Goal: Task Accomplishment & Management: Manage account settings

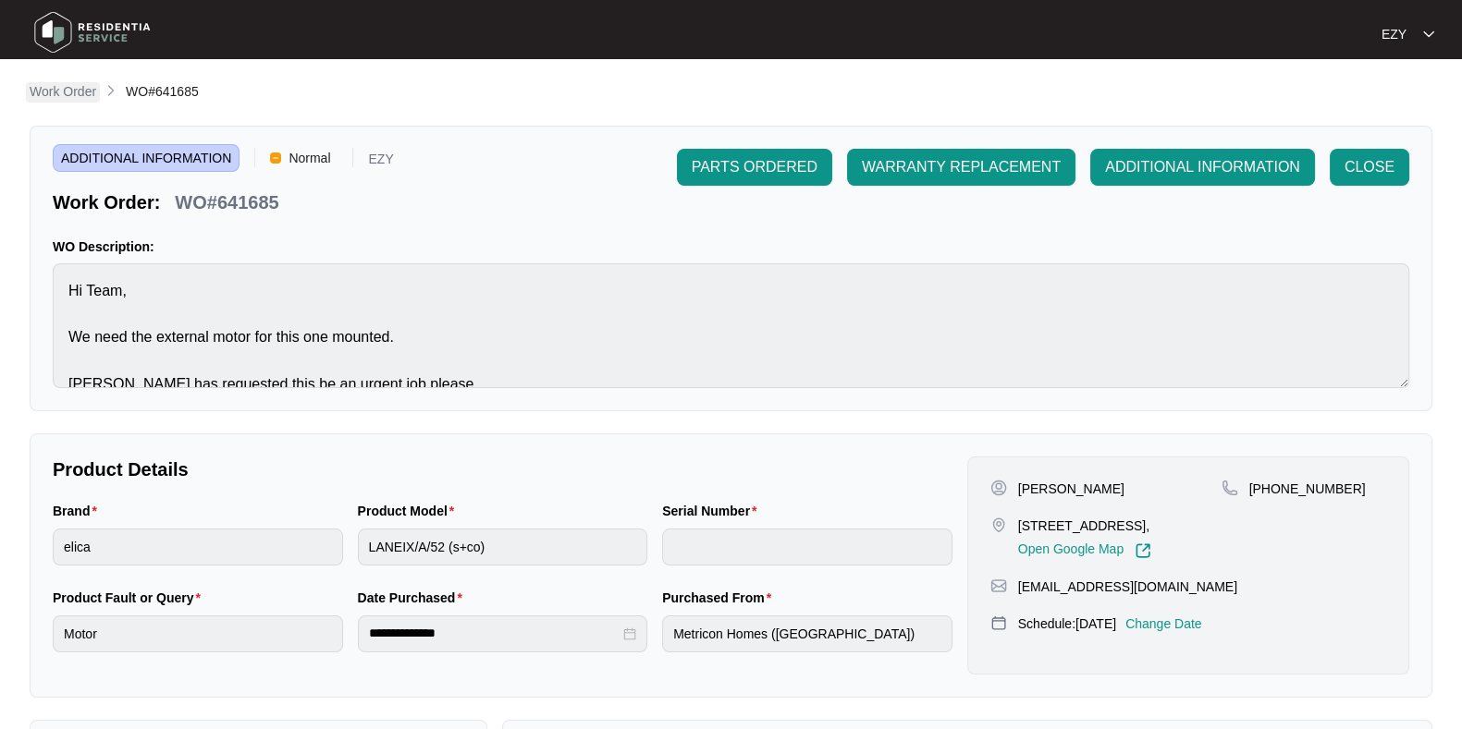
click at [37, 83] on p "Work Order" at bounding box center [63, 91] width 67 height 18
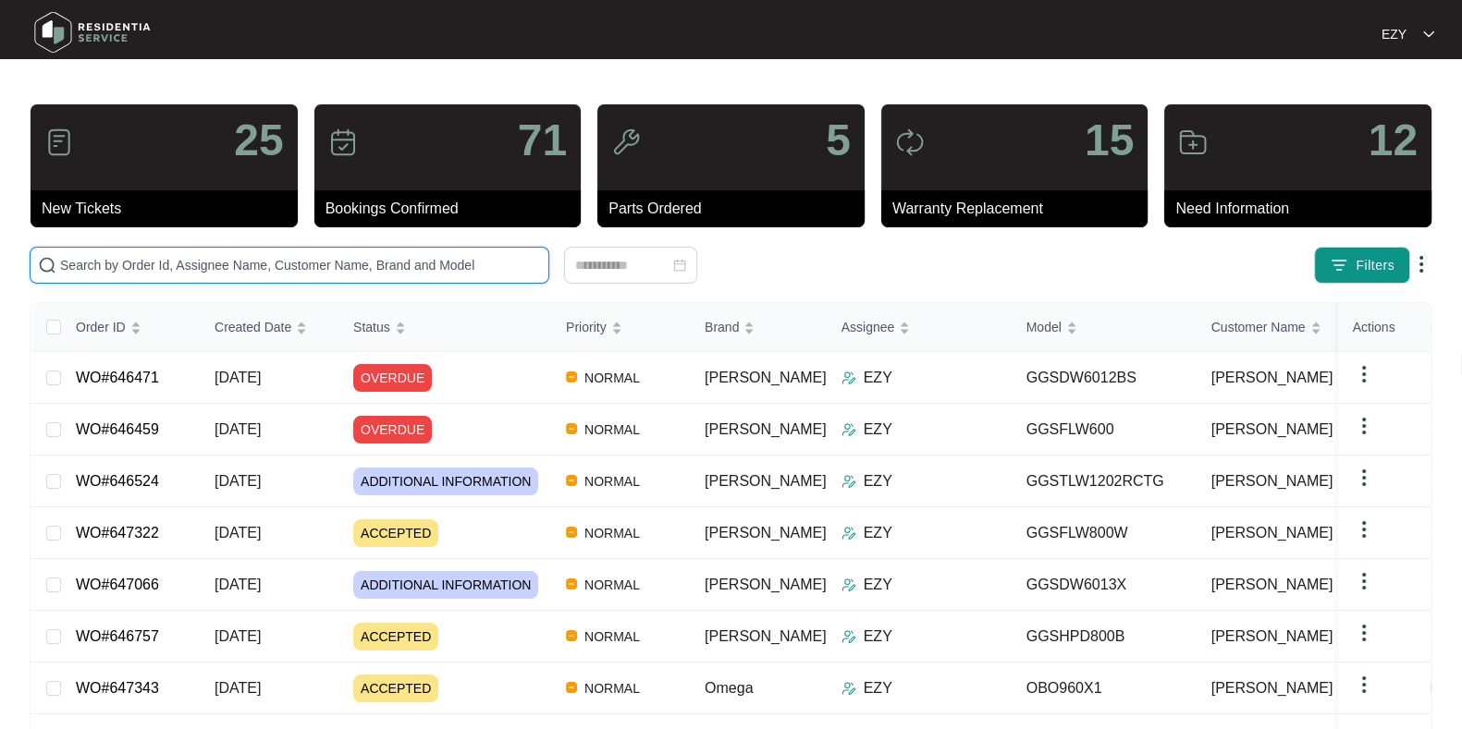
click at [323, 263] on input "text" at bounding box center [300, 265] width 481 height 20
paste input "644659"
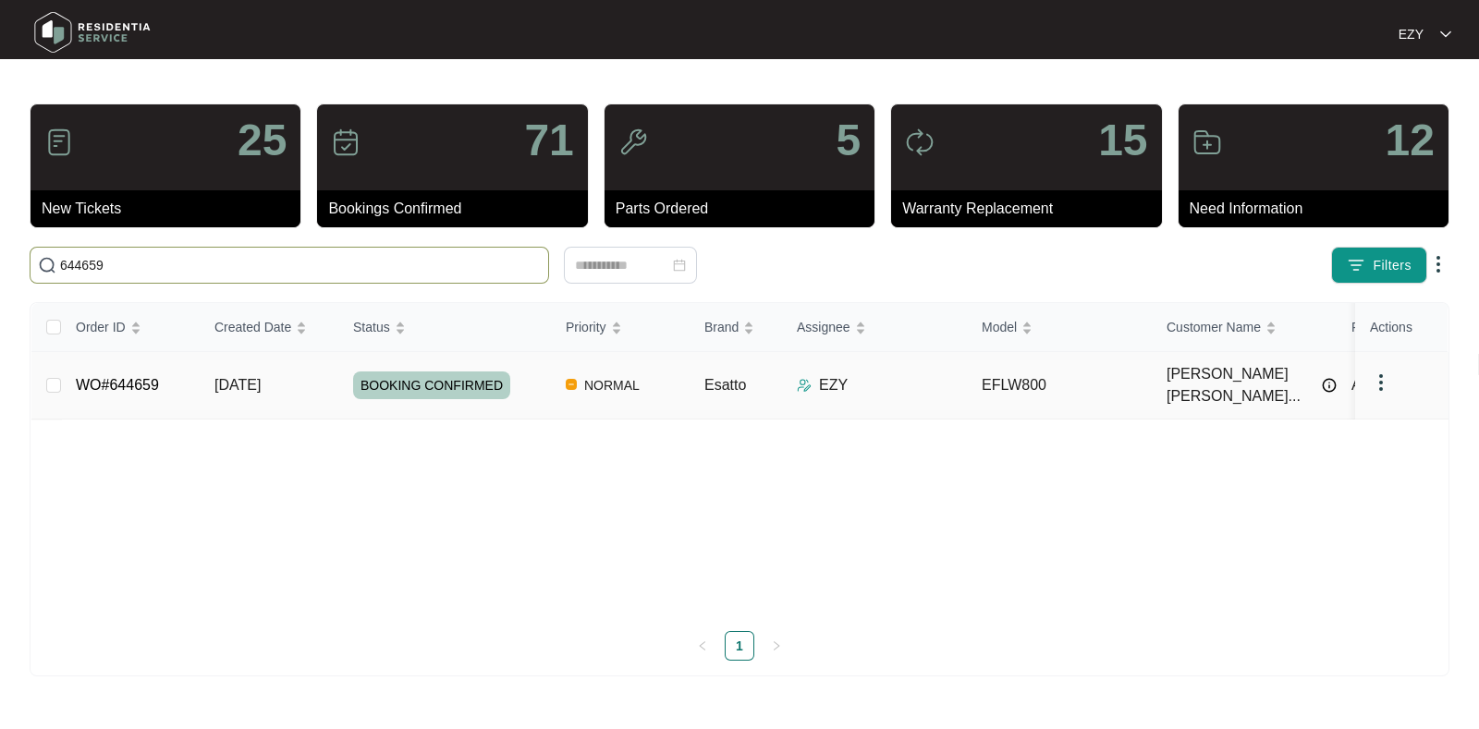
type input "644659"
click at [315, 394] on td "[DATE]" at bounding box center [269, 385] width 139 height 67
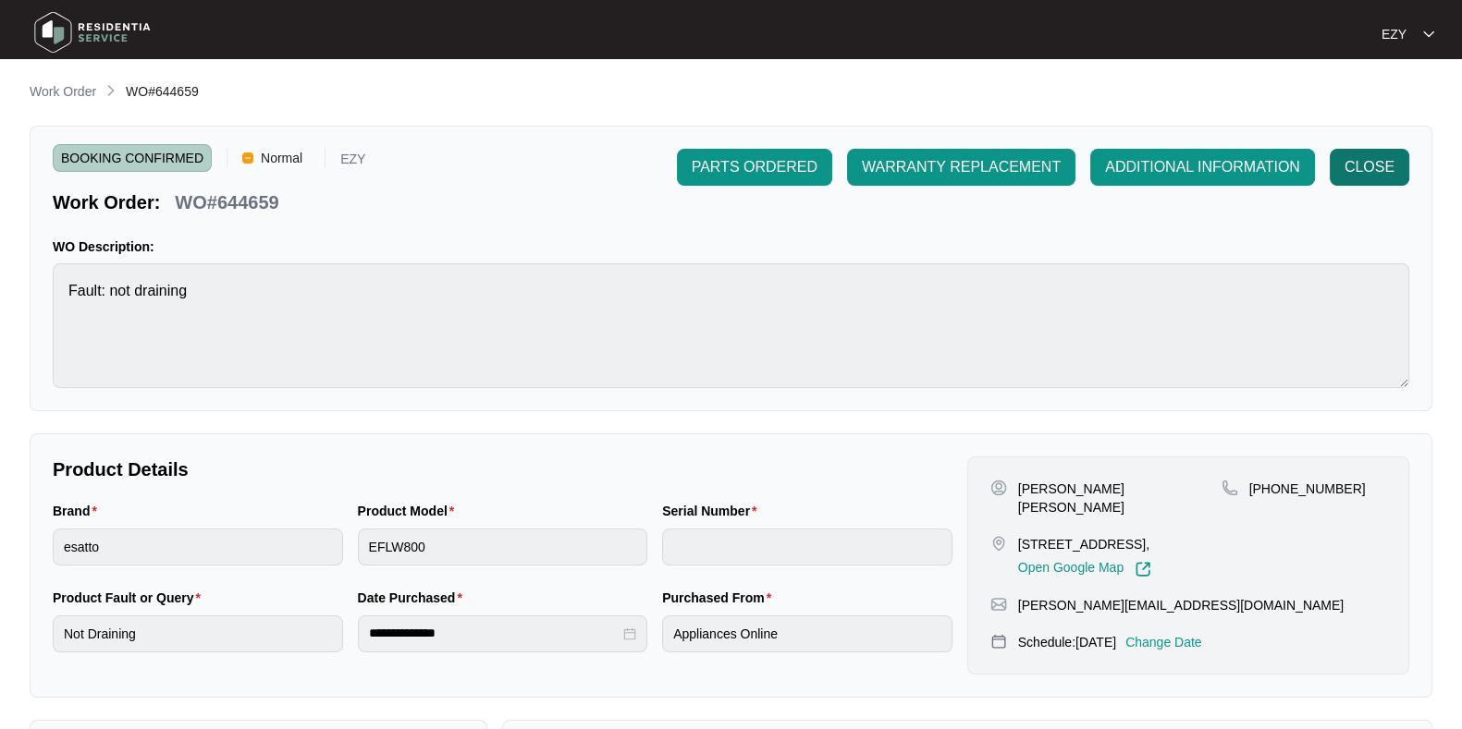
click at [1352, 164] on span "CLOSE" at bounding box center [1369, 167] width 50 height 22
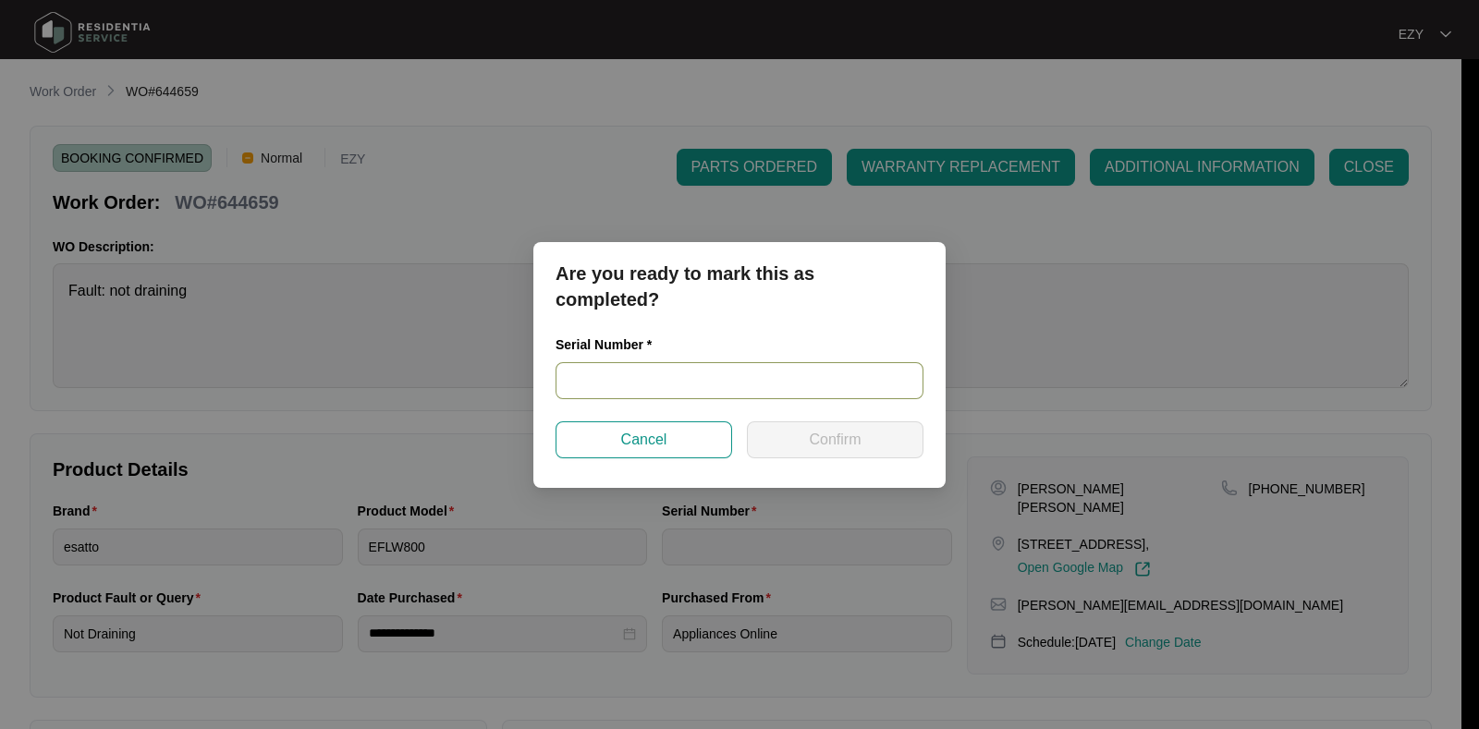
click at [707, 385] on input "text" at bounding box center [740, 380] width 368 height 37
paste input "540N048870141085J00015"
type input "540N048870141085J00015"
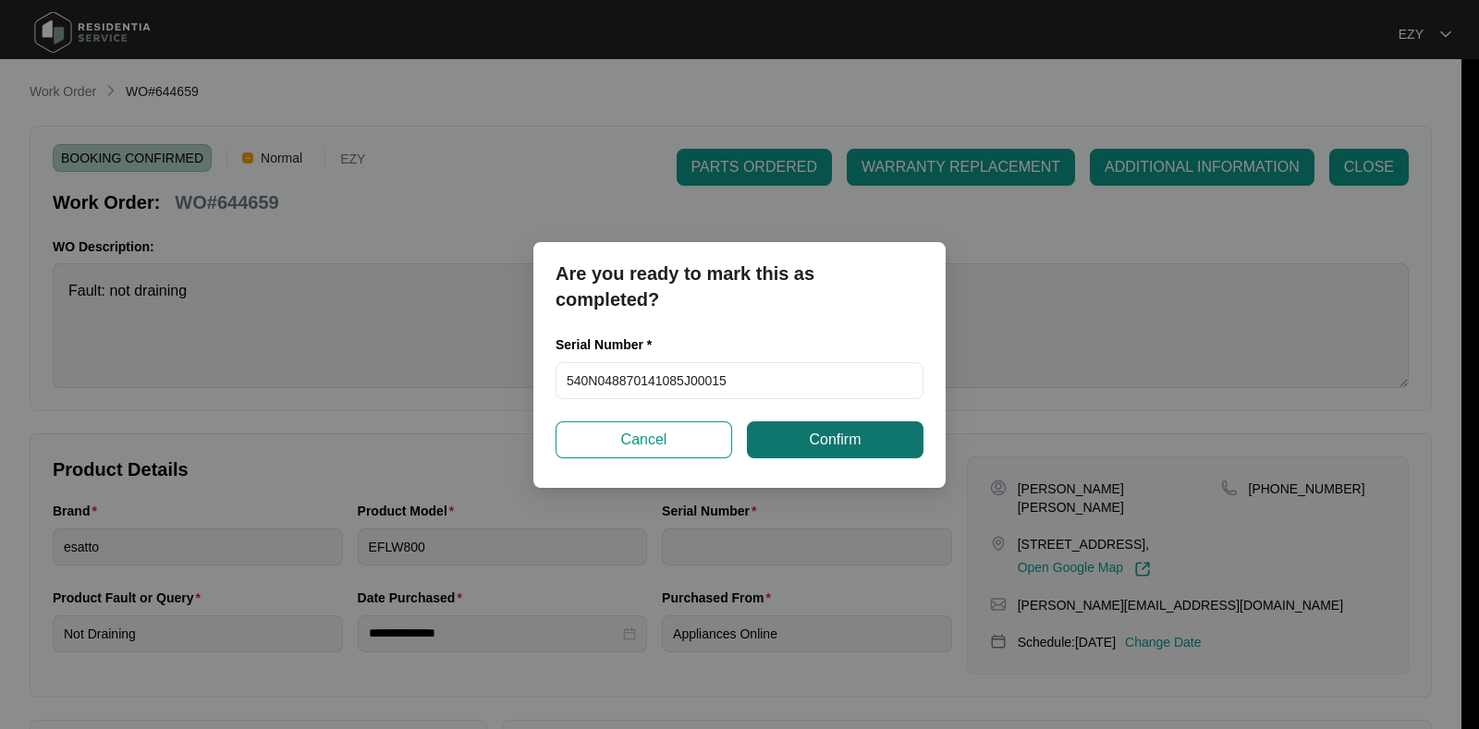
click at [855, 435] on span "Confirm" at bounding box center [835, 440] width 52 height 22
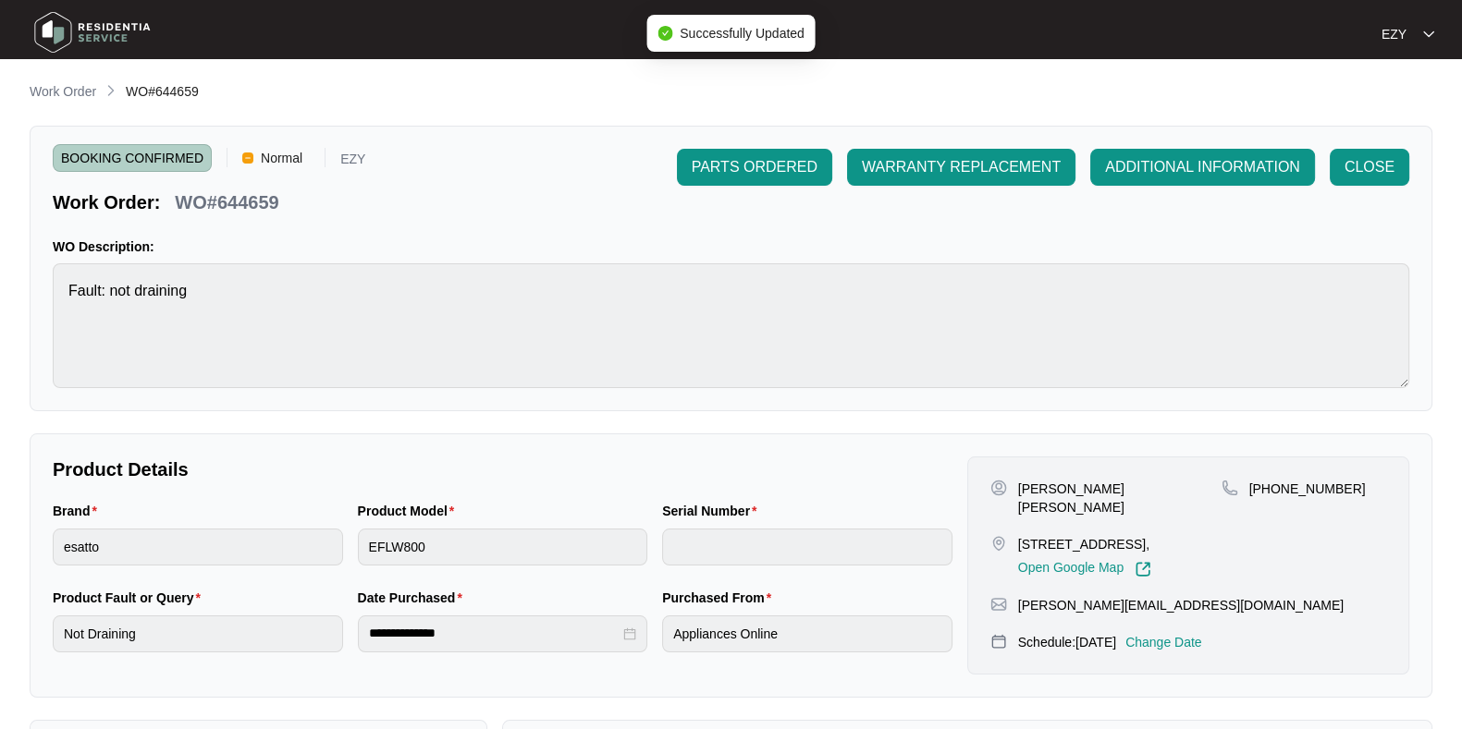
type input "540N048870141085J00015"
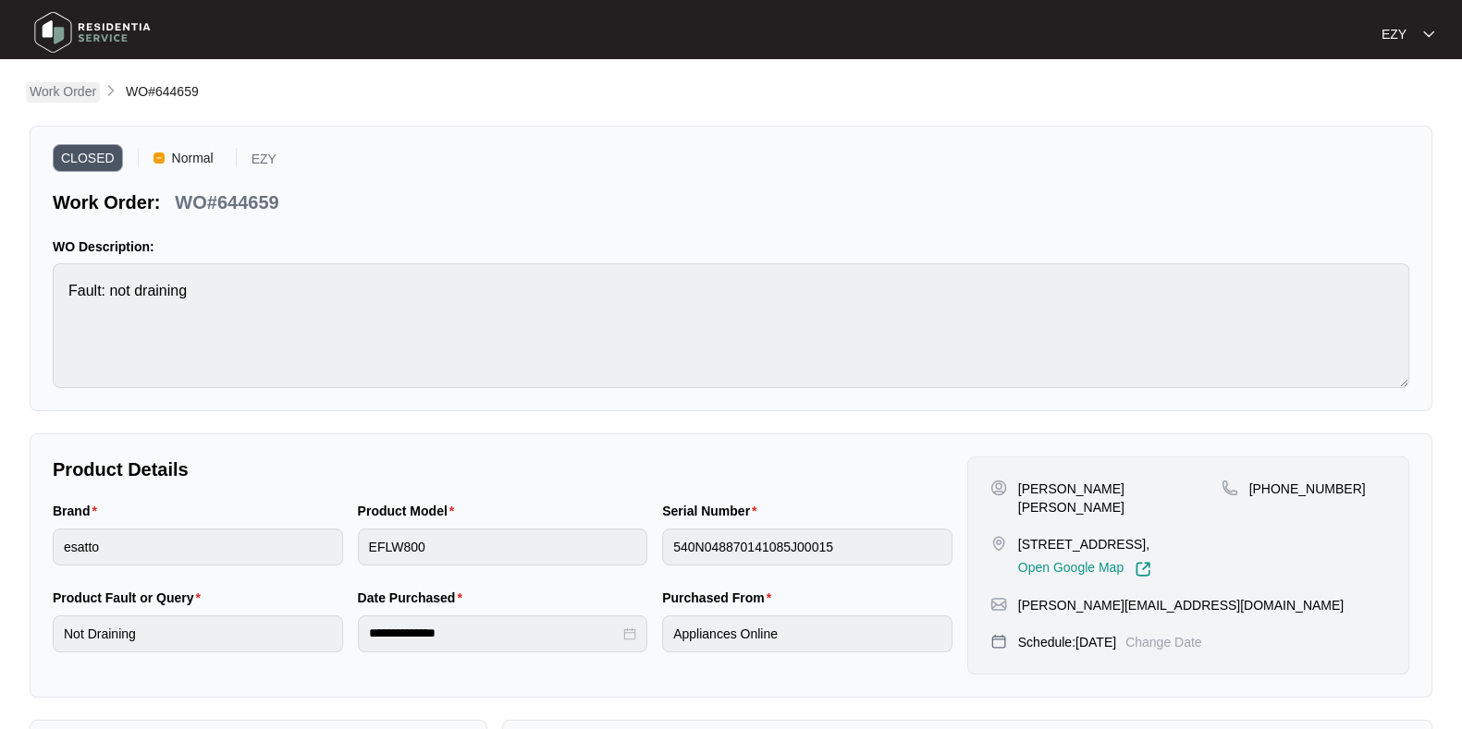
click at [46, 92] on p "Work Order" at bounding box center [63, 91] width 67 height 18
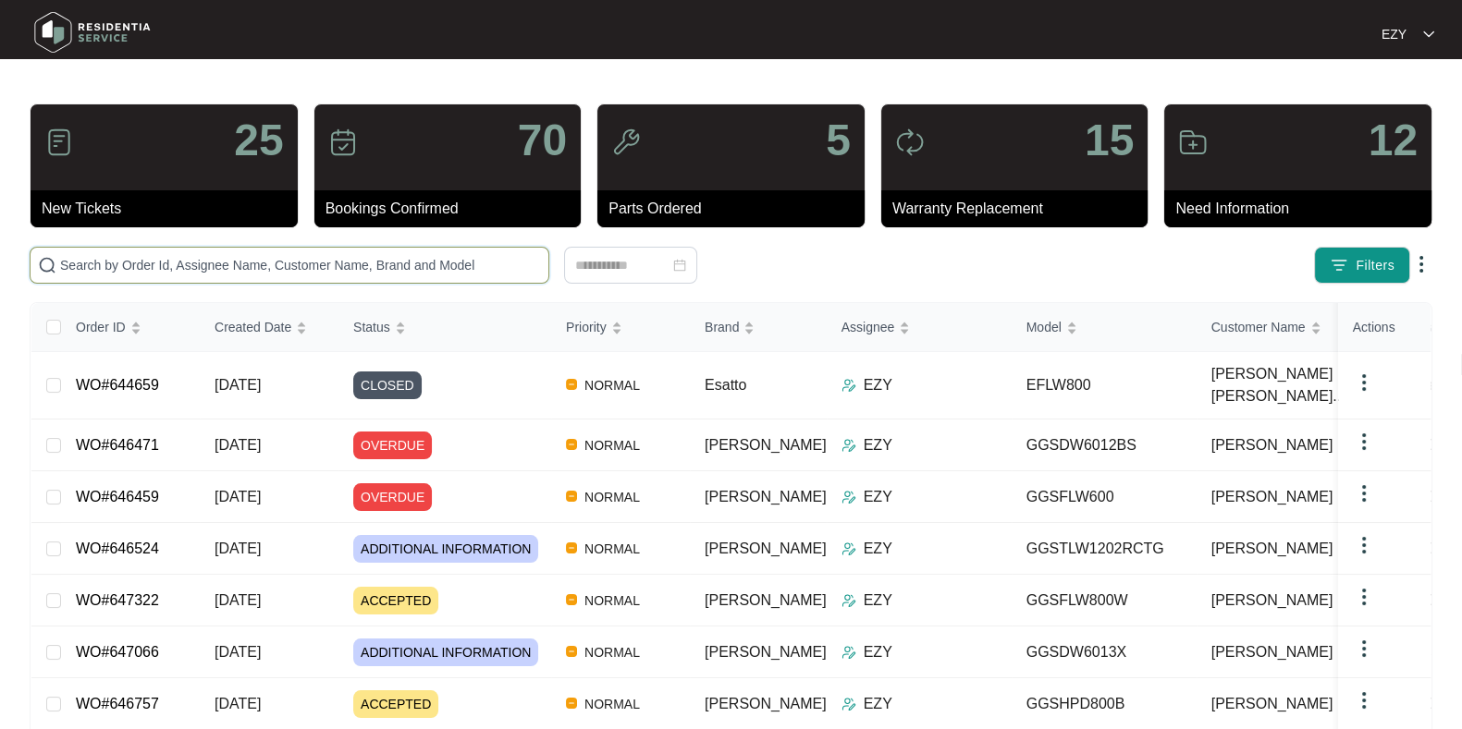
click at [315, 261] on input "text" at bounding box center [300, 265] width 481 height 20
paste input "644995"
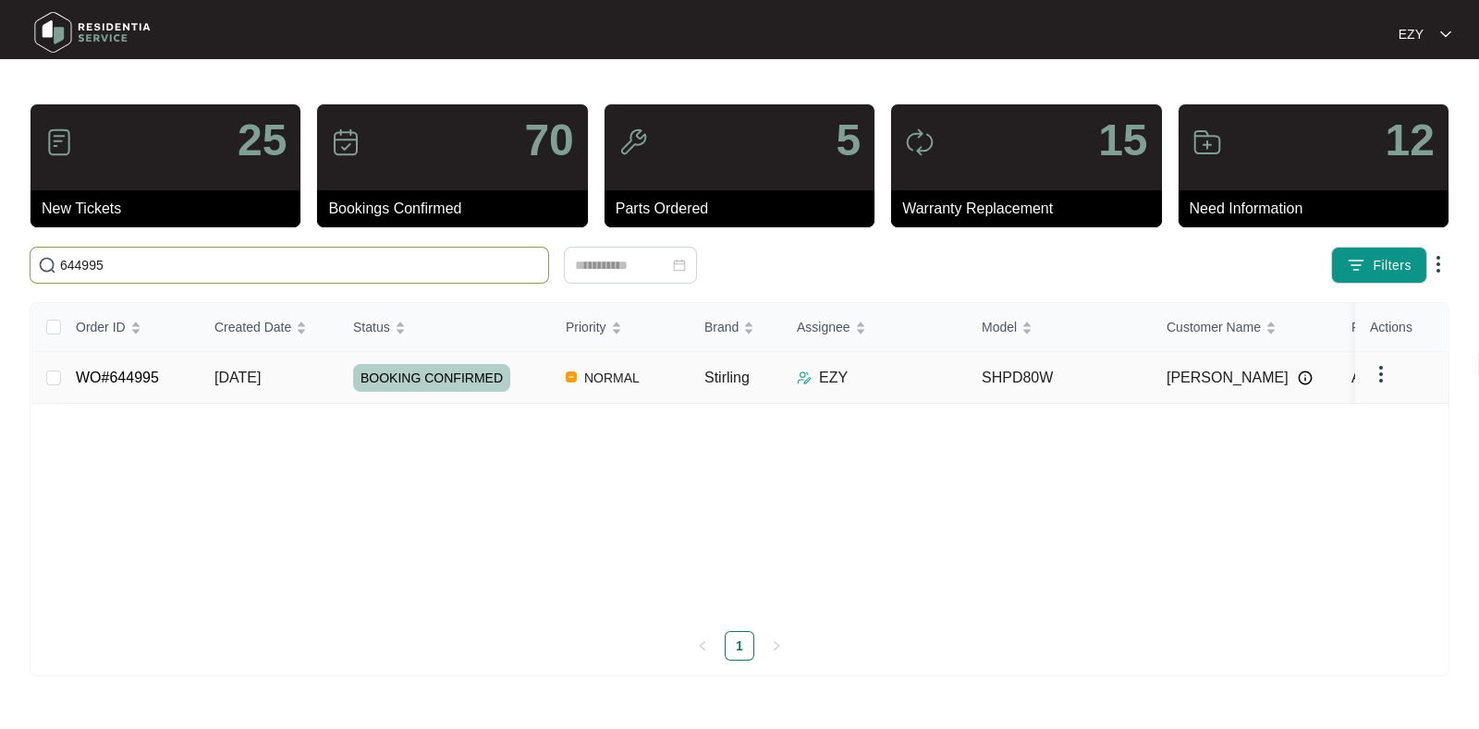
type input "644995"
click at [202, 375] on td "[DATE]" at bounding box center [269, 378] width 139 height 52
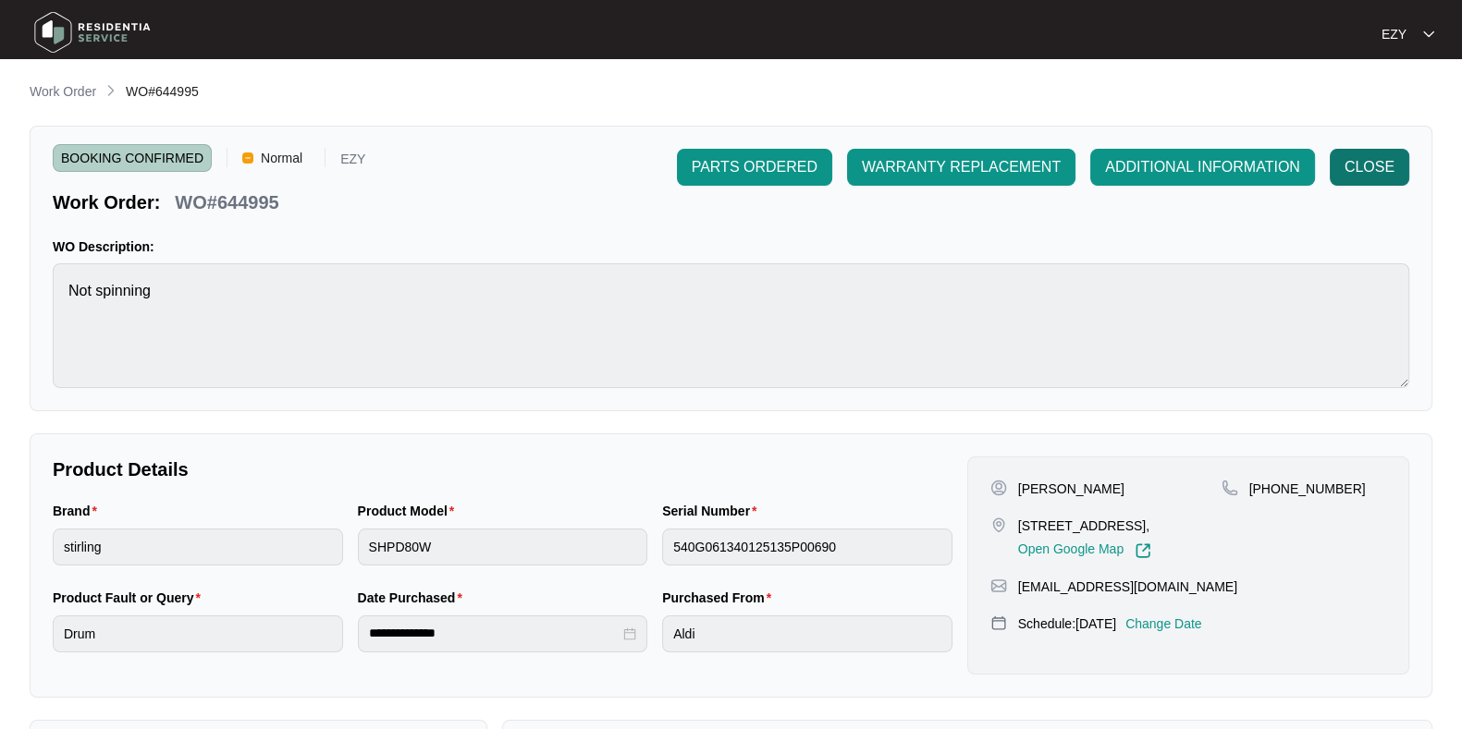
click at [1393, 168] on span "CLOSE" at bounding box center [1369, 167] width 50 height 22
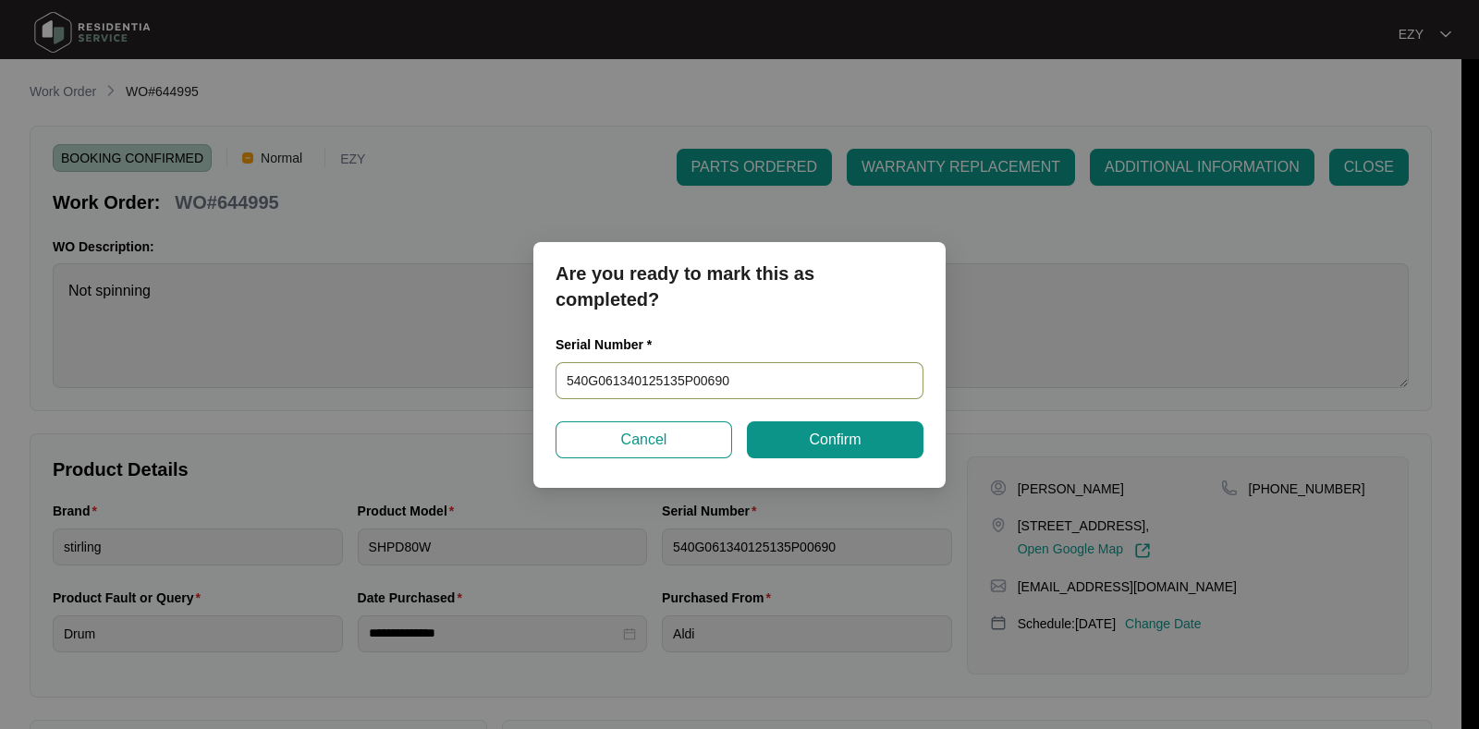
click at [832, 366] on input "540G061340125135P00690" at bounding box center [740, 380] width 368 height 37
click at [840, 439] on span "Confirm" at bounding box center [835, 440] width 52 height 22
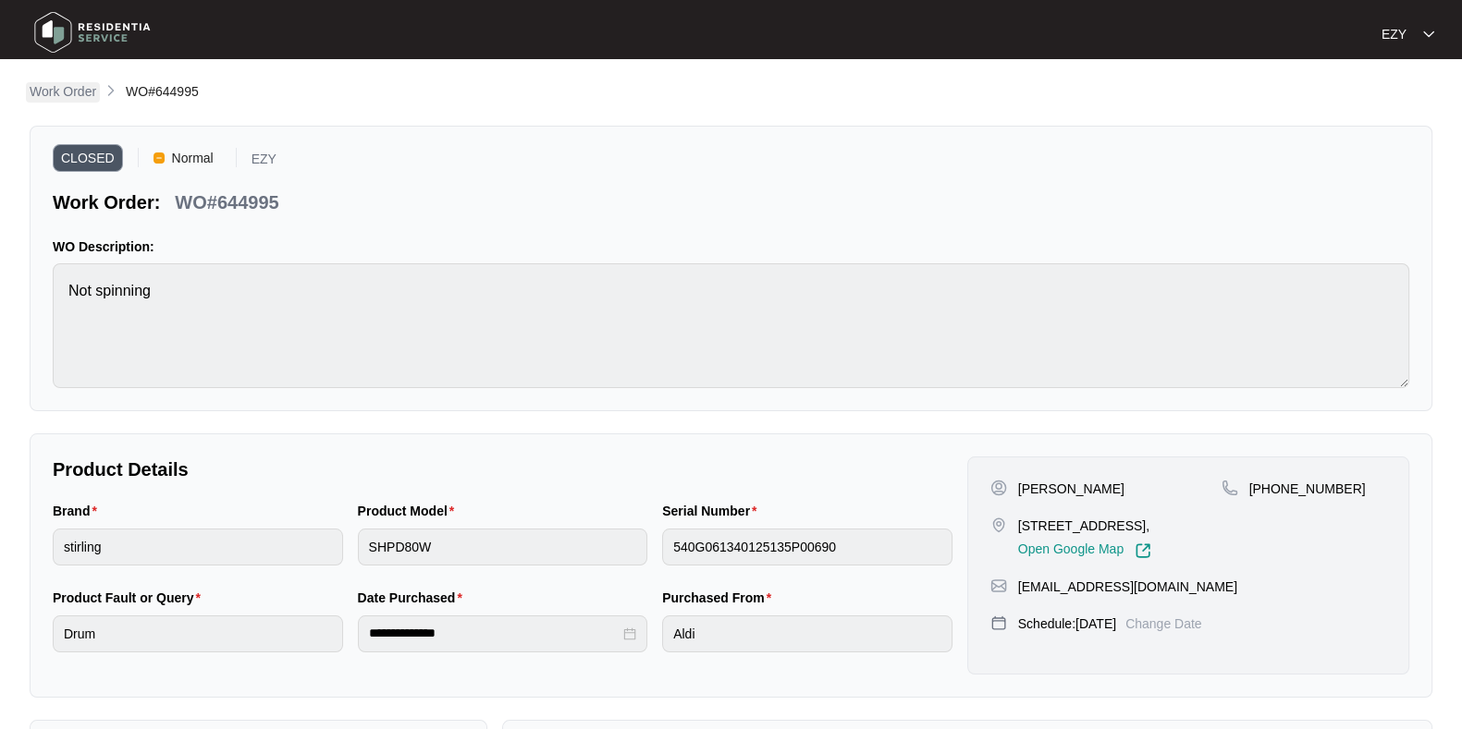
click at [87, 83] on p "Work Order" at bounding box center [63, 91] width 67 height 18
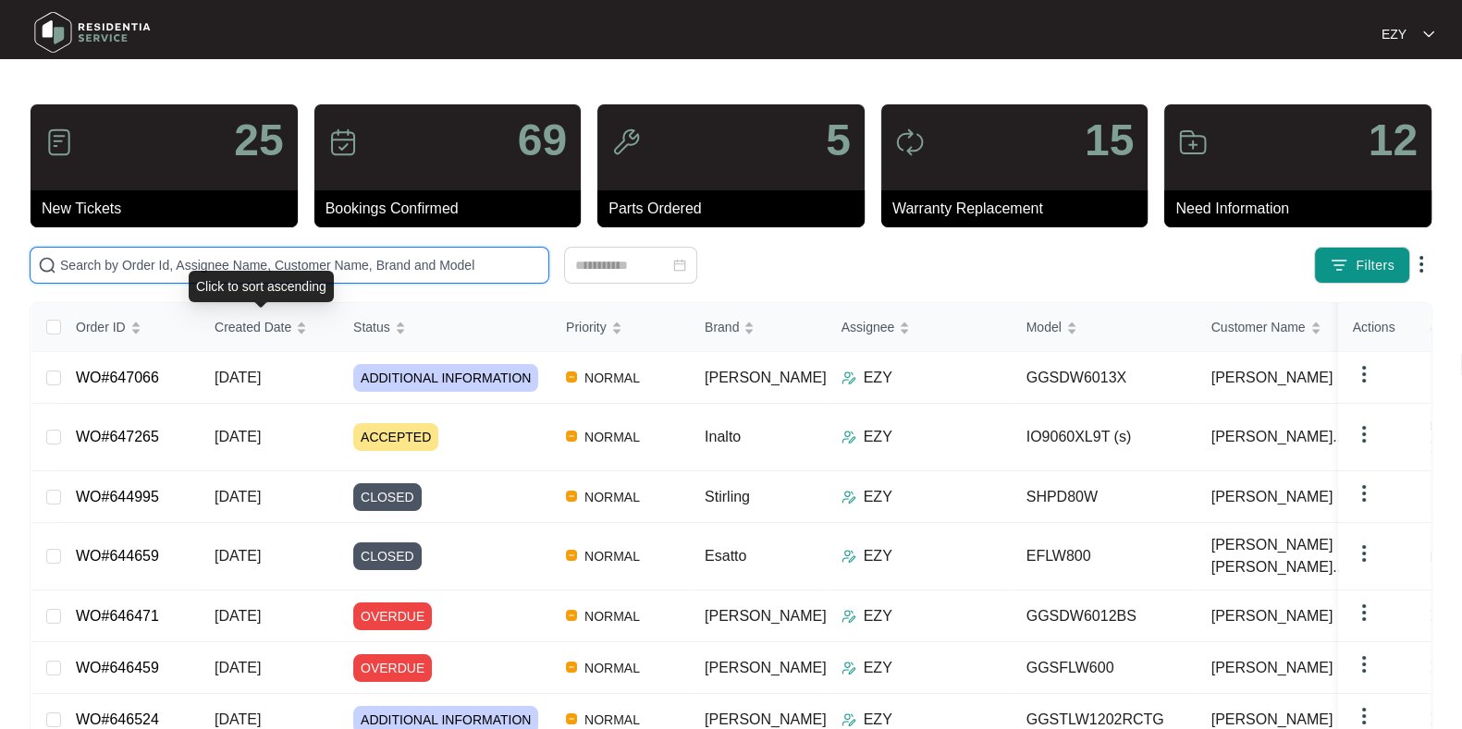
click at [233, 271] on div "Click to sort ascending" at bounding box center [261, 286] width 145 height 31
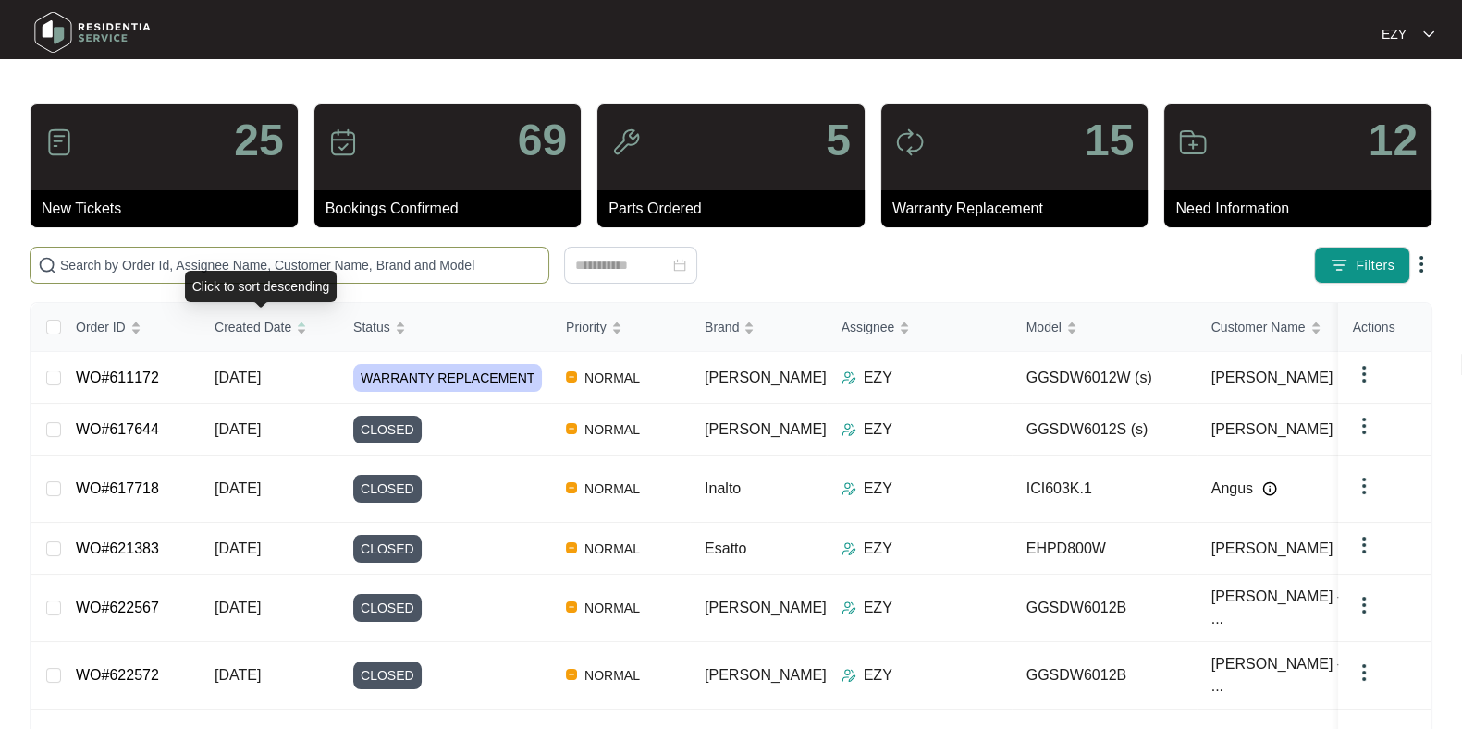
paste input "646368"
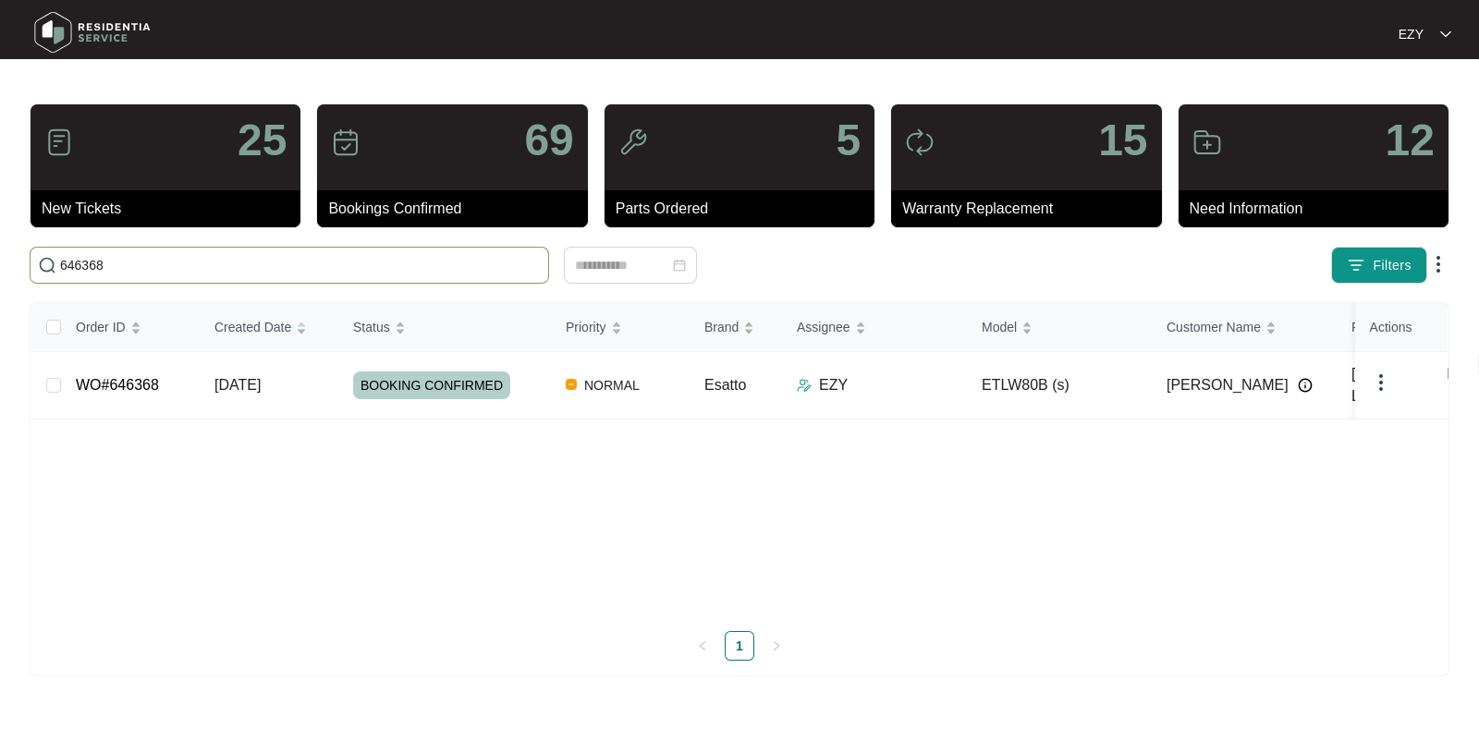
type input "646368"
click at [186, 376] on td "WO#646368" at bounding box center [130, 385] width 139 height 67
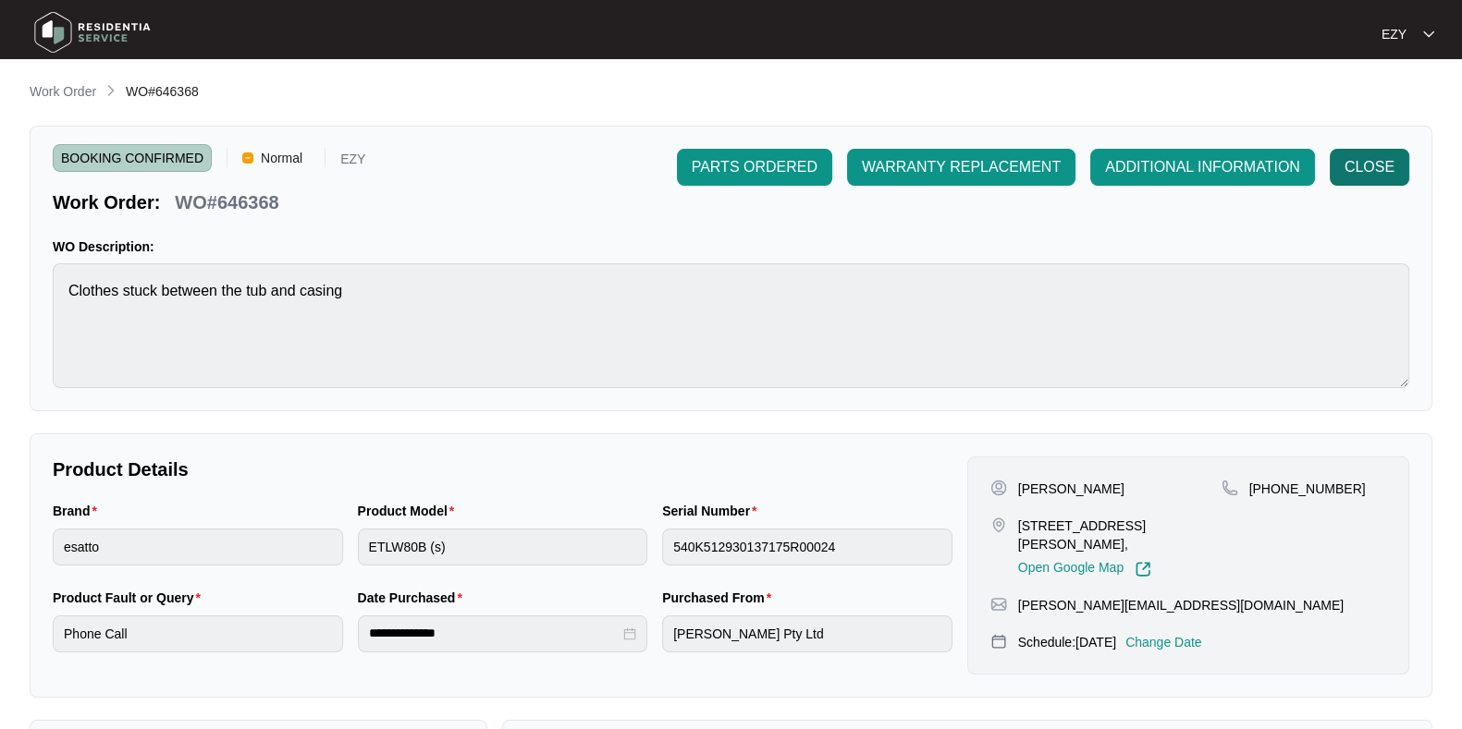
click at [1389, 161] on span "CLOSE" at bounding box center [1369, 167] width 50 height 22
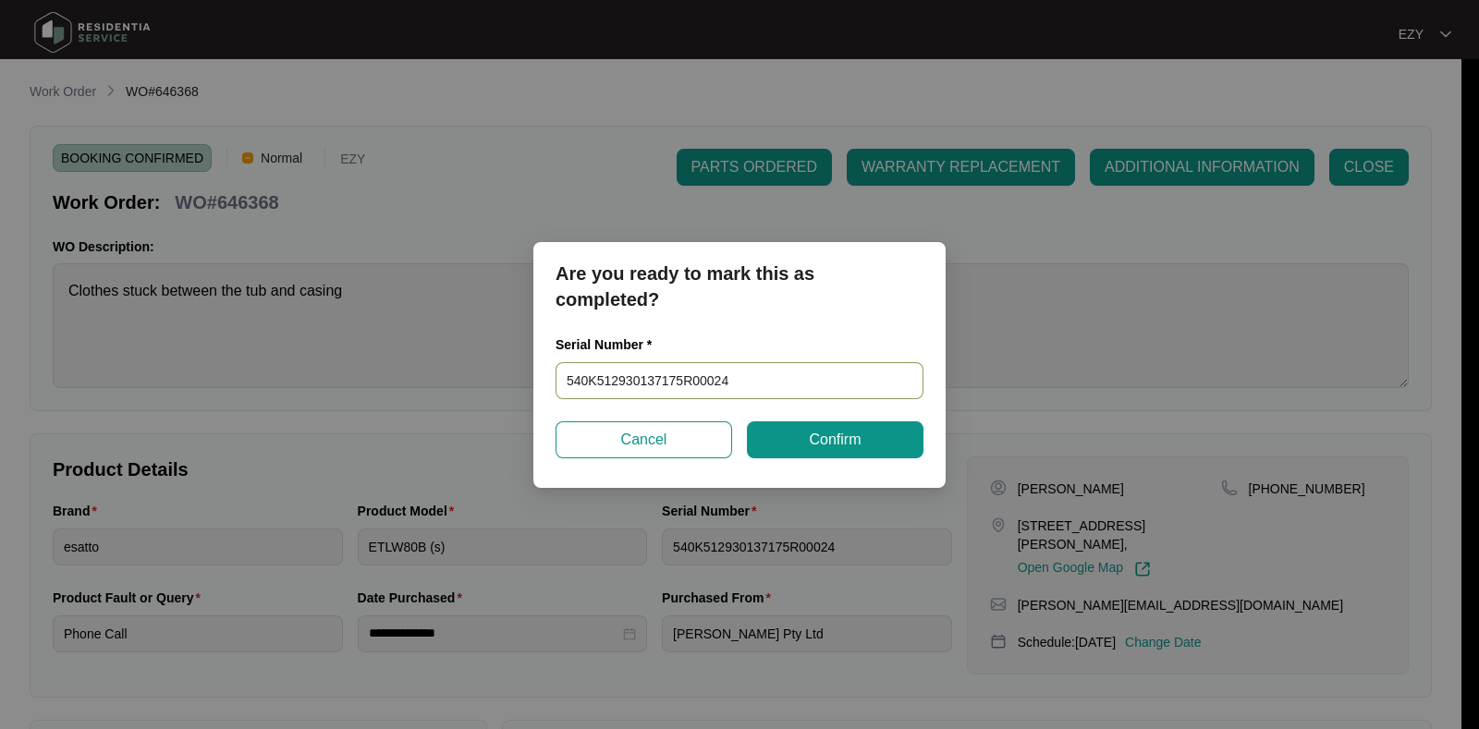
click at [748, 372] on input "540K512930137175R00024" at bounding box center [740, 380] width 368 height 37
click at [803, 457] on button "Confirm" at bounding box center [835, 440] width 177 height 37
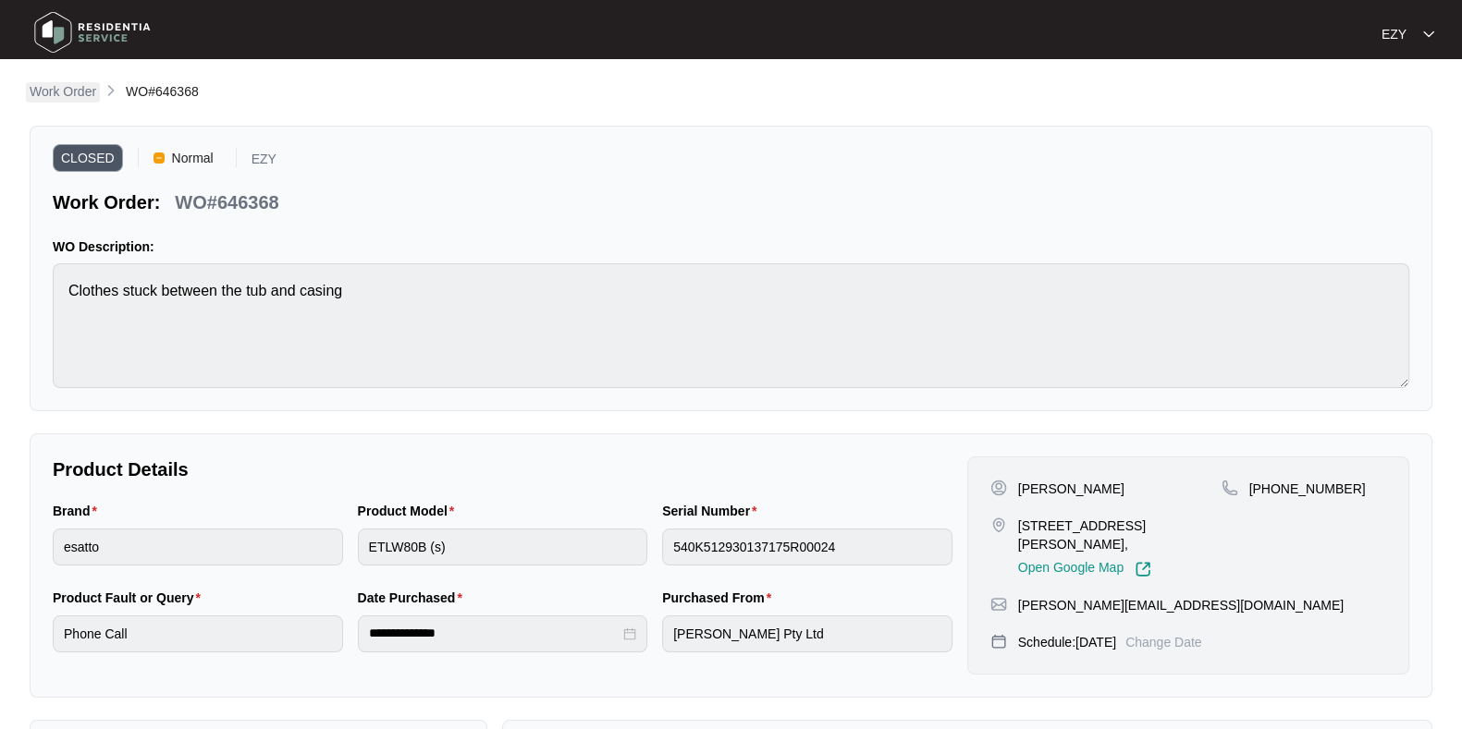
click at [54, 91] on p "Work Order" at bounding box center [63, 91] width 67 height 18
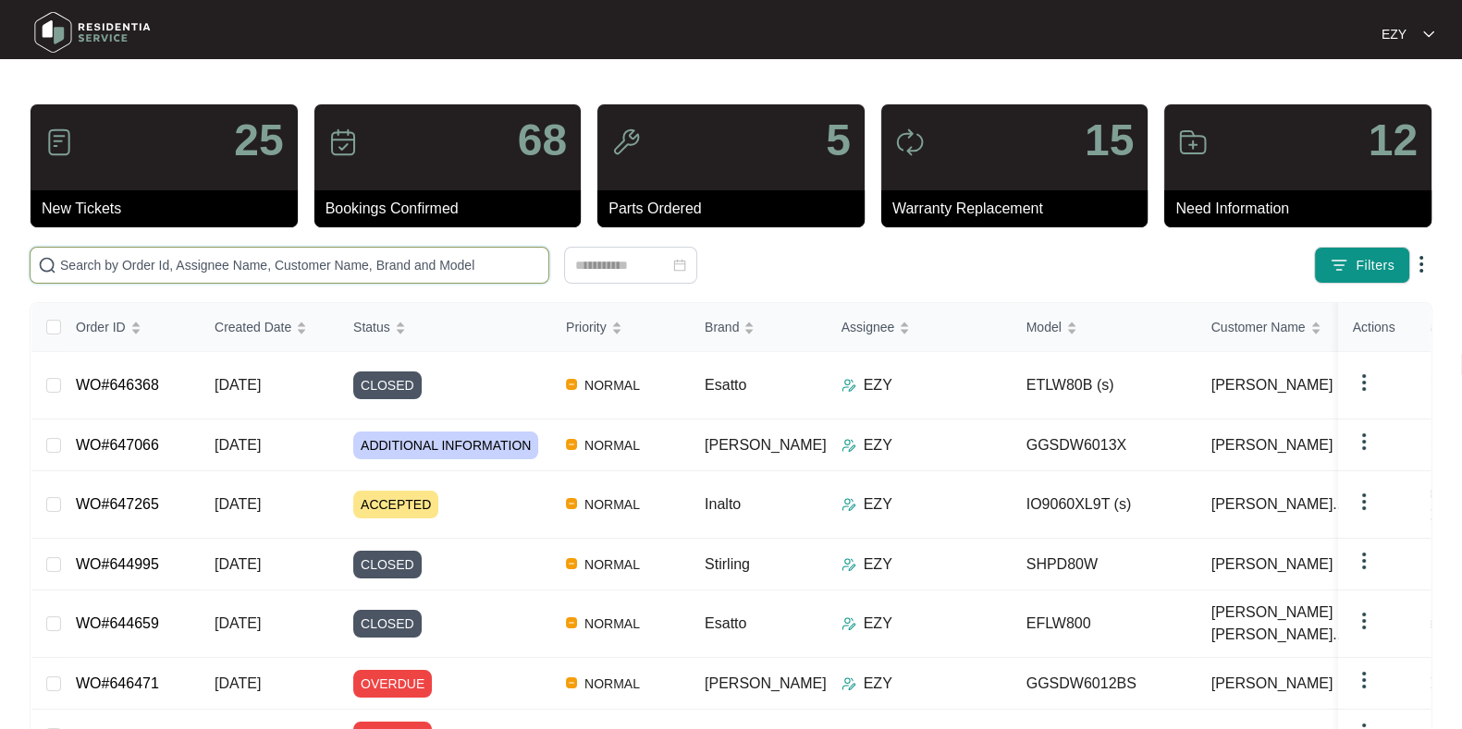
click at [331, 272] on input "text" at bounding box center [300, 265] width 481 height 20
paste input "641735"
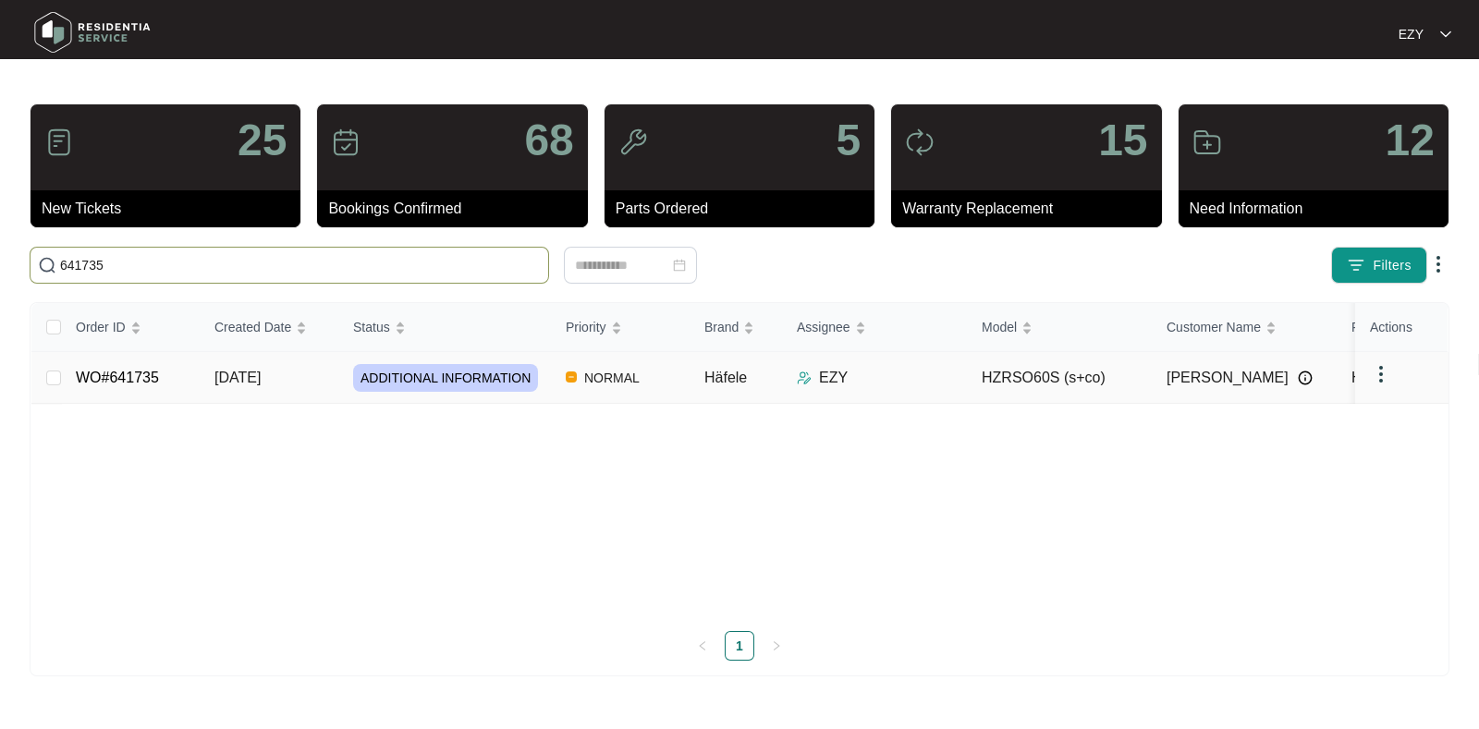
type input "641735"
click at [324, 379] on td "[DATE]" at bounding box center [269, 378] width 139 height 52
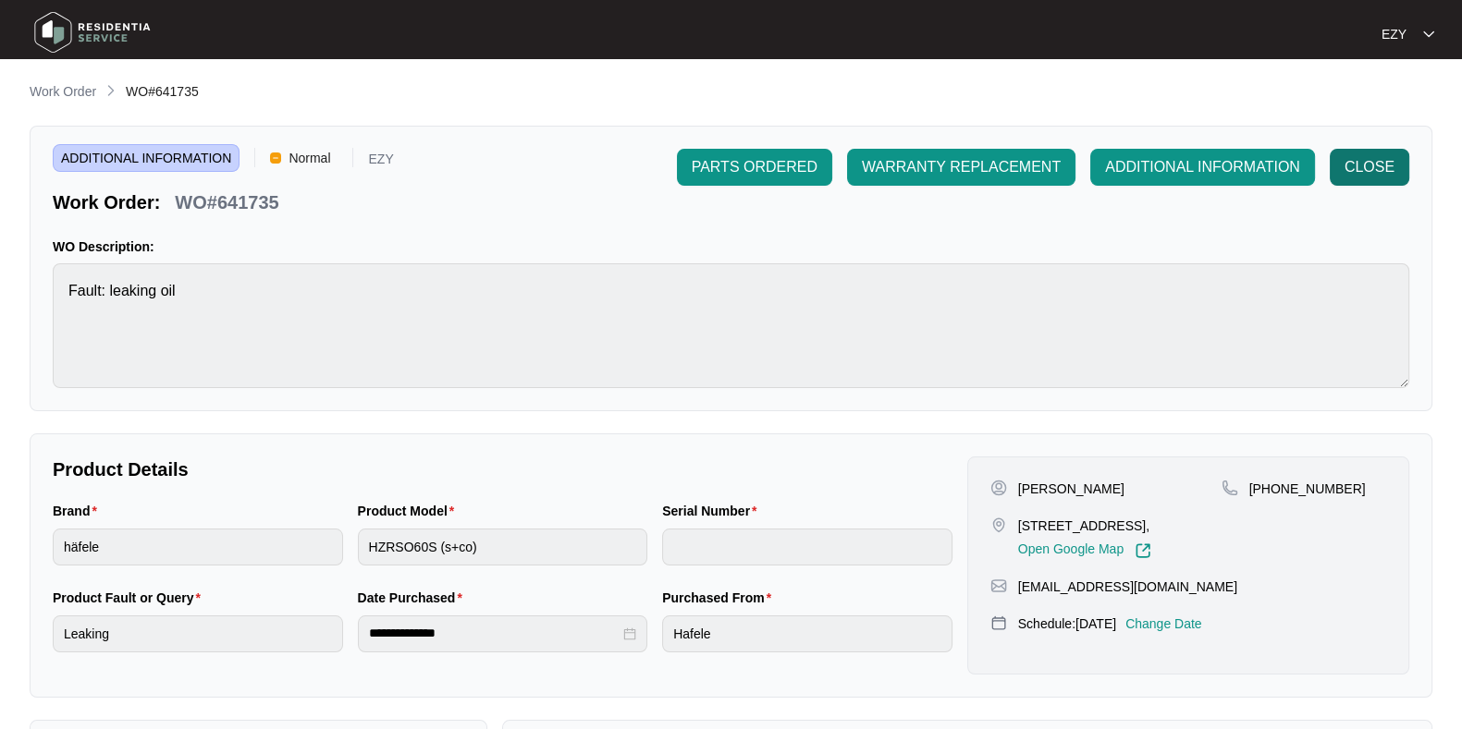
click at [1361, 164] on span "CLOSE" at bounding box center [1369, 167] width 50 height 22
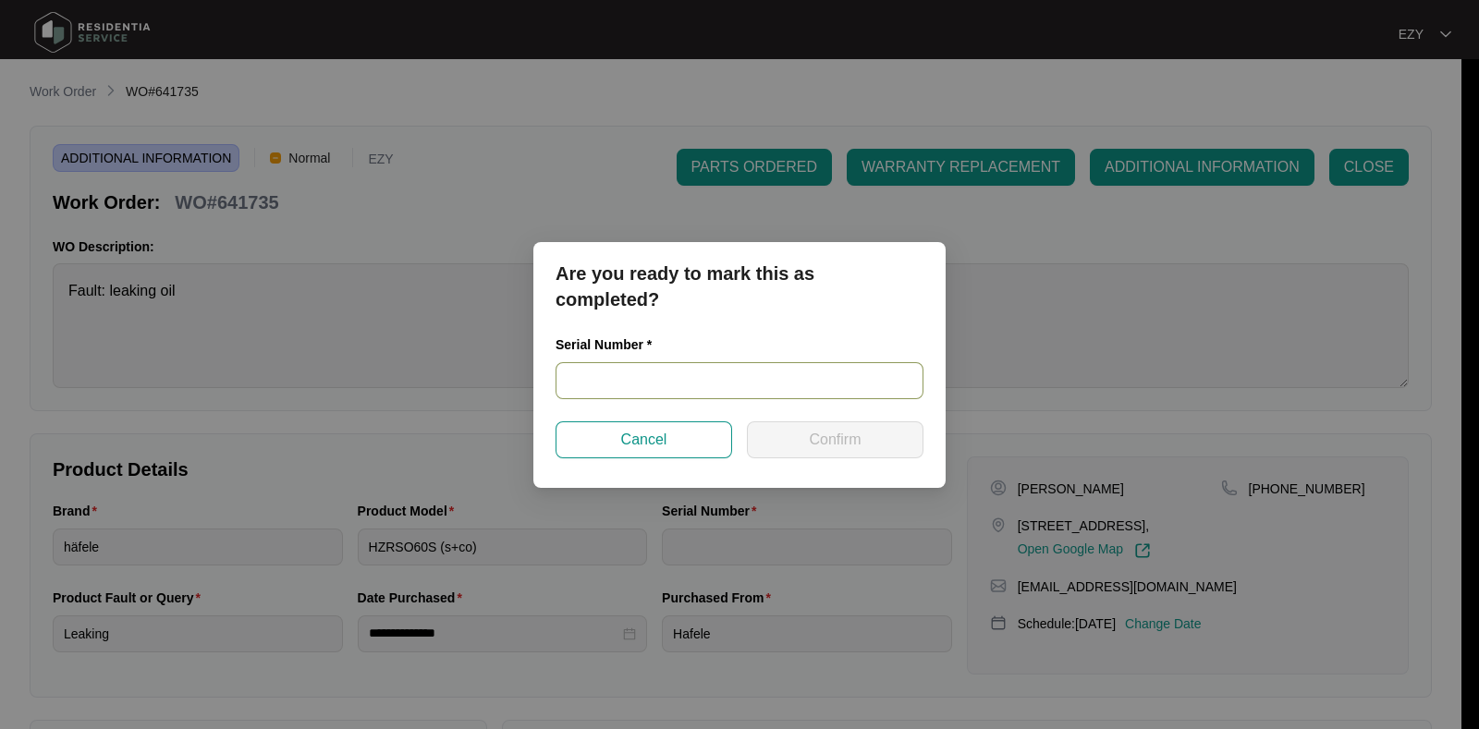
click at [693, 367] on input "text" at bounding box center [740, 380] width 368 height 37
paste input "2143 00027"
type input "2143 00027"
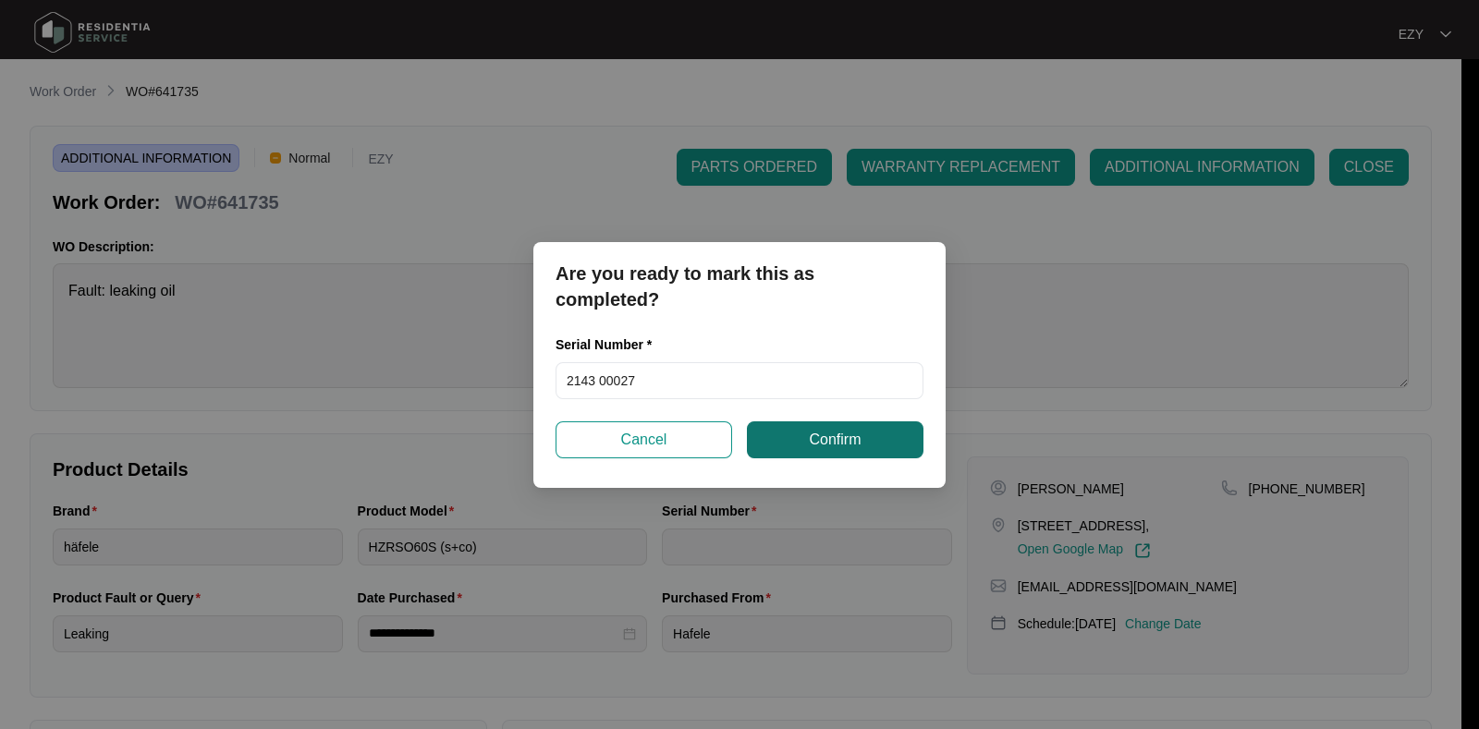
click at [824, 441] on span "Confirm" at bounding box center [835, 440] width 52 height 22
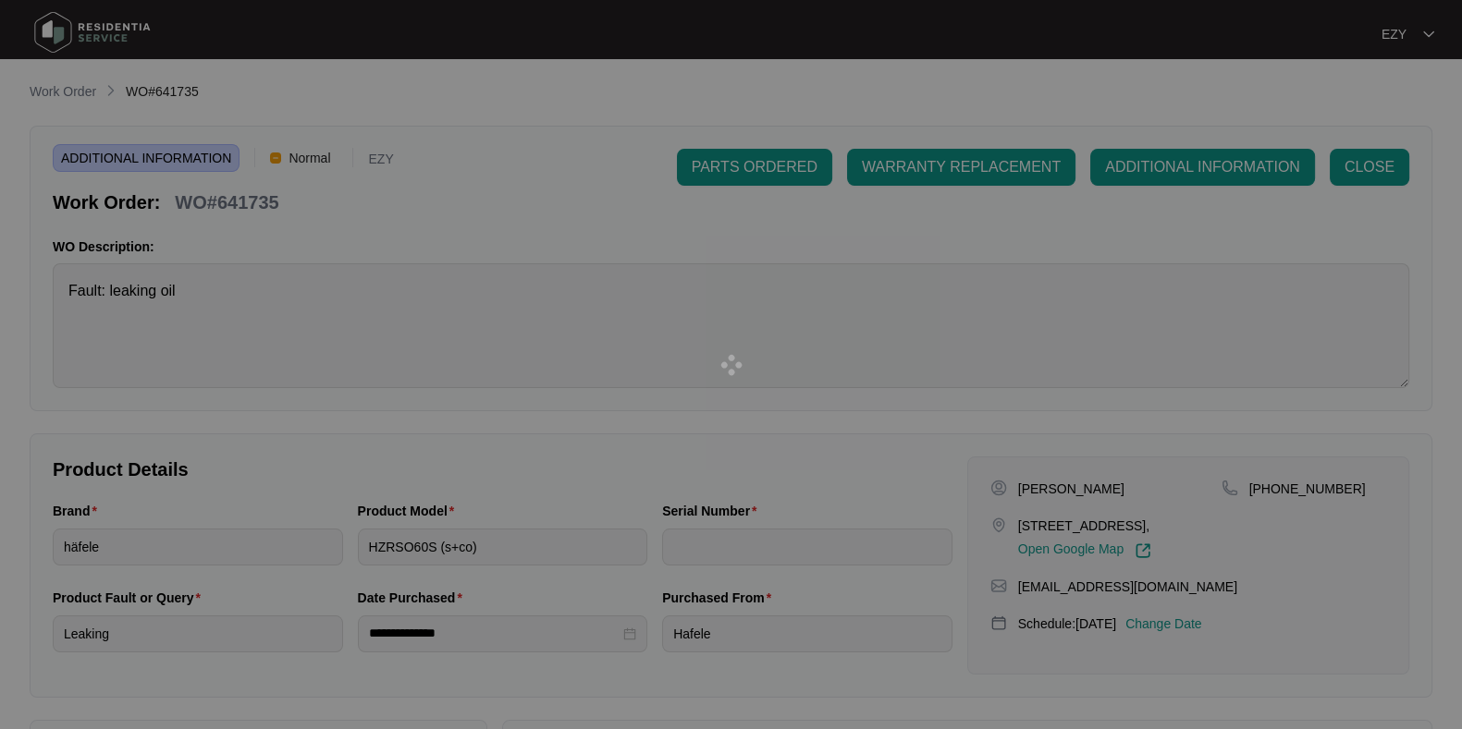
type input "2143 00027"
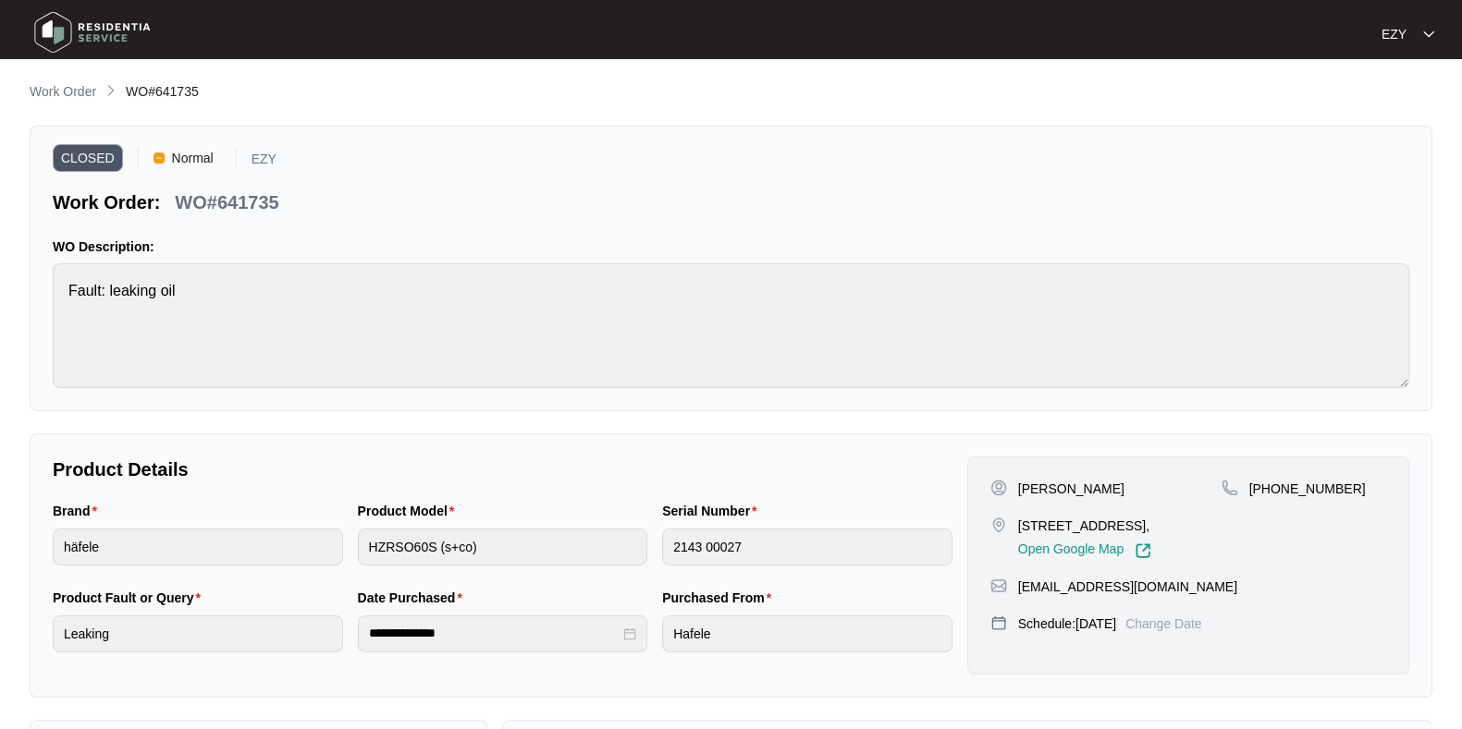
click at [79, 77] on main "**********" at bounding box center [731, 514] width 1462 height 1029
click at [83, 91] on p "Work Order" at bounding box center [63, 91] width 67 height 18
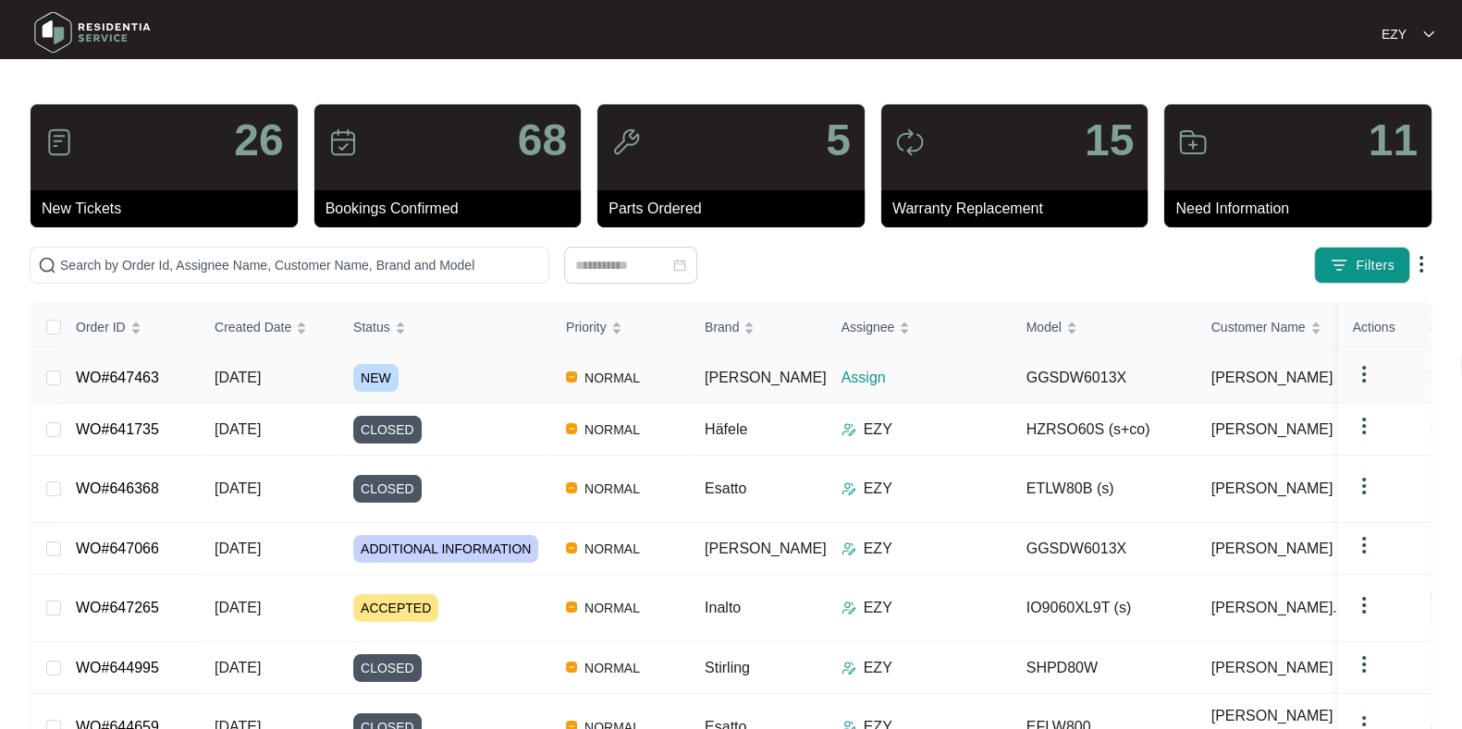
click at [511, 373] on div "NEW" at bounding box center [452, 378] width 198 height 28
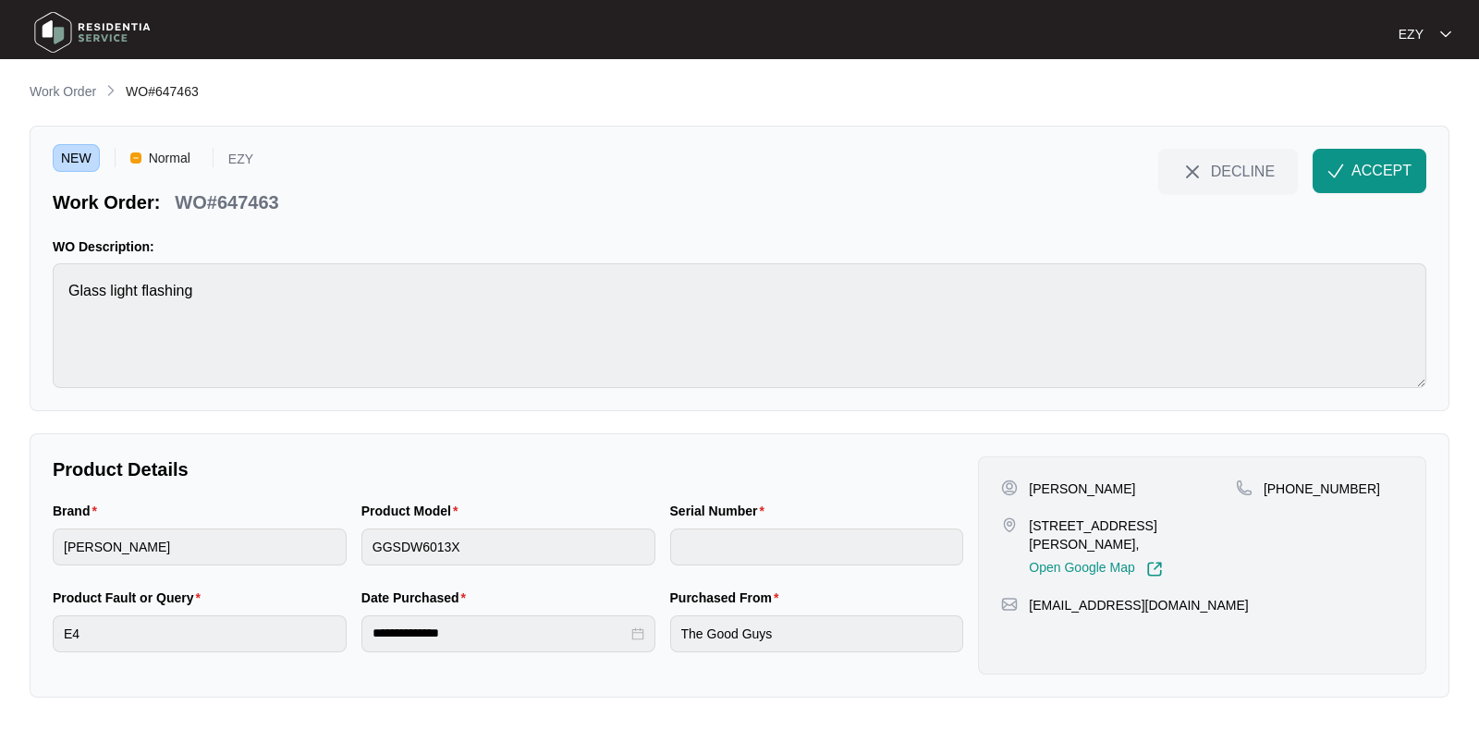
click at [254, 190] on p "WO#647463" at bounding box center [227, 203] width 104 height 26
copy div "WO#647463 DECLINE ACCEPT"
click at [1040, 506] on div "[PERSON_NAME] [STREET_ADDRESS][PERSON_NAME], Open Google Map" at bounding box center [1118, 529] width 235 height 98
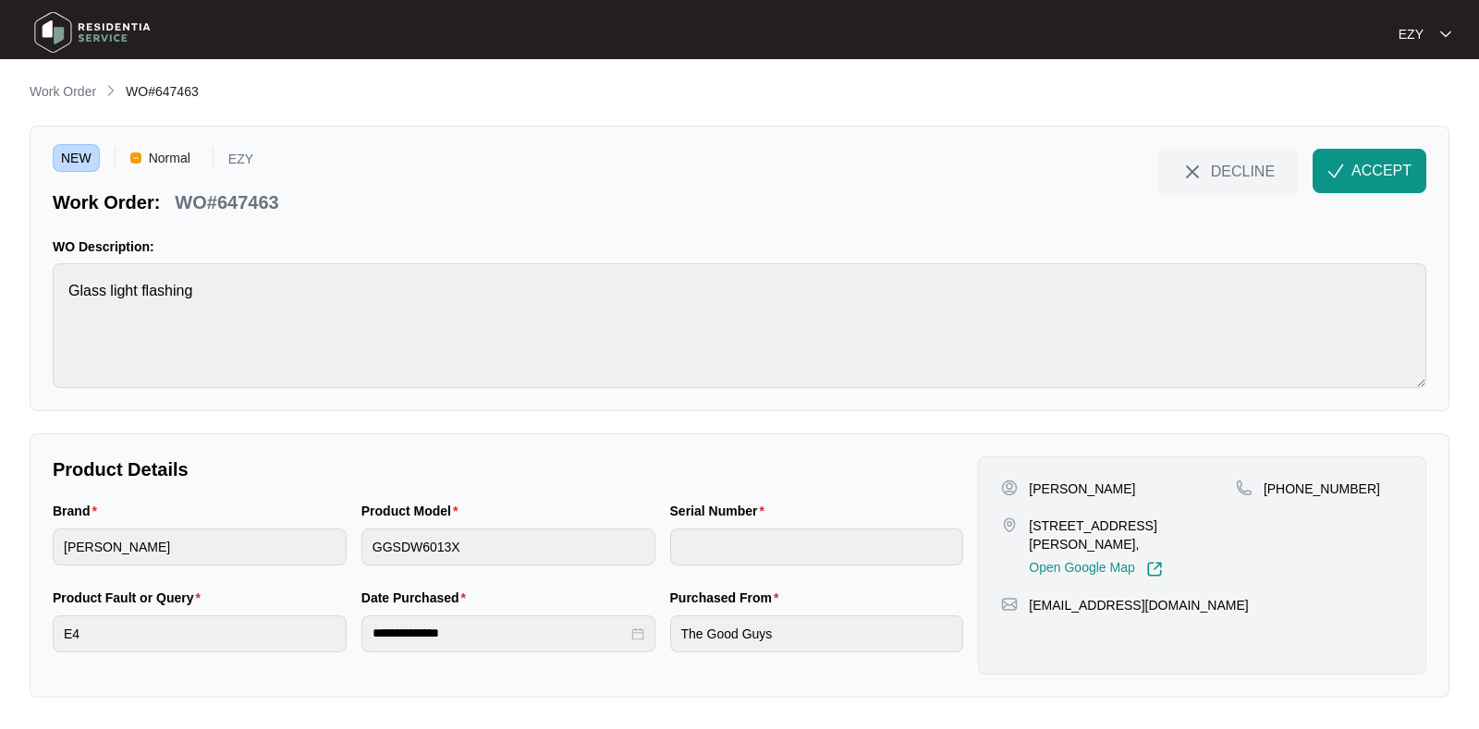
click at [1039, 499] on div "[PERSON_NAME] [STREET_ADDRESS][PERSON_NAME], Open Google Map" at bounding box center [1118, 529] width 235 height 98
click at [1036, 483] on p "[PERSON_NAME]" at bounding box center [1082, 489] width 106 height 18
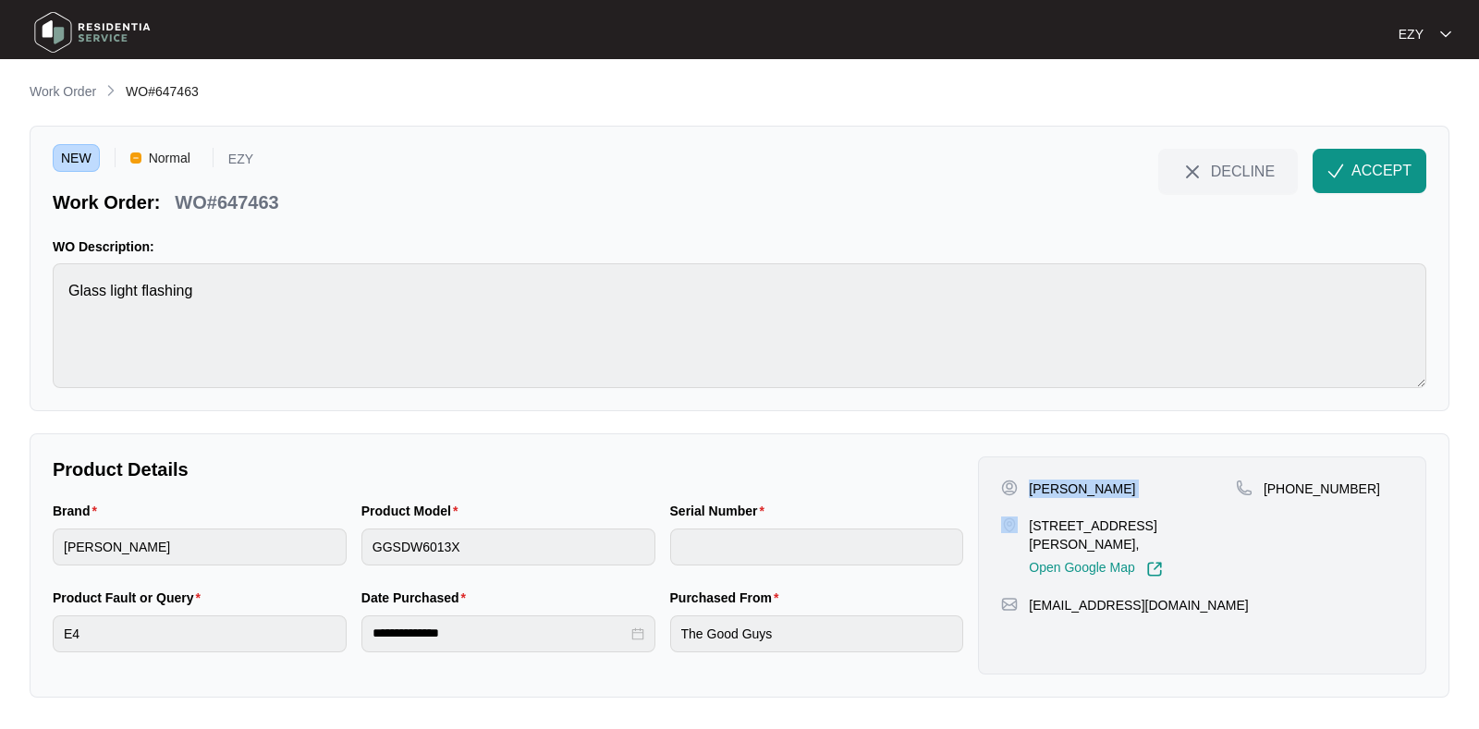
click at [1036, 483] on p "[PERSON_NAME]" at bounding box center [1082, 489] width 106 height 18
copy p "[PERSON_NAME]"
click at [1091, 517] on p "[STREET_ADDRESS][PERSON_NAME]," at bounding box center [1132, 535] width 207 height 37
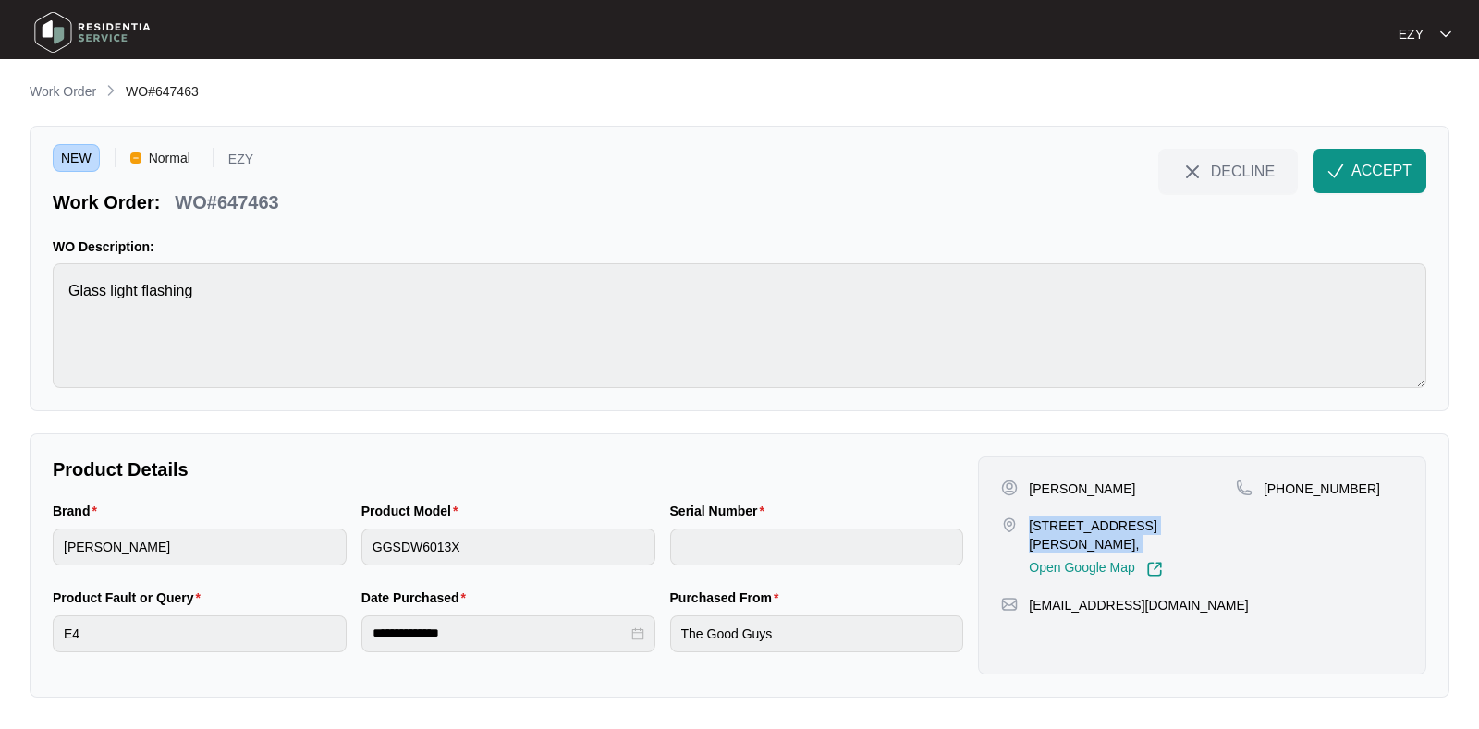
copy p "[STREET_ADDRESS][PERSON_NAME],"
drag, startPoint x: 1412, startPoint y: 508, endPoint x: 1286, endPoint y: 506, distance: 125.7
click at [1286, 506] on div "[PERSON_NAME] [STREET_ADDRESS][PERSON_NAME], Open Google Map [PHONE_NUMBER] [EM…" at bounding box center [1202, 566] width 448 height 218
copy p "415412848"
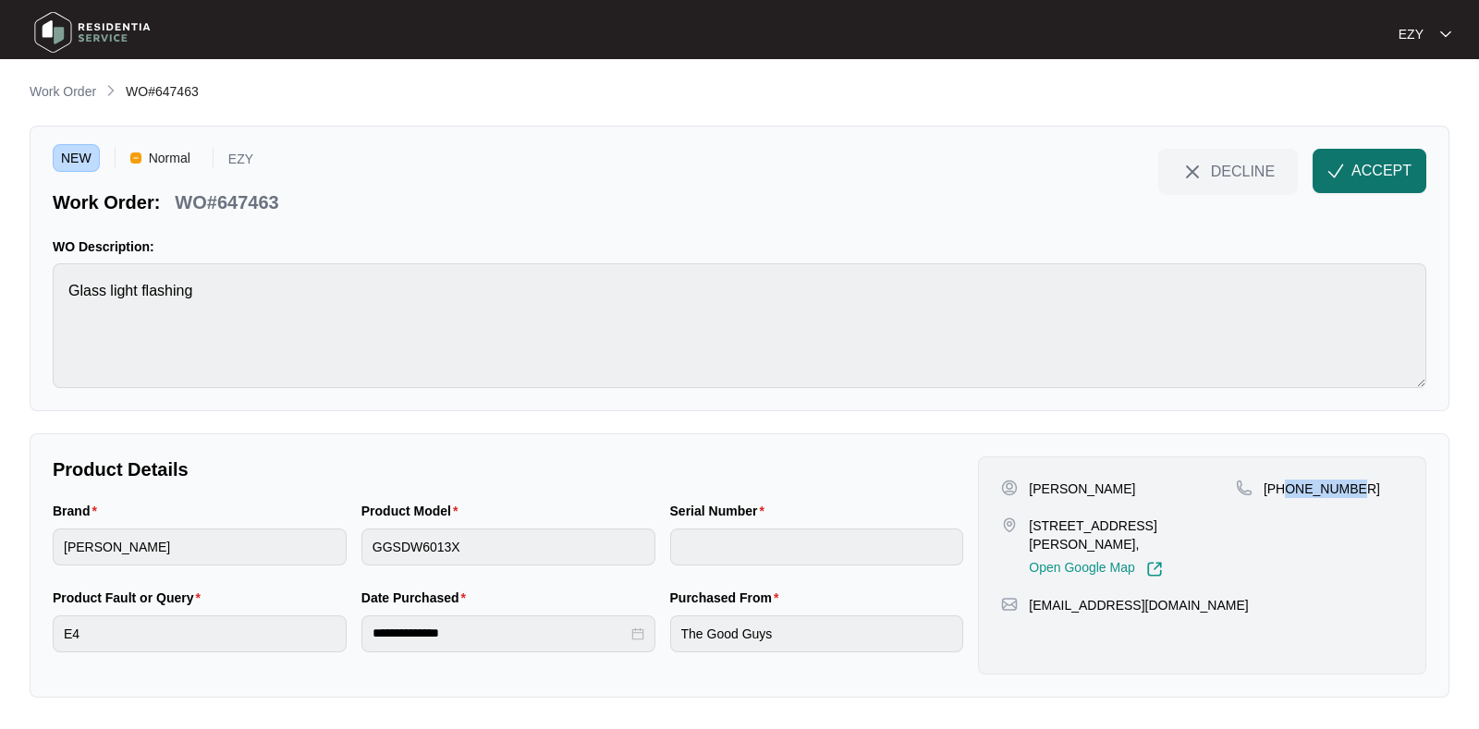
click at [1414, 167] on button "ACCEPT" at bounding box center [1370, 171] width 114 height 44
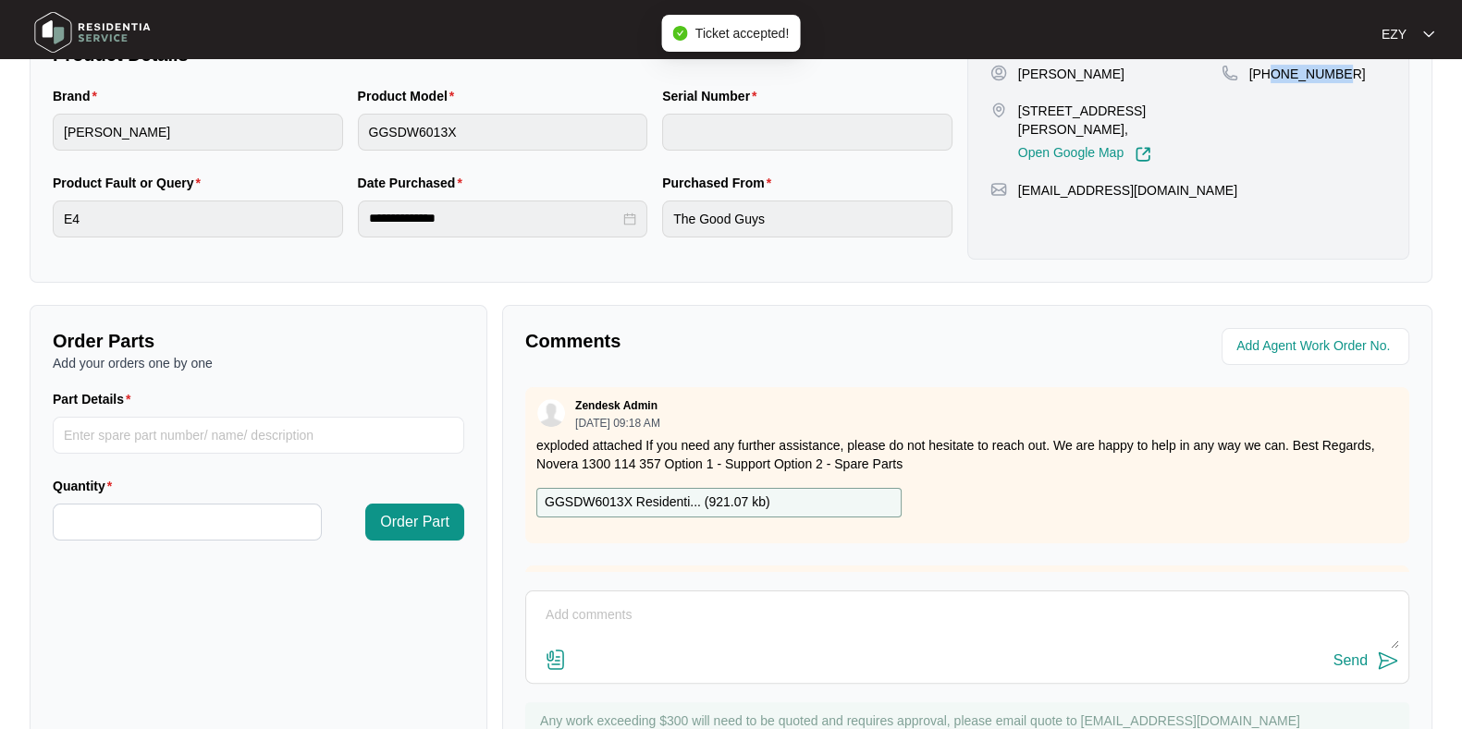
scroll to position [495, 0]
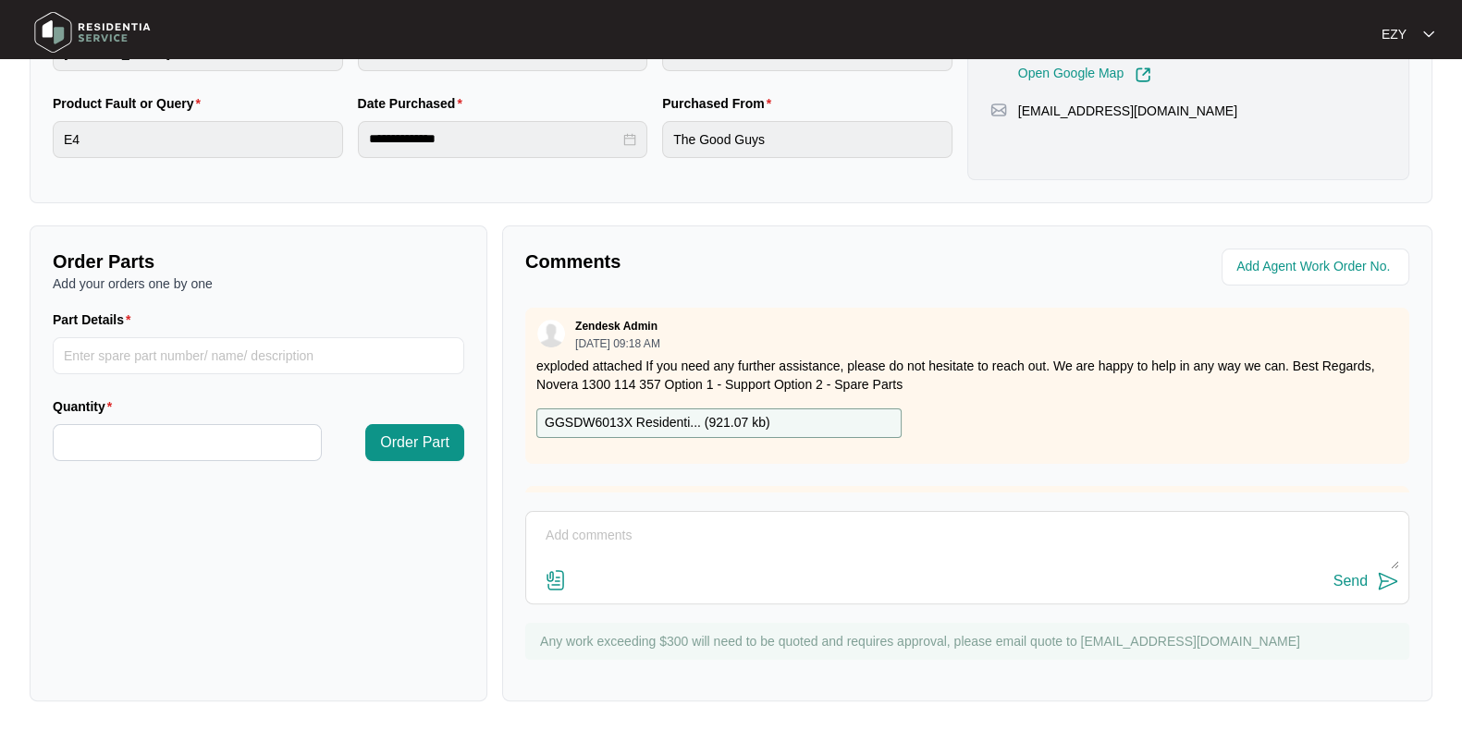
click at [786, 415] on div "GGSDW6013X Residenti... ( 921.07 kb )" at bounding box center [718, 424] width 365 height 30
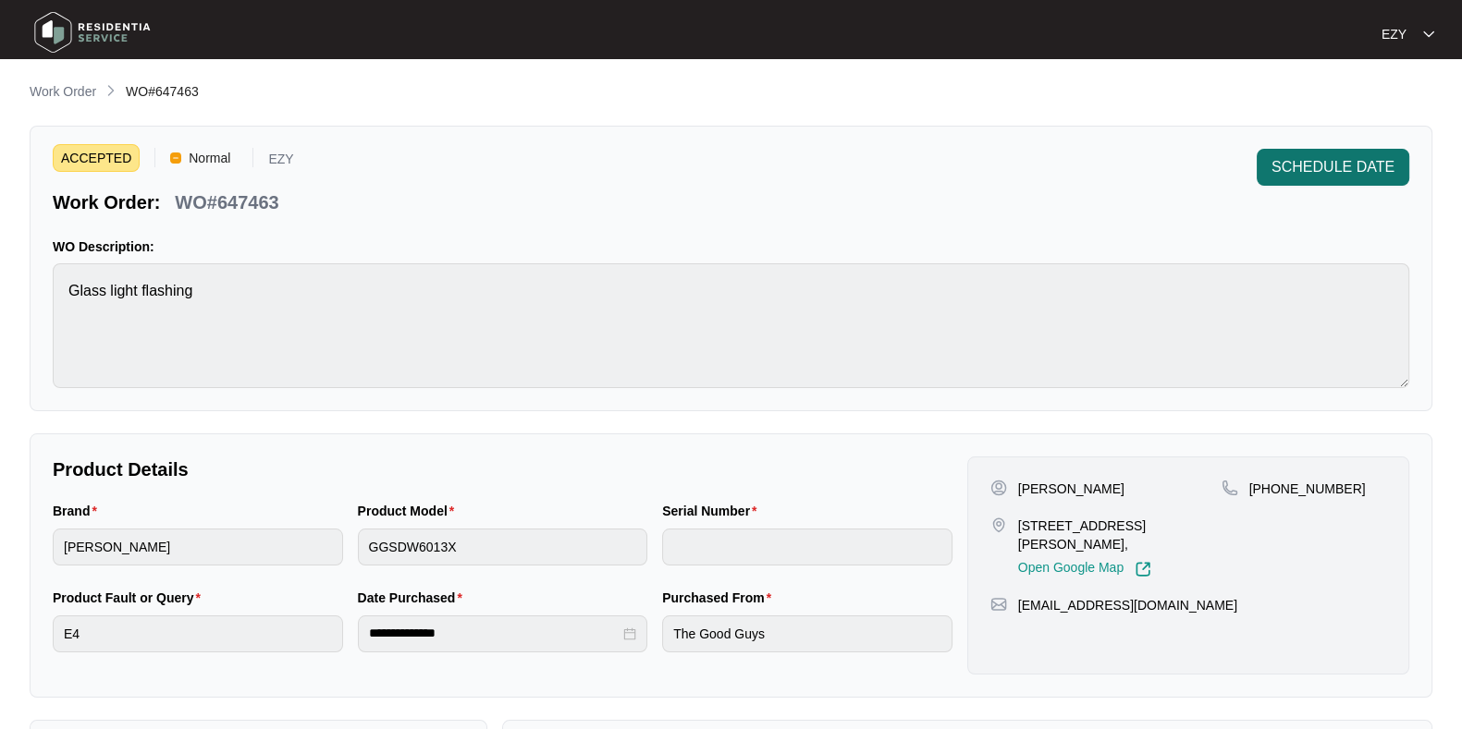
click at [1369, 178] on span "SCHEDULE DATE" at bounding box center [1332, 167] width 123 height 22
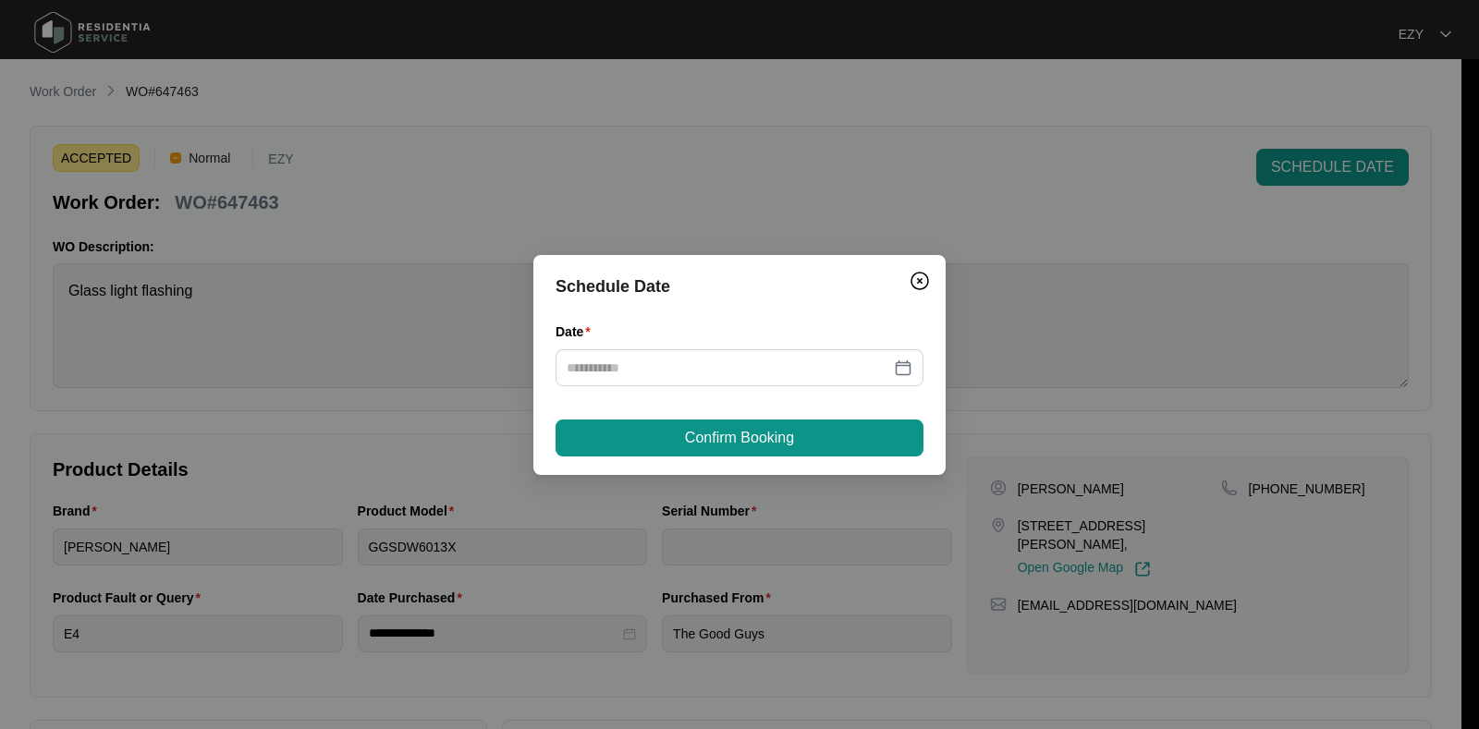
click at [780, 344] on div "Date" at bounding box center [740, 336] width 368 height 28
click at [769, 372] on input "Date" at bounding box center [729, 368] width 324 height 20
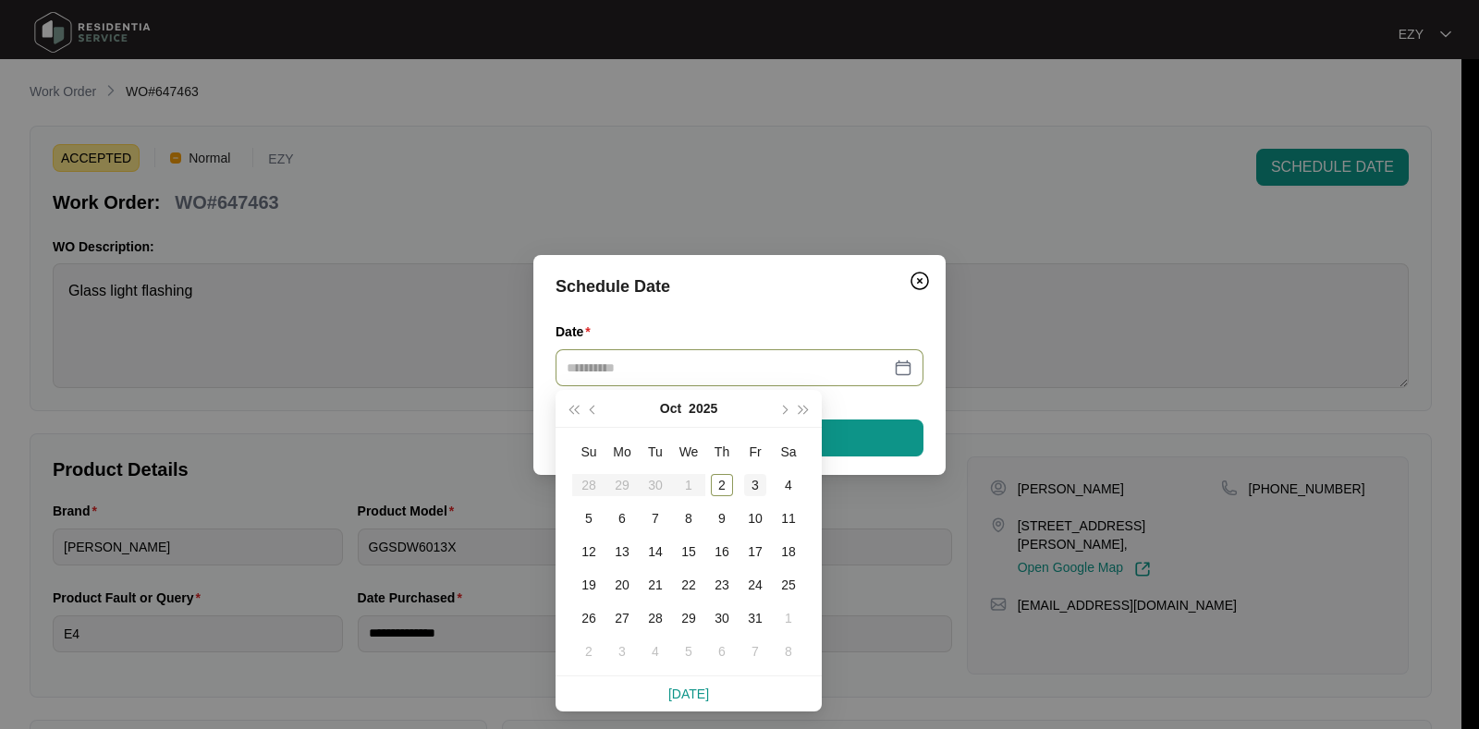
type input "**********"
click at [749, 481] on div "3" at bounding box center [755, 485] width 22 height 22
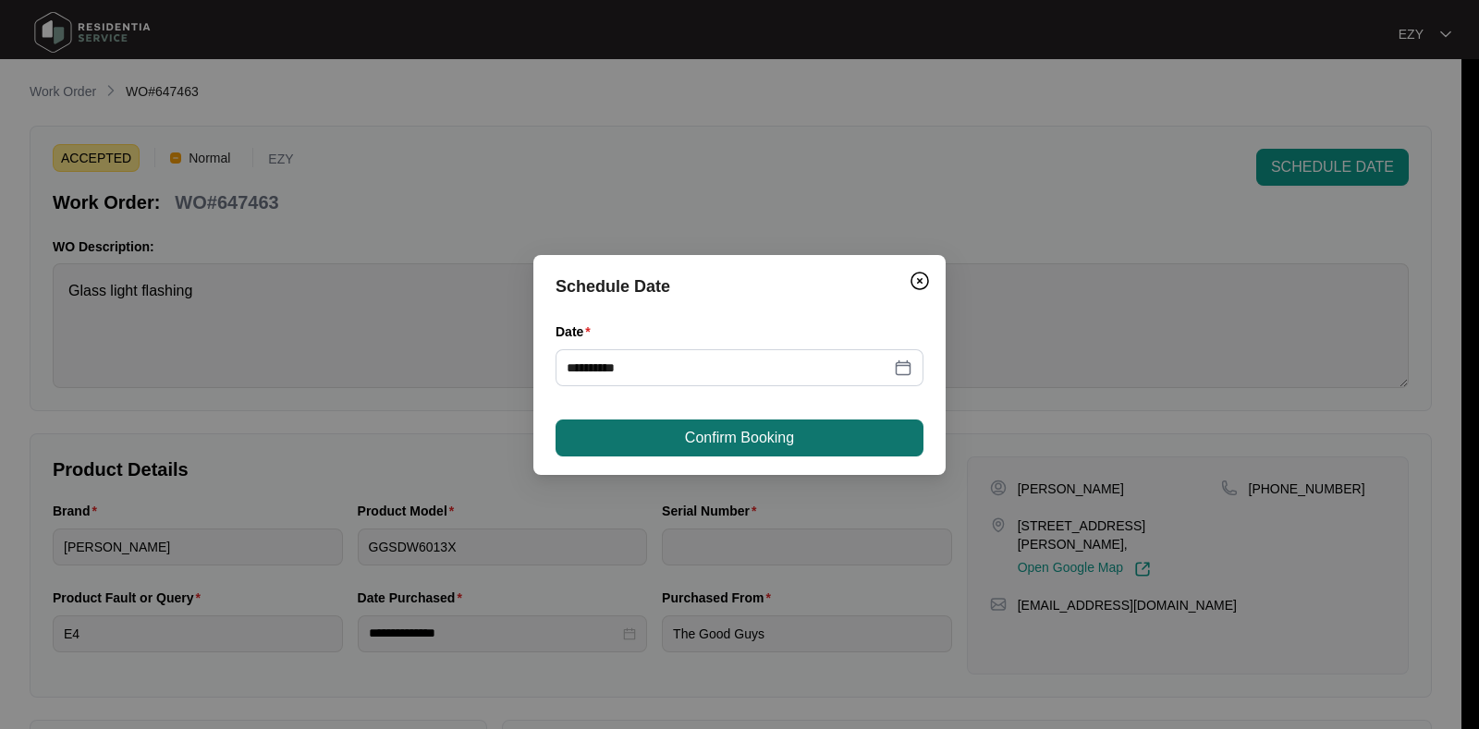
click at [744, 441] on span "Confirm Booking" at bounding box center [739, 438] width 109 height 22
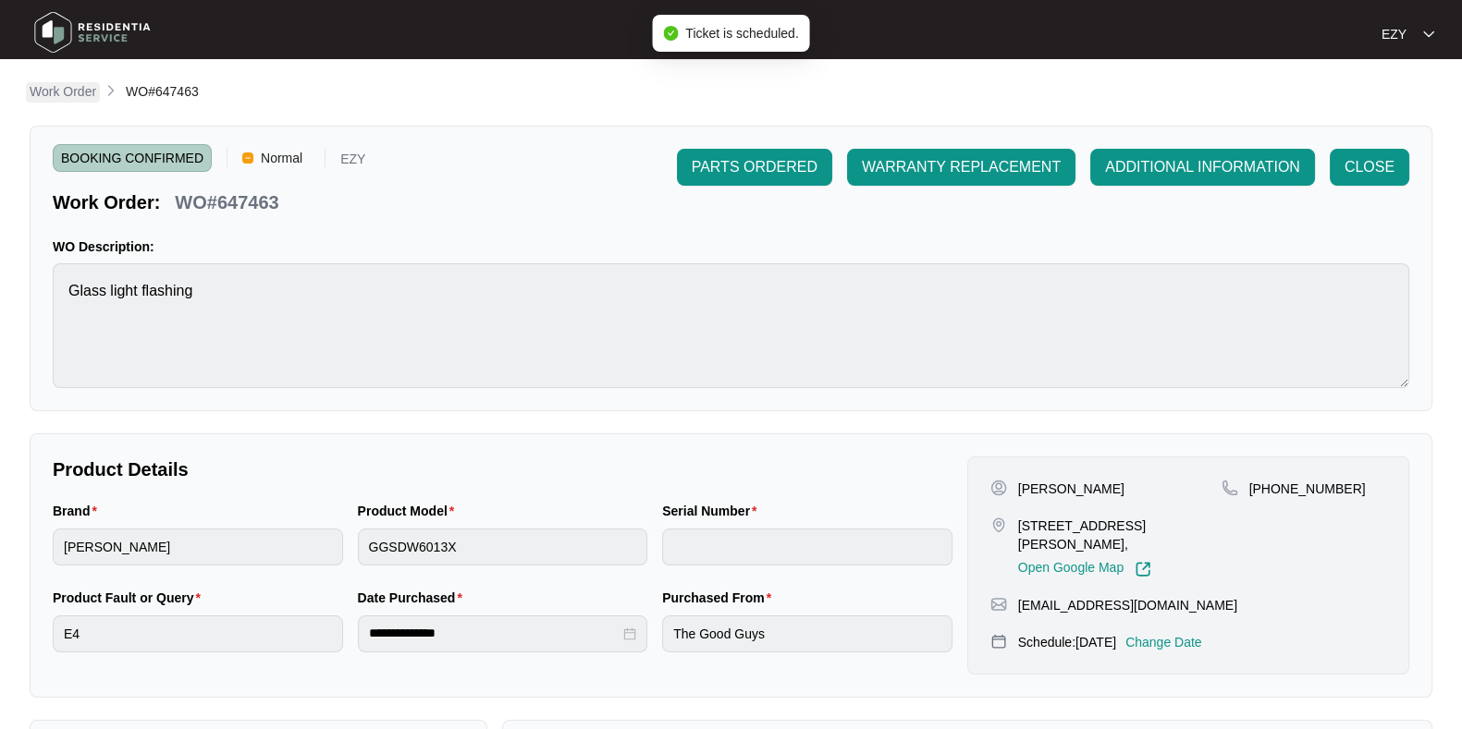
click at [90, 89] on p "Work Order" at bounding box center [63, 91] width 67 height 18
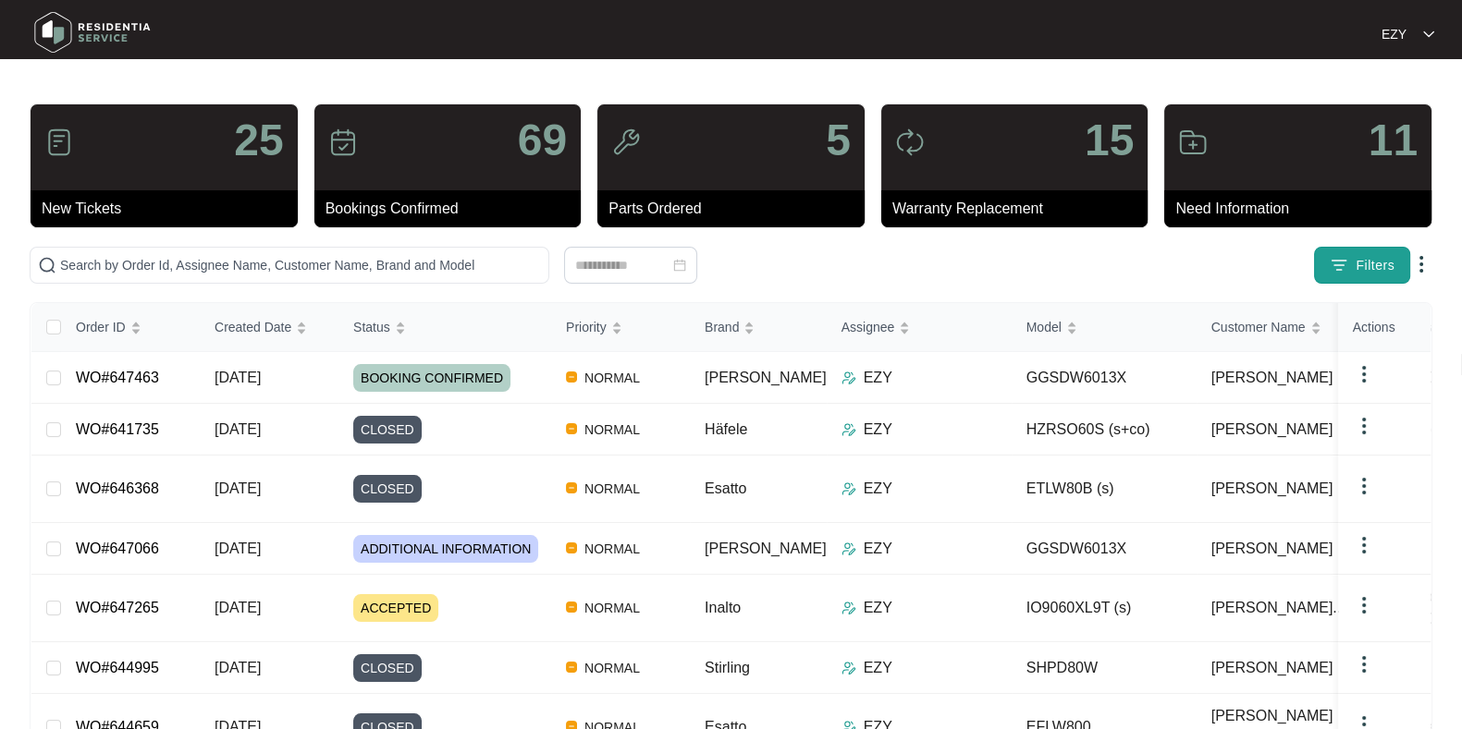
click at [1387, 261] on span "Filters" at bounding box center [1374, 265] width 39 height 19
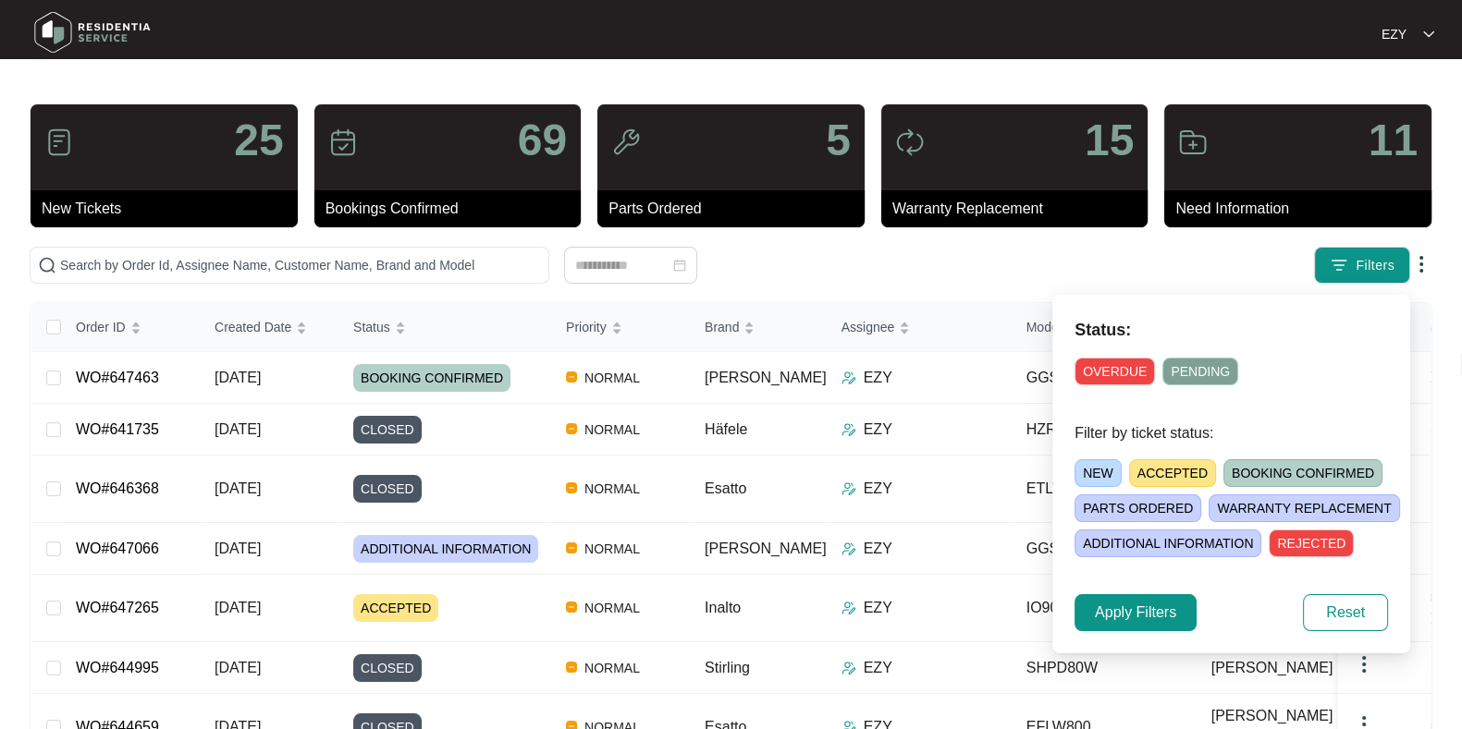
click at [1180, 473] on span "ACCEPTED" at bounding box center [1172, 473] width 87 height 28
click at [1146, 608] on span "Apply Filters" at bounding box center [1135, 613] width 81 height 22
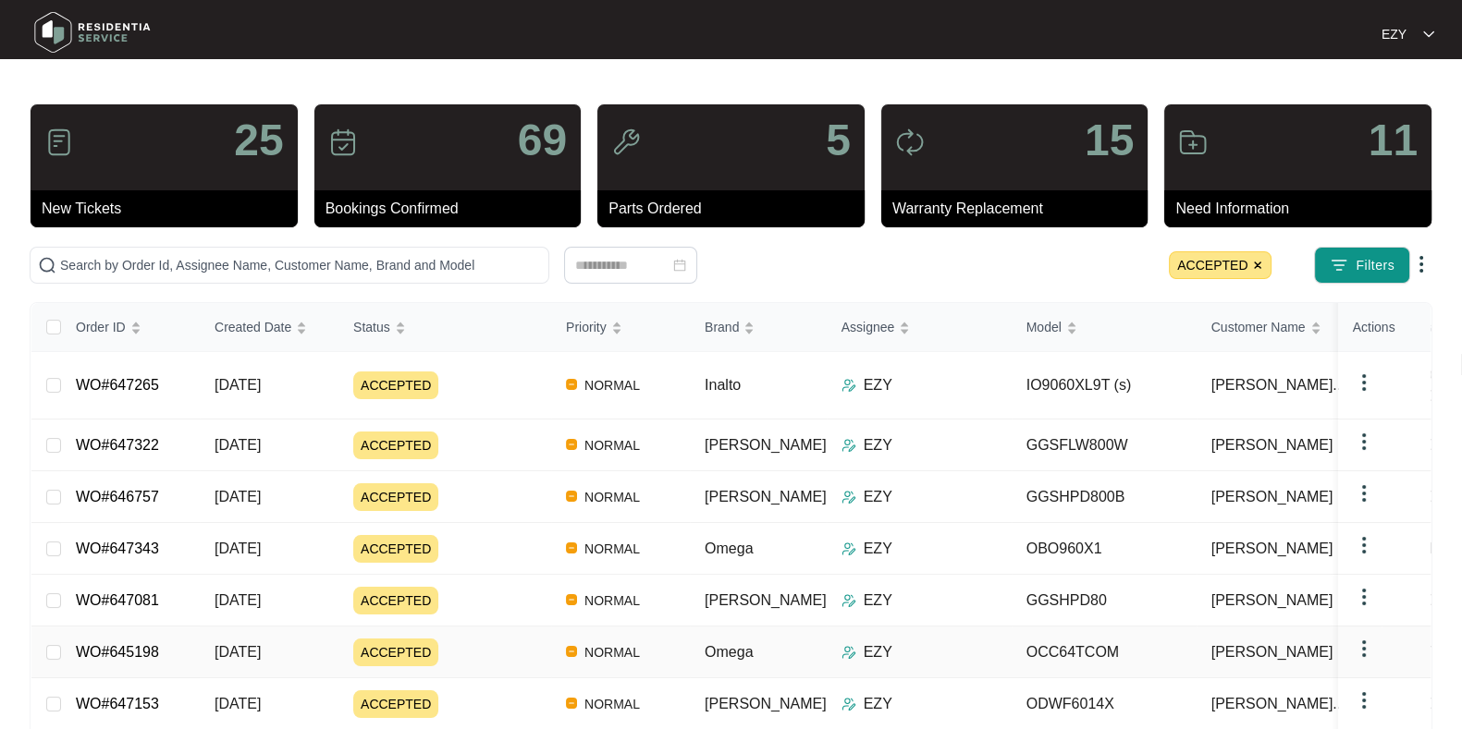
scroll to position [134, 0]
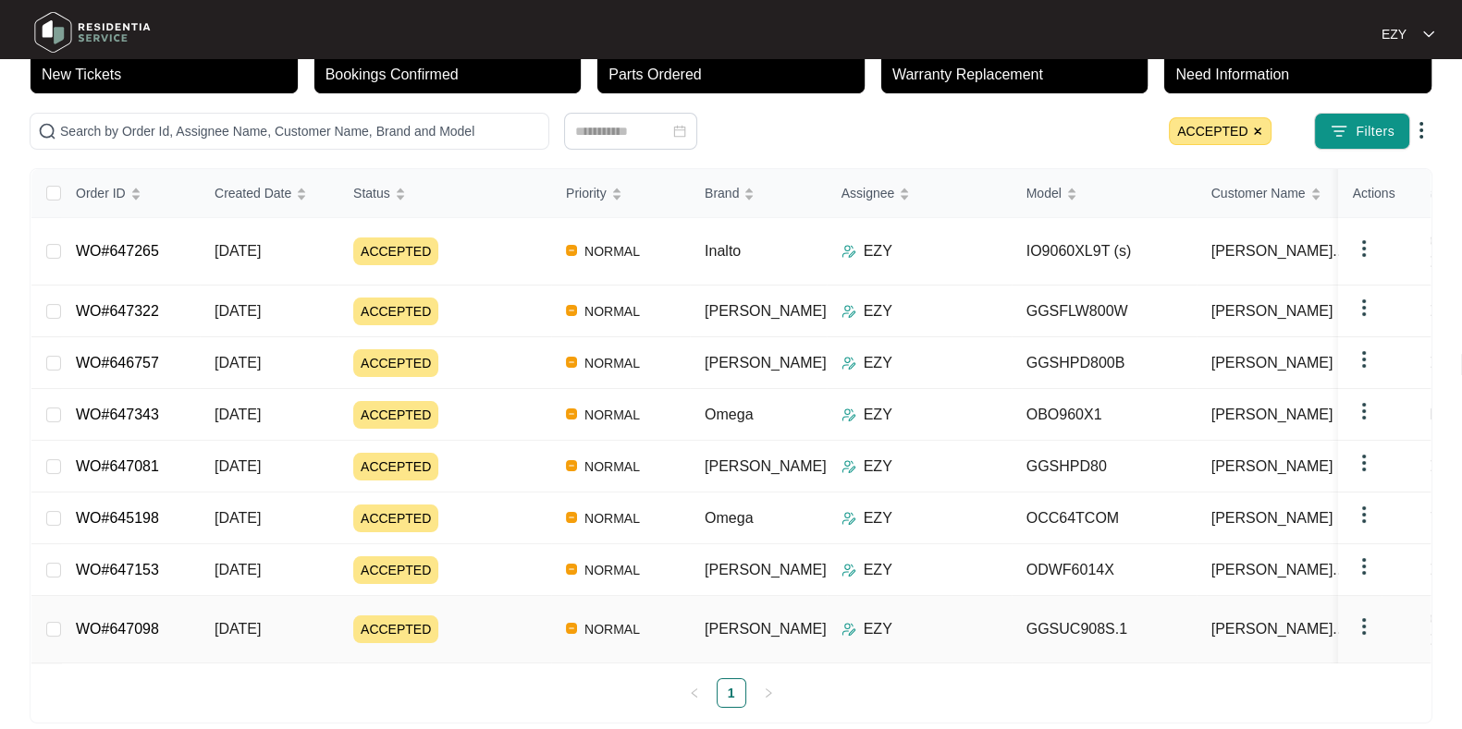
click at [469, 616] on div "ACCEPTED" at bounding box center [452, 630] width 198 height 28
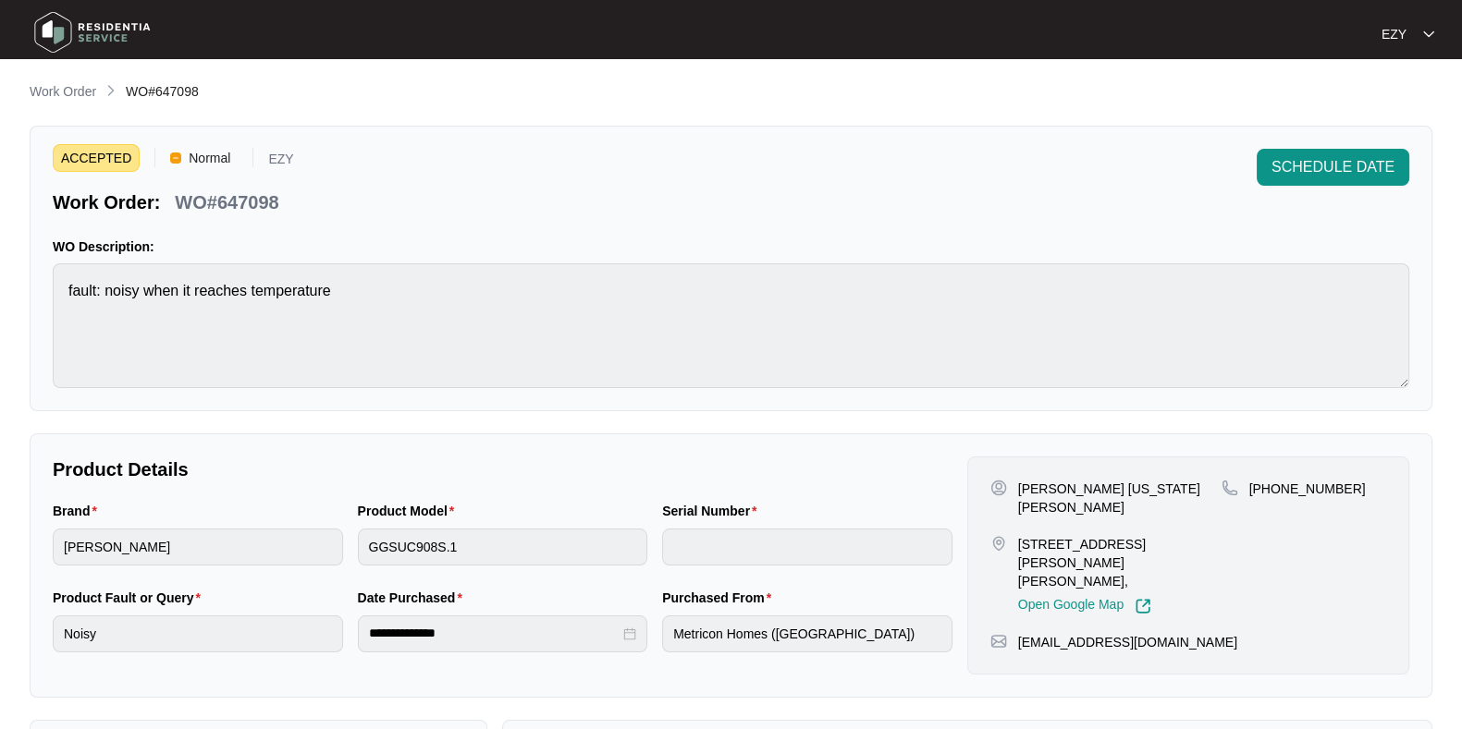
click at [277, 194] on p "WO#647098" at bounding box center [227, 203] width 104 height 26
click at [259, 196] on p "WO#647098" at bounding box center [227, 203] width 104 height 26
copy p "647098"
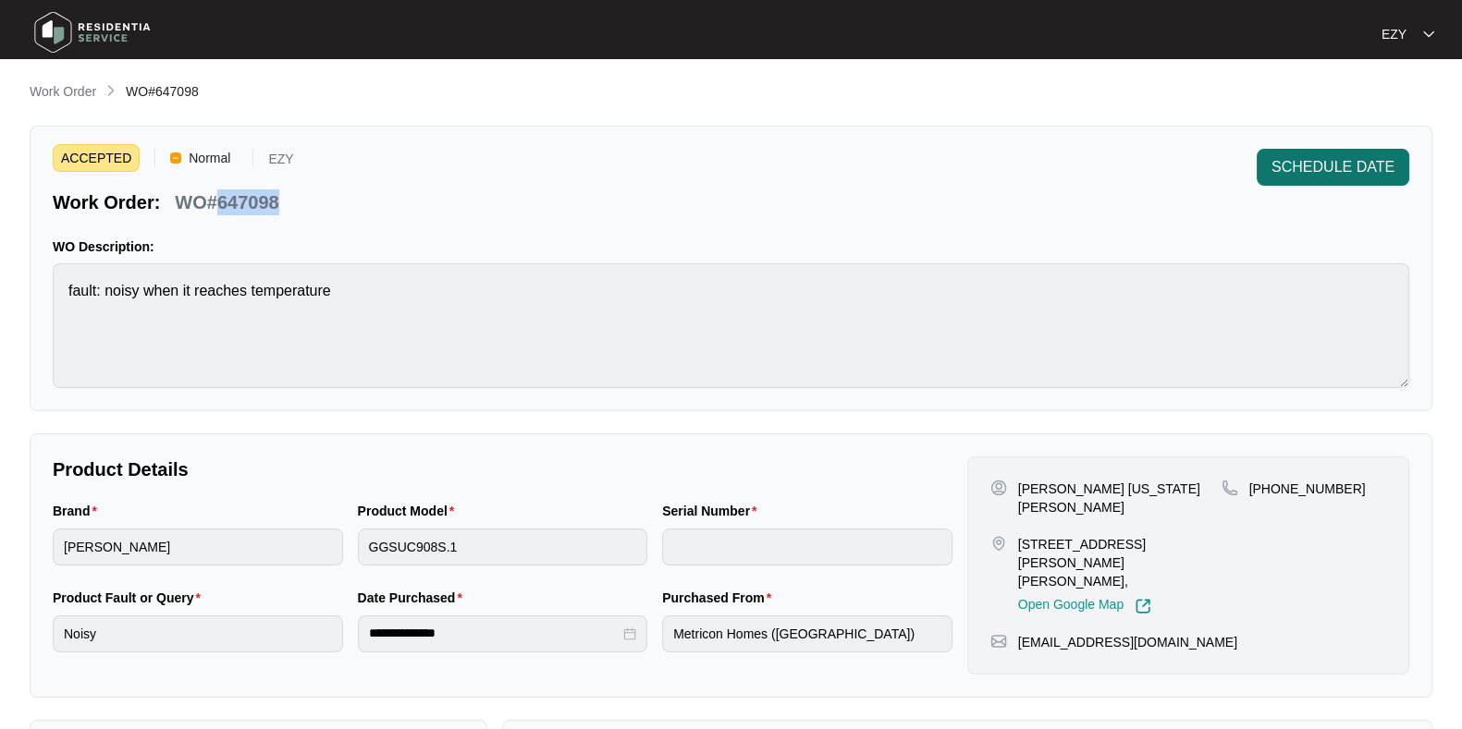
click at [1359, 166] on span "SCHEDULE DATE" at bounding box center [1332, 167] width 123 height 22
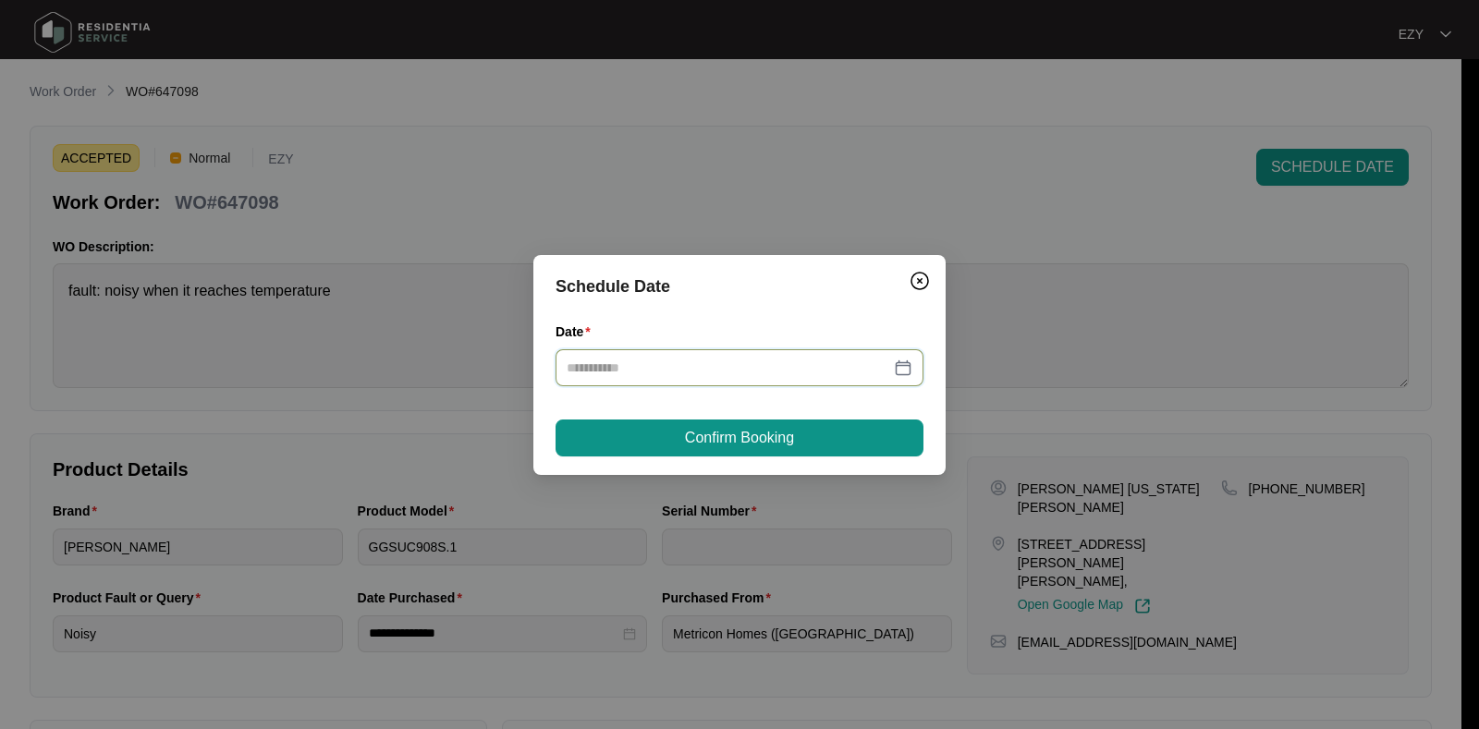
click at [675, 373] on input "Date" at bounding box center [729, 368] width 324 height 20
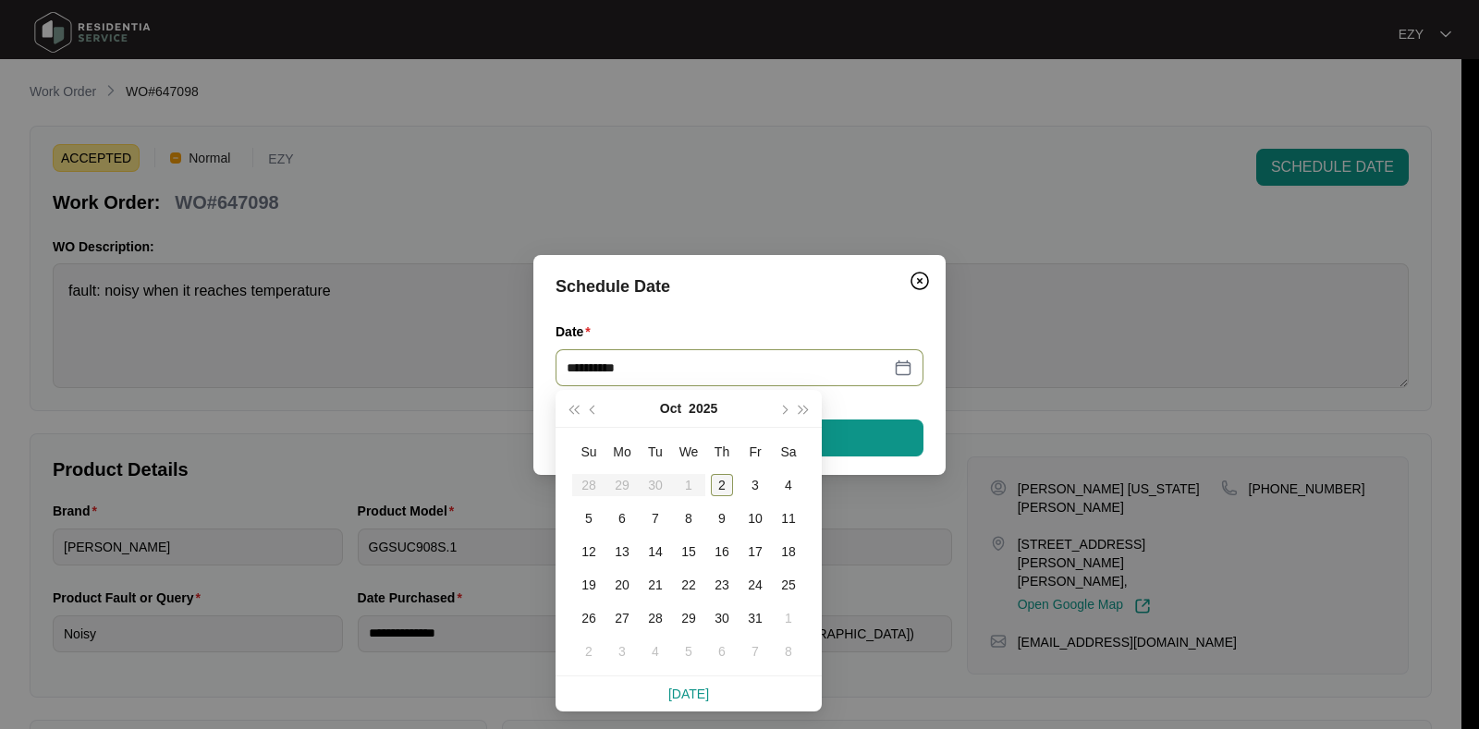
type input "**********"
click at [729, 487] on div "2" at bounding box center [722, 485] width 22 height 22
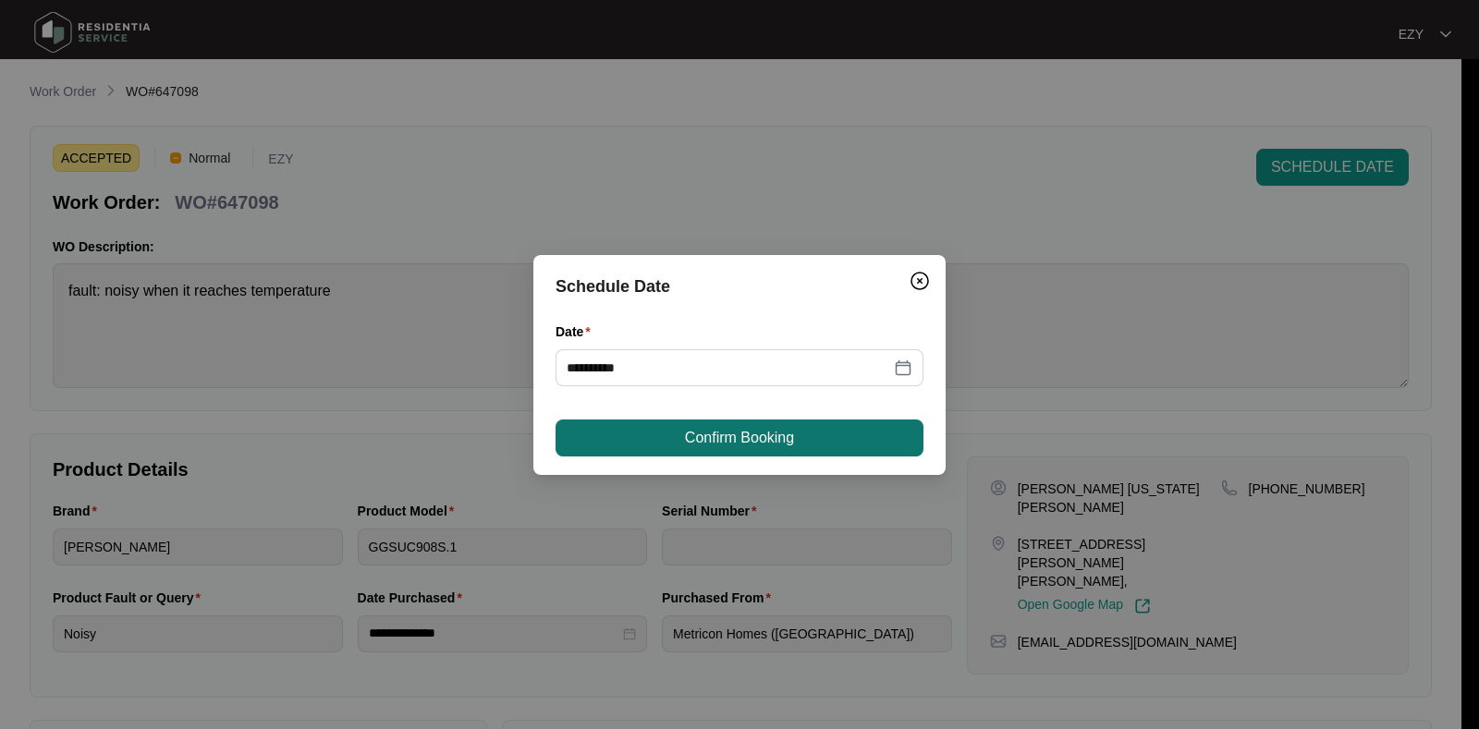
click at [706, 430] on span "Confirm Booking" at bounding box center [739, 438] width 109 height 22
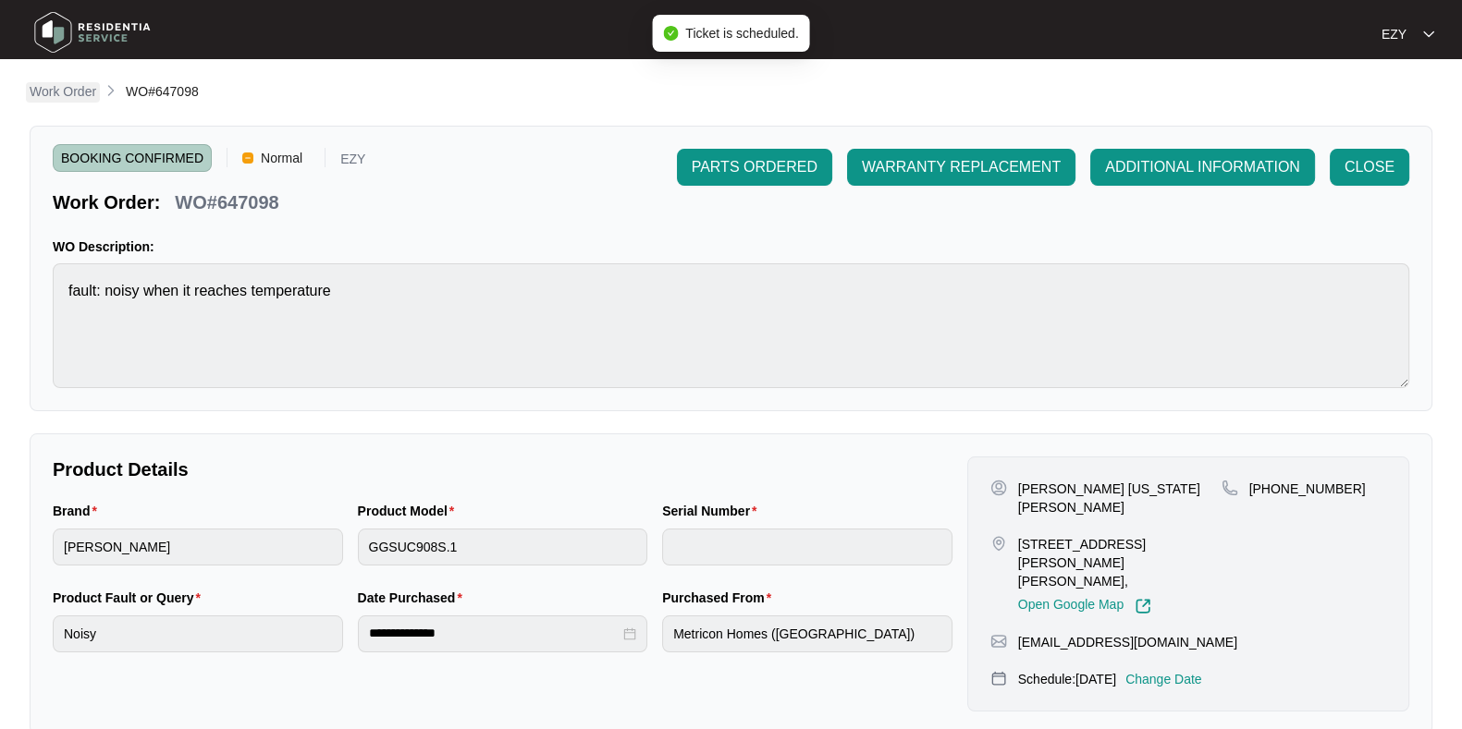
click at [55, 94] on p "Work Order" at bounding box center [63, 91] width 67 height 18
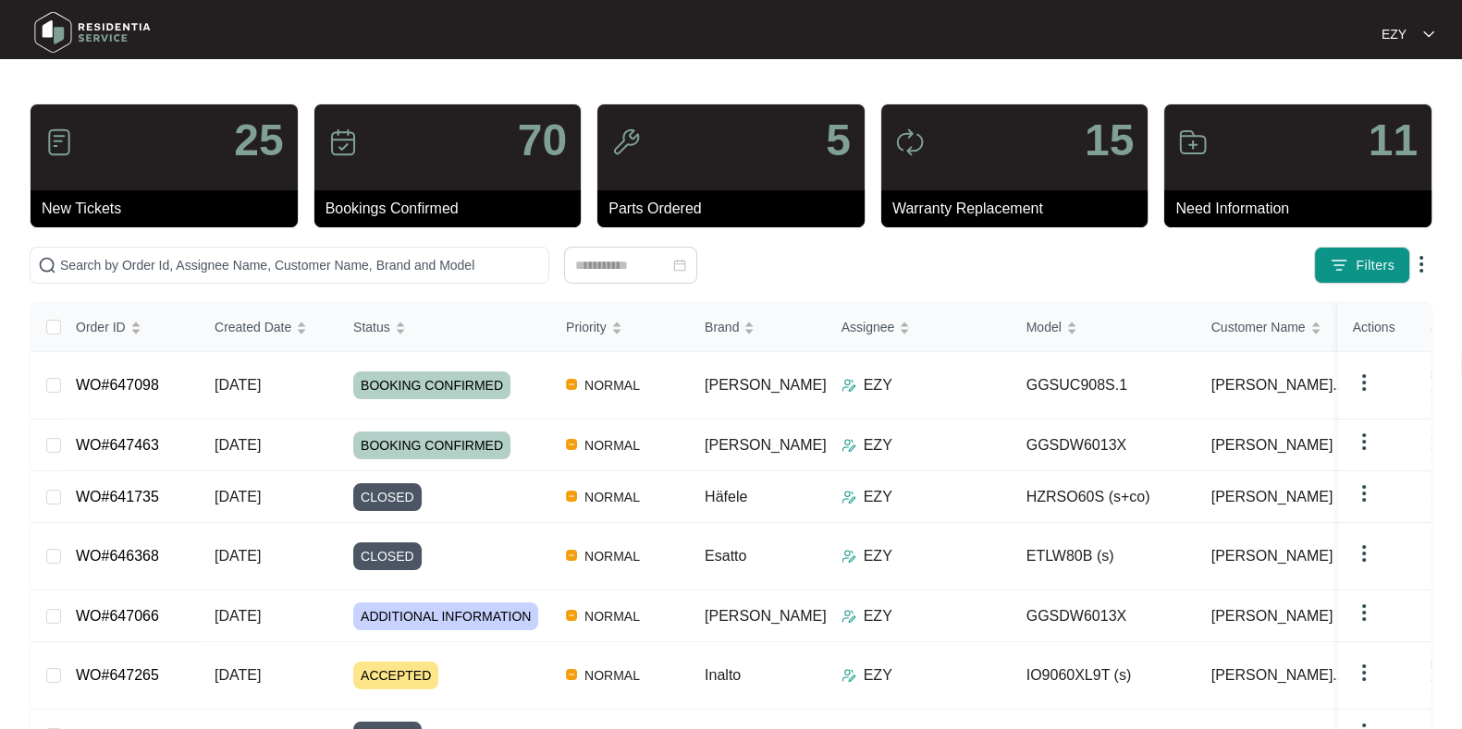
click at [1331, 245] on div "25 New Tickets 70 Bookings Confirmed 5 Parts Ordered 15 Warranty Replacement 11…" at bounding box center [731, 548] width 1402 height 889
click at [1340, 258] on img "button" at bounding box center [1338, 265] width 18 height 18
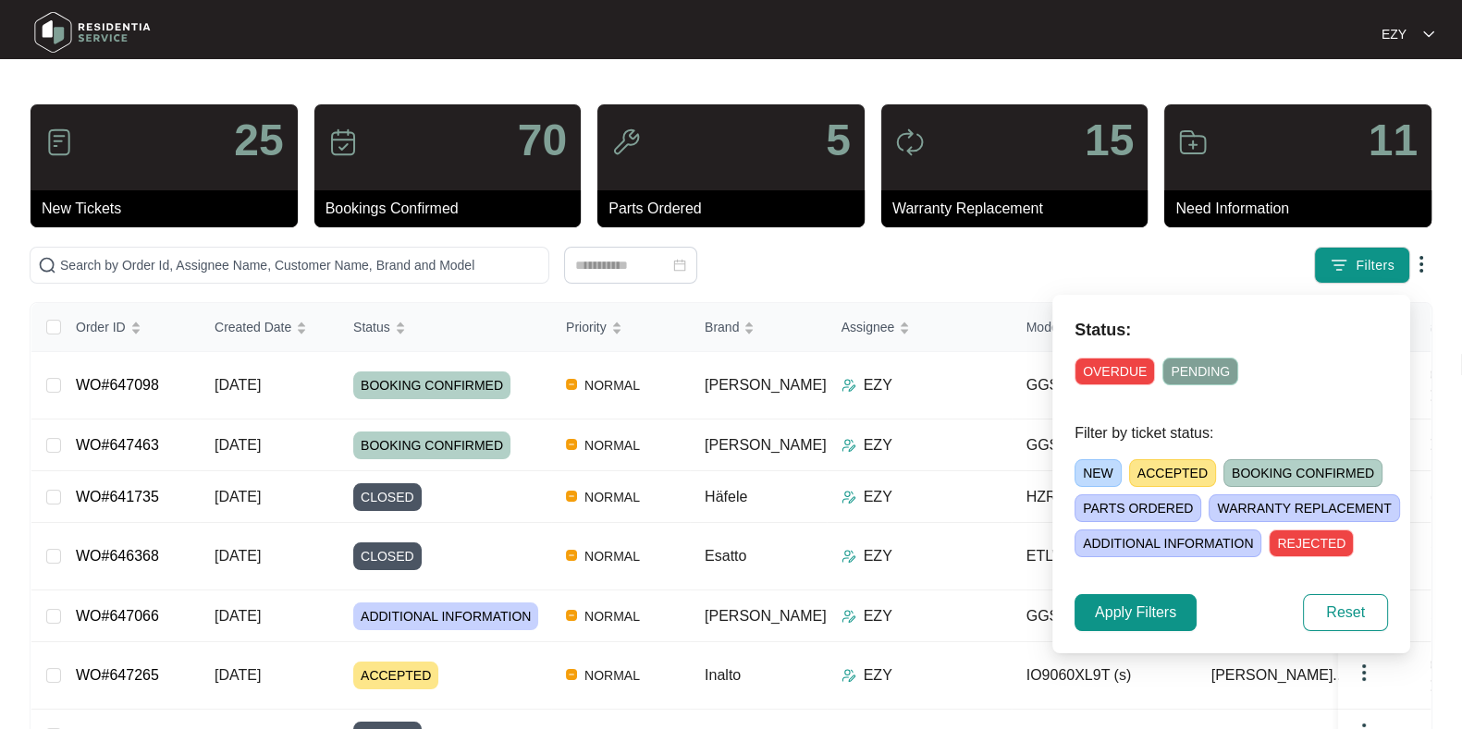
click at [1183, 458] on div "NEW ACCEPTED BOOKING CONFIRMED [PERSON_NAME] ORDERED [PERSON_NAME] REPLACEMENT …" at bounding box center [1253, 504] width 358 height 105
click at [1192, 471] on span "ACCEPTED" at bounding box center [1172, 473] width 87 height 28
click at [1139, 614] on span "Apply Filters" at bounding box center [1135, 613] width 81 height 22
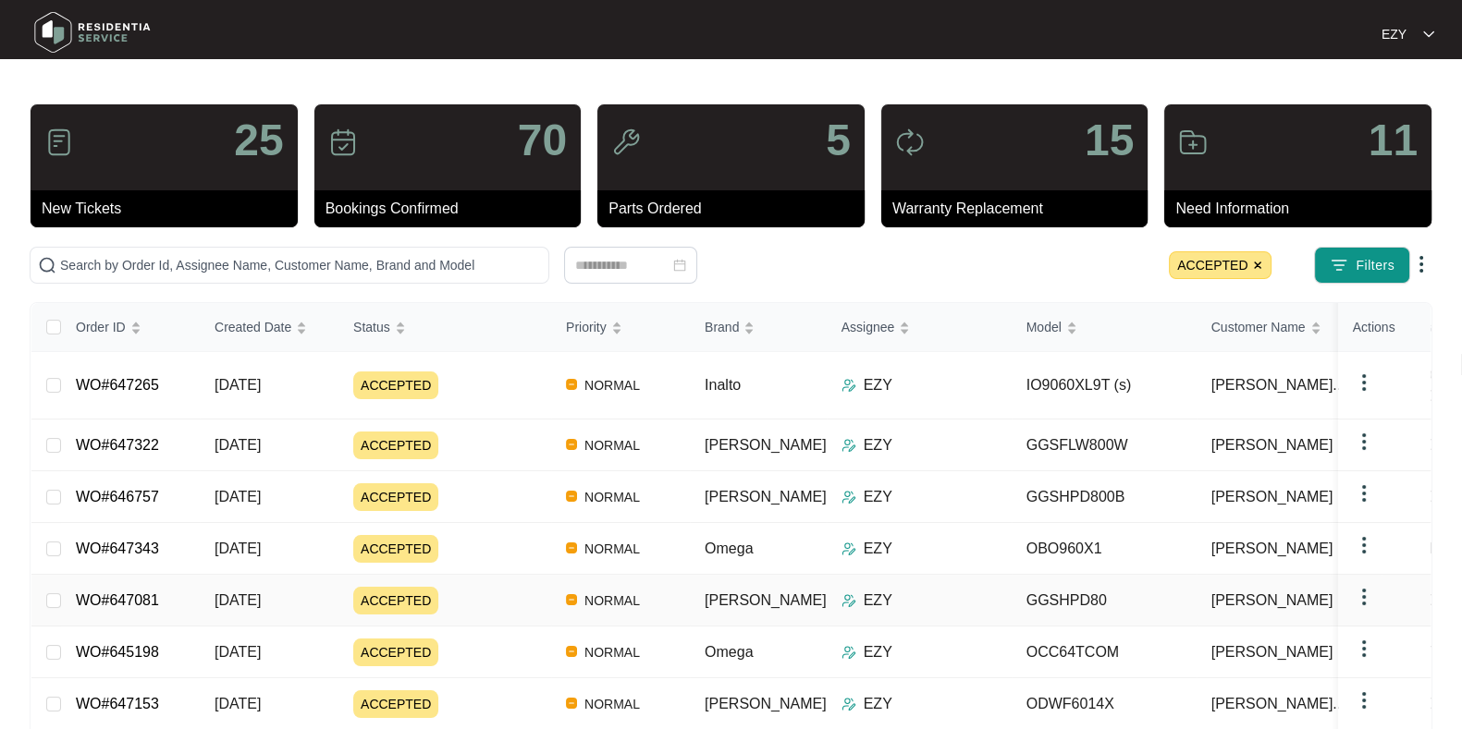
scroll to position [83, 0]
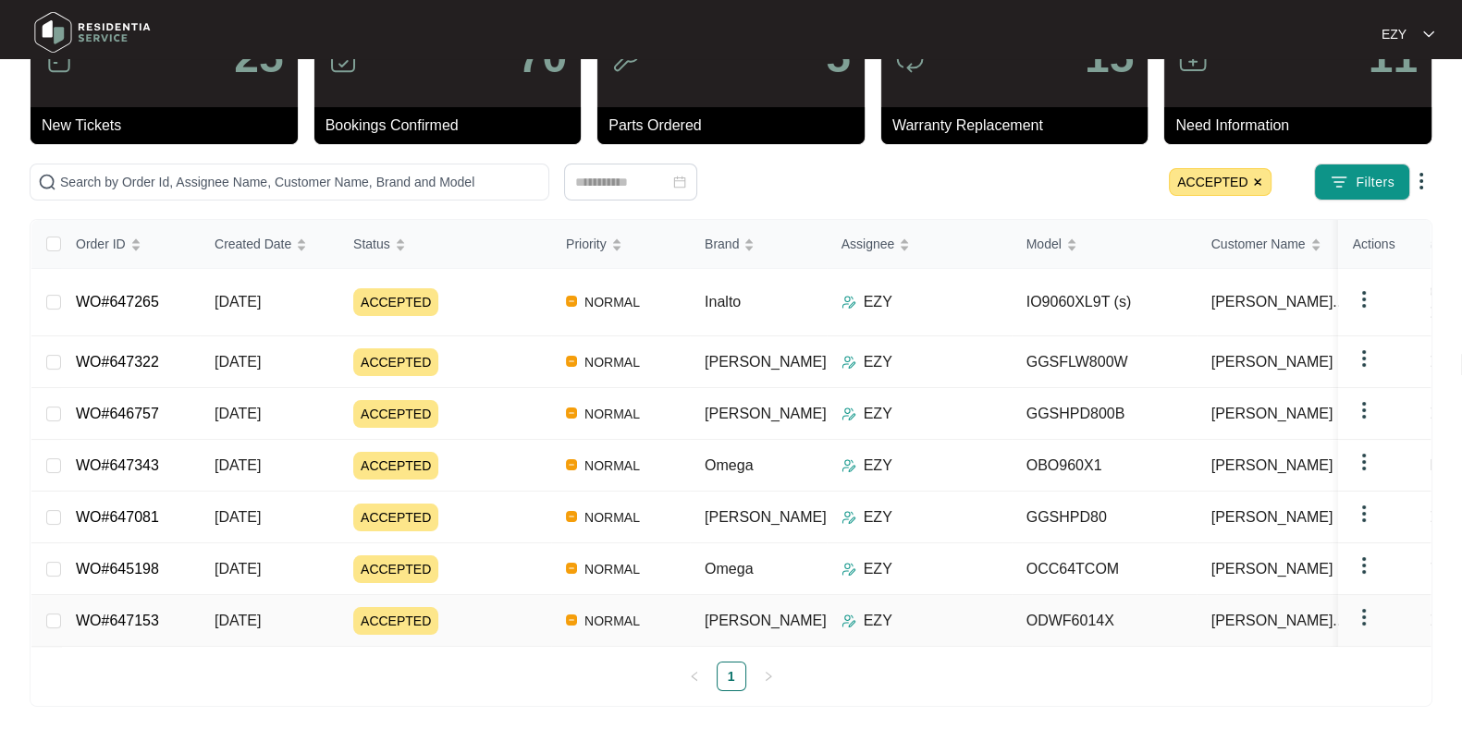
click at [507, 607] on div "ACCEPTED" at bounding box center [452, 621] width 198 height 28
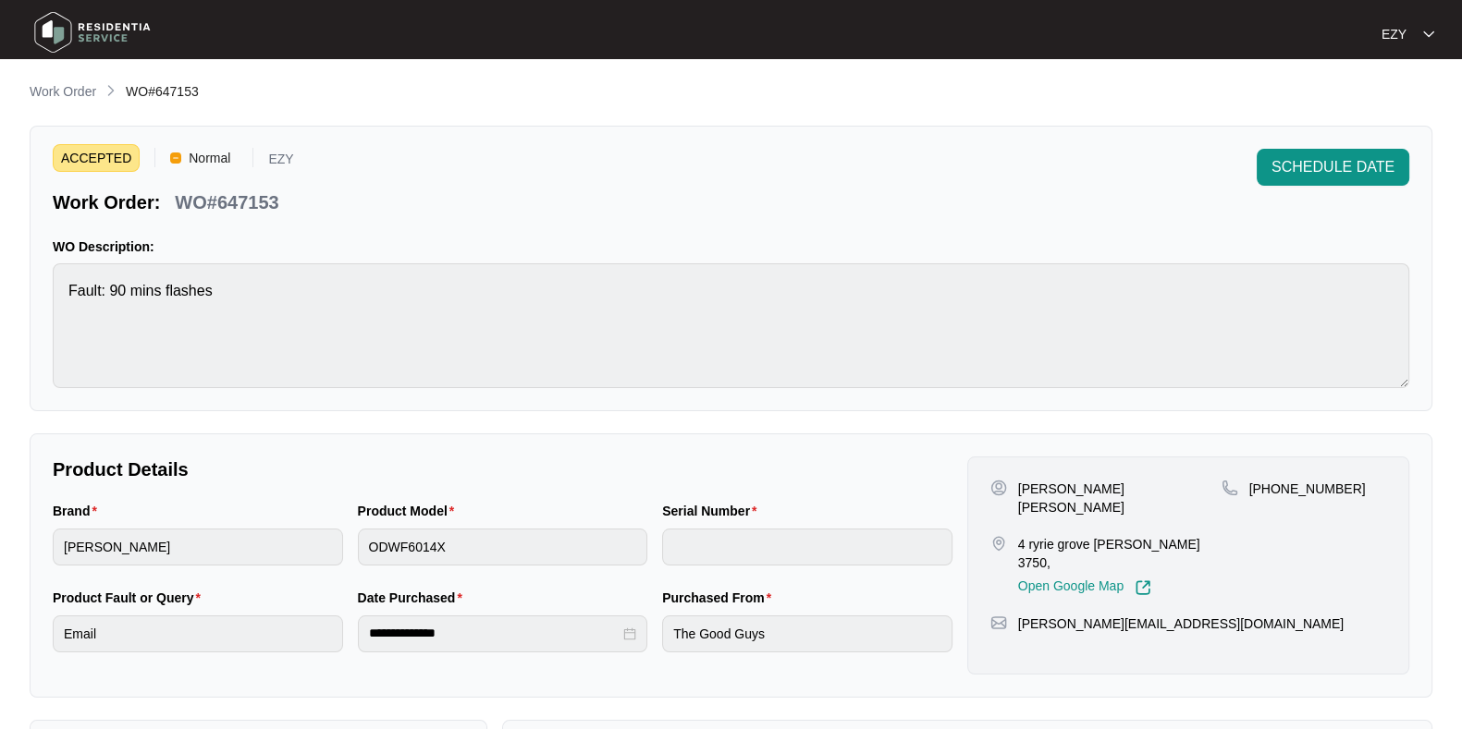
click at [257, 202] on p "WO#647153" at bounding box center [227, 203] width 104 height 26
copy p "647153"
click at [1350, 173] on span "SCHEDULE DATE" at bounding box center [1332, 167] width 123 height 22
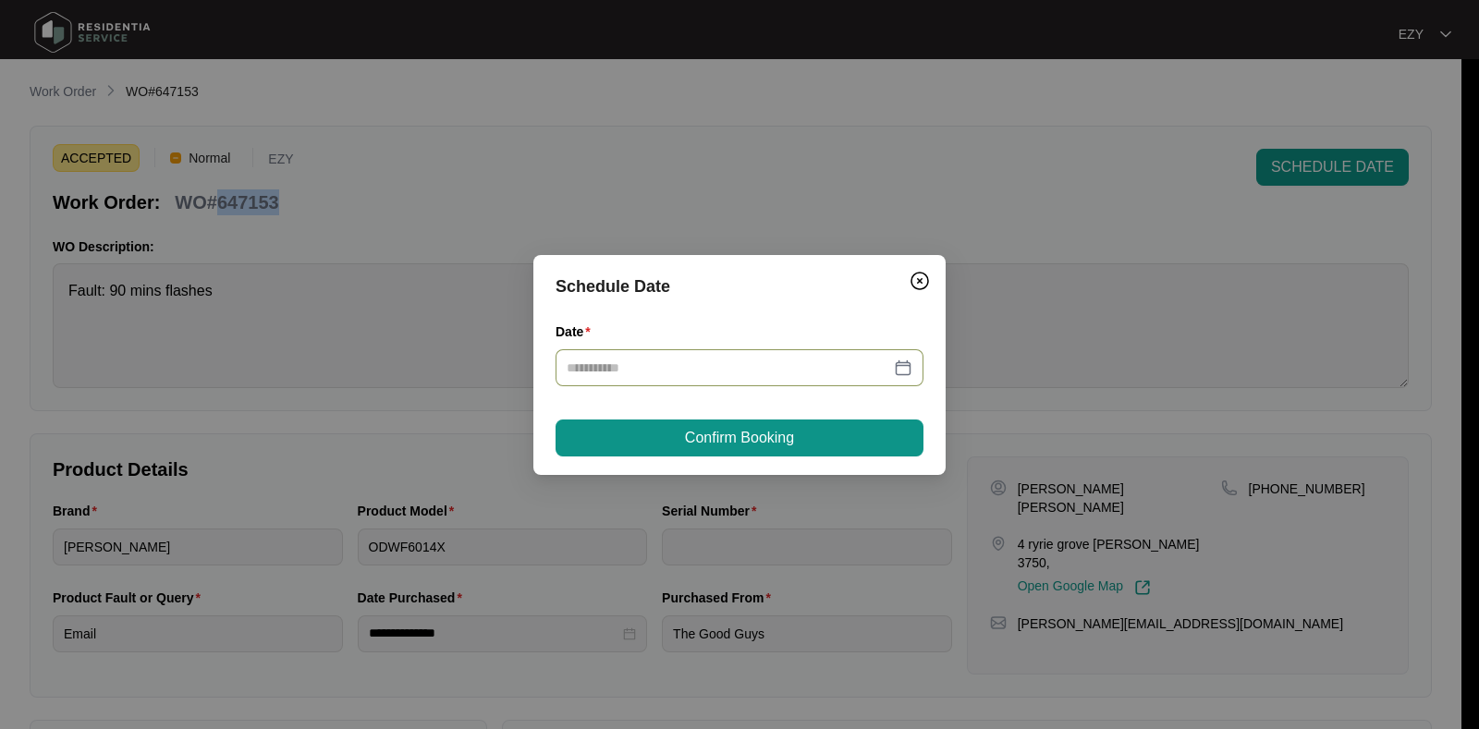
click at [801, 375] on input "Date" at bounding box center [729, 368] width 324 height 20
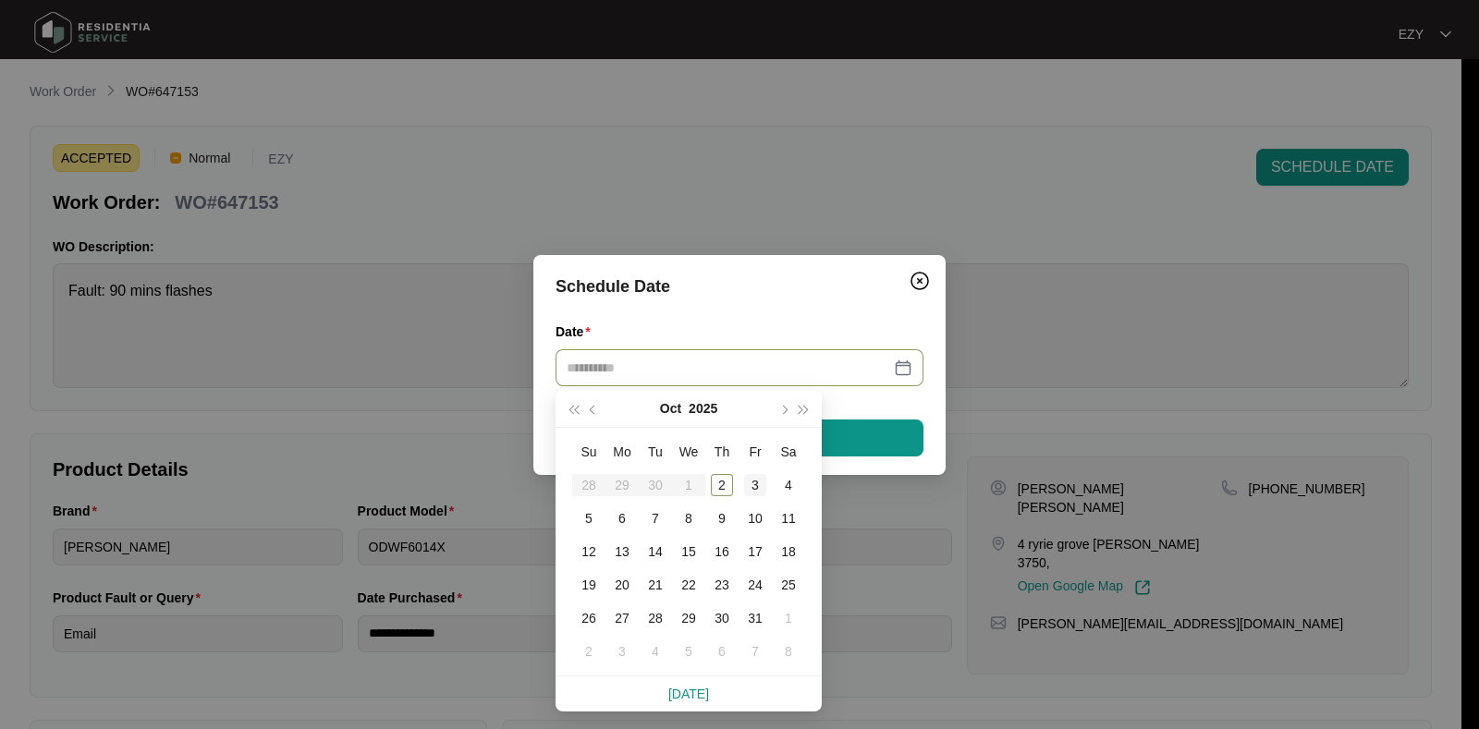
type input "**********"
click at [755, 481] on div "3" at bounding box center [755, 485] width 22 height 22
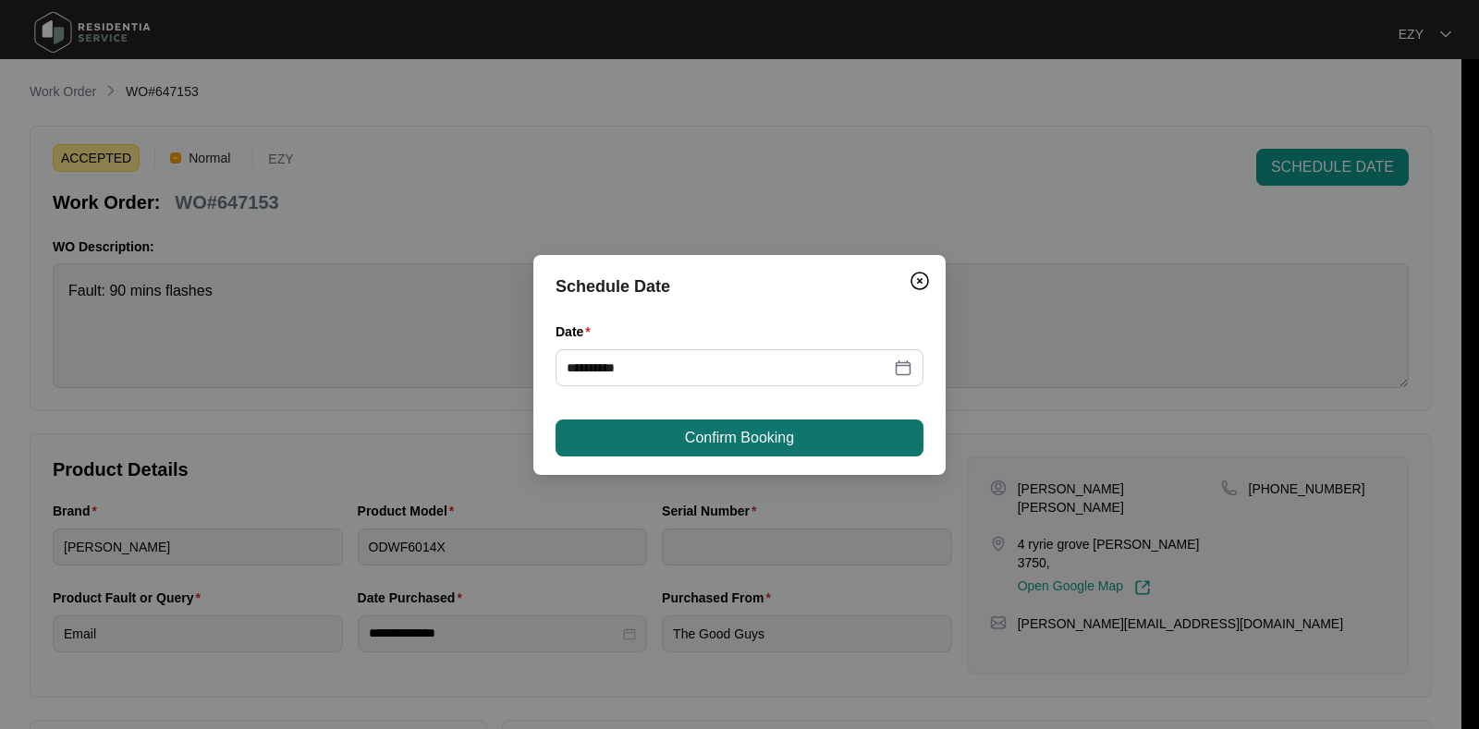
click at [733, 439] on span "Confirm Booking" at bounding box center [739, 438] width 109 height 22
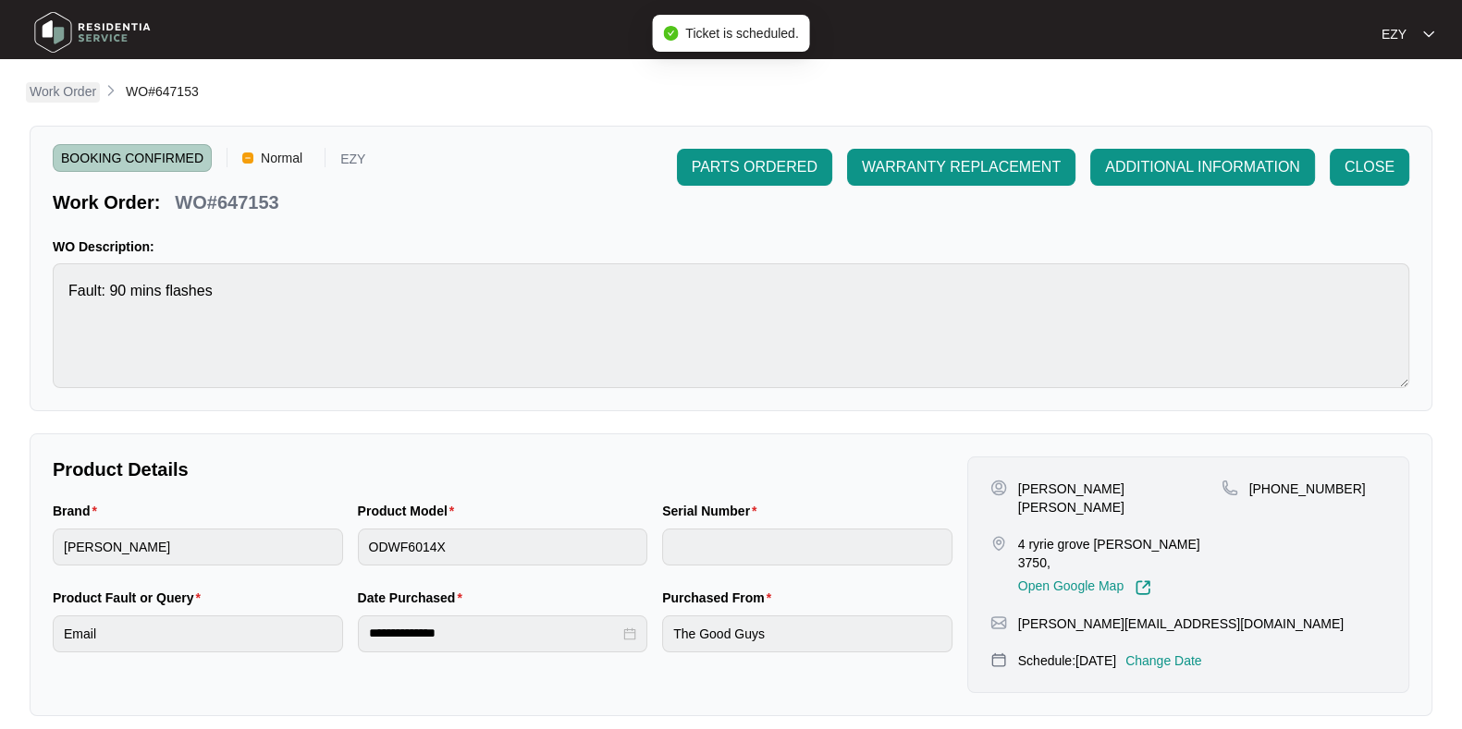
click at [51, 92] on p "Work Order" at bounding box center [63, 91] width 67 height 18
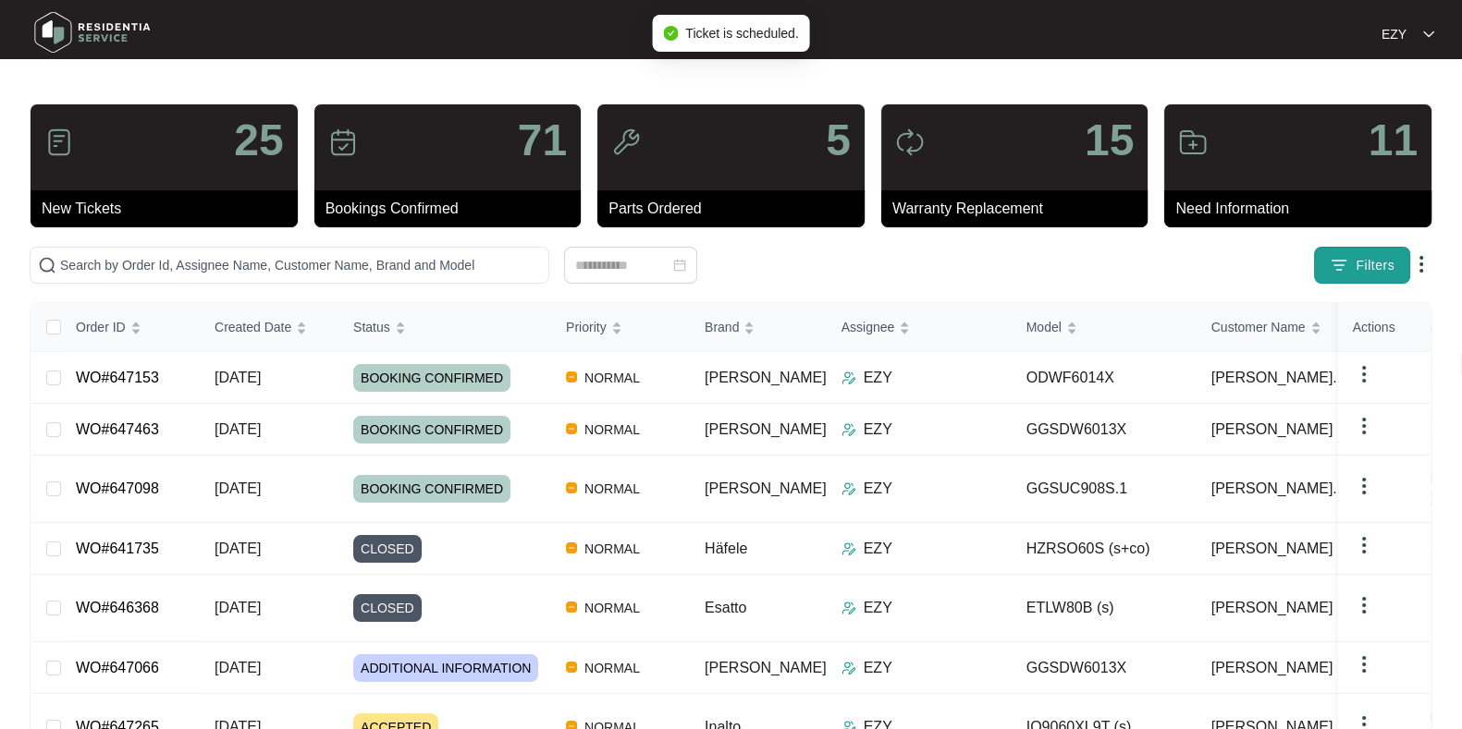
click at [1333, 270] on img "button" at bounding box center [1338, 265] width 18 height 18
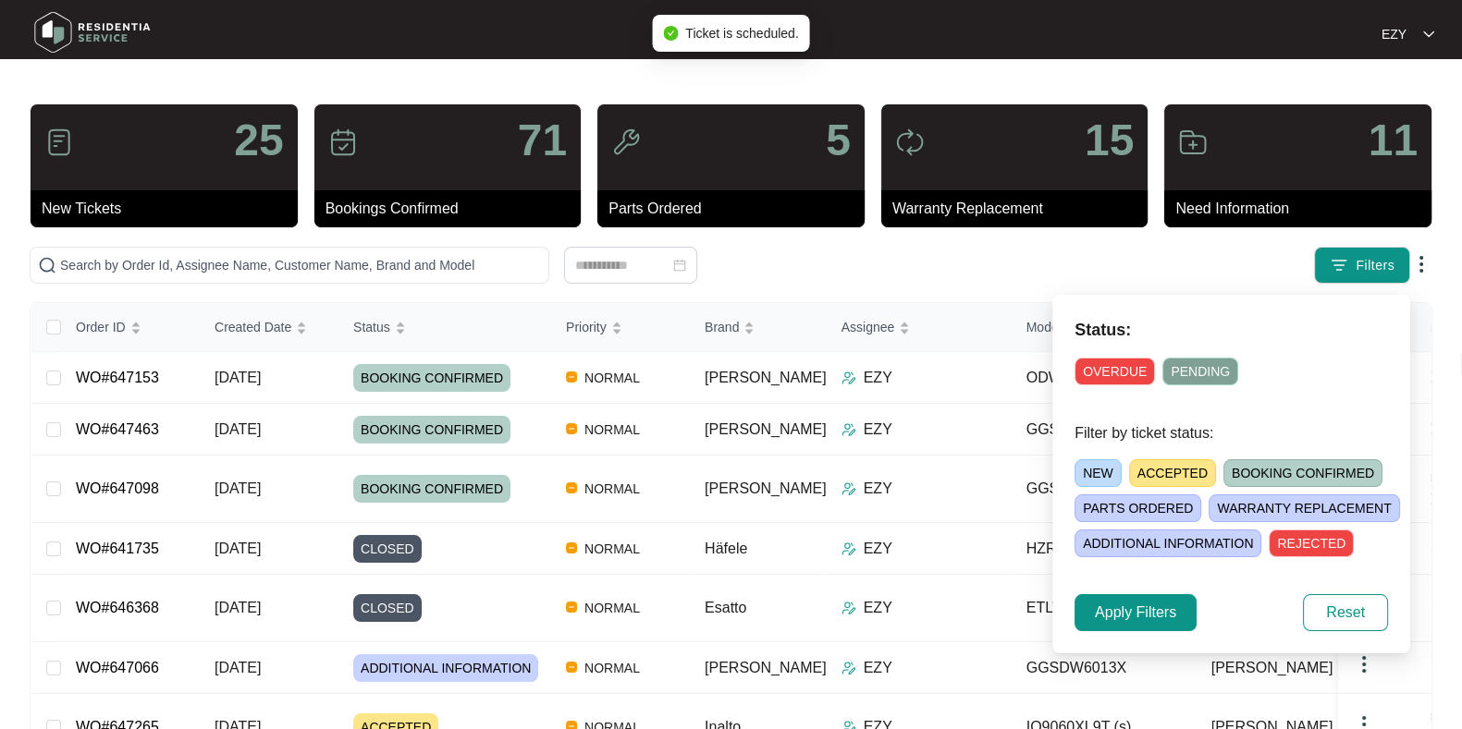
click at [1156, 461] on span "ACCEPTED" at bounding box center [1172, 473] width 87 height 28
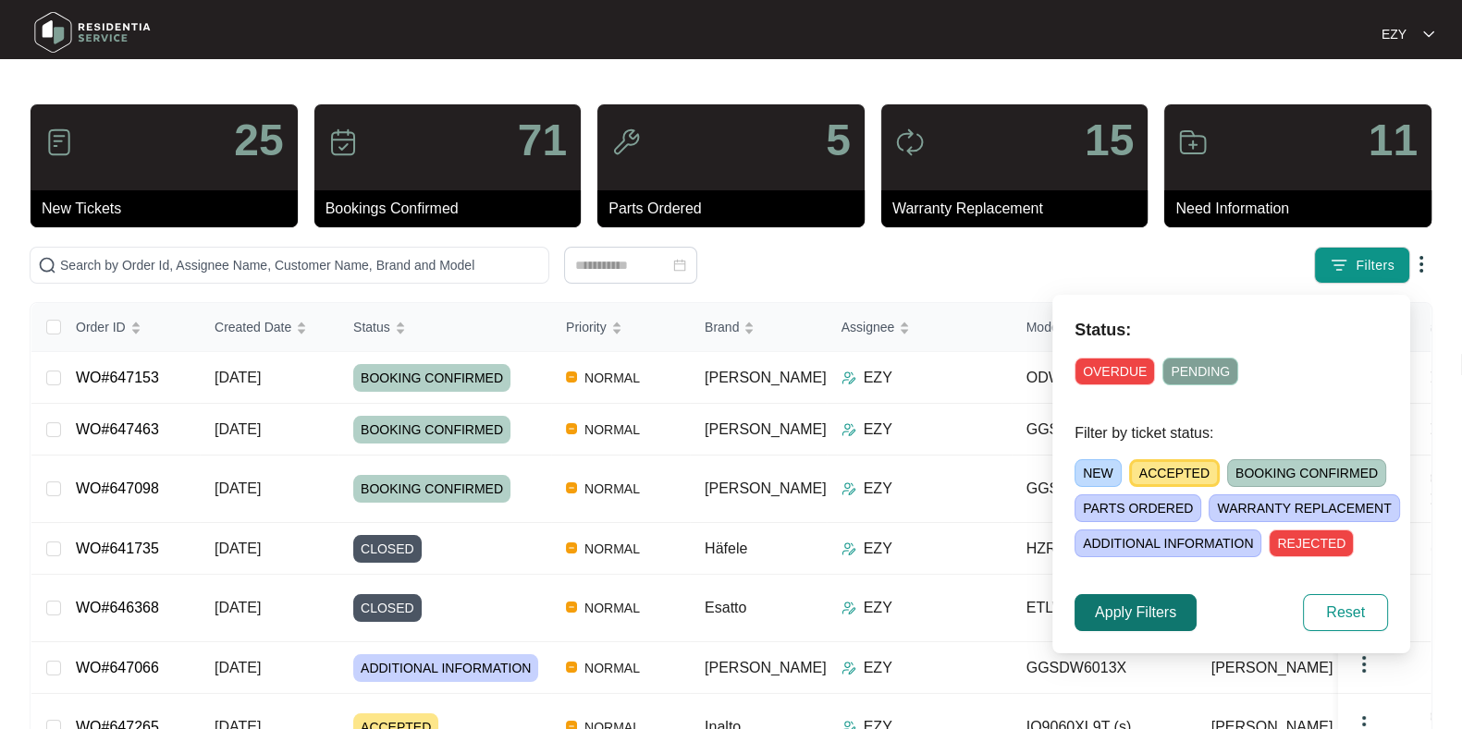
click at [1143, 613] on span "Apply Filters" at bounding box center [1135, 613] width 81 height 22
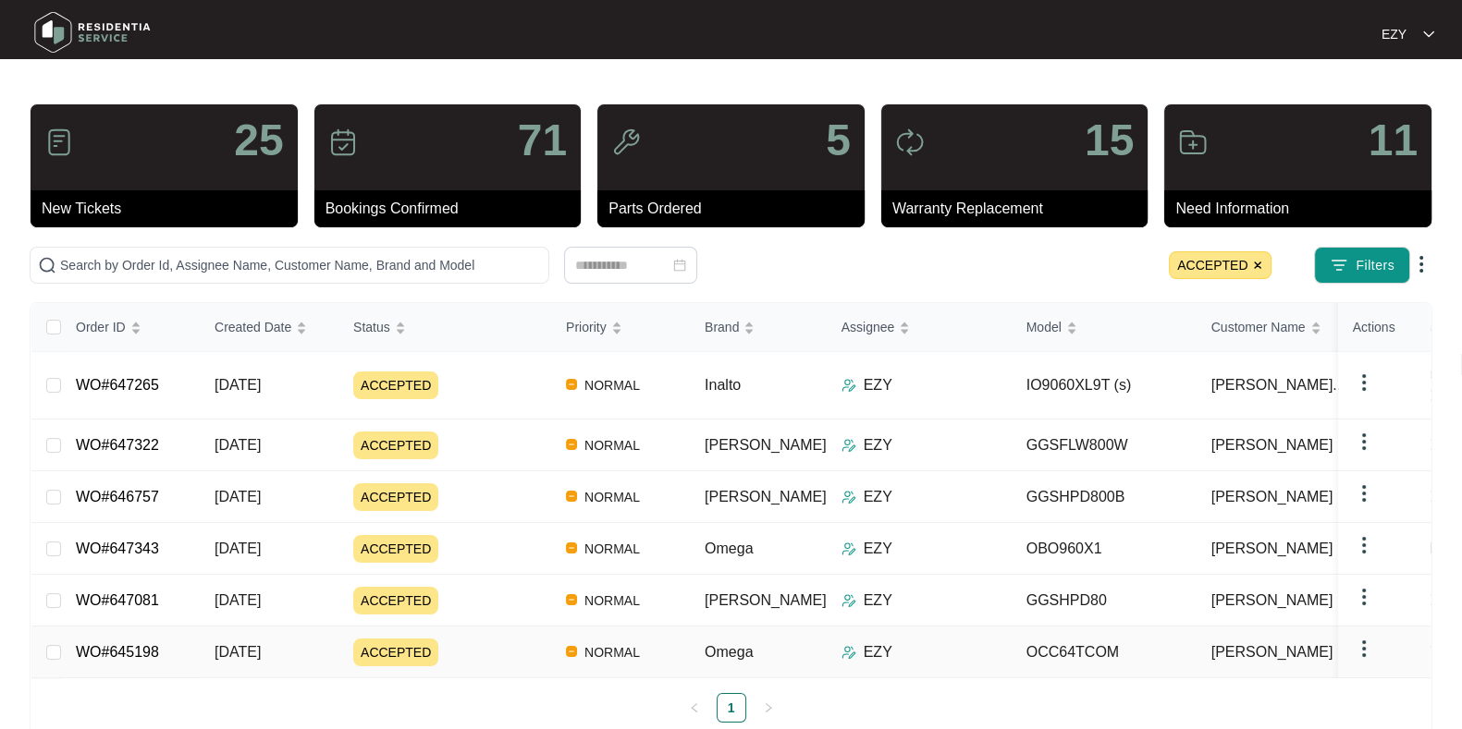
click at [499, 639] on div "ACCEPTED" at bounding box center [452, 653] width 198 height 28
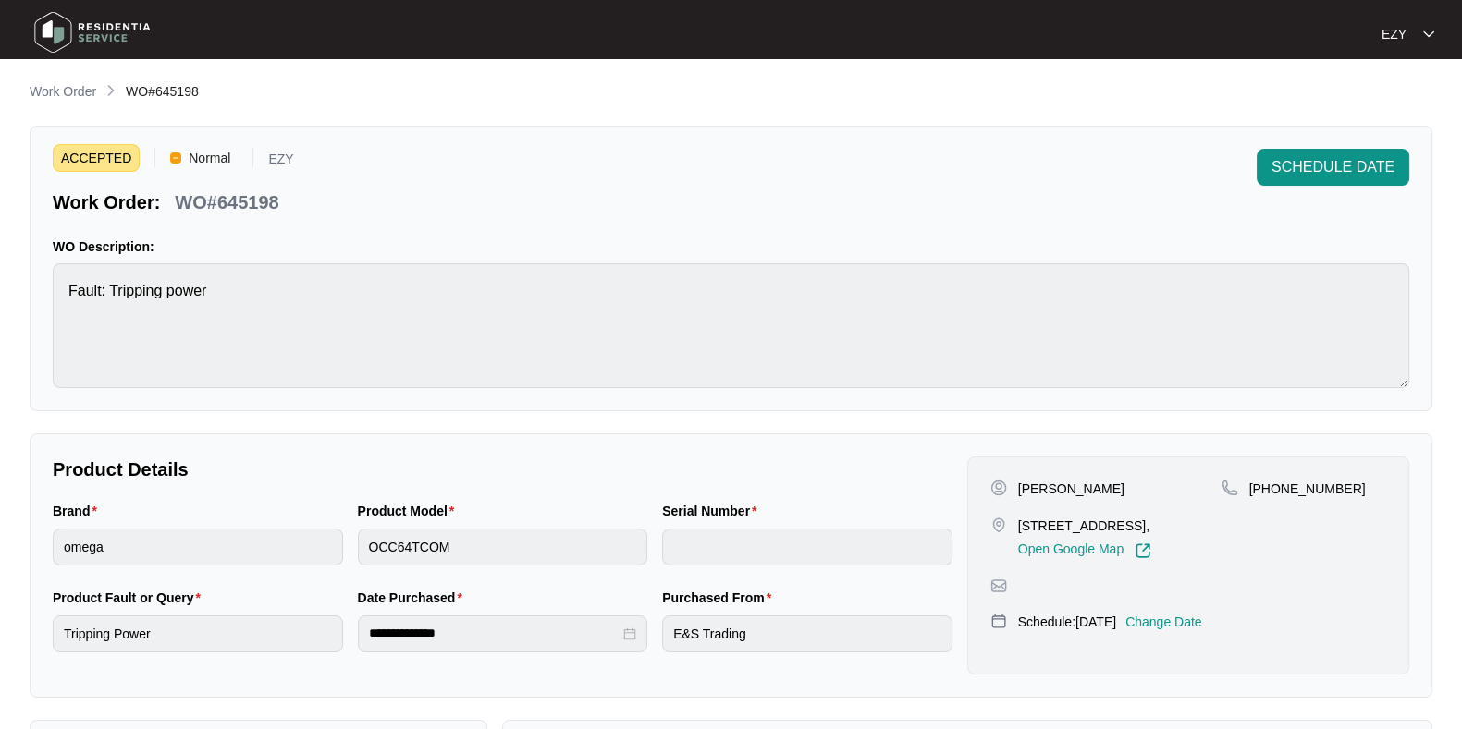
click at [253, 207] on p "WO#645198" at bounding box center [227, 203] width 104 height 26
copy p "645198"
click at [1313, 173] on span "SCHEDULE DATE" at bounding box center [1332, 167] width 123 height 22
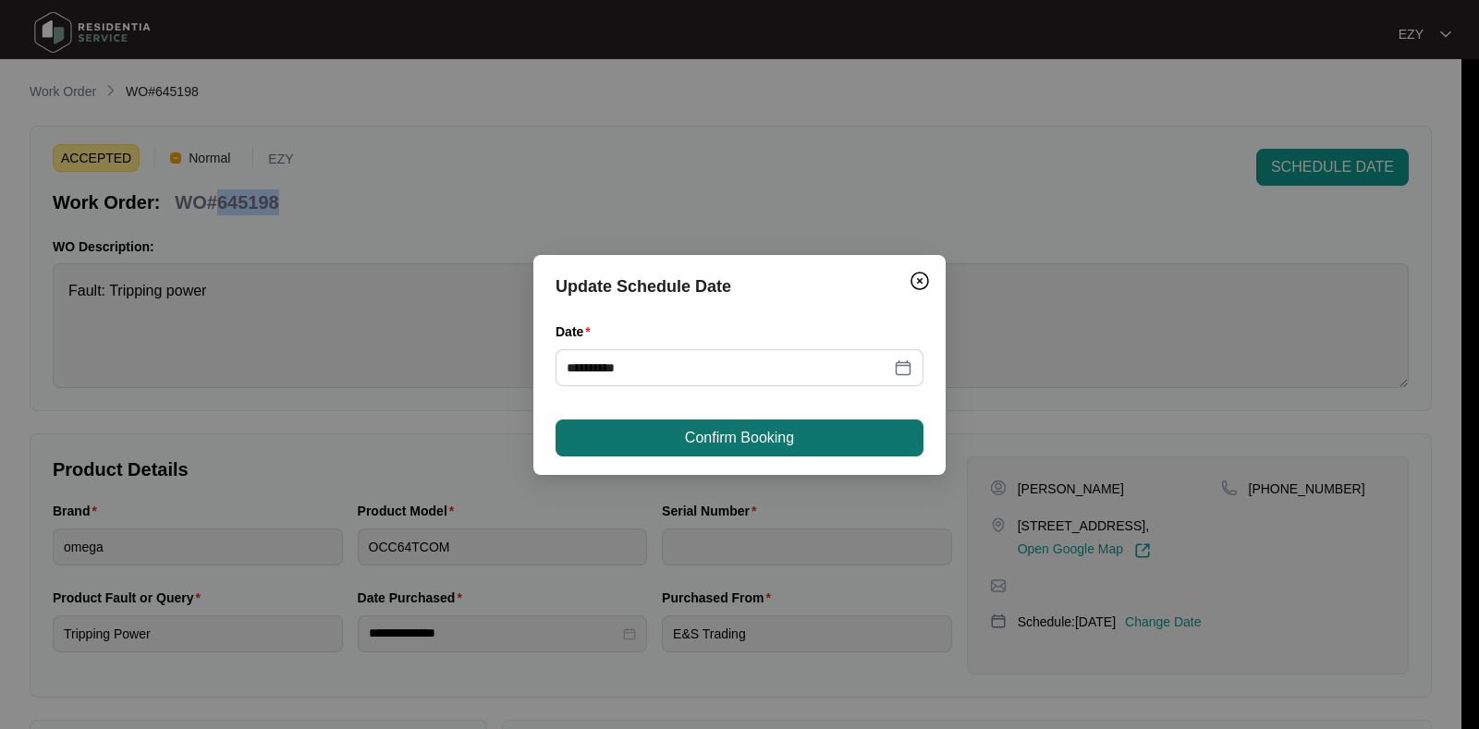
click at [615, 436] on button "Confirm Booking" at bounding box center [740, 438] width 368 height 37
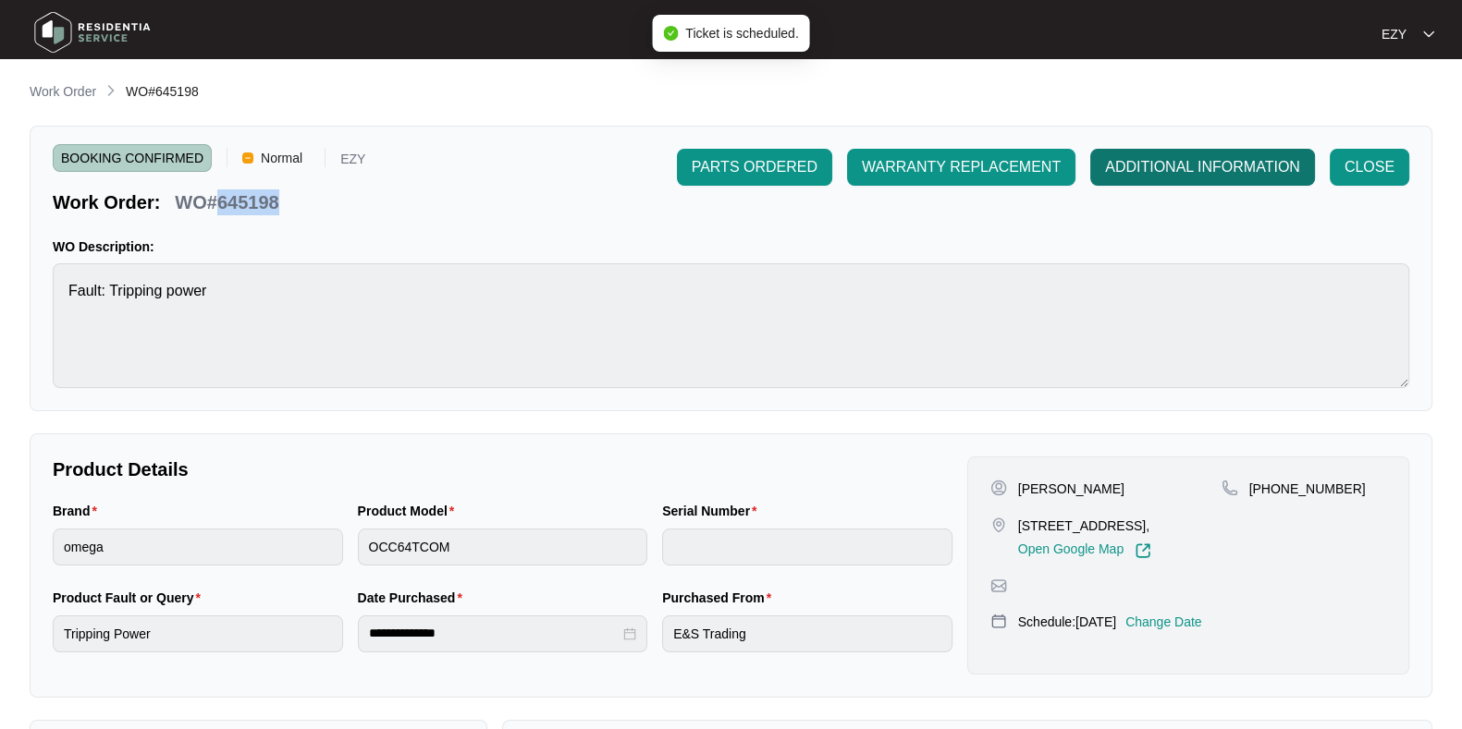
click at [1233, 168] on span "ADDITIONAL INFORMATION" at bounding box center [1202, 167] width 195 height 22
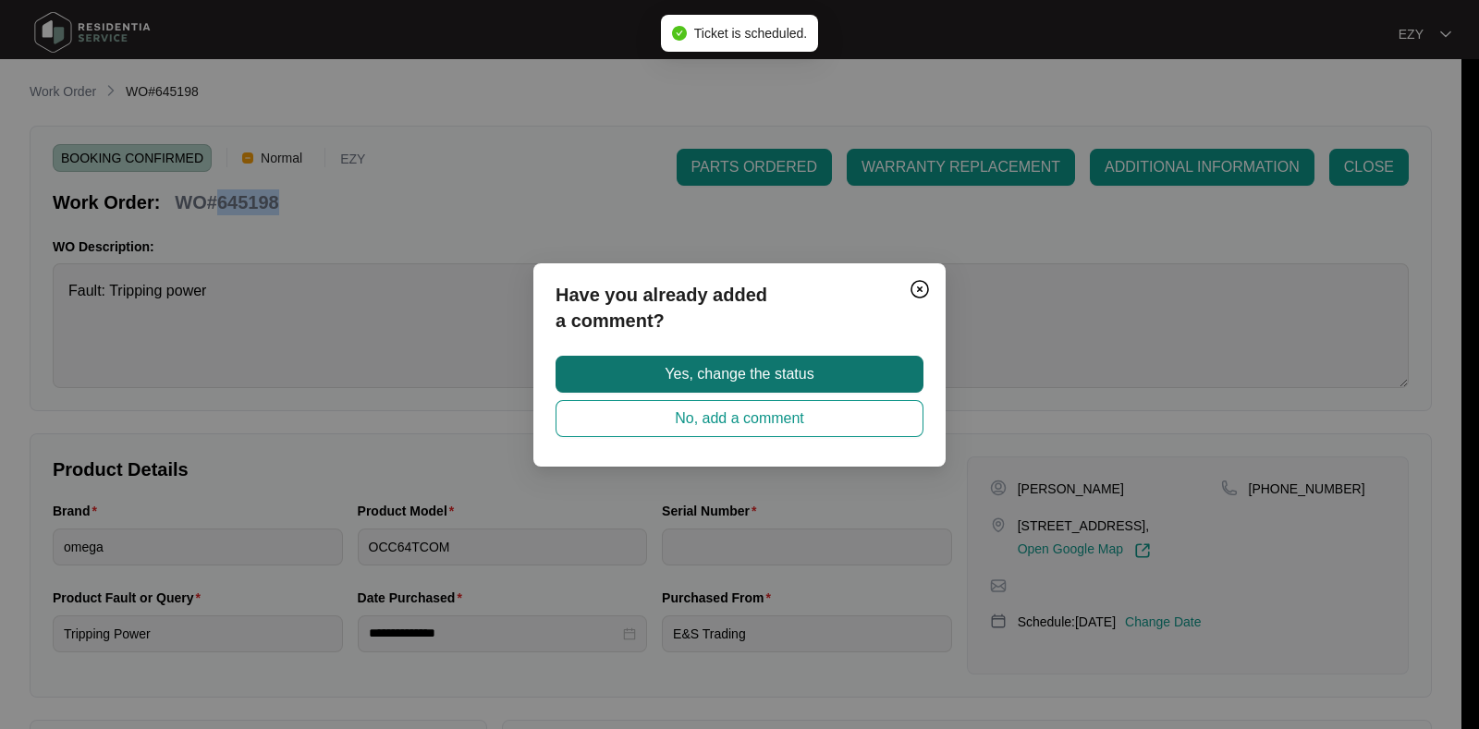
click at [833, 369] on button "Yes, change the status" at bounding box center [740, 374] width 368 height 37
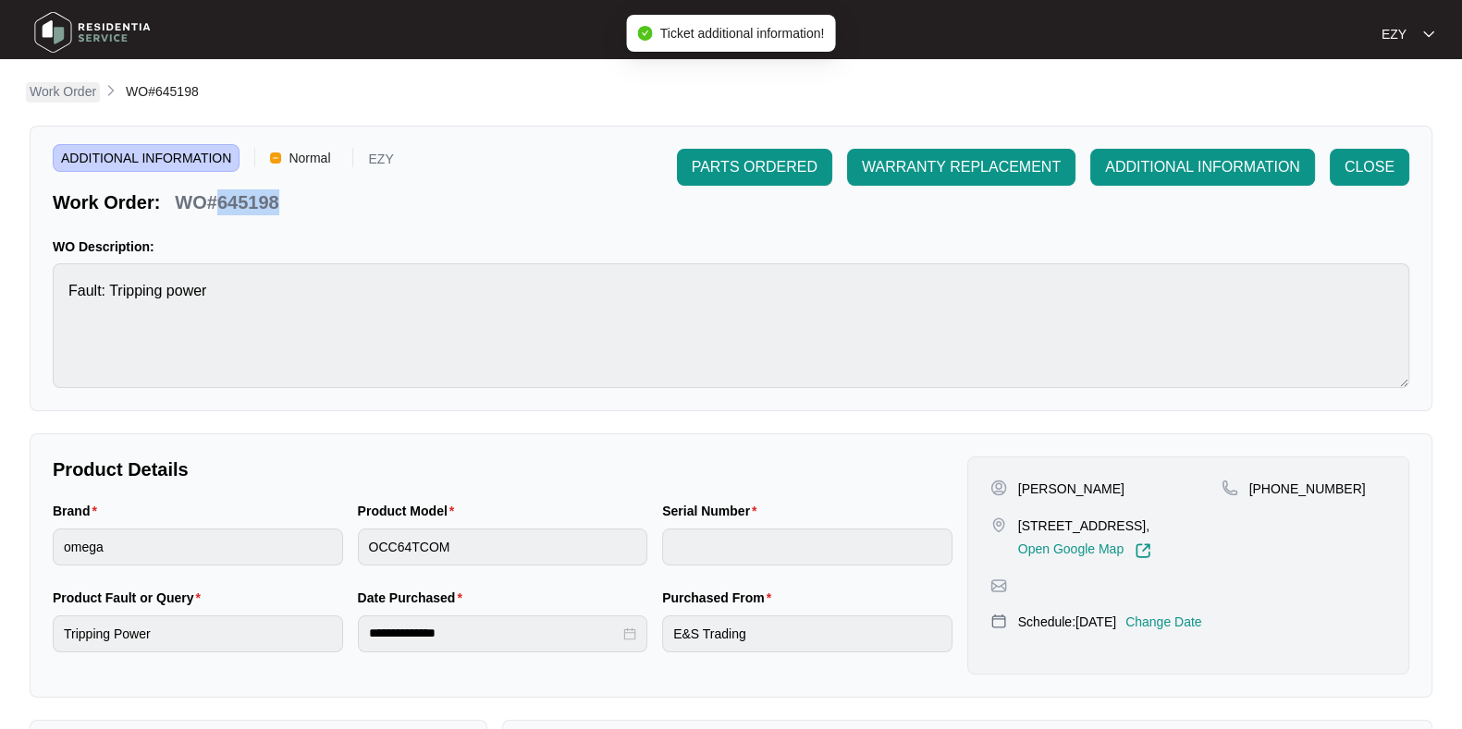
click at [79, 90] on p "Work Order" at bounding box center [63, 91] width 67 height 18
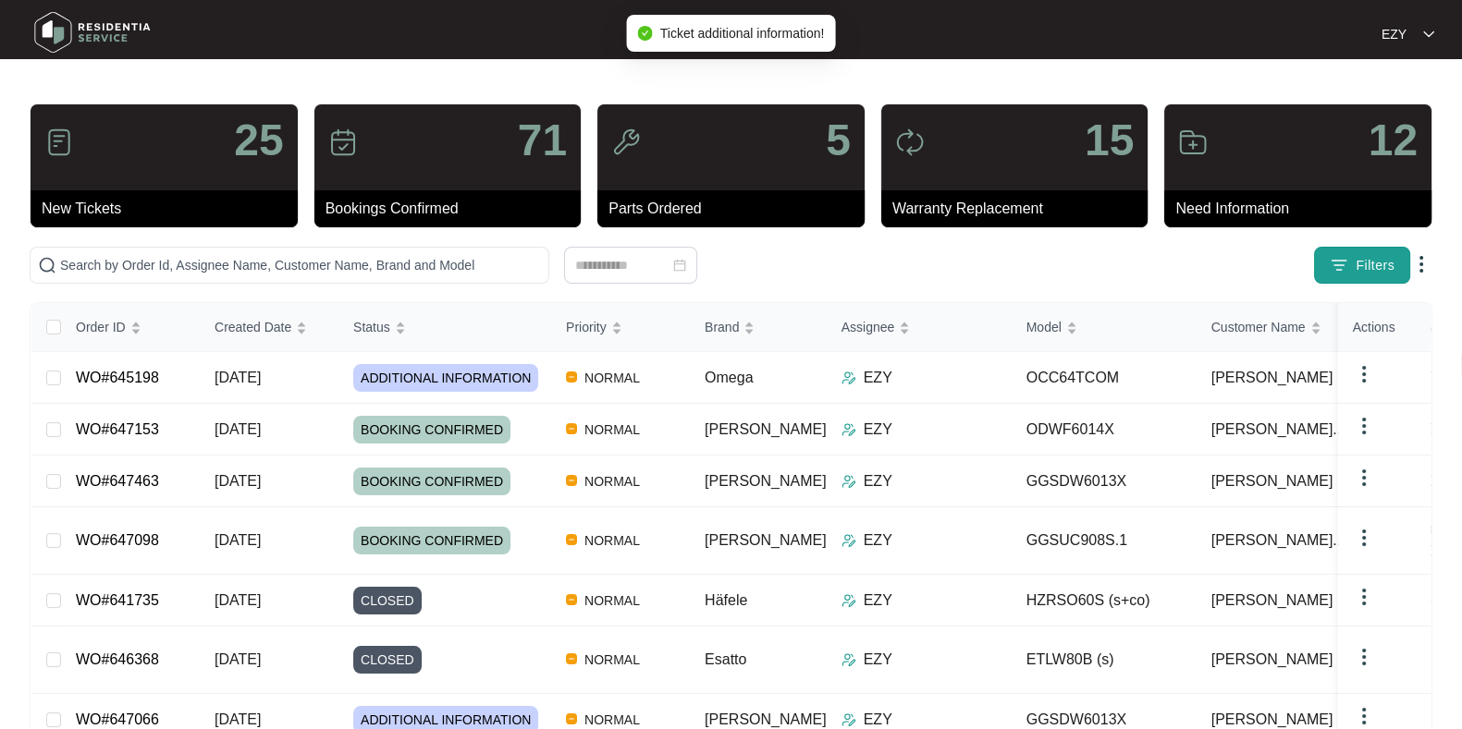
click at [1387, 269] on span "Filters" at bounding box center [1374, 265] width 39 height 19
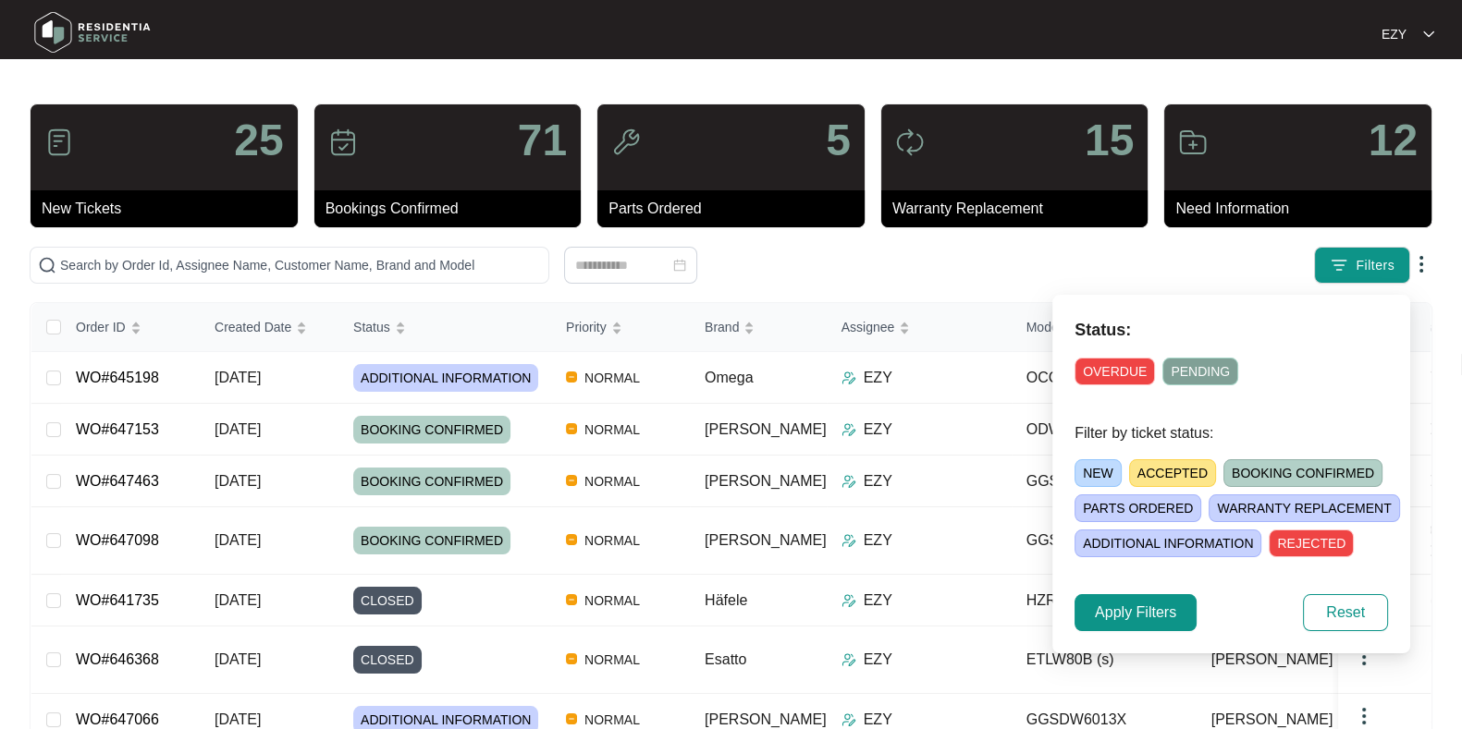
click at [1172, 474] on span "ACCEPTED" at bounding box center [1172, 473] width 87 height 28
click at [1146, 612] on span "Apply Filters" at bounding box center [1135, 613] width 81 height 22
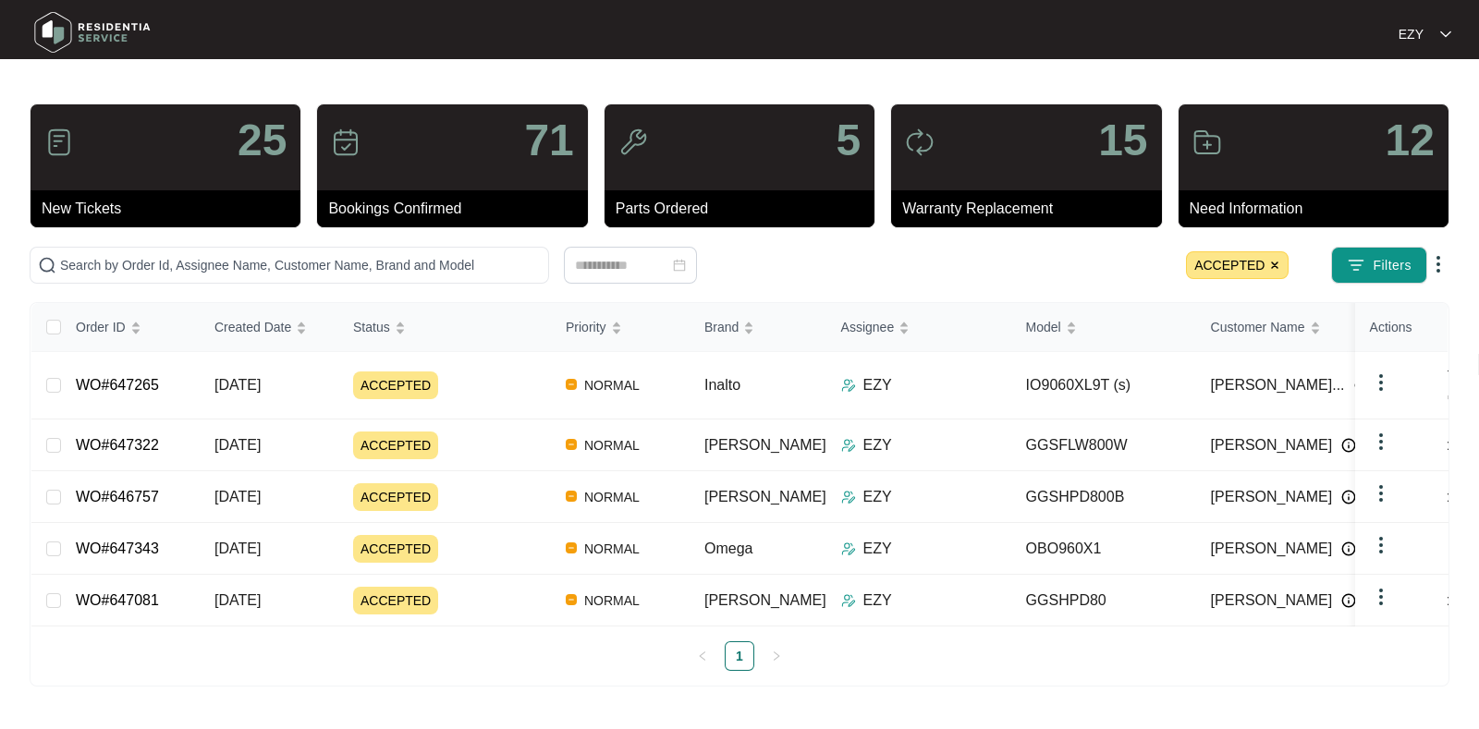
click at [487, 375] on div "ACCEPTED" at bounding box center [452, 386] width 198 height 28
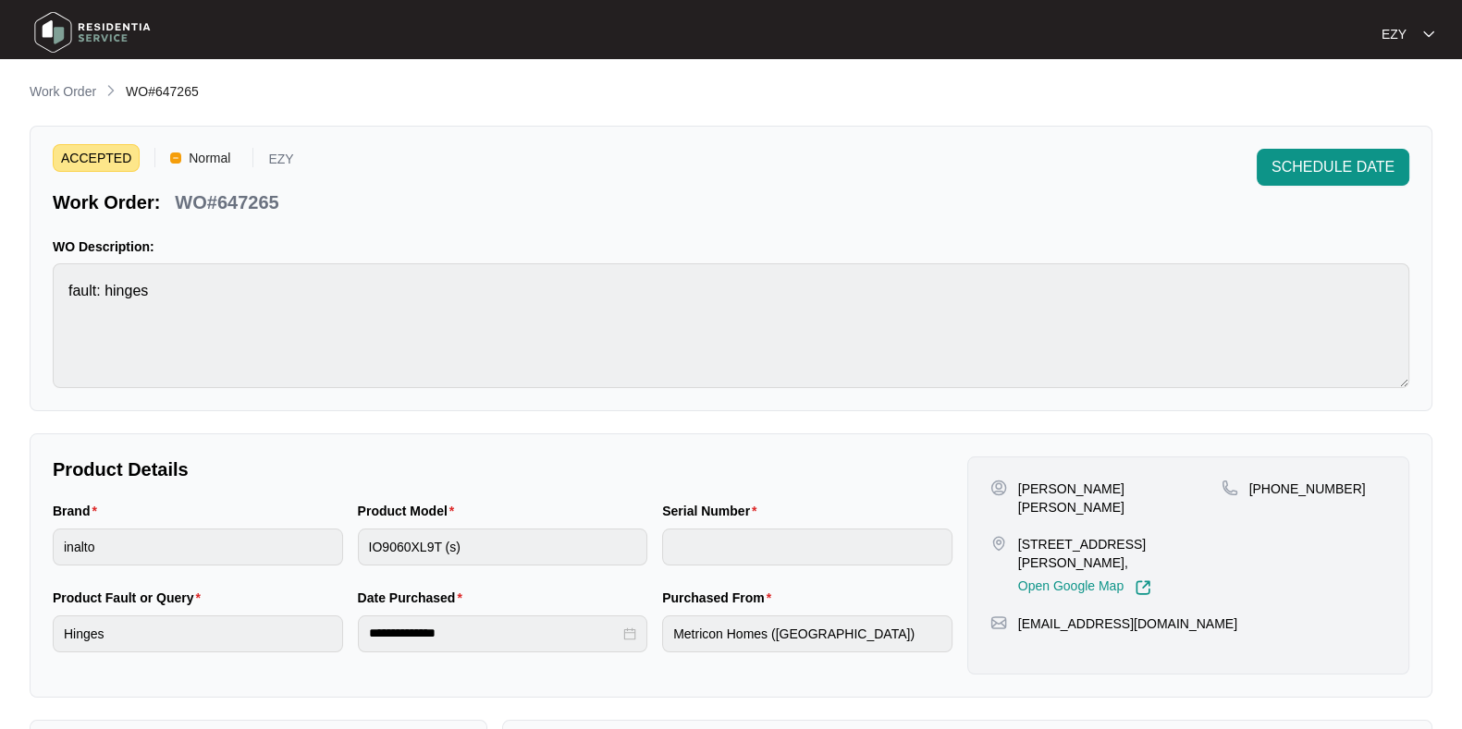
click at [239, 198] on p "WO#647265" at bounding box center [227, 203] width 104 height 26
copy p "647265"
click at [88, 86] on p "Work Order" at bounding box center [63, 91] width 67 height 18
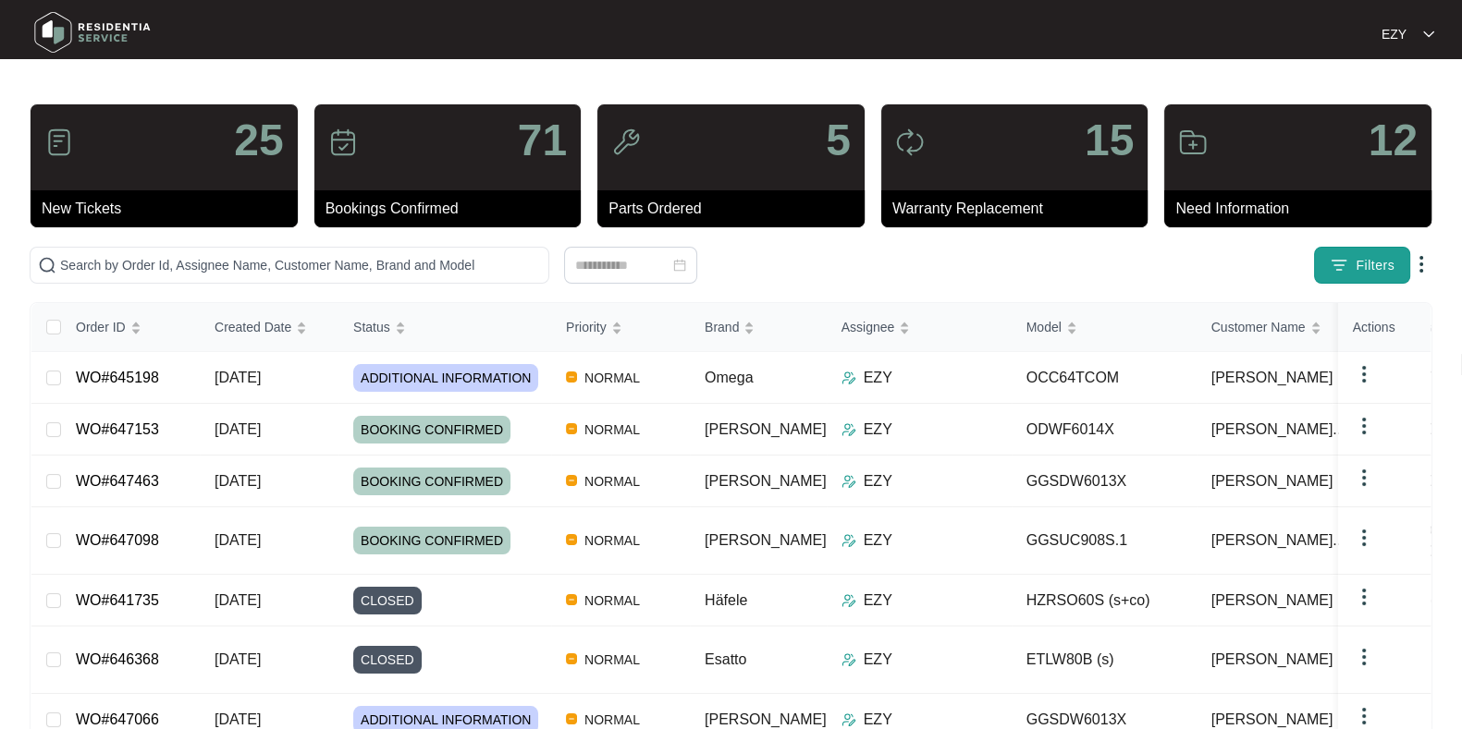
click at [1341, 275] on button "Filters" at bounding box center [1362, 265] width 96 height 37
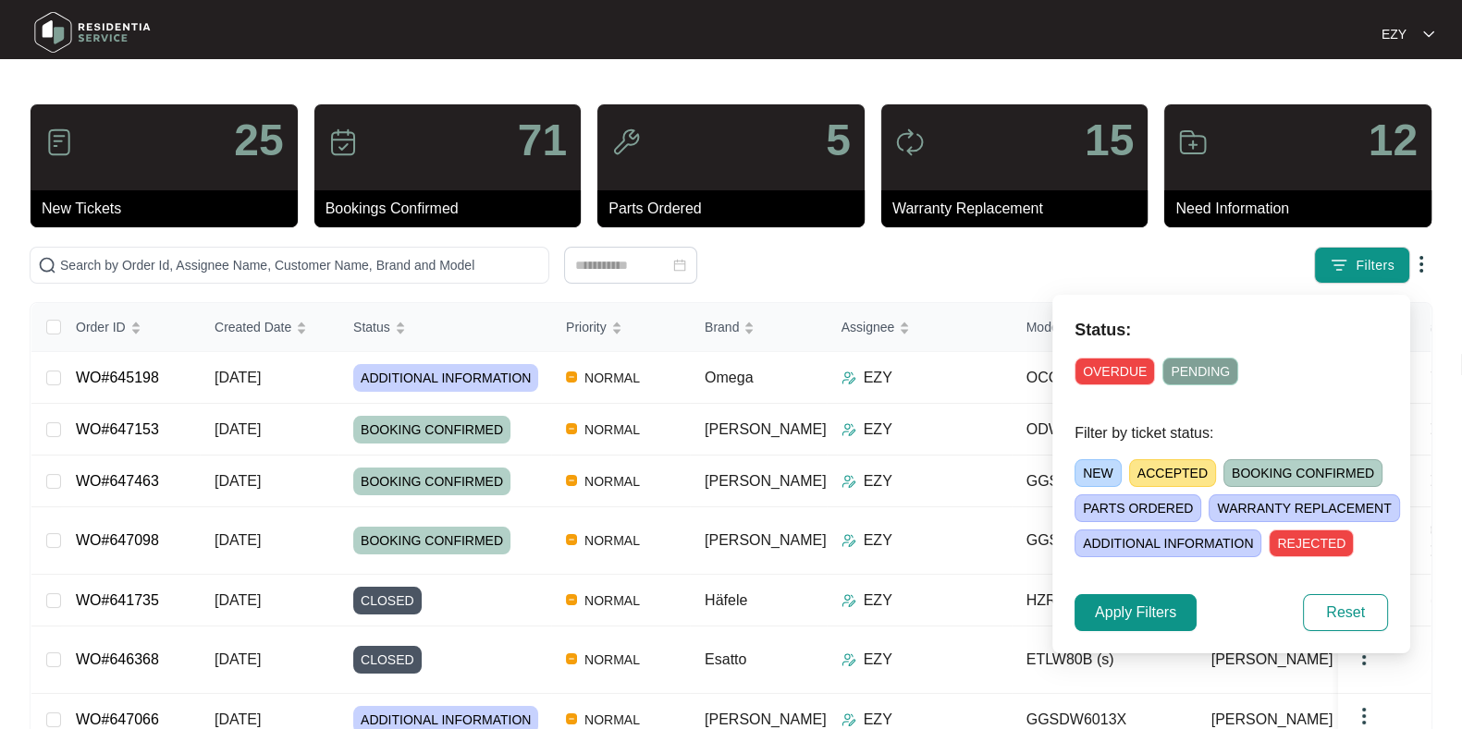
click at [1144, 477] on span "ACCEPTED" at bounding box center [1172, 473] width 87 height 28
click at [1108, 621] on span "Apply Filters" at bounding box center [1135, 613] width 81 height 22
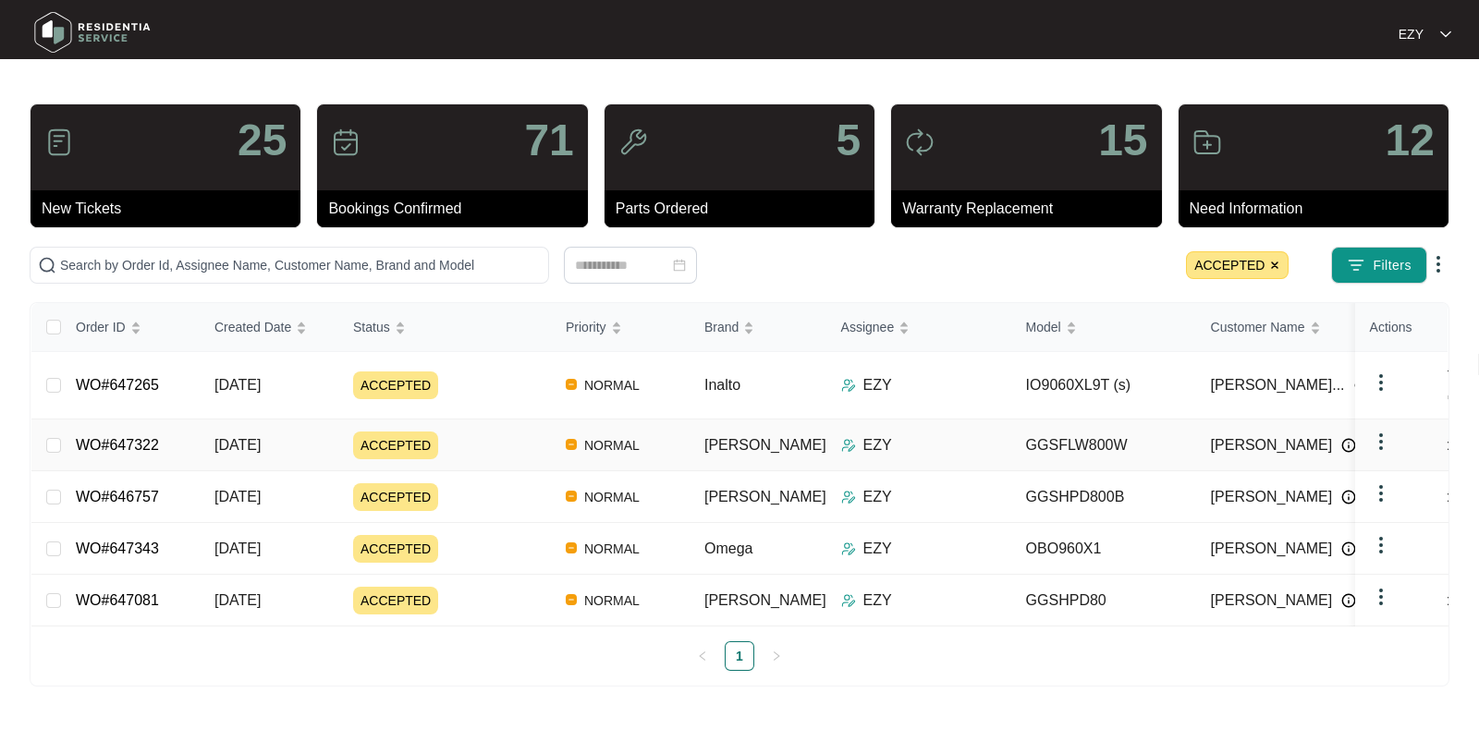
click at [504, 432] on div "ACCEPTED" at bounding box center [452, 446] width 198 height 28
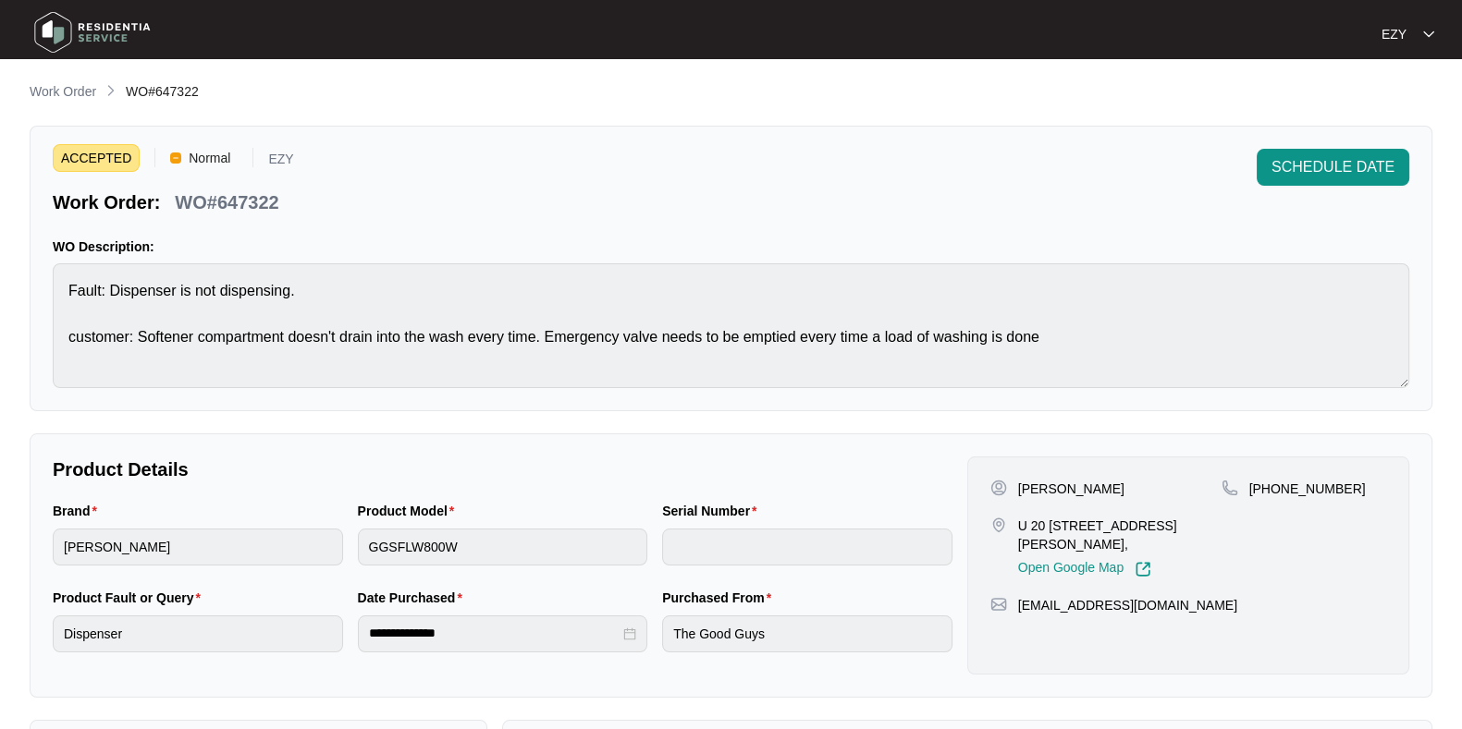
click at [273, 207] on p "WO#647322" at bounding box center [227, 203] width 104 height 26
copy p "647322"
click at [1332, 168] on span "SCHEDULE DATE" at bounding box center [1332, 167] width 123 height 22
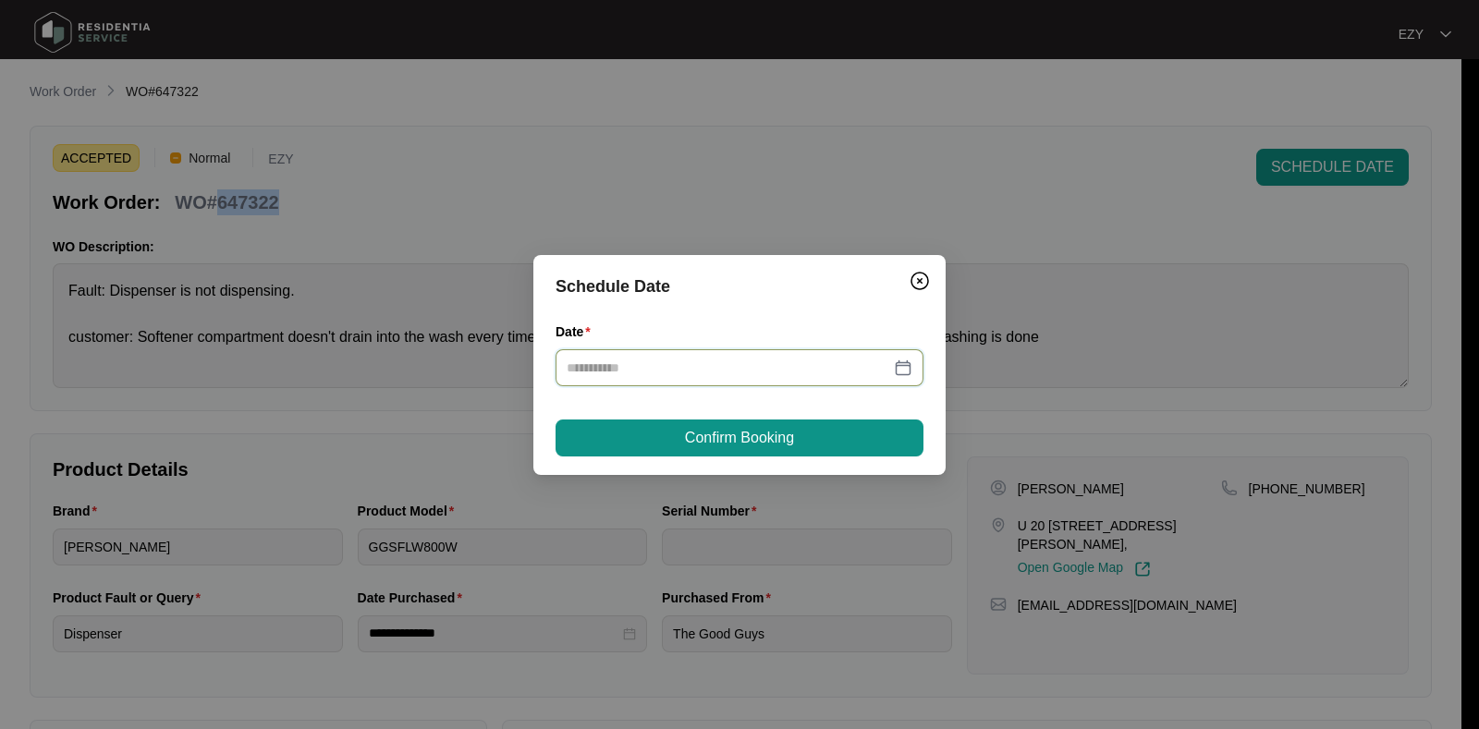
click at [776, 360] on input "Date" at bounding box center [729, 368] width 324 height 20
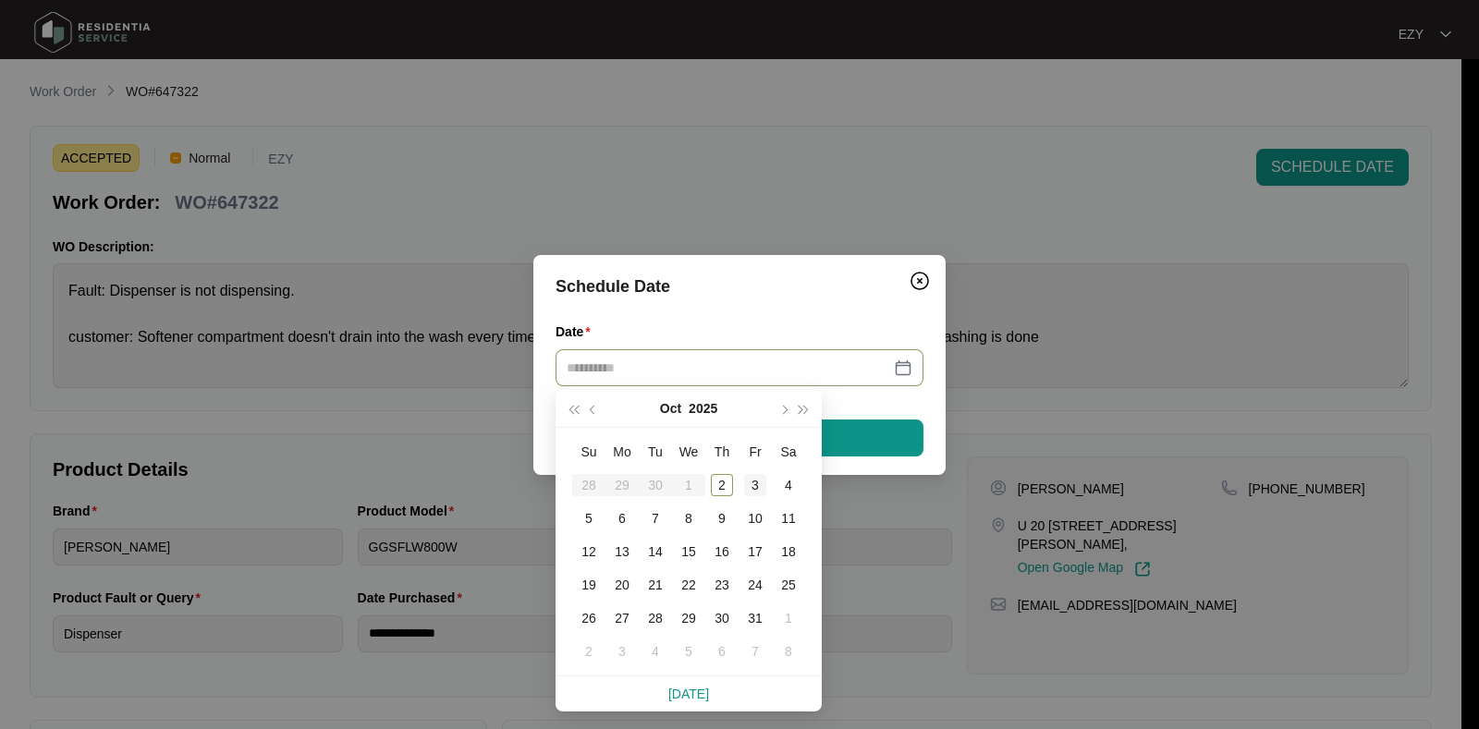
type input "**********"
click at [752, 486] on div "3" at bounding box center [755, 485] width 22 height 22
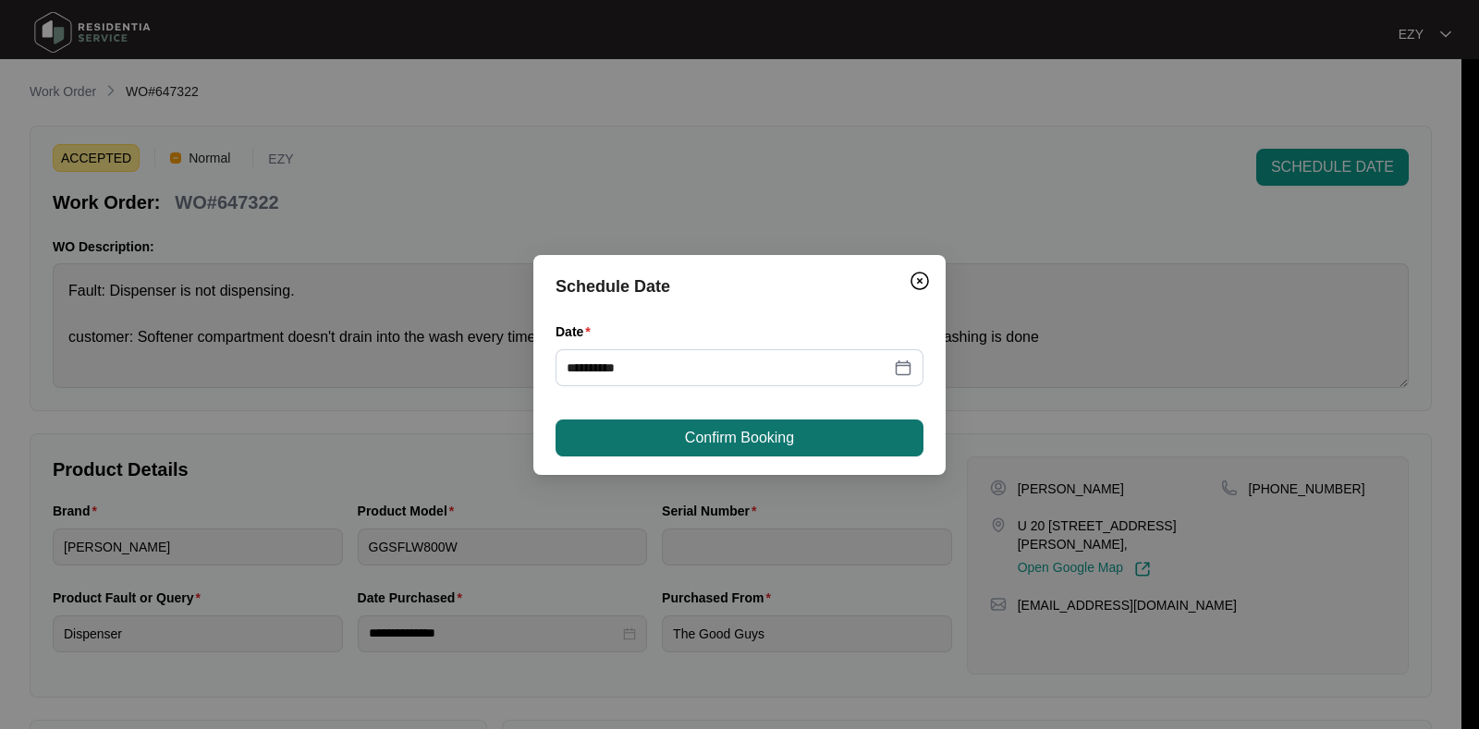
click at [728, 432] on span "Confirm Booking" at bounding box center [739, 438] width 109 height 22
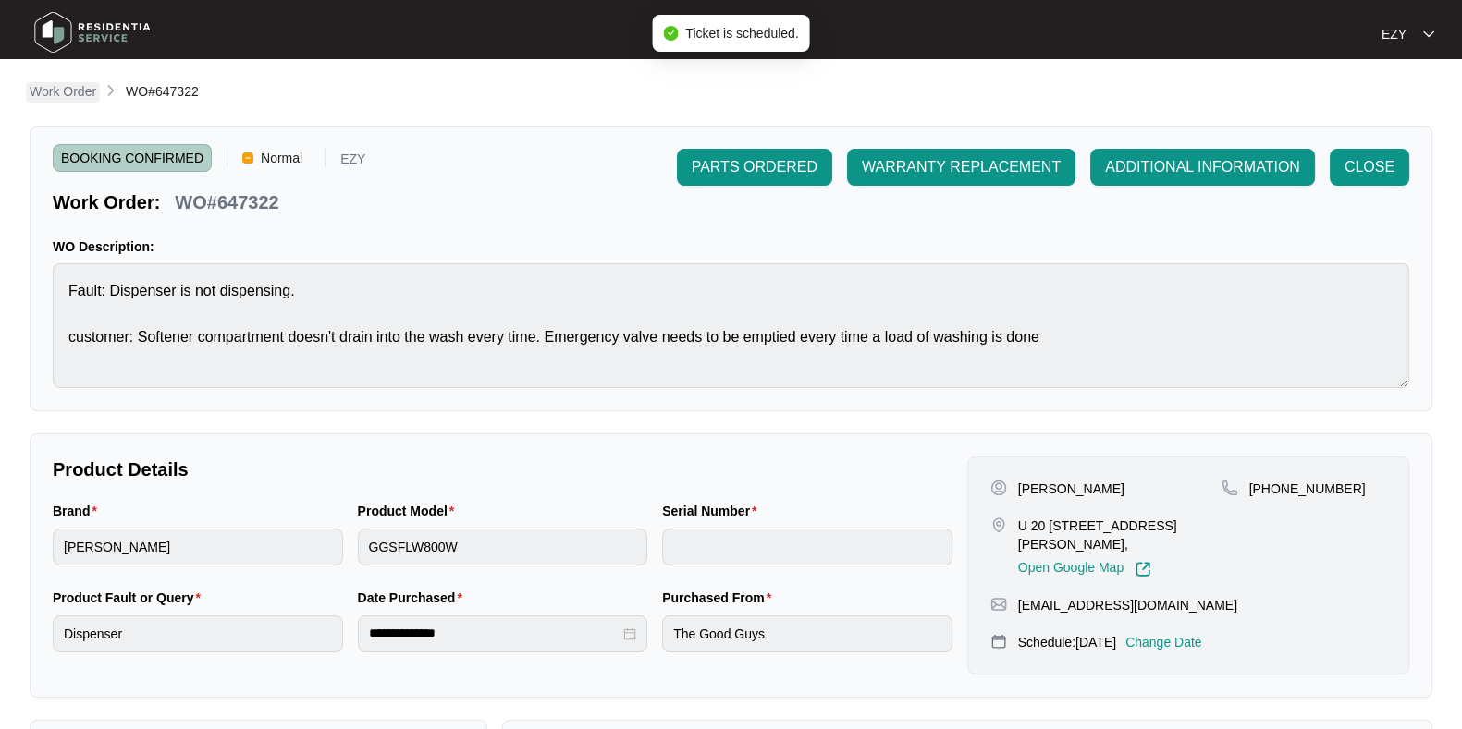
click at [67, 87] on p "Work Order" at bounding box center [63, 91] width 67 height 18
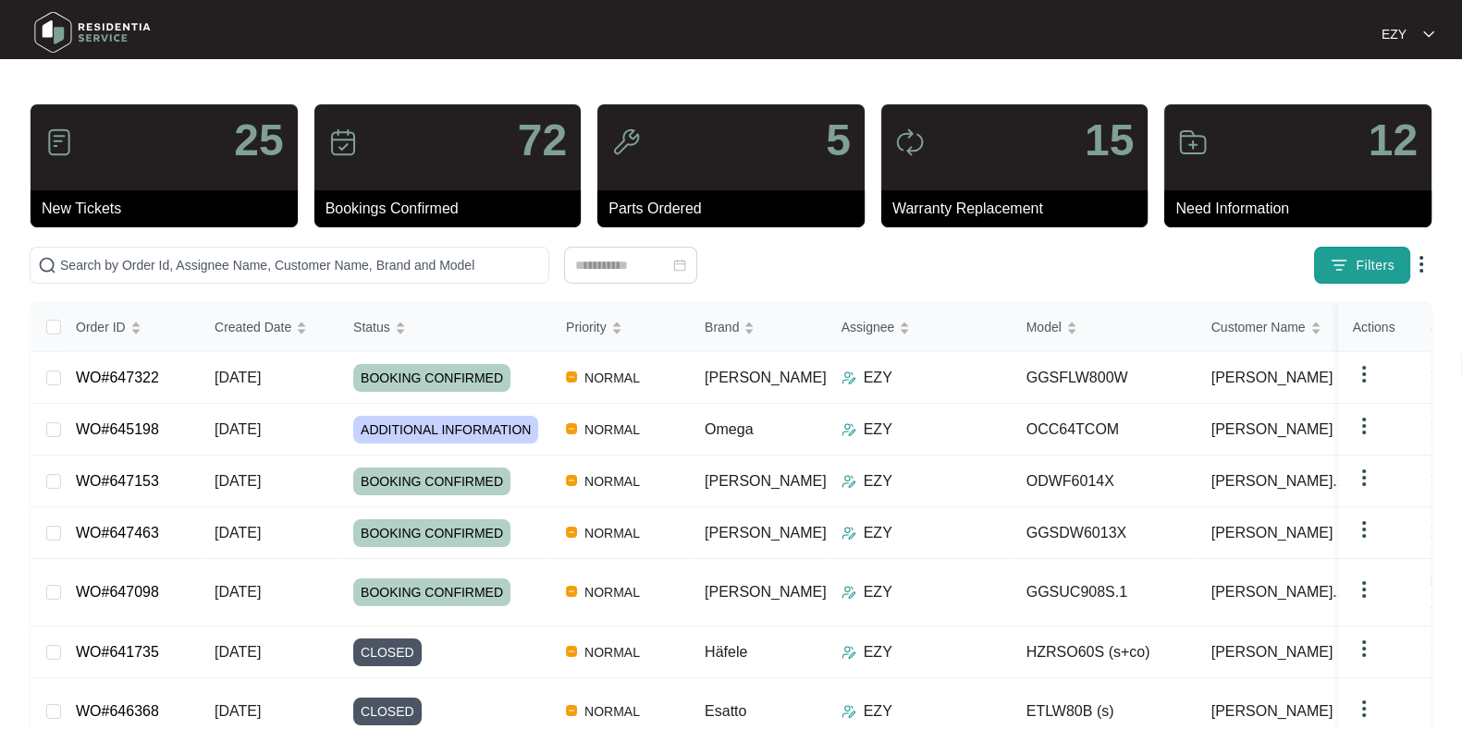
click at [1345, 274] on img "button" at bounding box center [1338, 265] width 18 height 18
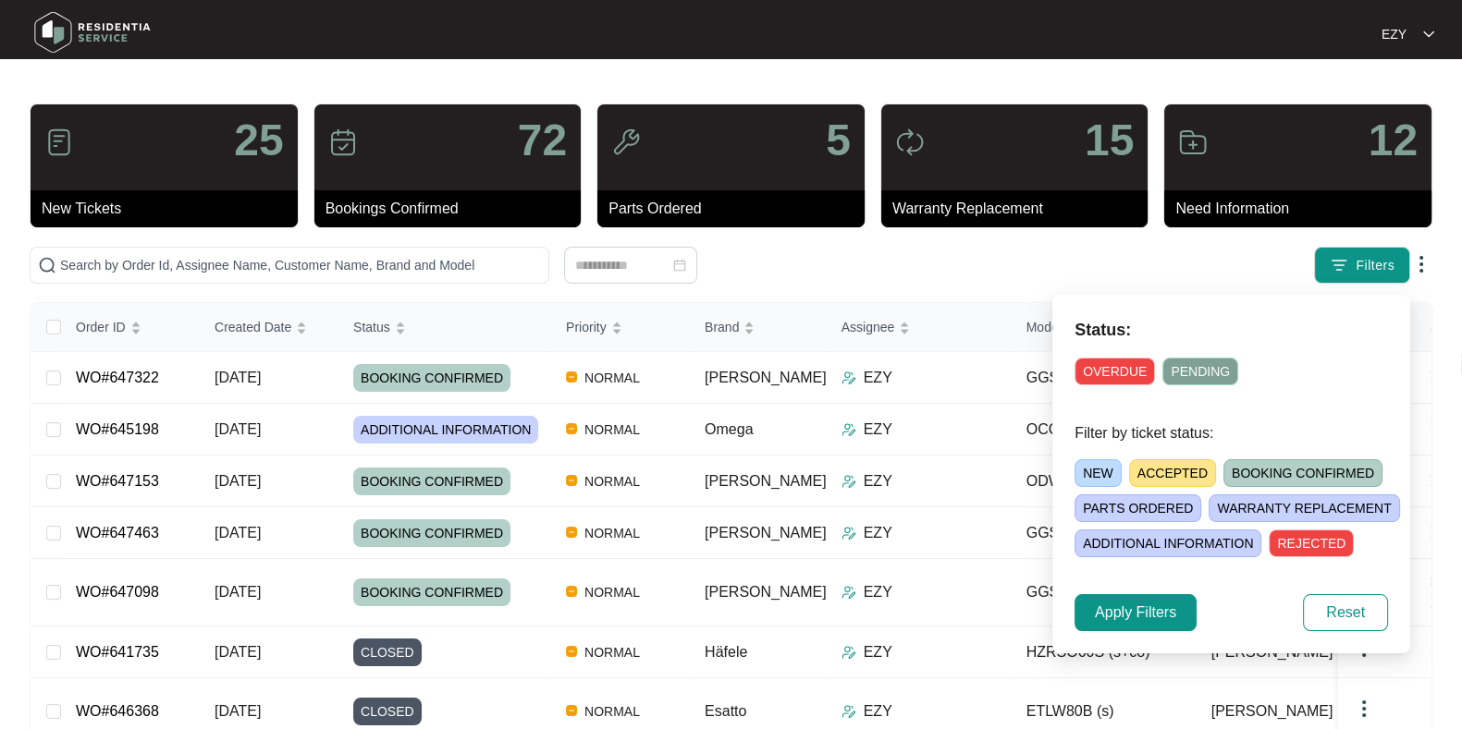
click at [1158, 471] on span "ACCEPTED" at bounding box center [1172, 473] width 87 height 28
click at [1128, 621] on span "Apply Filters" at bounding box center [1135, 613] width 81 height 22
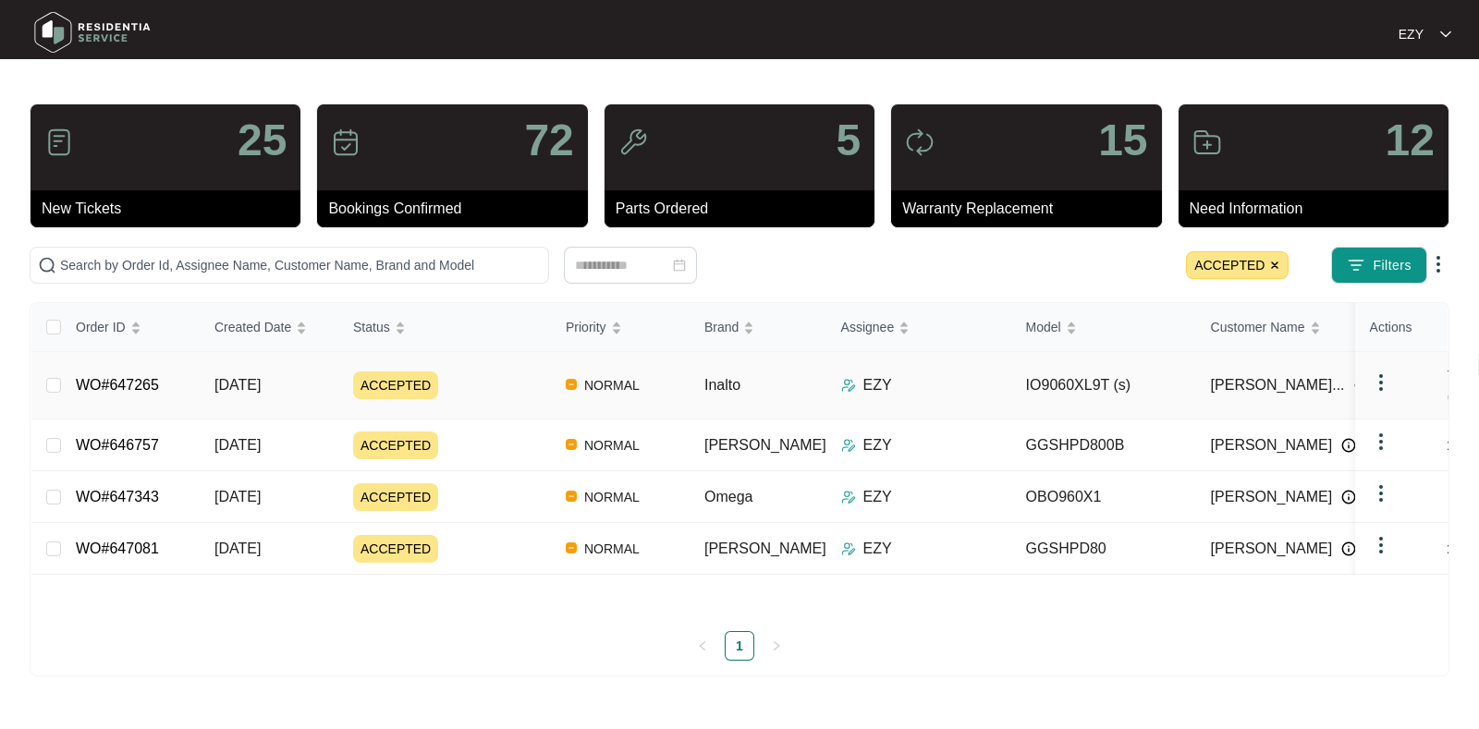
click at [489, 372] on div "ACCEPTED" at bounding box center [452, 386] width 198 height 28
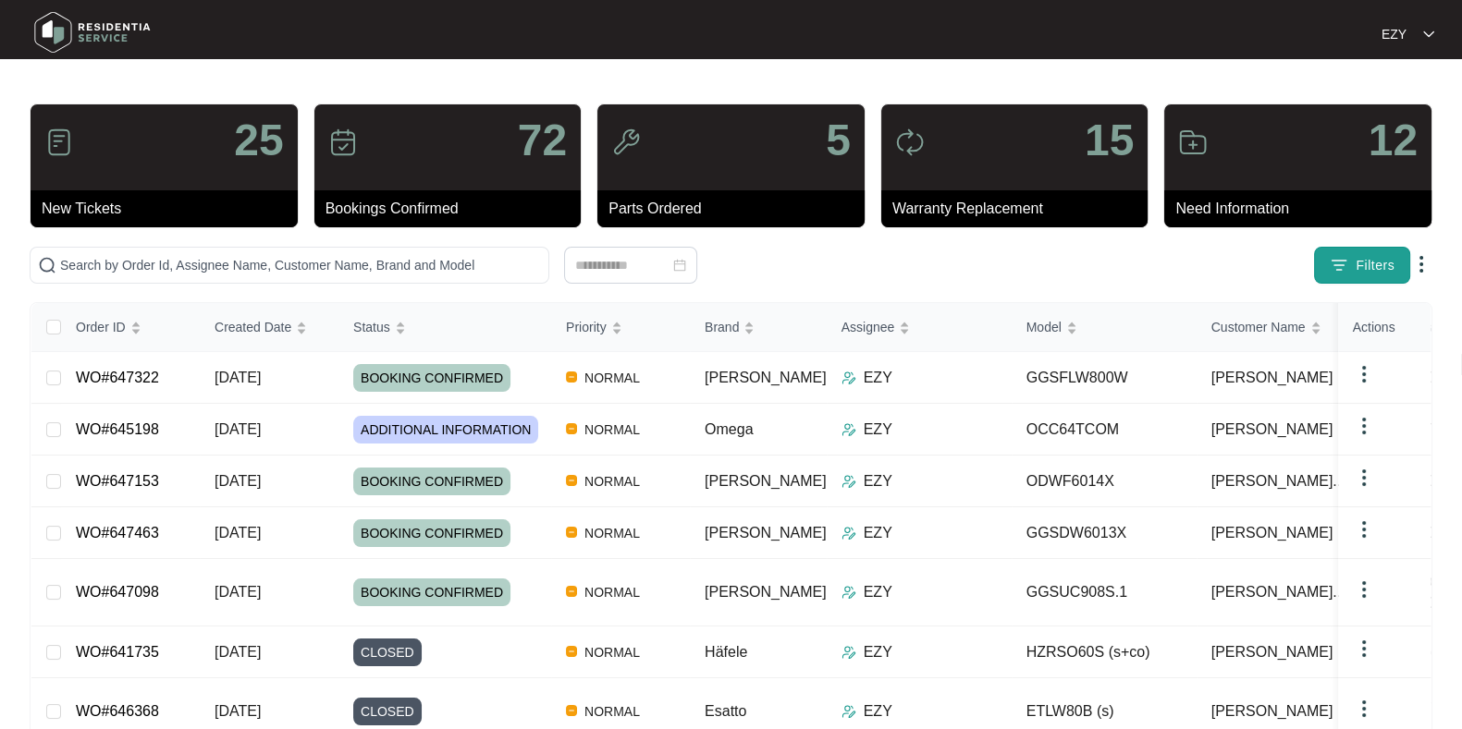
click at [1365, 266] on span "Filters" at bounding box center [1374, 265] width 39 height 19
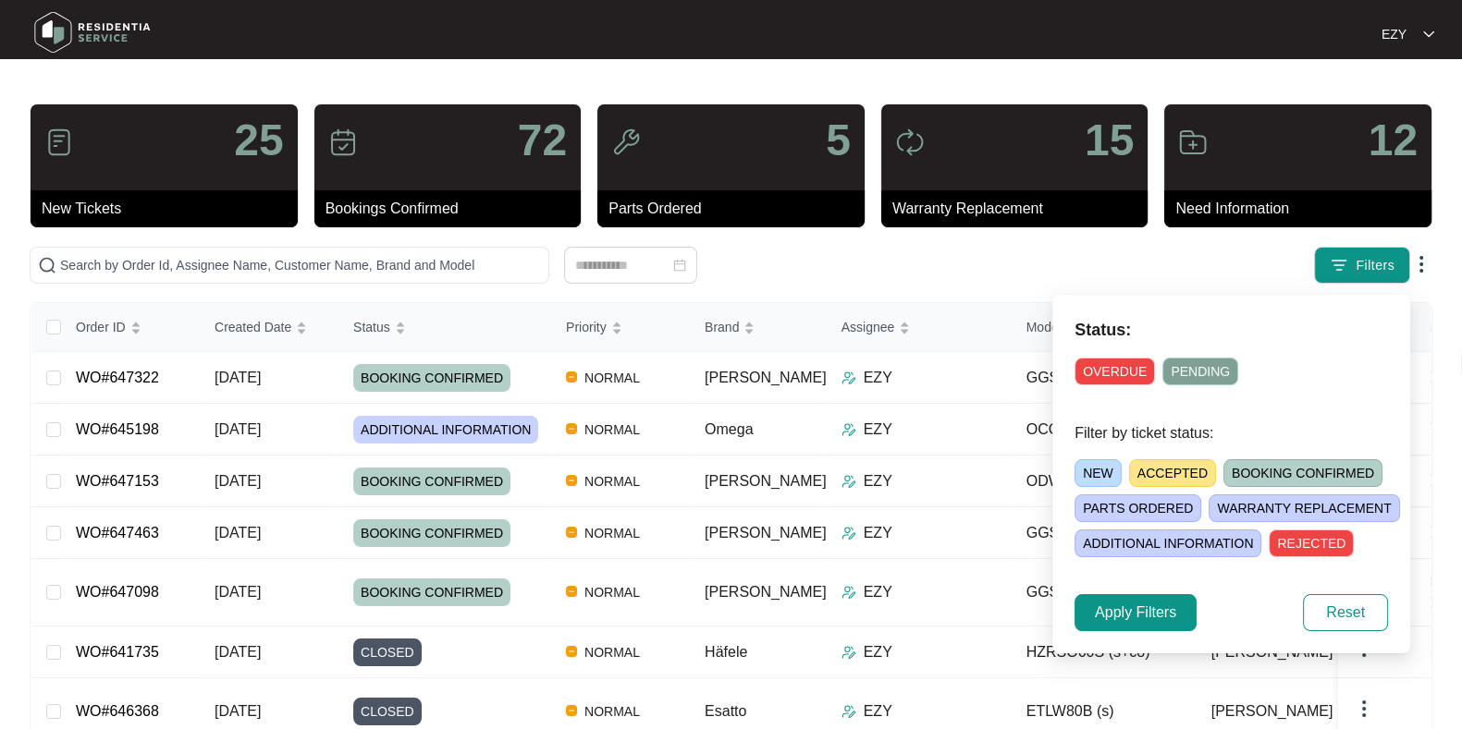
click at [1137, 487] on div "NEW ACCEPTED BOOKING CONFIRMED [PERSON_NAME] ORDERED [PERSON_NAME] REPLACEMENT …" at bounding box center [1253, 504] width 358 height 105
click at [1140, 474] on span "ACCEPTED" at bounding box center [1172, 473] width 87 height 28
click at [1154, 589] on div "Status: OVERDUE PENDING Filter by ticket status: NEW ACCEPTED BOOKING CONFIRMED…" at bounding box center [1231, 474] width 358 height 359
click at [1156, 594] on button "Apply Filters" at bounding box center [1135, 612] width 122 height 37
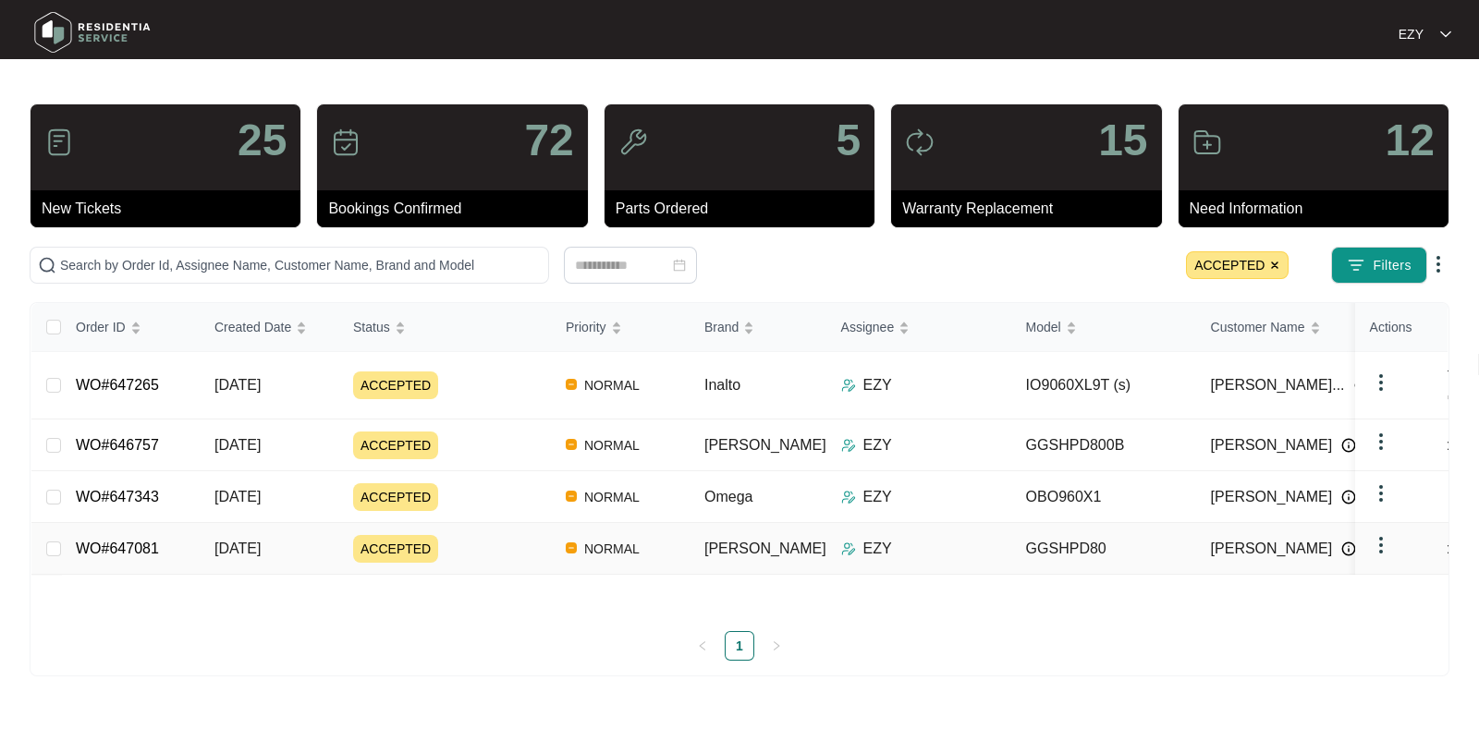
click at [472, 535] on div "ACCEPTED" at bounding box center [452, 549] width 198 height 28
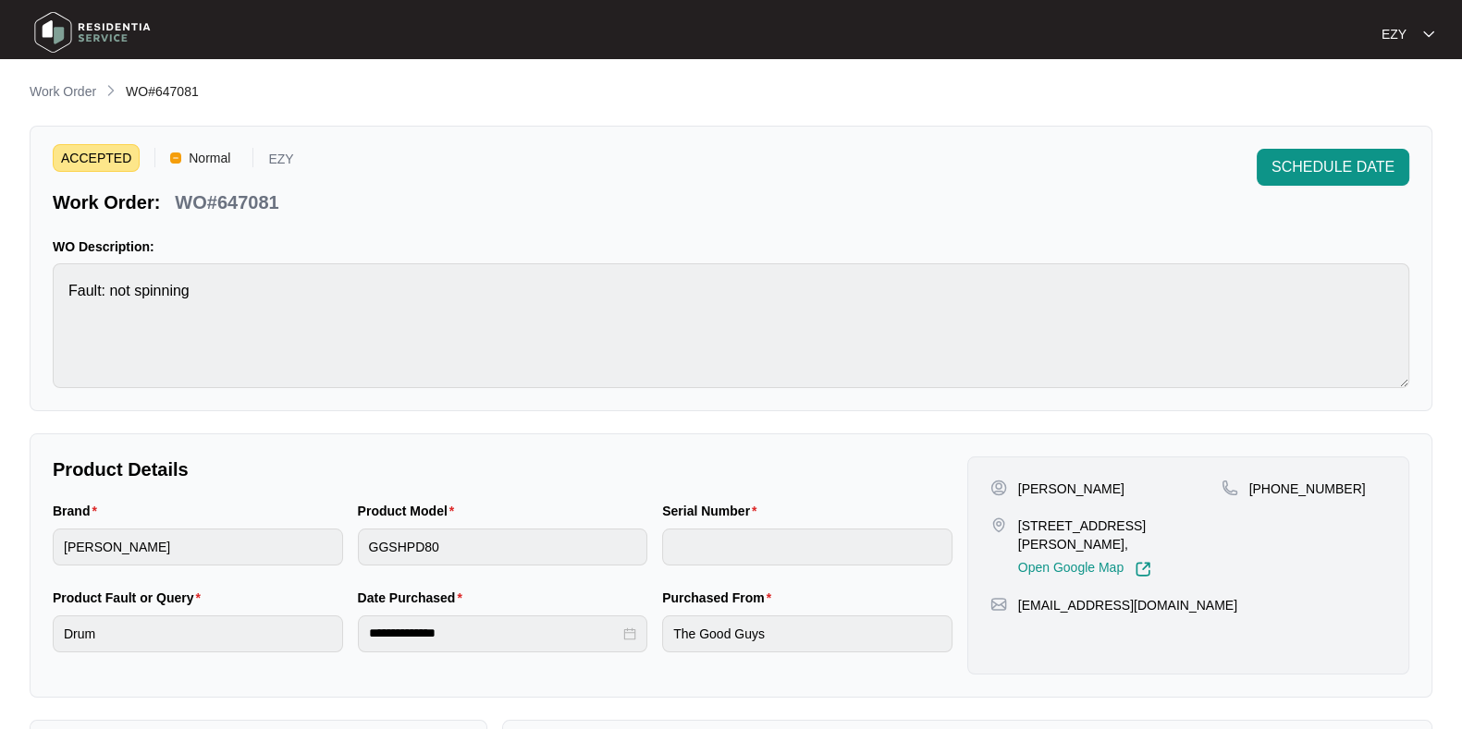
click at [249, 205] on p "WO#647081" at bounding box center [227, 203] width 104 height 26
copy p "647081"
click at [57, 103] on link "Work Order" at bounding box center [63, 92] width 74 height 20
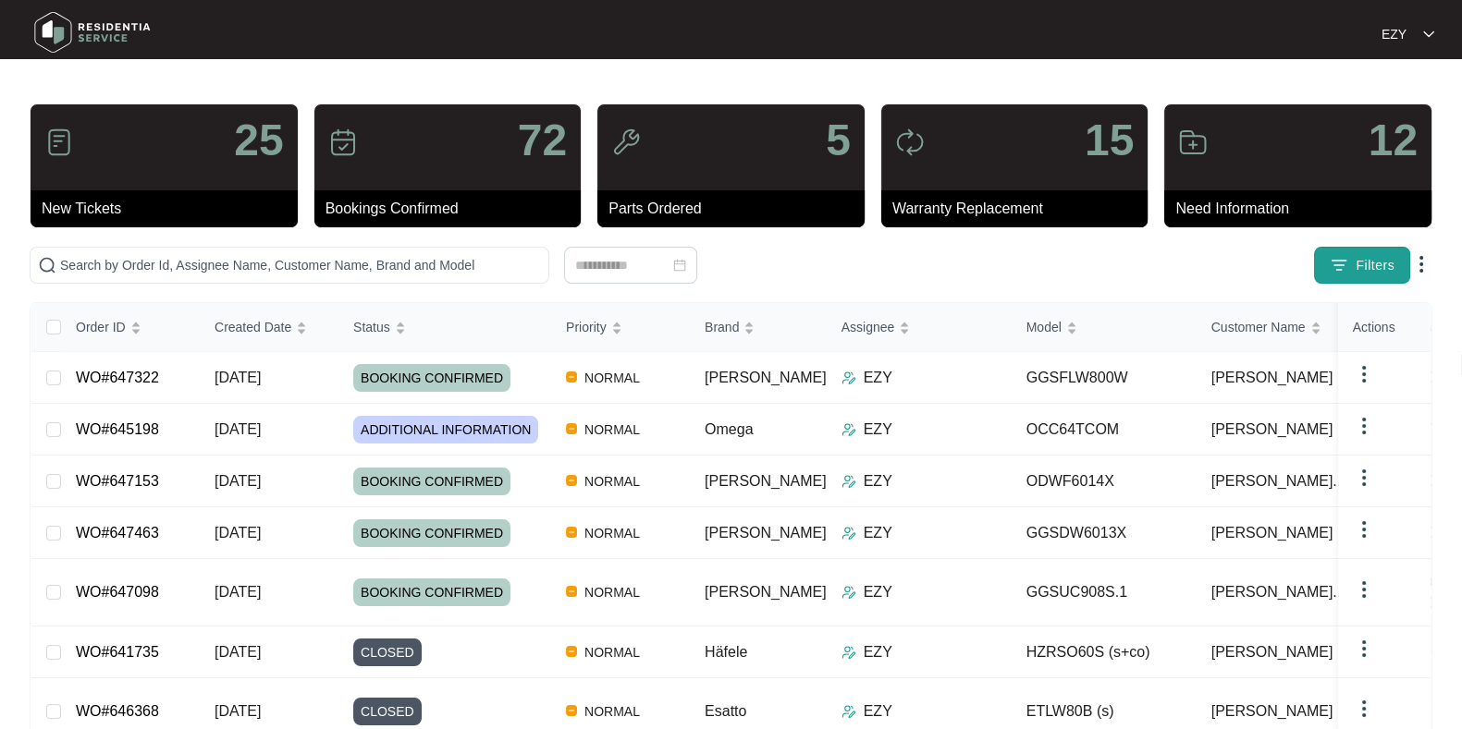
click at [1377, 266] on span "Filters" at bounding box center [1374, 265] width 39 height 19
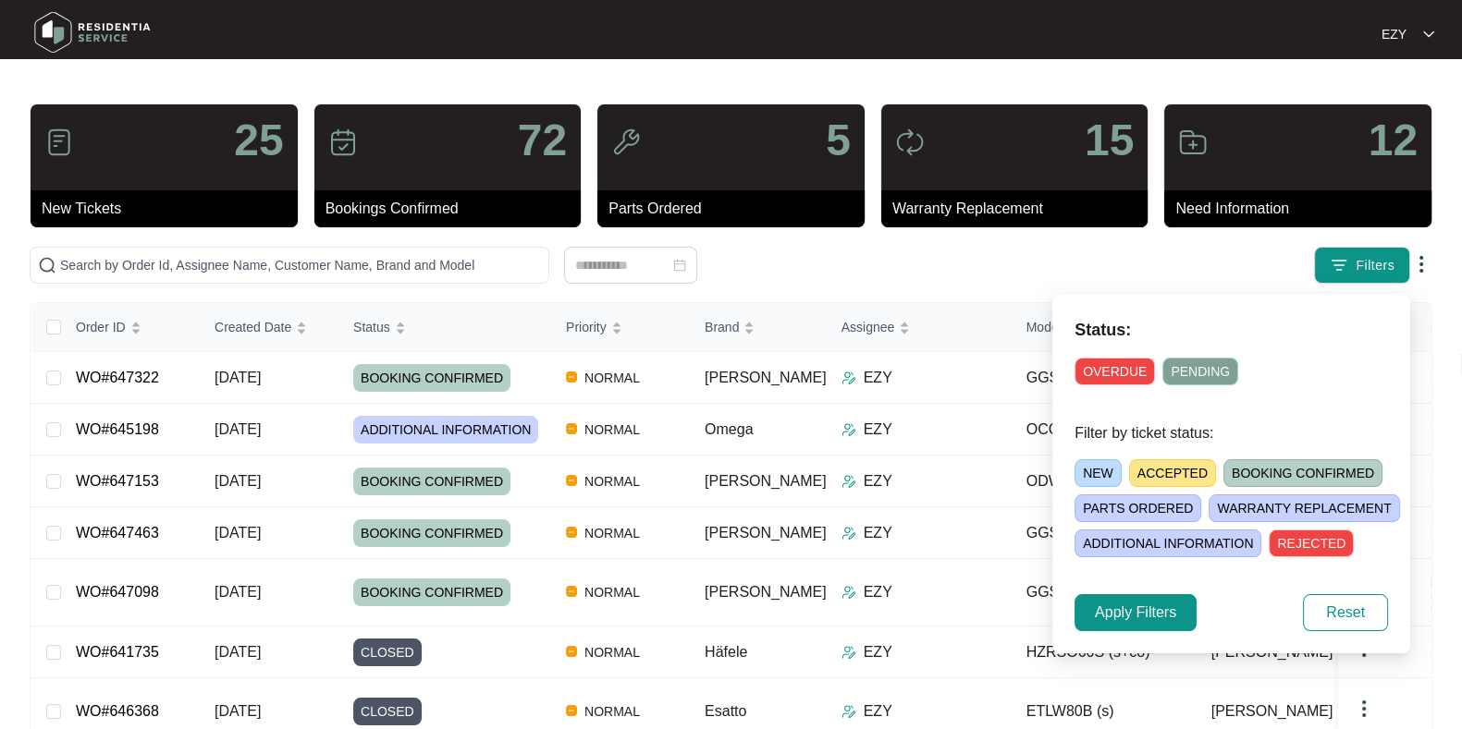
click at [1165, 465] on span "ACCEPTED" at bounding box center [1172, 473] width 87 height 28
click at [1169, 618] on span "Apply Filters" at bounding box center [1135, 613] width 81 height 22
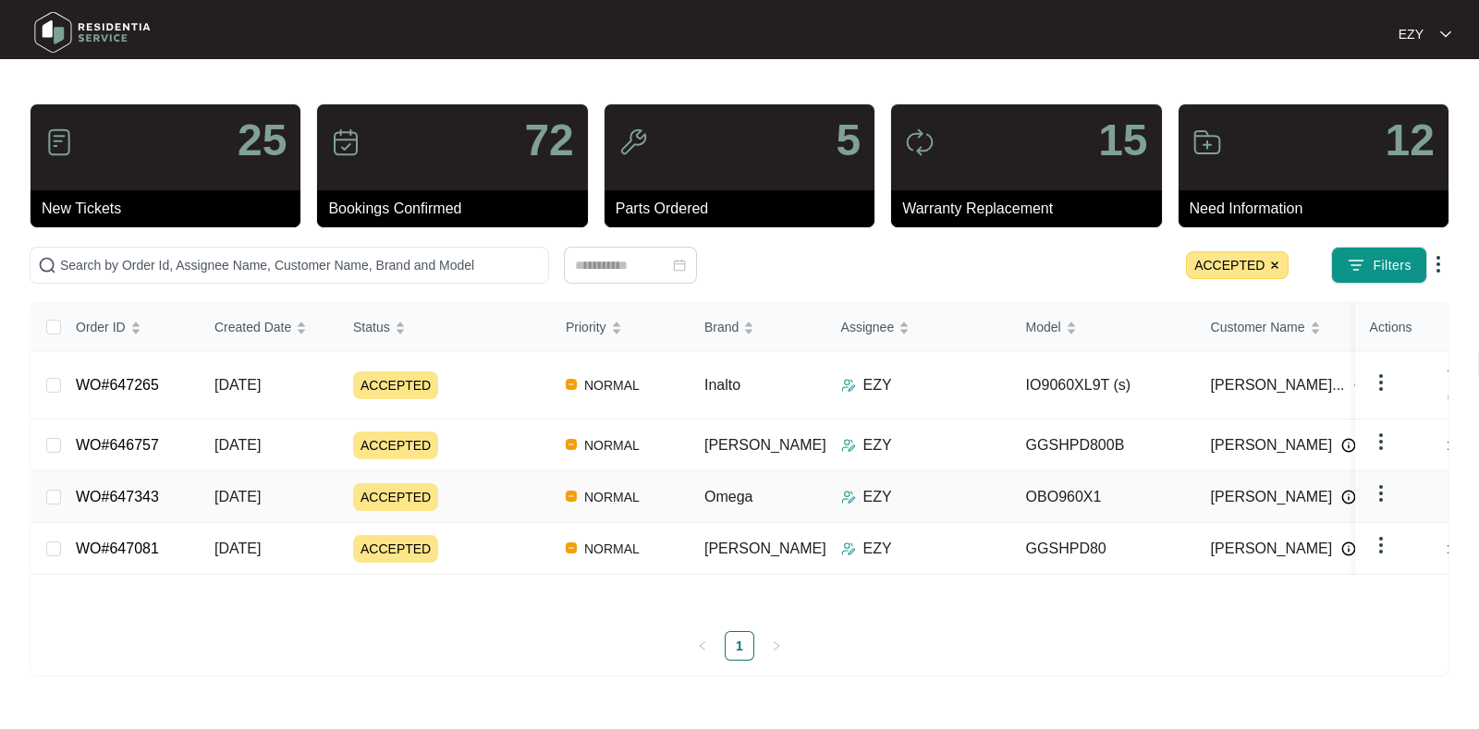
click at [489, 471] on td "ACCEPTED" at bounding box center [444, 497] width 213 height 52
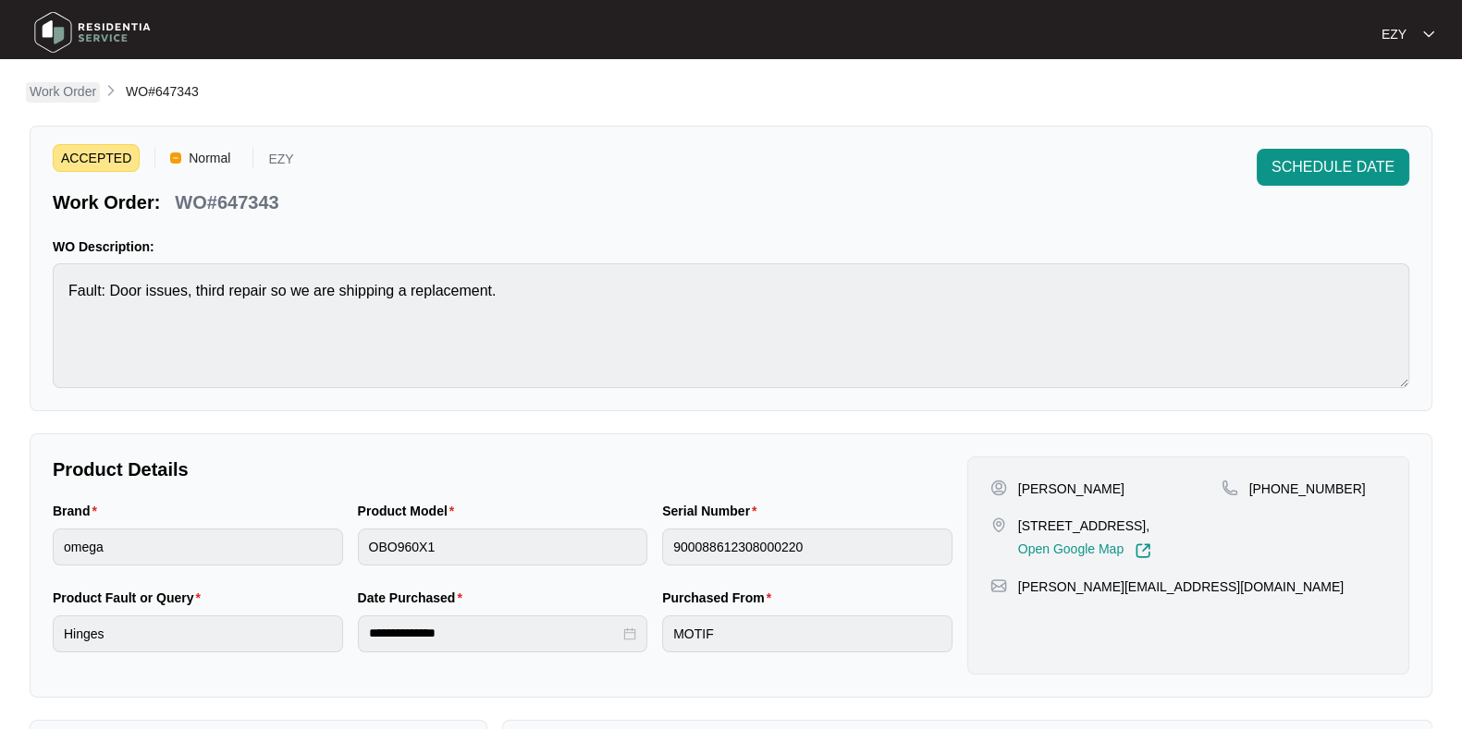
click at [63, 93] on p "Work Order" at bounding box center [63, 91] width 67 height 18
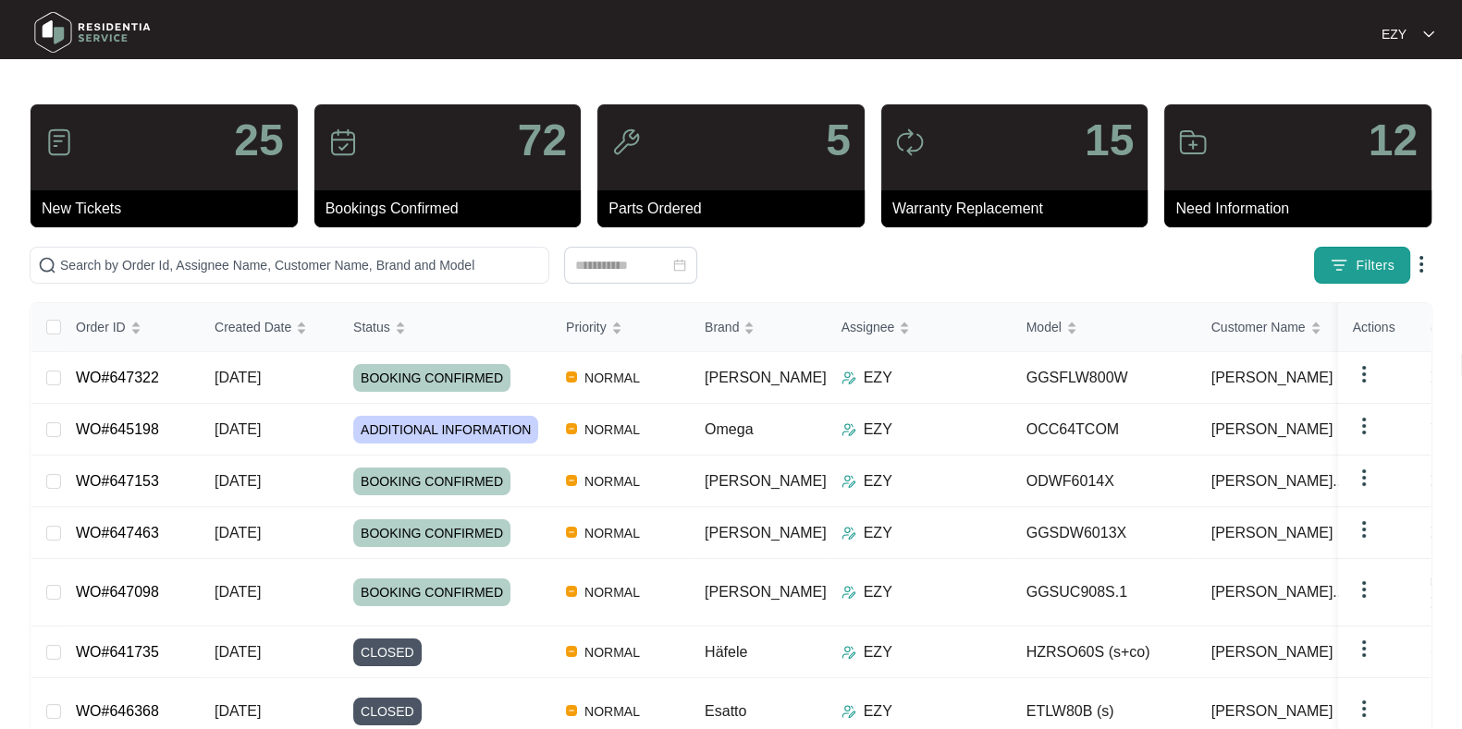
click at [1323, 250] on button "Filters" at bounding box center [1362, 265] width 96 height 37
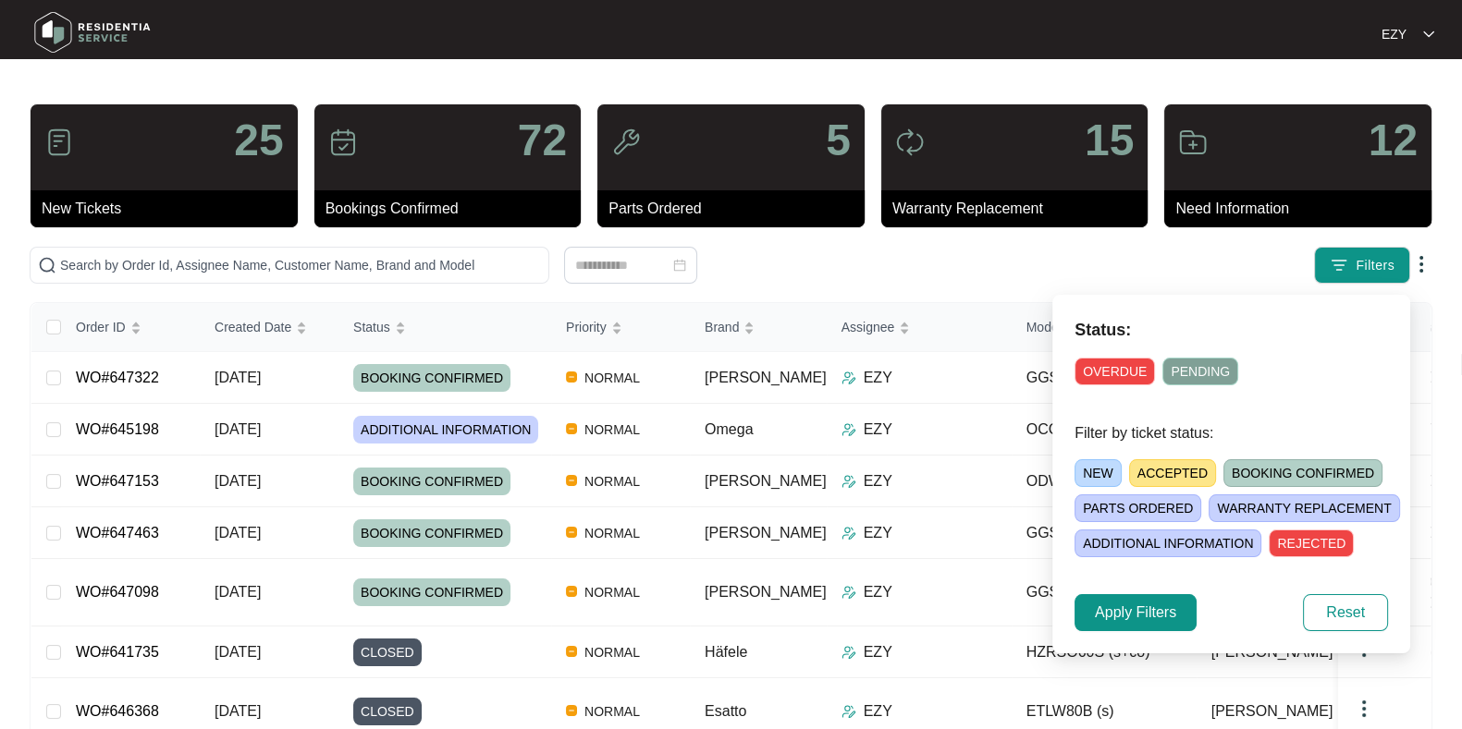
click at [1176, 463] on span "ACCEPTED" at bounding box center [1172, 473] width 87 height 28
click at [1125, 614] on span "Apply Filters" at bounding box center [1135, 613] width 81 height 22
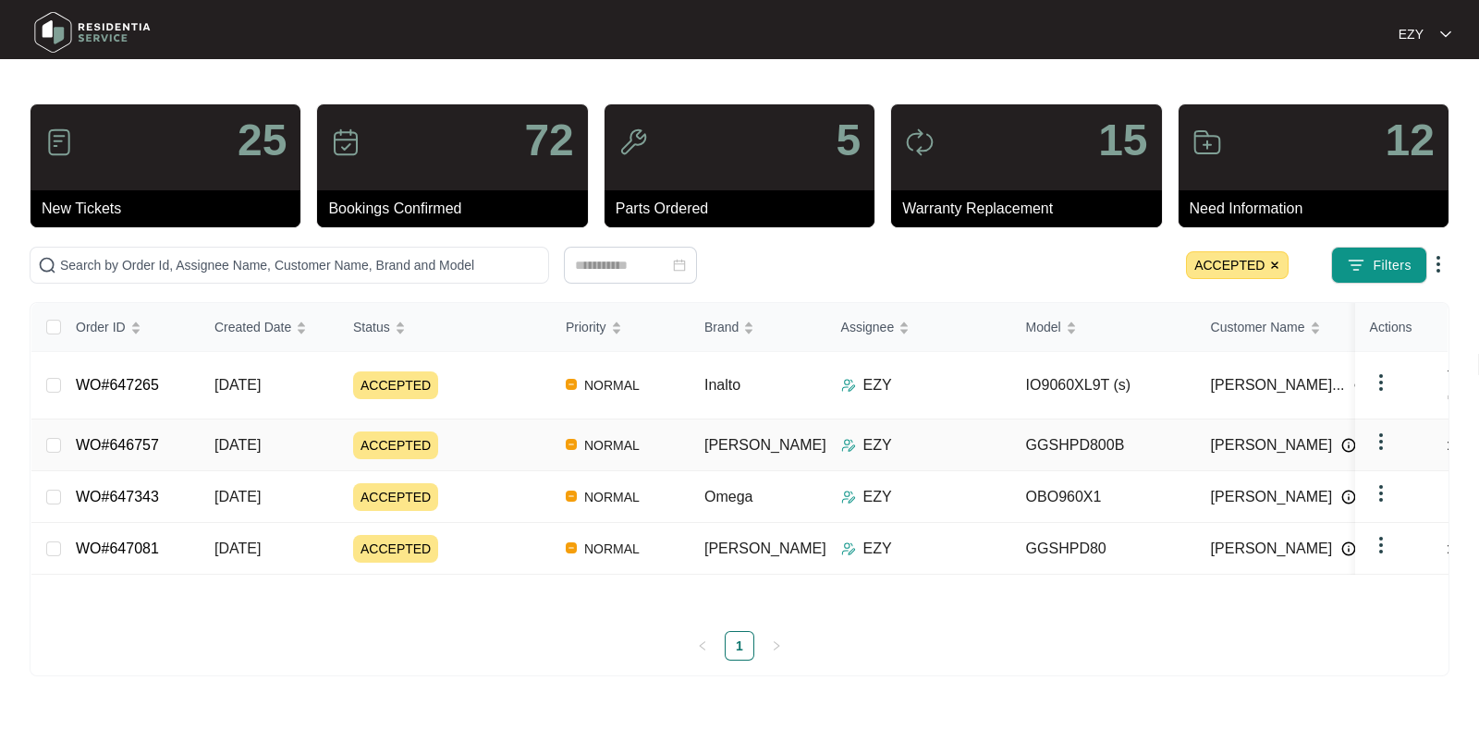
click at [486, 432] on div "ACCEPTED" at bounding box center [452, 446] width 198 height 28
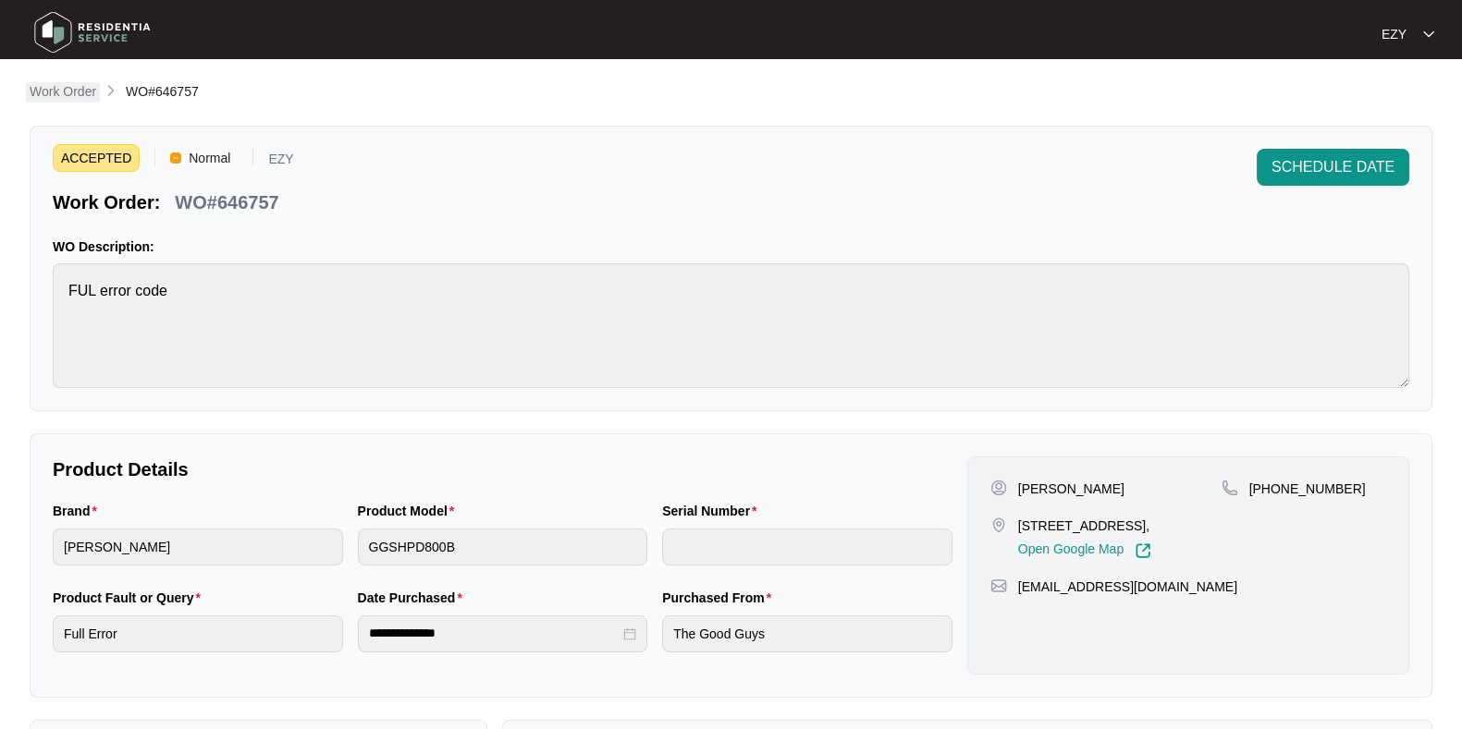
click at [67, 91] on p "Work Order" at bounding box center [63, 91] width 67 height 18
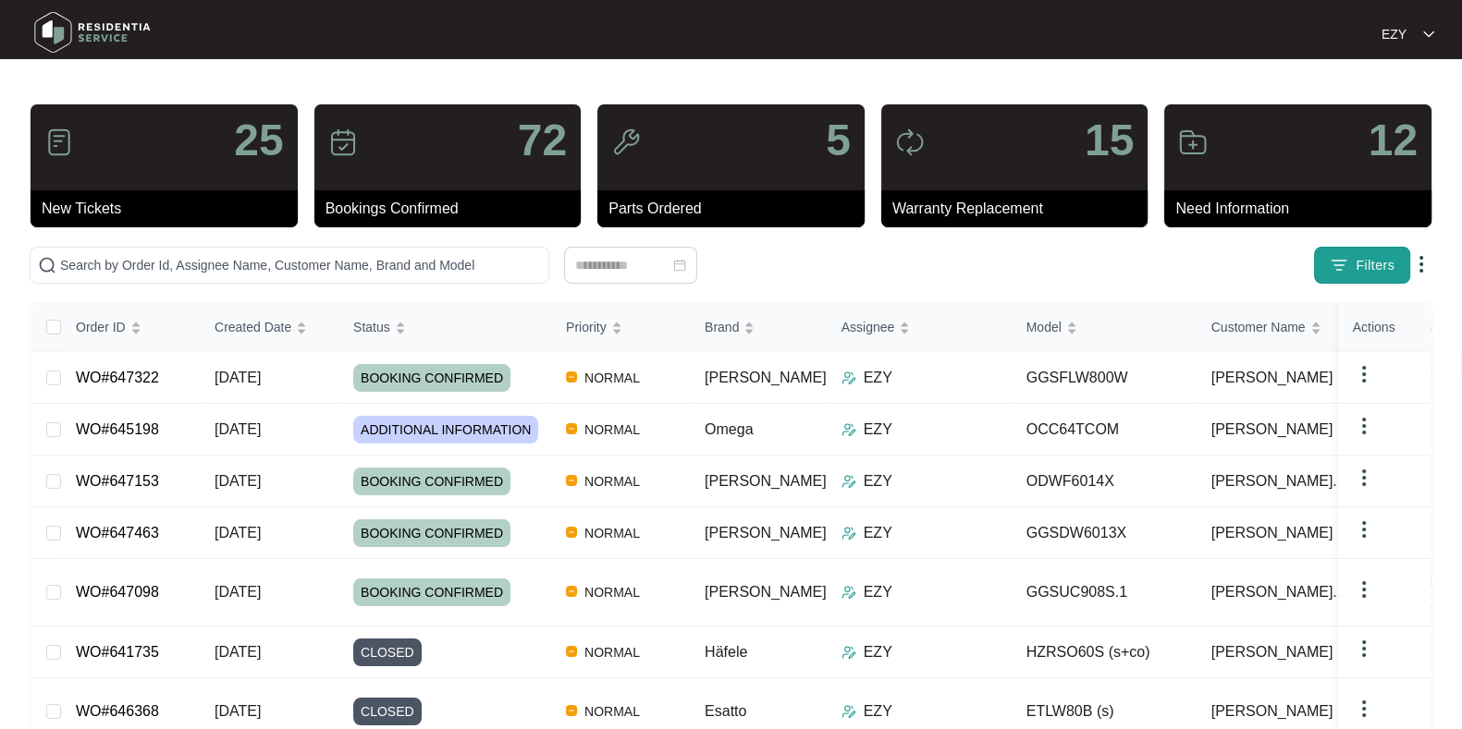
click at [1364, 262] on span "Filters" at bounding box center [1374, 265] width 39 height 19
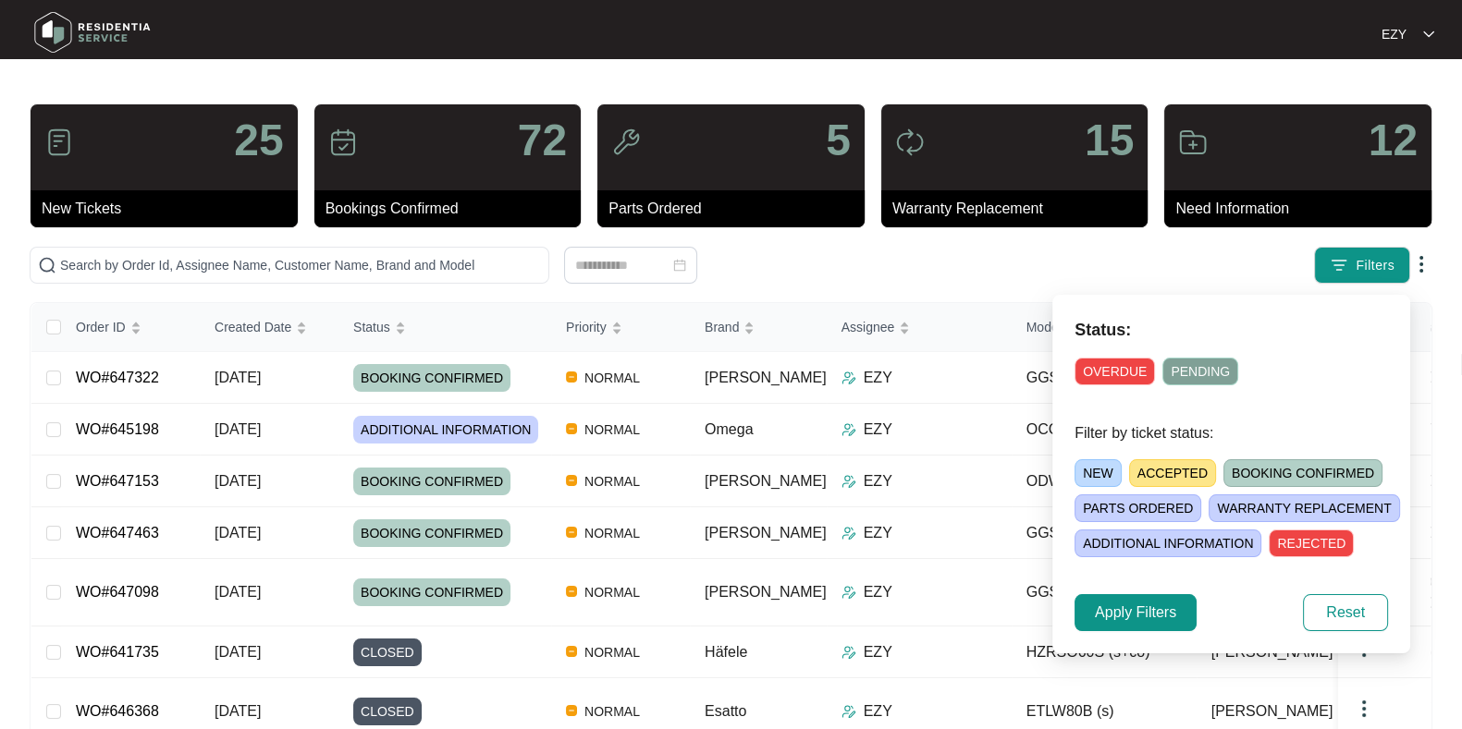
click at [1115, 362] on span "OVERDUE" at bounding box center [1114, 372] width 80 height 28
click at [1157, 612] on span "Apply Filters" at bounding box center [1135, 613] width 81 height 22
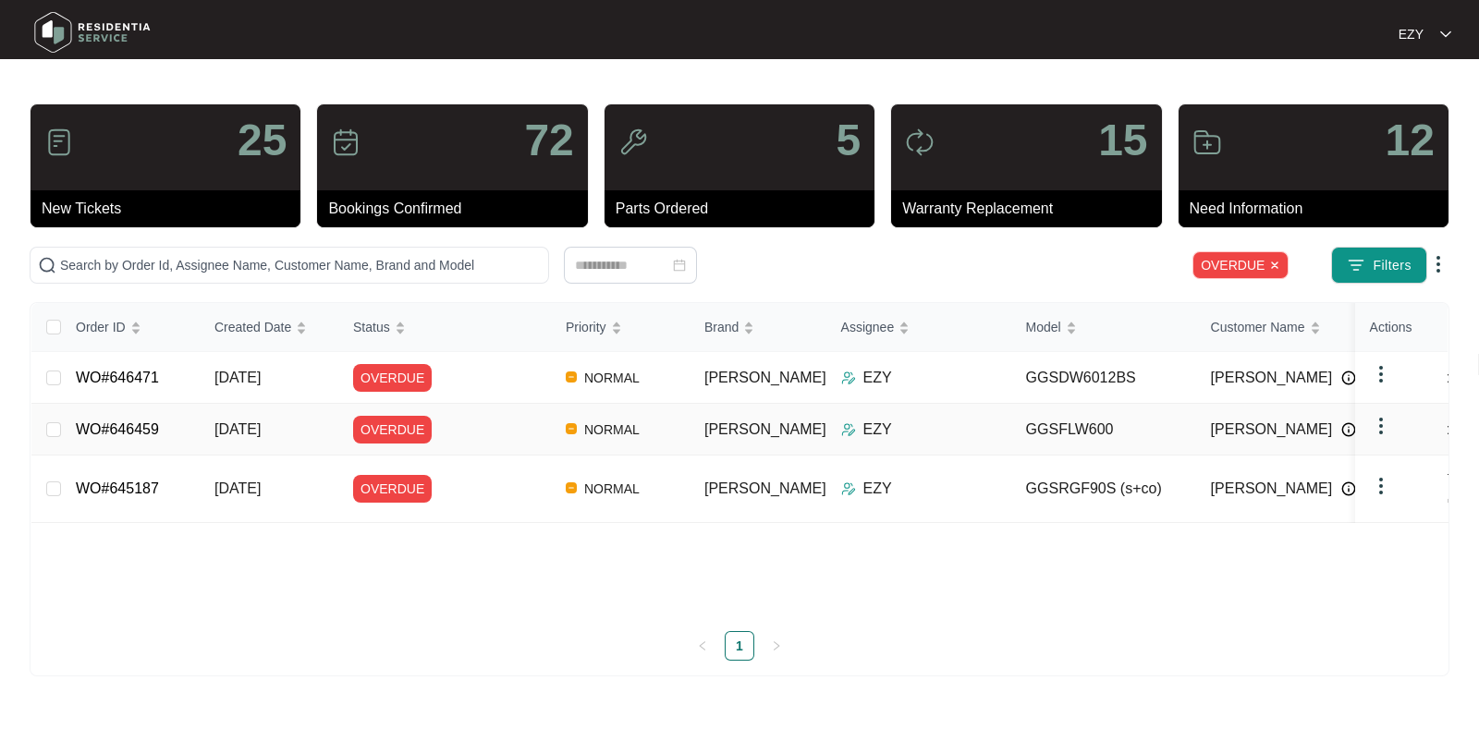
click at [508, 475] on div "OVERDUE" at bounding box center [452, 489] width 198 height 28
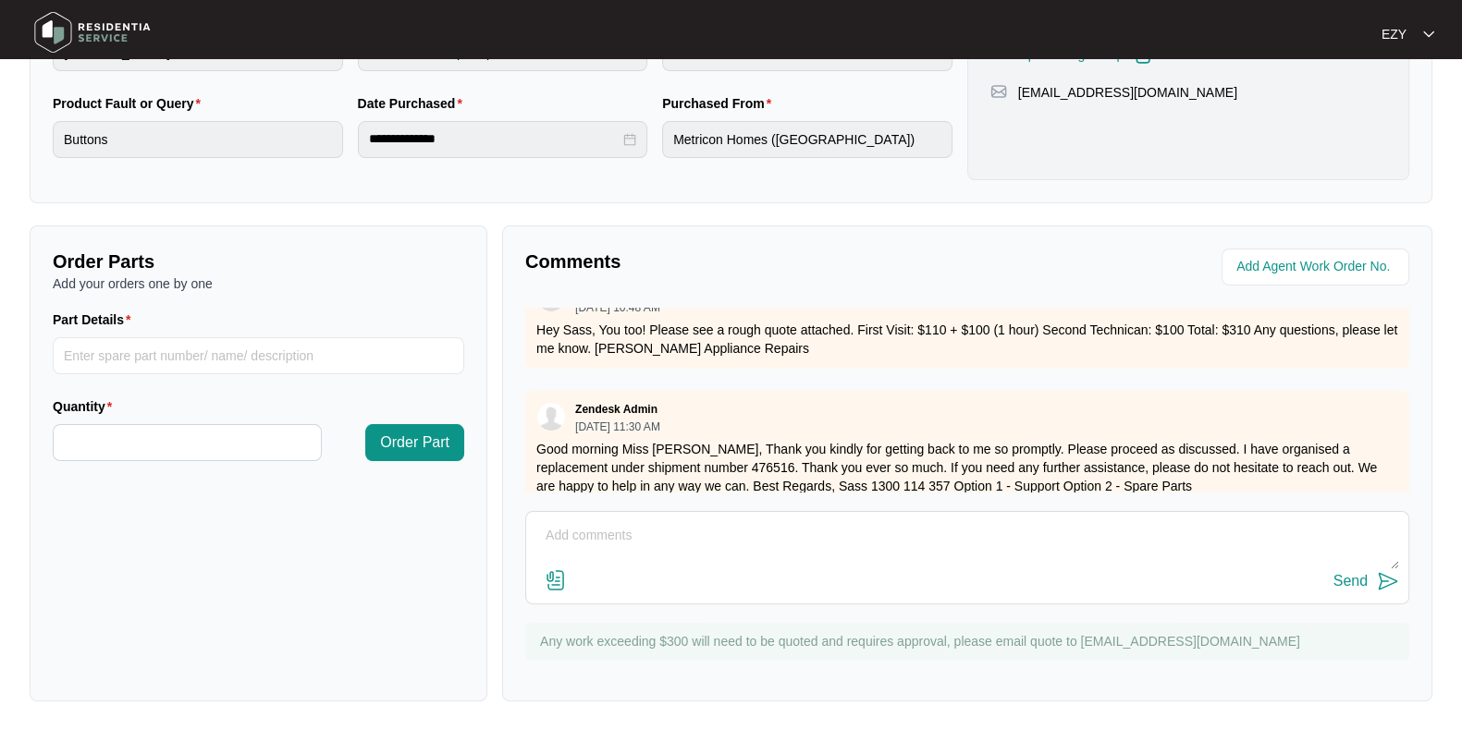
scroll to position [1007, 0]
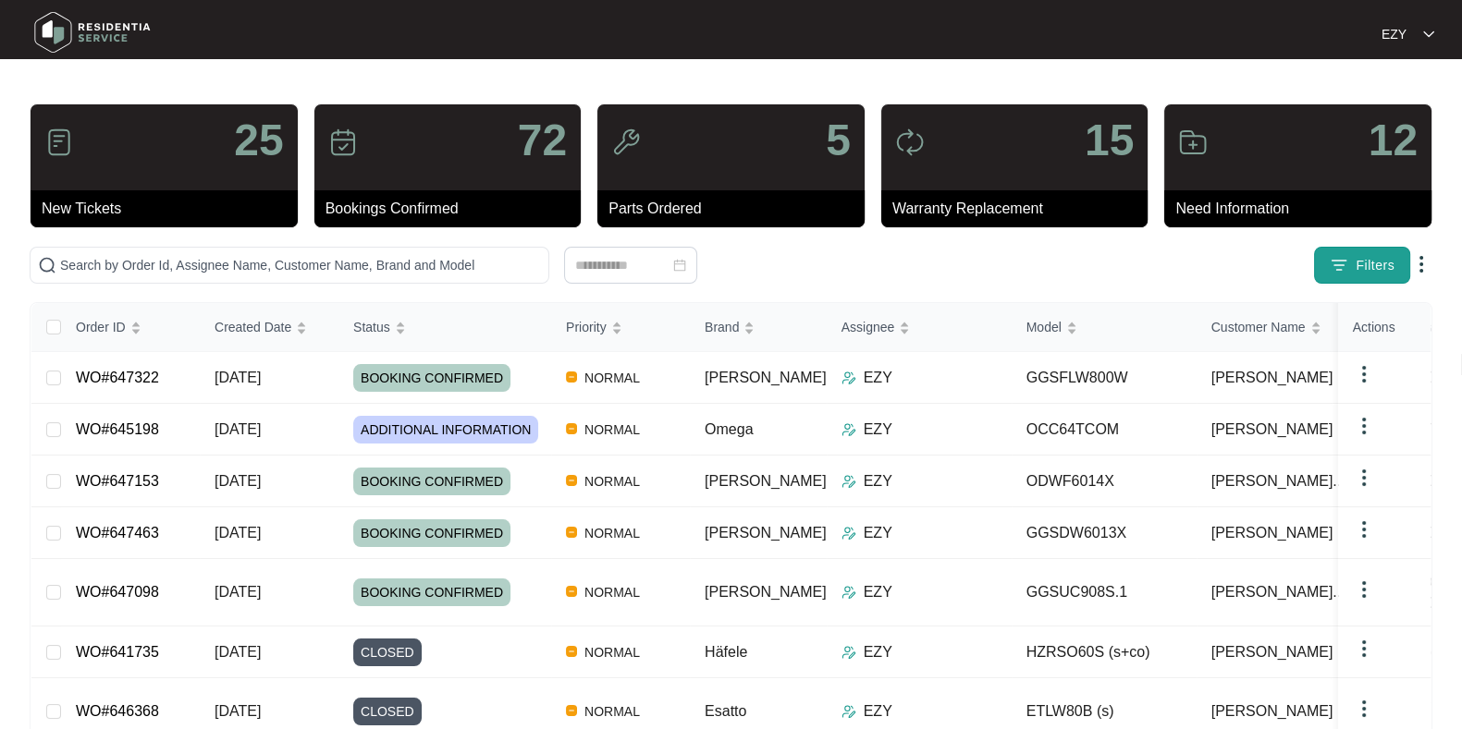
click at [1364, 247] on button "Filters" at bounding box center [1362, 265] width 96 height 37
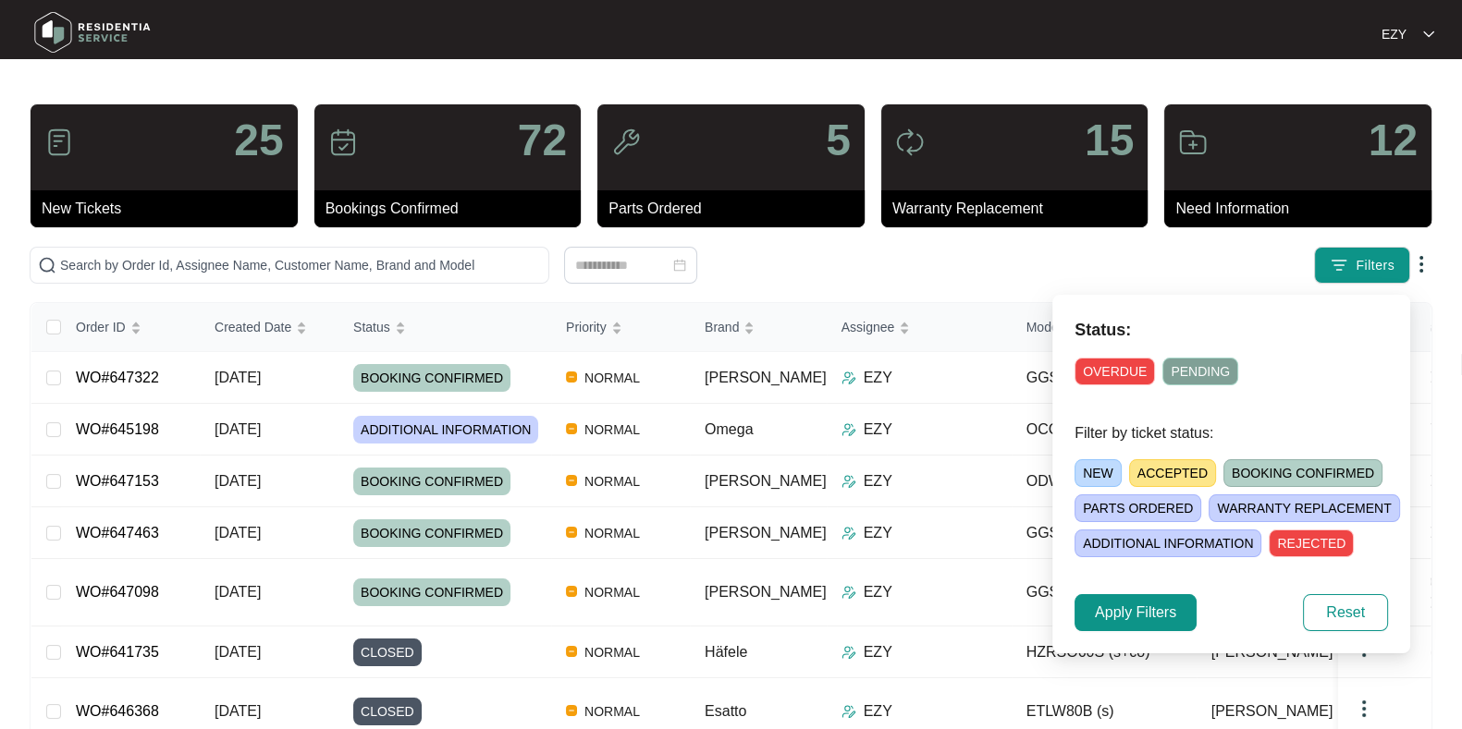
click at [1116, 364] on span "OVERDUE" at bounding box center [1114, 372] width 80 height 28
click at [1159, 607] on span "Apply Filters" at bounding box center [1135, 613] width 81 height 22
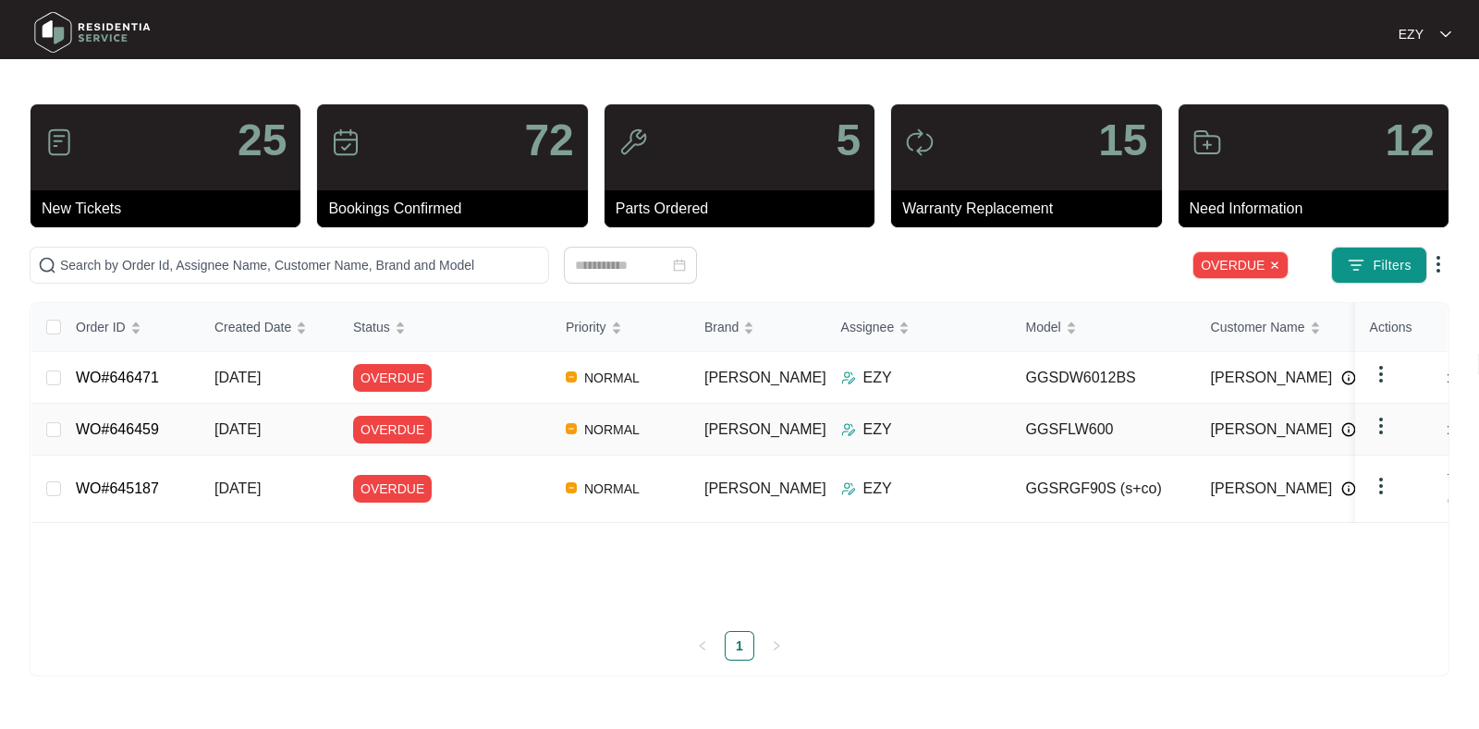
click at [477, 438] on div "OVERDUE" at bounding box center [452, 430] width 198 height 28
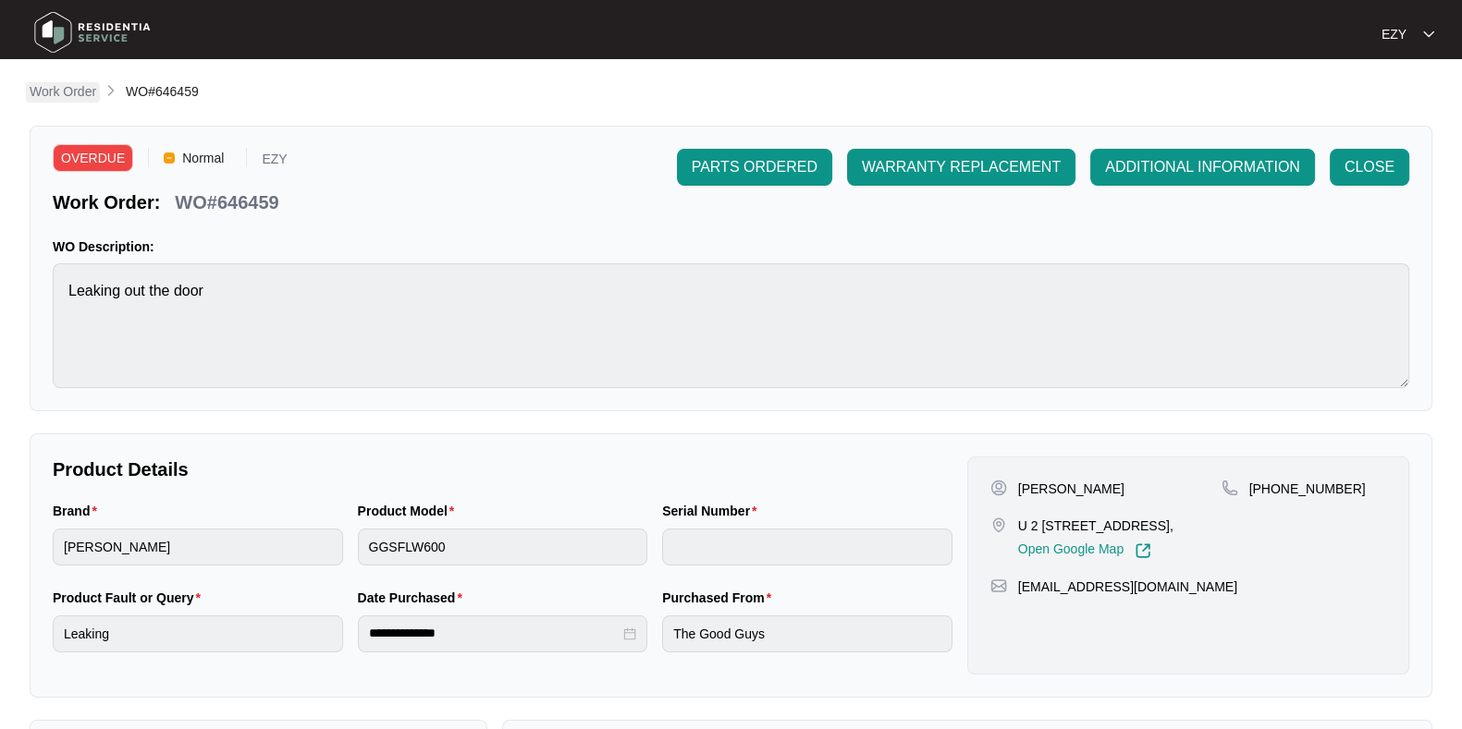
click at [82, 89] on p "Work Order" at bounding box center [63, 91] width 67 height 18
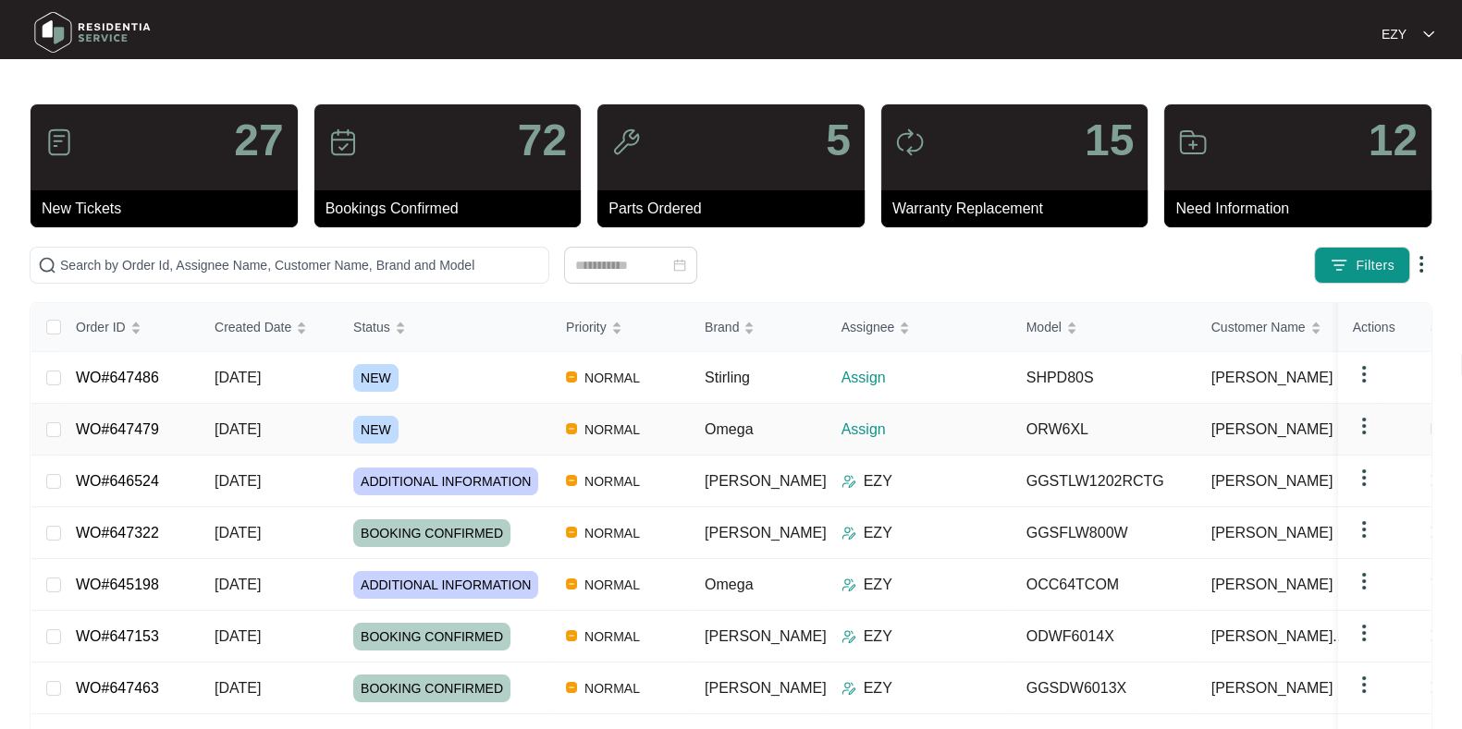
click at [431, 441] on div "NEW" at bounding box center [452, 430] width 198 height 28
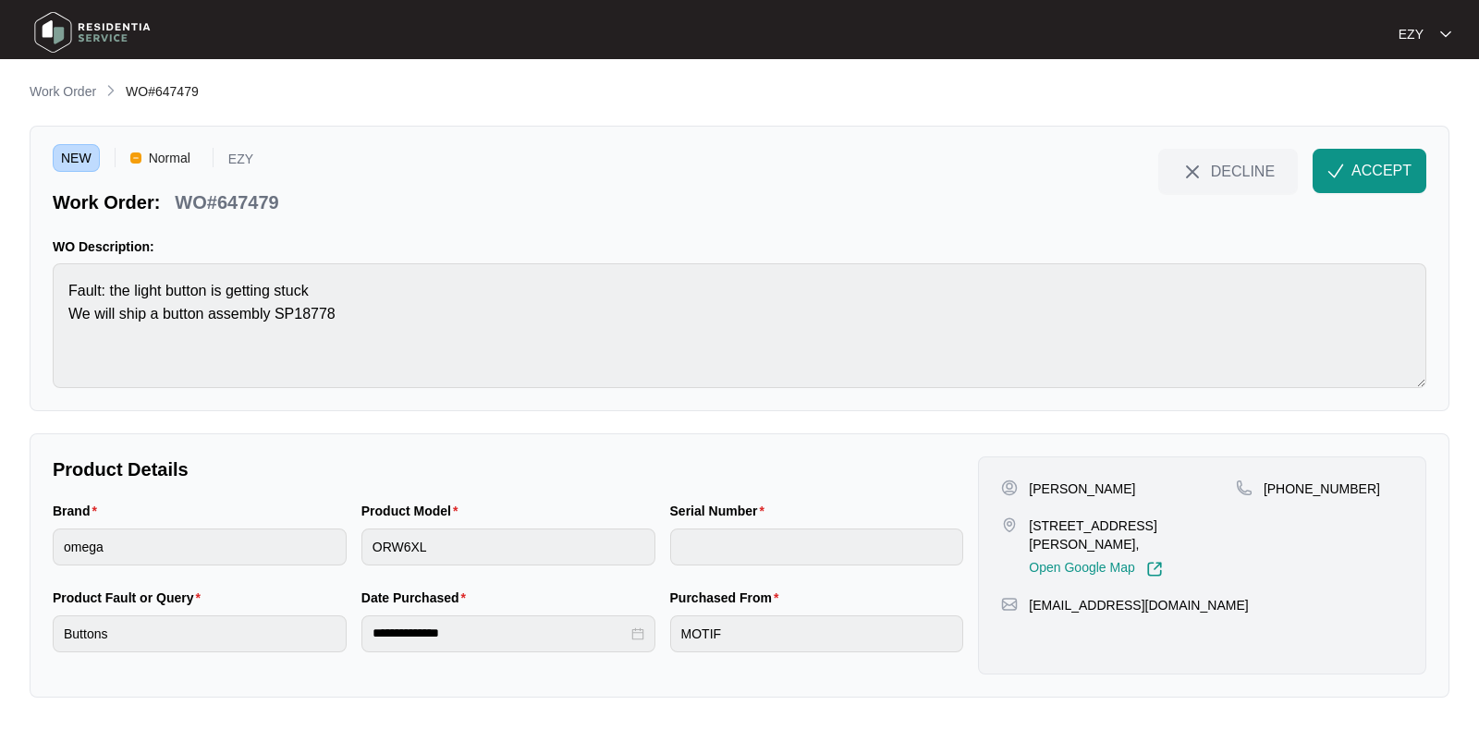
click at [239, 185] on div "WO#647479" at bounding box center [226, 199] width 118 height 32
click at [34, 288] on div "NEW Normal EZY Work Order: WO#647479 DECLINE ACCEPT WO Description: Fault: the …" at bounding box center [740, 269] width 1420 height 286
click at [1051, 485] on p "[PERSON_NAME]" at bounding box center [1082, 489] width 106 height 18
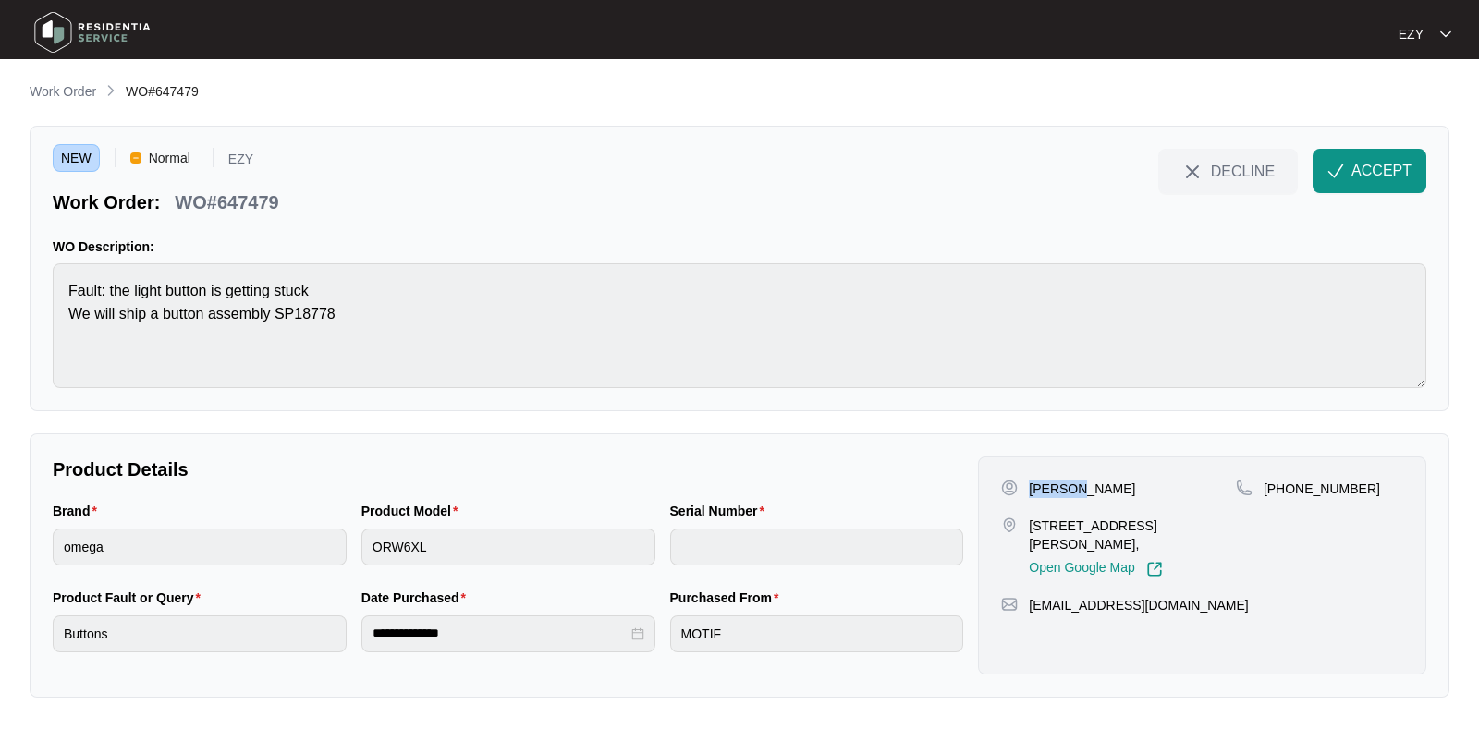
click at [1051, 485] on p "[PERSON_NAME]" at bounding box center [1082, 489] width 106 height 18
click at [1144, 518] on p "[STREET_ADDRESS][PERSON_NAME]," at bounding box center [1132, 535] width 207 height 37
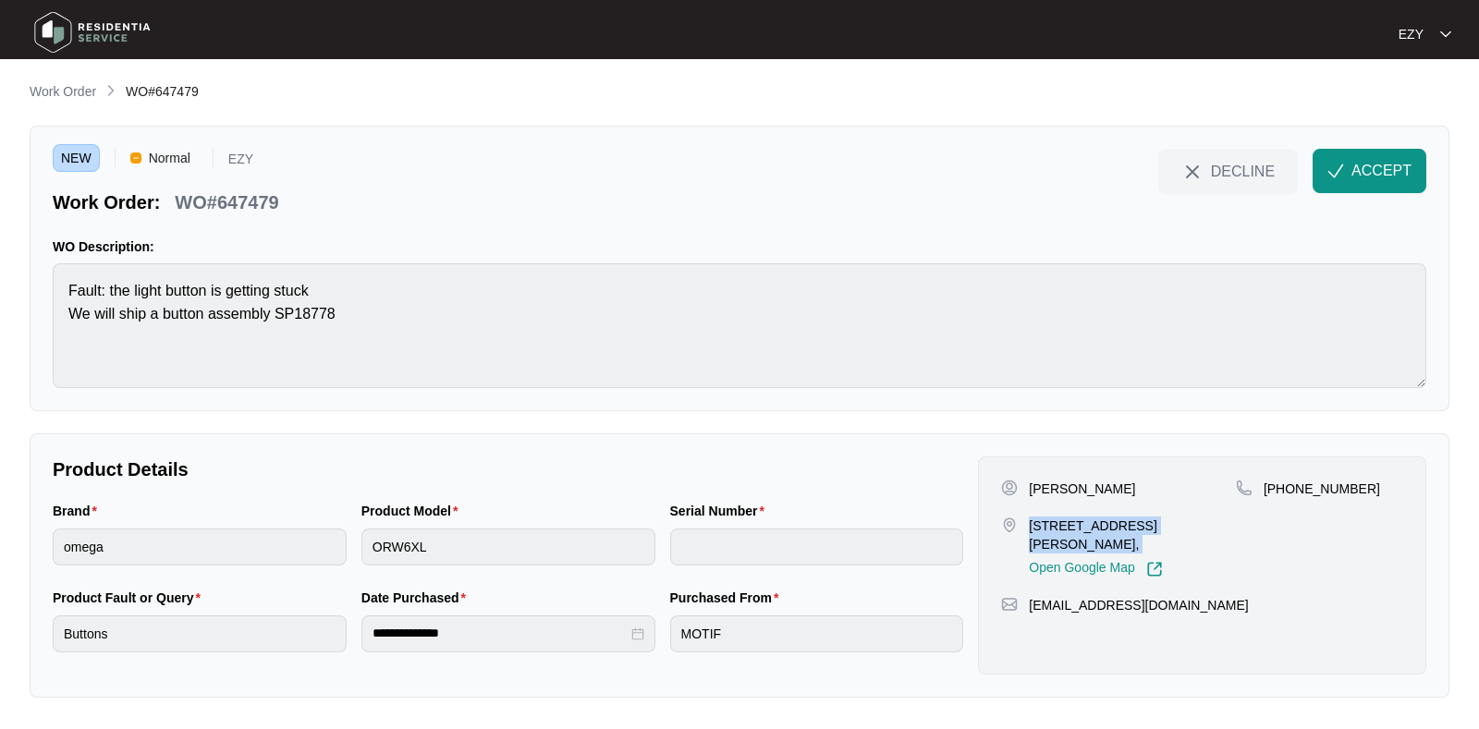
click at [1144, 518] on p "[STREET_ADDRESS][PERSON_NAME]," at bounding box center [1132, 535] width 207 height 37
drag, startPoint x: 1377, startPoint y: 478, endPoint x: 1284, endPoint y: 498, distance: 95.6
click at [1284, 498] on div "[PHONE_NUMBER]" at bounding box center [1319, 529] width 167 height 98
click at [1347, 174] on button "ACCEPT" at bounding box center [1370, 171] width 114 height 44
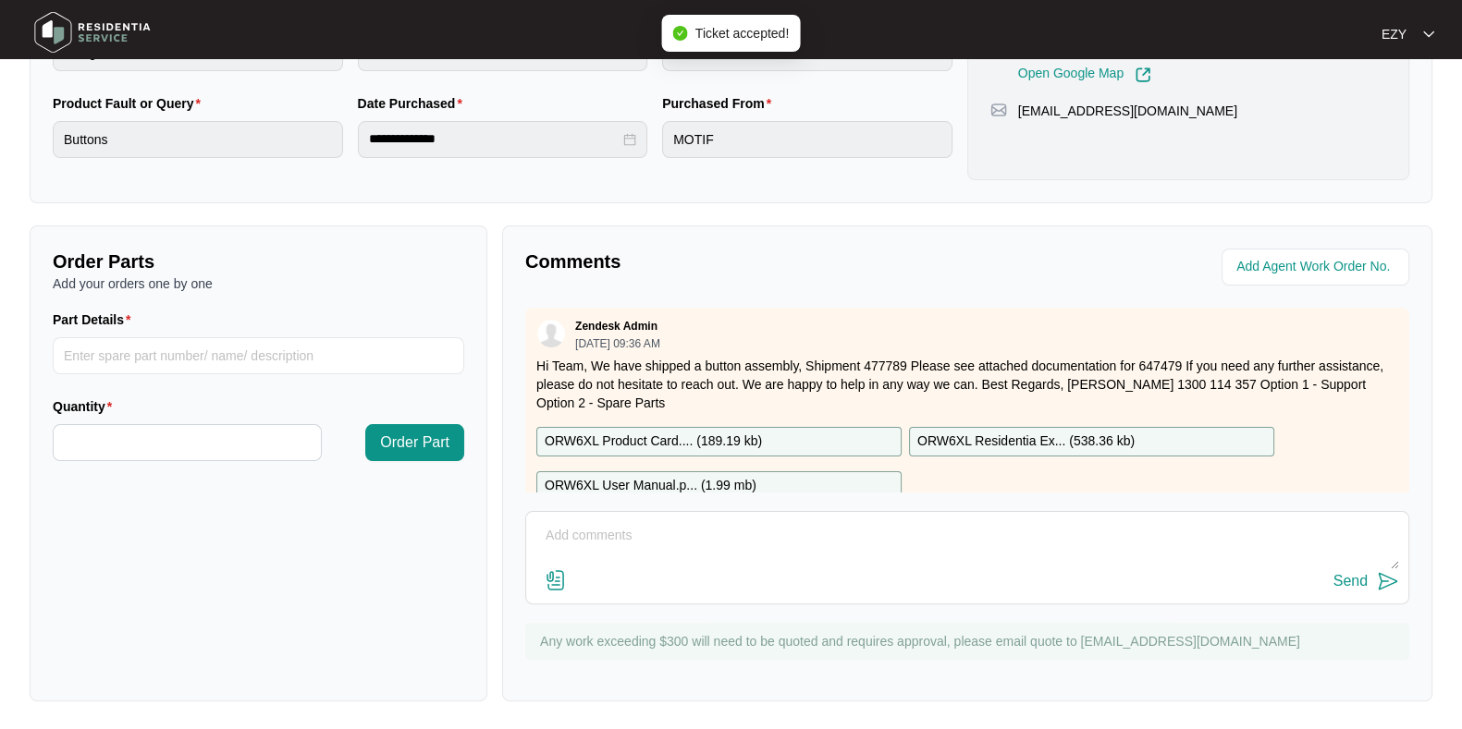
scroll to position [51, 0]
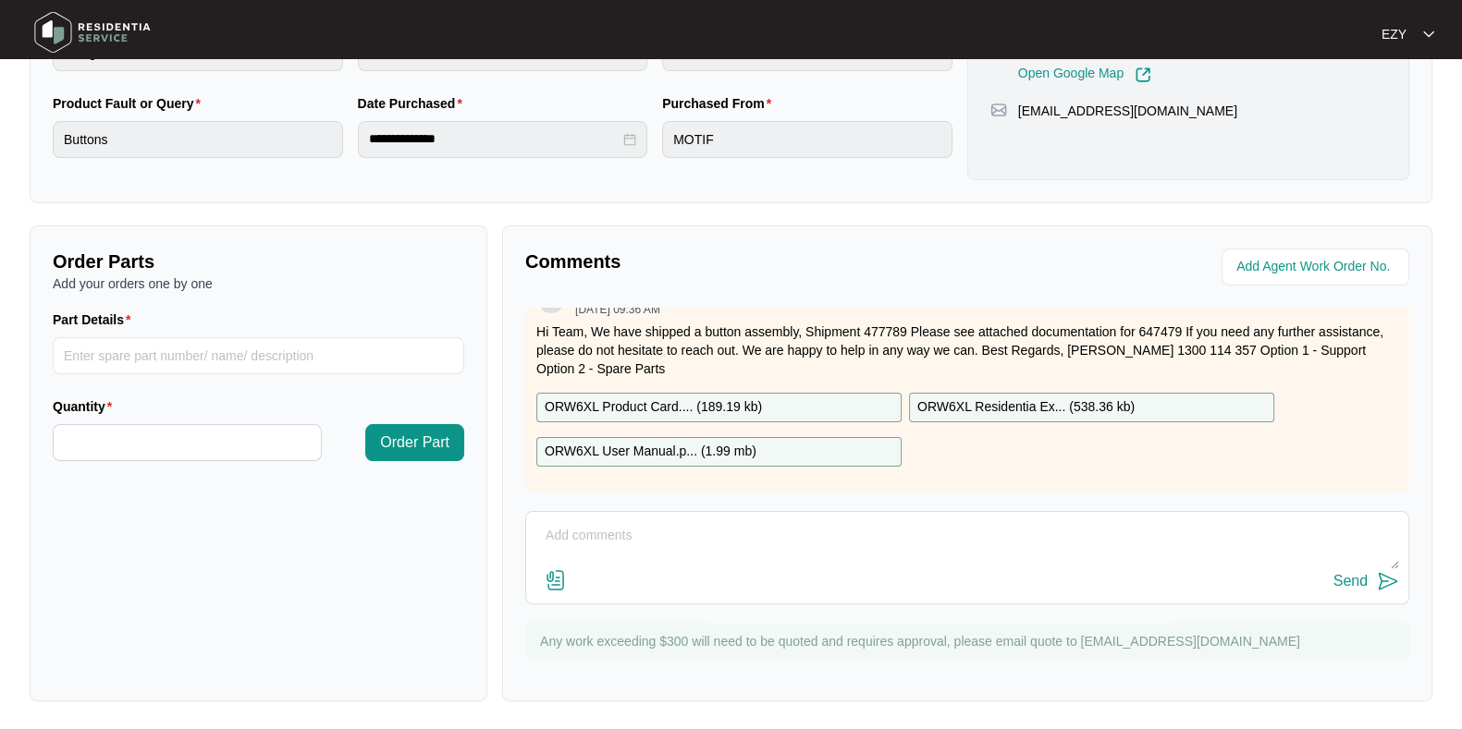
click at [680, 398] on p "ORW6XL Product Card.... ( 189.19 kb )" at bounding box center [653, 408] width 217 height 20
click at [704, 442] on p "ORW6XL User Manual.p... ( 1.99 mb )" at bounding box center [651, 452] width 212 height 20
click at [1108, 398] on p "ORW6XL Residentia Ex... ( 538.36 kb )" at bounding box center [1025, 408] width 217 height 20
click at [891, 303] on div "Comments Zendesk Admin [DATE] 09:36 AM Hi Team, We have shipped a button assemb…" at bounding box center [967, 464] width 930 height 476
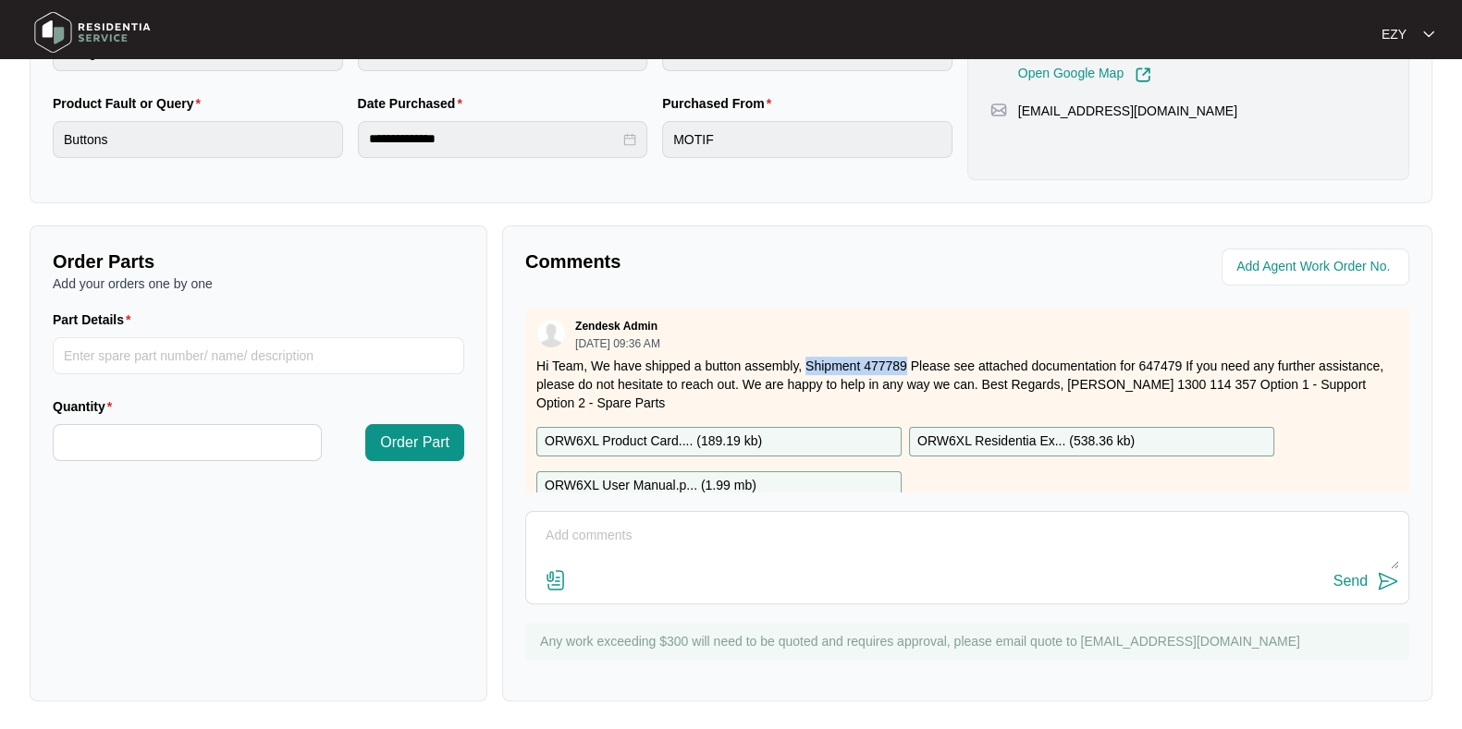
drag, startPoint x: 803, startPoint y: 311, endPoint x: 906, endPoint y: 363, distance: 115.4
click at [906, 363] on p "Hi Team, We have shipped a button assembly, Shipment 477789 Please see attached…" at bounding box center [967, 384] width 862 height 55
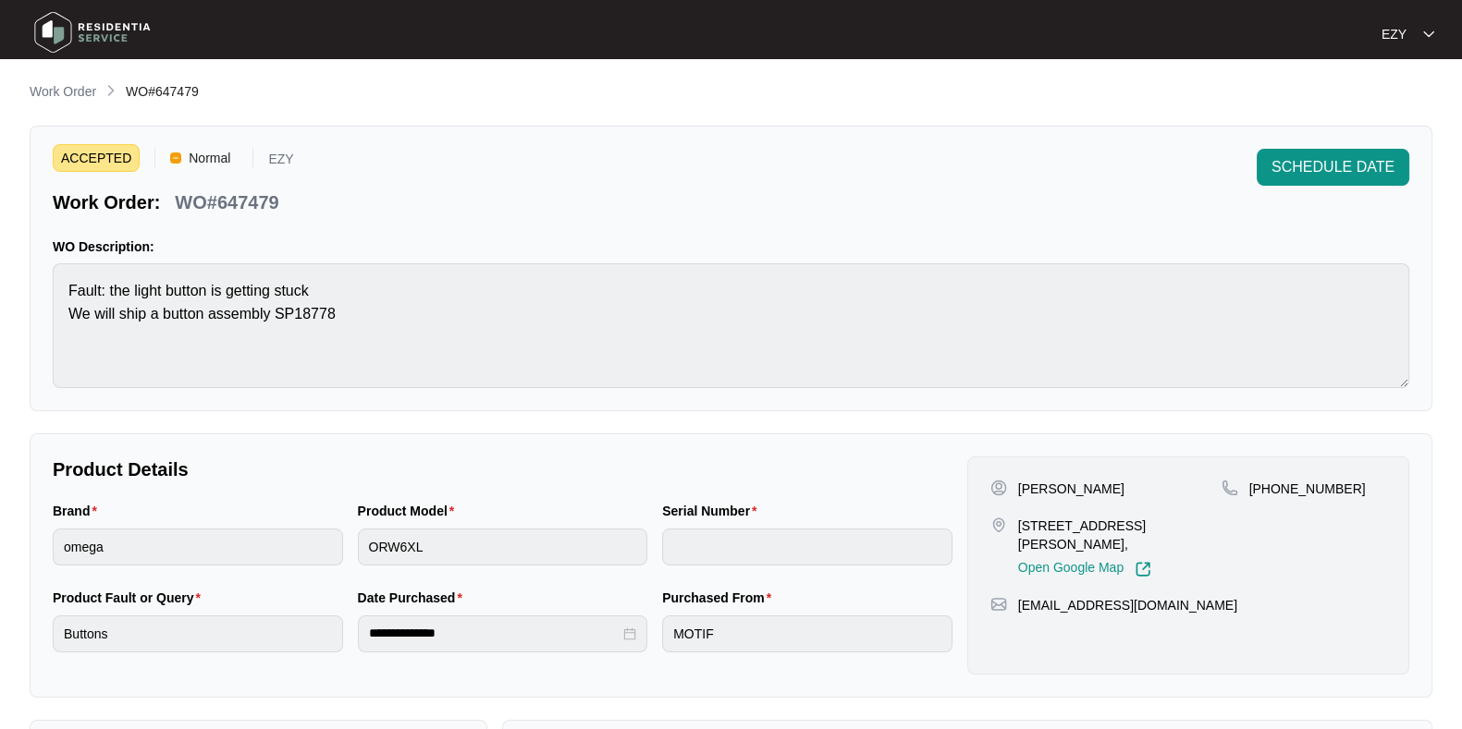
click at [85, 81] on li "Work Order" at bounding box center [63, 92] width 67 height 22
click at [76, 96] on p "Work Order" at bounding box center [63, 91] width 67 height 18
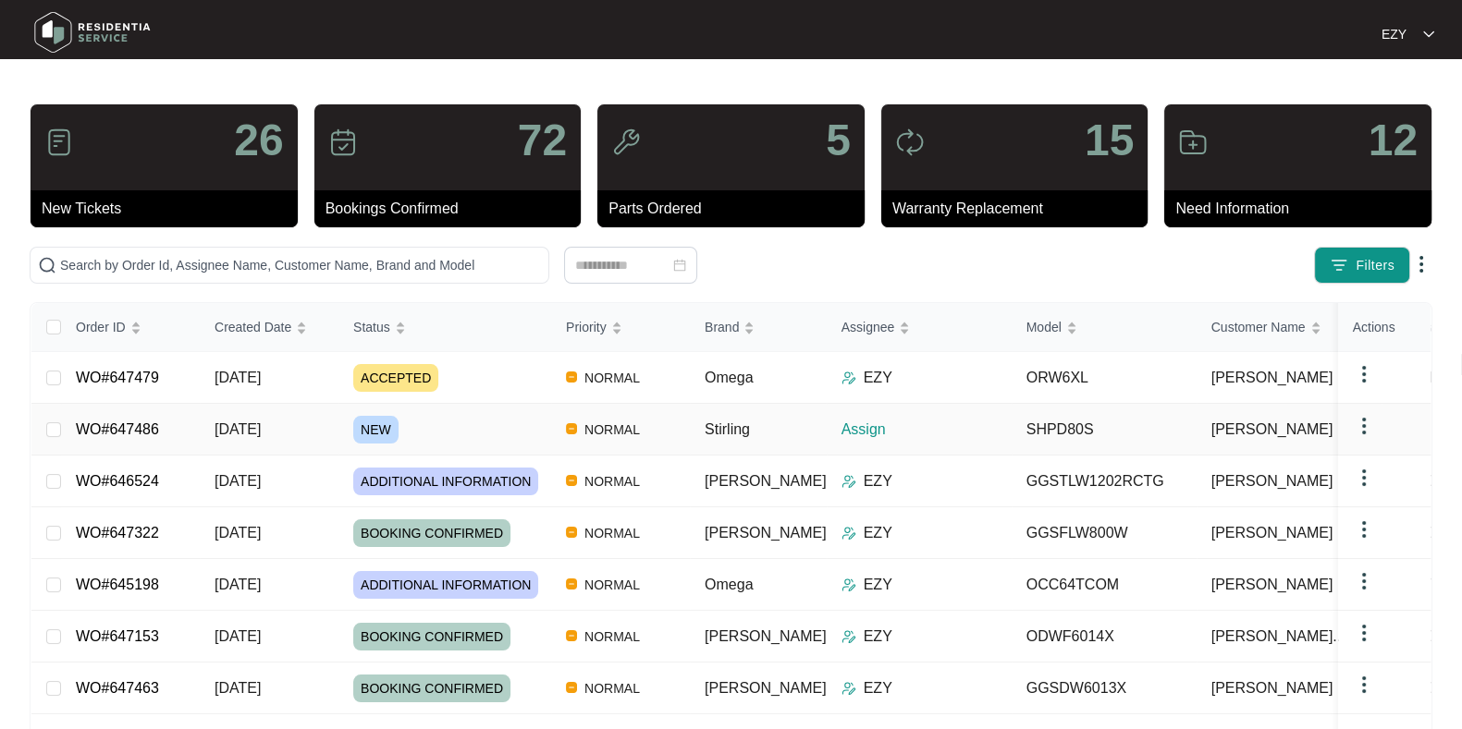
click at [480, 426] on div "NEW" at bounding box center [452, 430] width 198 height 28
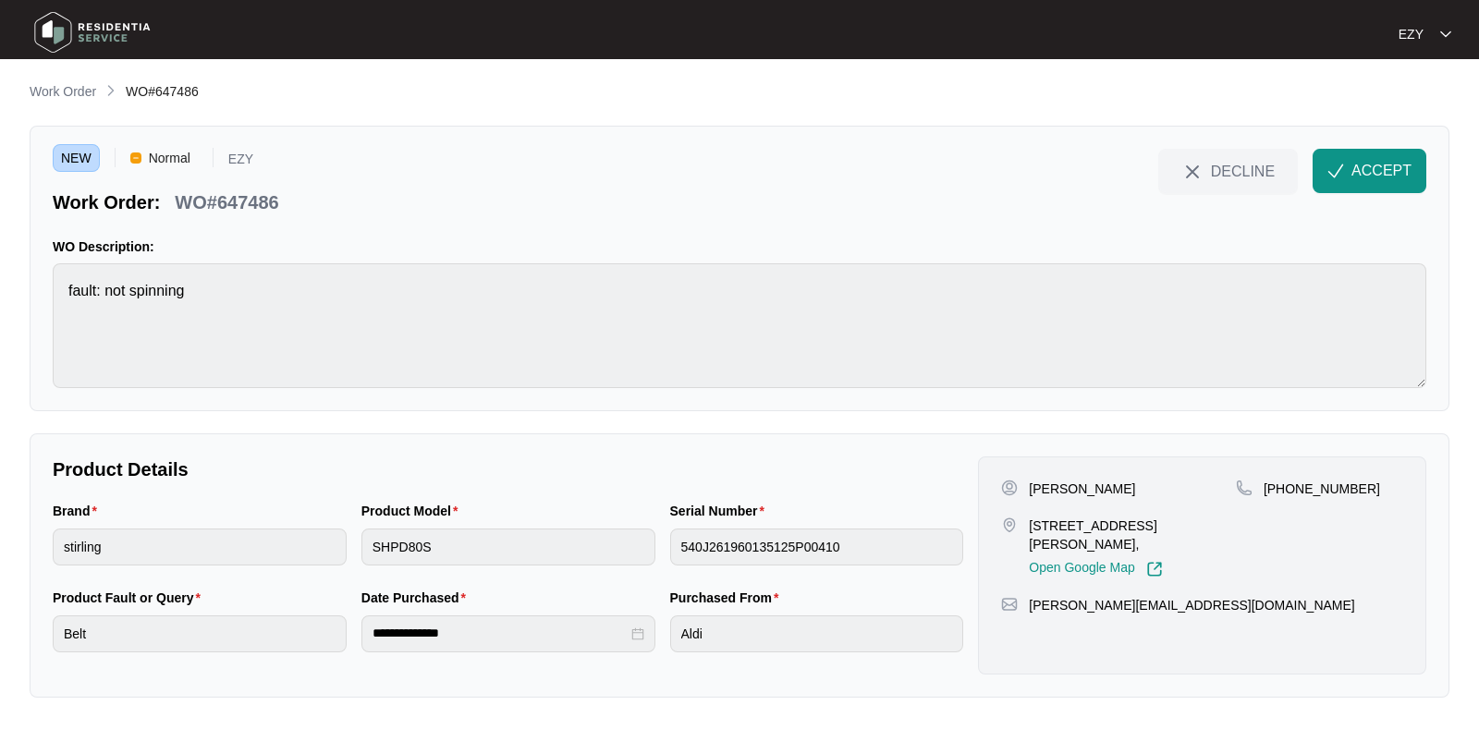
click at [487, 426] on div "**********" at bounding box center [740, 389] width 1420 height 617
click at [194, 207] on p "WO#647486" at bounding box center [227, 203] width 104 height 26
click at [1090, 517] on p "[STREET_ADDRESS][PERSON_NAME]," at bounding box center [1132, 535] width 207 height 37
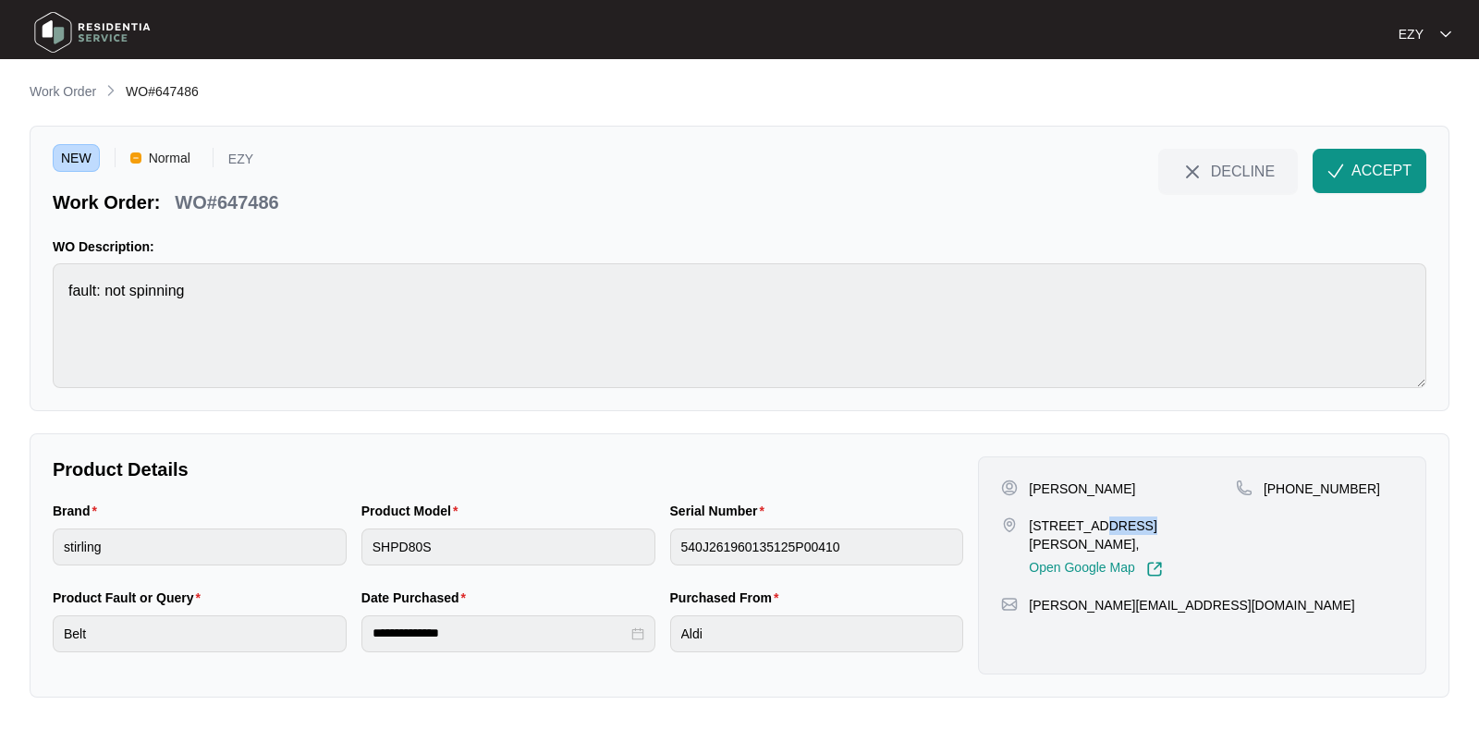
click at [1090, 517] on p "[STREET_ADDRESS][PERSON_NAME]," at bounding box center [1132, 535] width 207 height 37
click at [1034, 488] on p "[PERSON_NAME]" at bounding box center [1082, 489] width 106 height 18
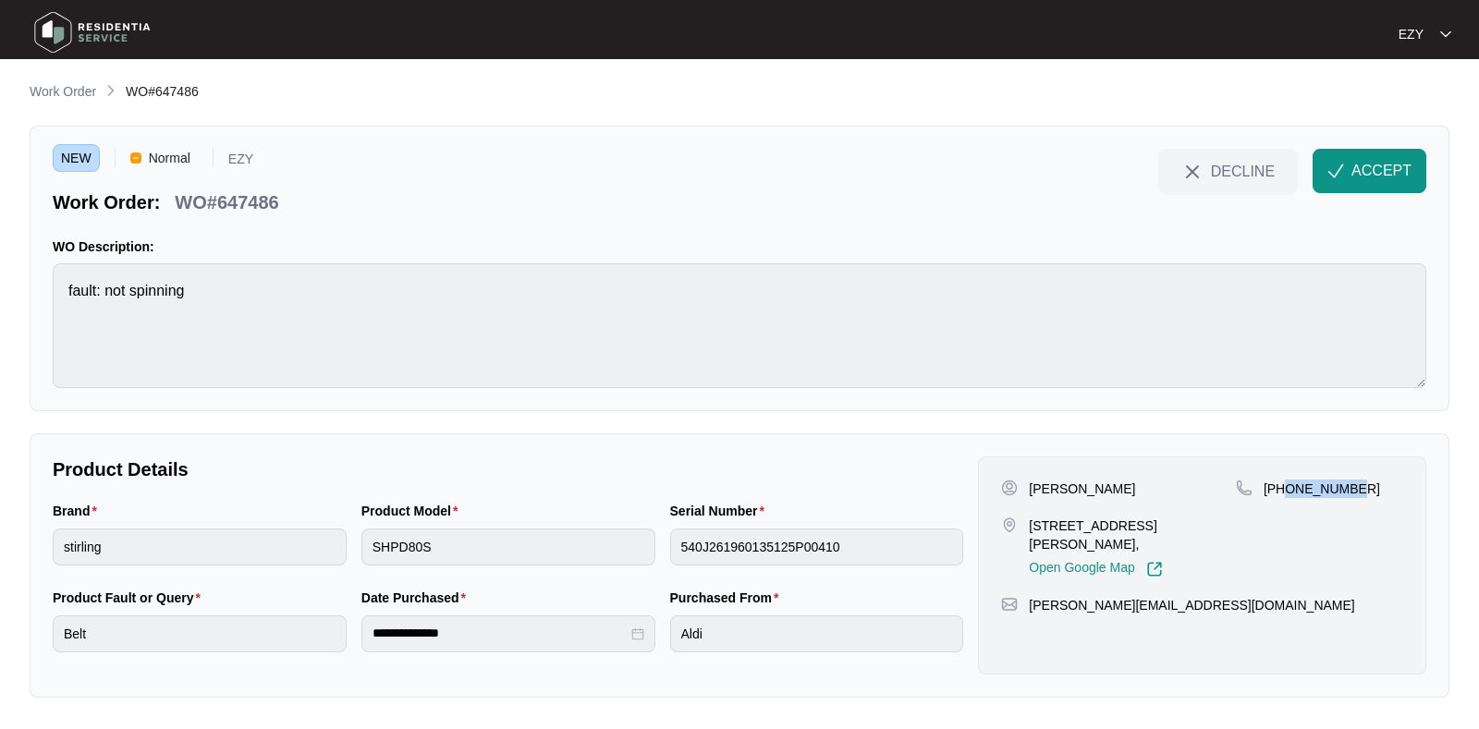
drag, startPoint x: 1414, startPoint y: 494, endPoint x: 1282, endPoint y: 524, distance: 134.8
click at [1282, 524] on div "[PERSON_NAME] [STREET_ADDRESS][PERSON_NAME], Open Google Map [PHONE_NUMBER] [PE…" at bounding box center [1202, 566] width 448 height 218
click at [1359, 165] on span "ACCEPT" at bounding box center [1382, 171] width 60 height 22
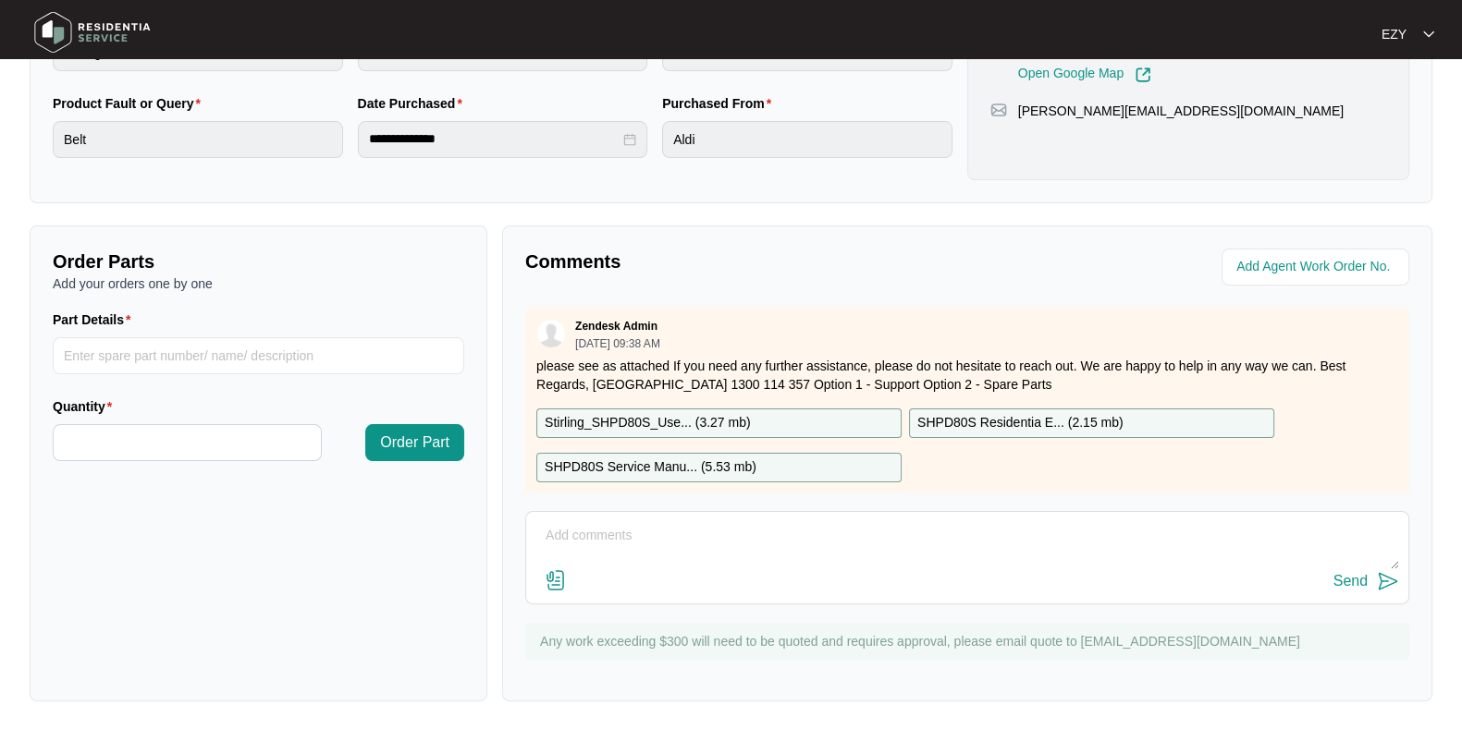
scroll to position [69, 0]
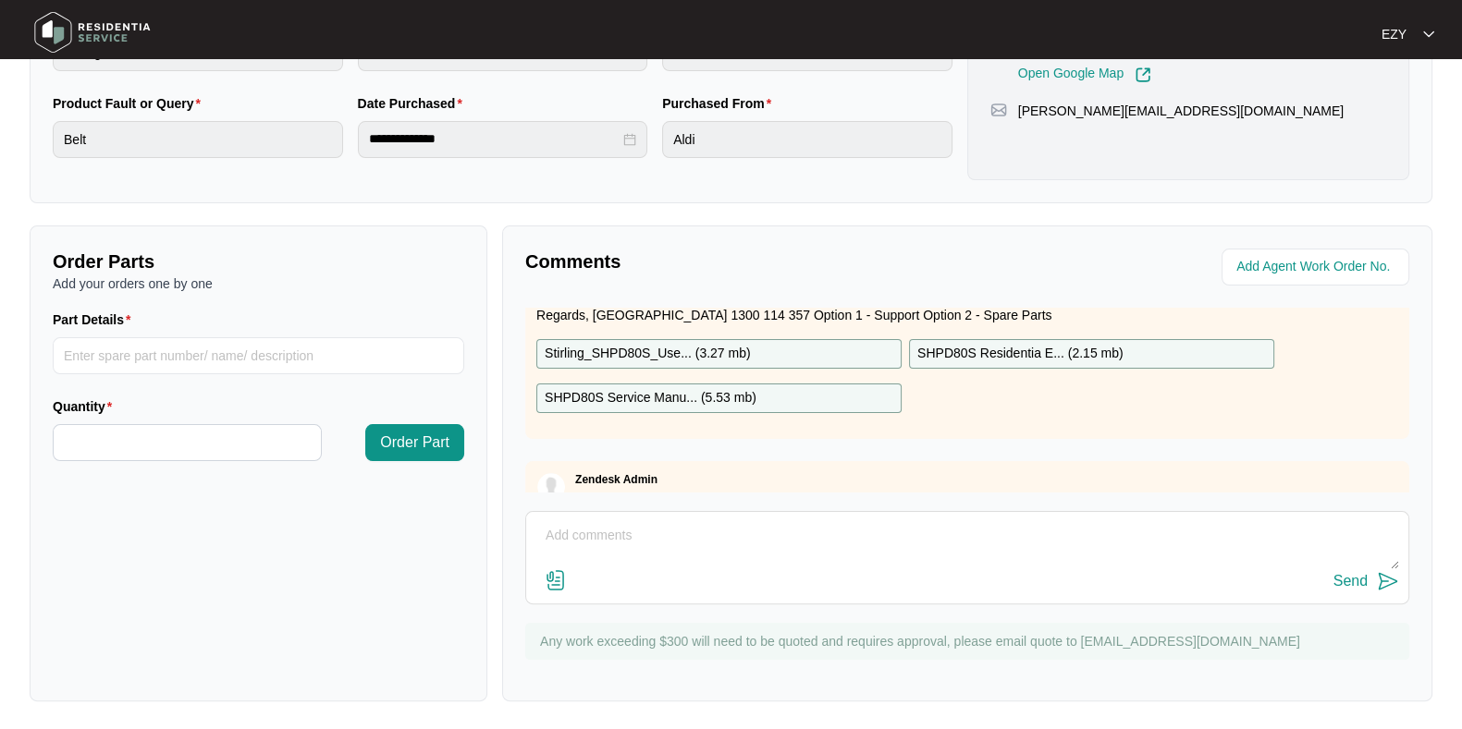
click at [818, 339] on div "Stirling_SHPD80S_Use... ( 3.27 mb )" at bounding box center [718, 354] width 365 height 30
click at [753, 401] on p "SHPD80S Service Manu... ( 5.53 mb )" at bounding box center [651, 398] width 212 height 20
click at [753, 400] on p "SHPD80S Service Manu... ( 5.53 mb )" at bounding box center [651, 398] width 212 height 20
click at [1022, 353] on p "SHPD80S Residentia E... ( 2.15 mb )" at bounding box center [1020, 354] width 206 height 20
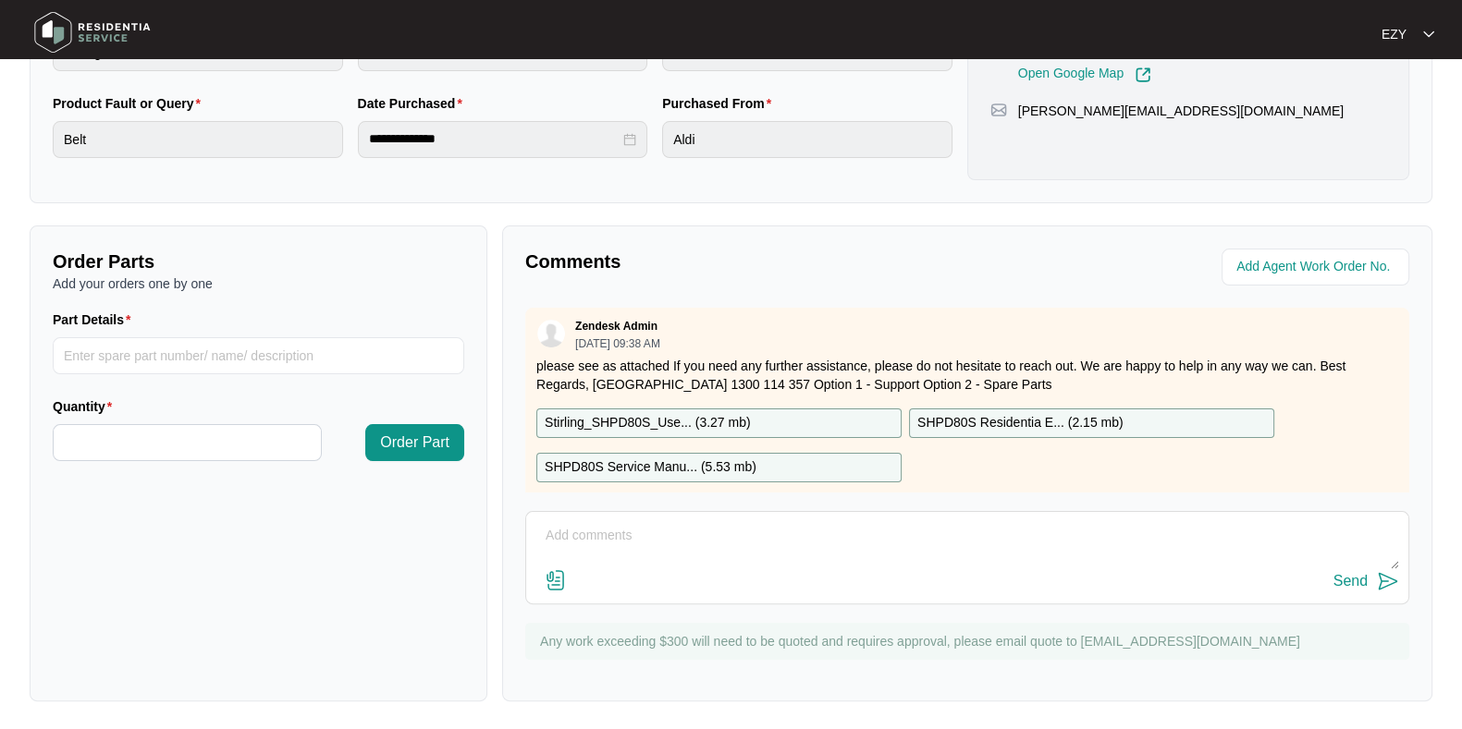
scroll to position [153, 0]
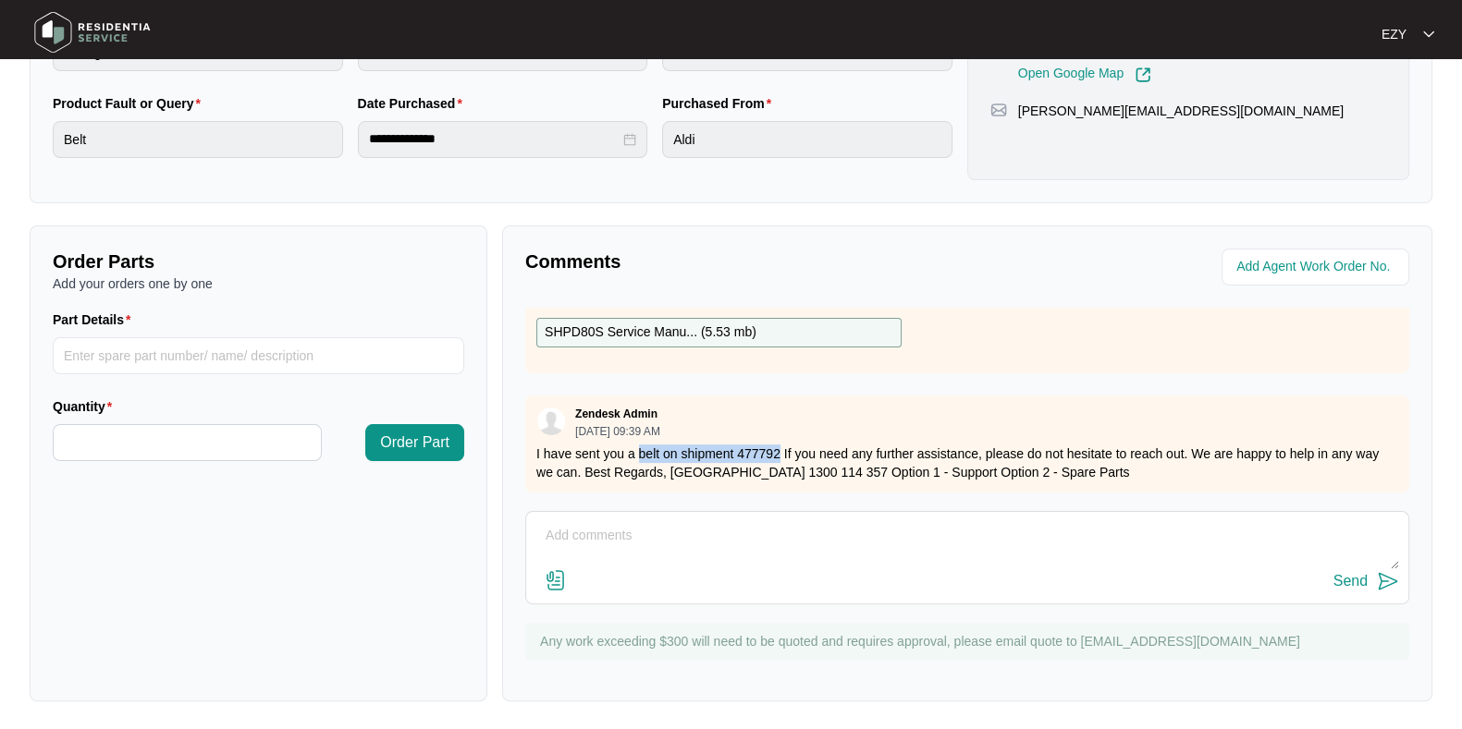
drag, startPoint x: 637, startPoint y: 432, endPoint x: 778, endPoint y: 431, distance: 141.4
click at [778, 445] on p "I have sent you a belt on shipment 477792 If you need any further assistance, p…" at bounding box center [967, 463] width 862 height 37
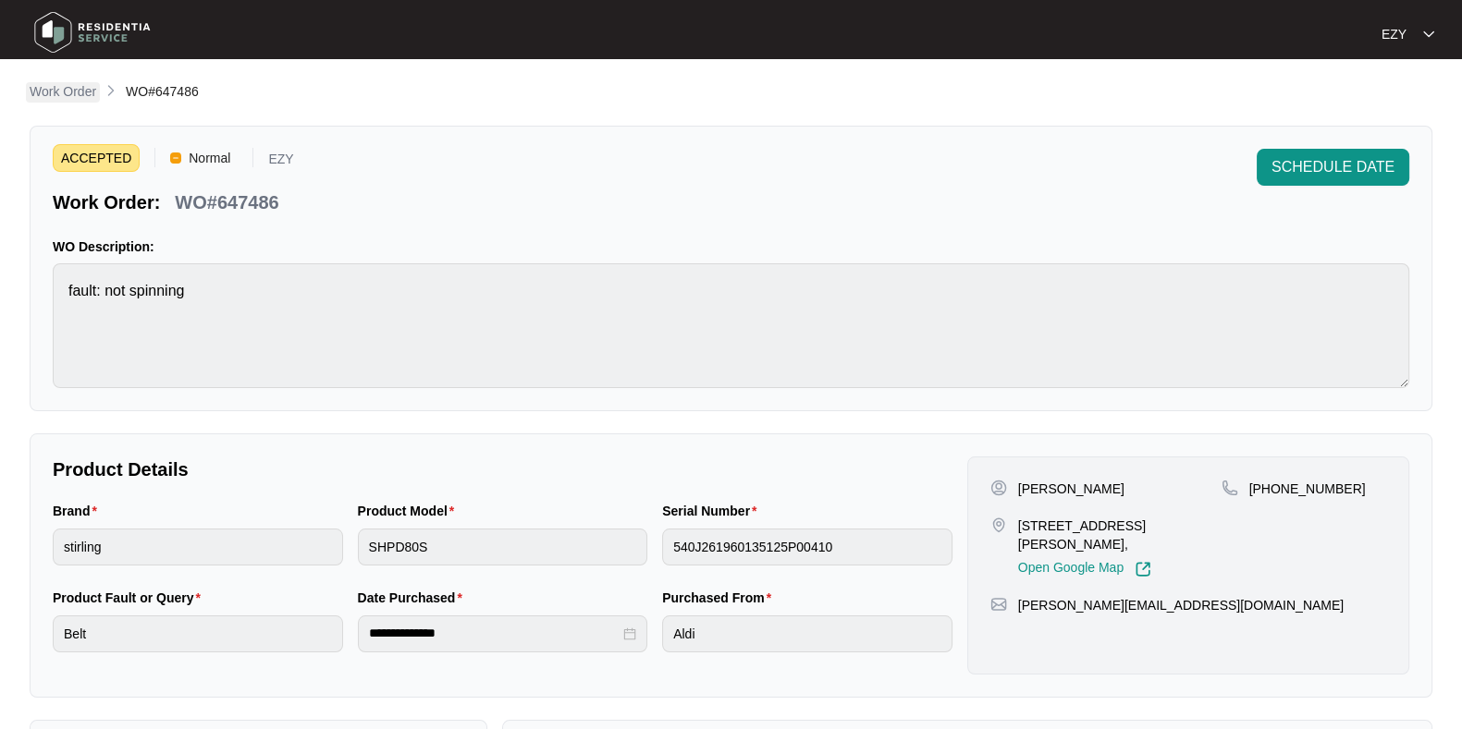
click at [54, 96] on p "Work Order" at bounding box center [63, 91] width 67 height 18
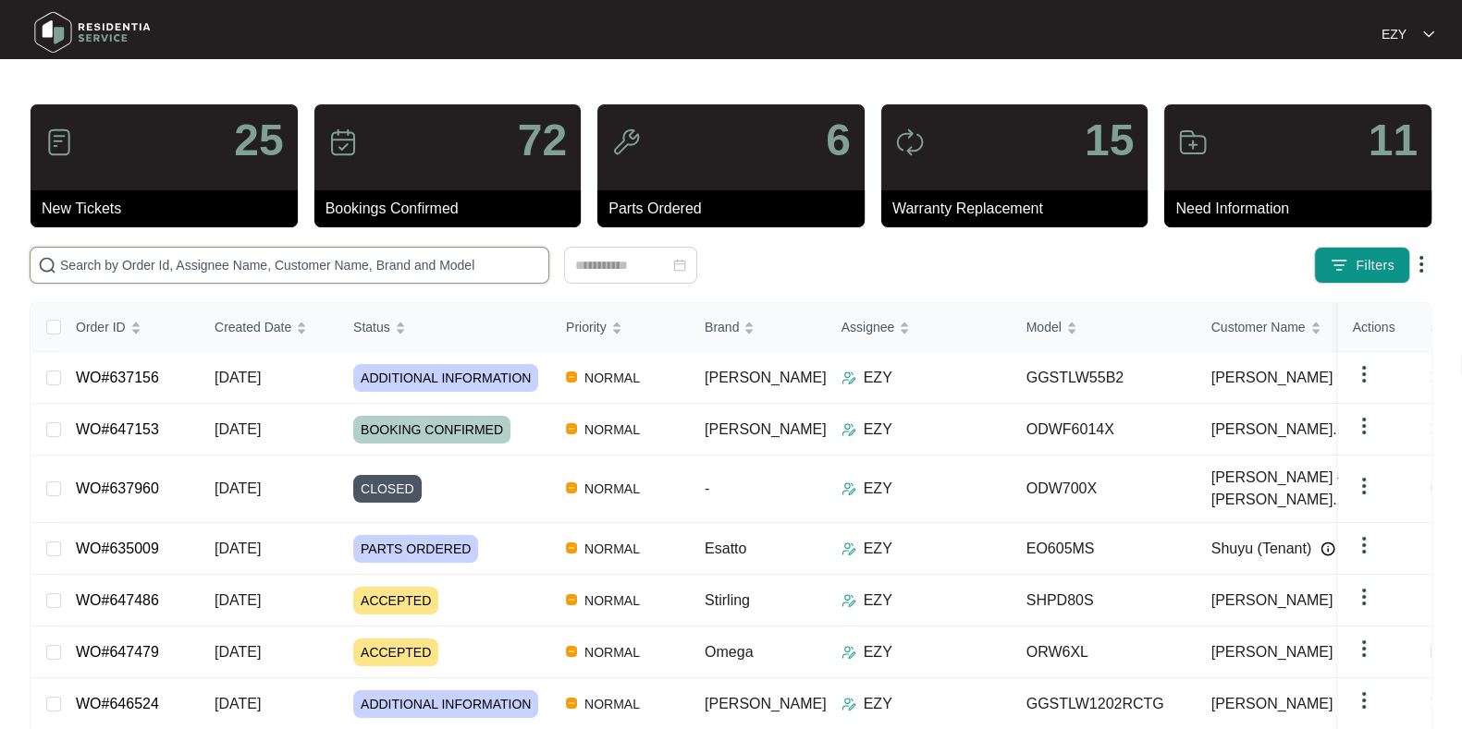
click at [199, 256] on input "text" at bounding box center [300, 265] width 481 height 20
paste input "626238"
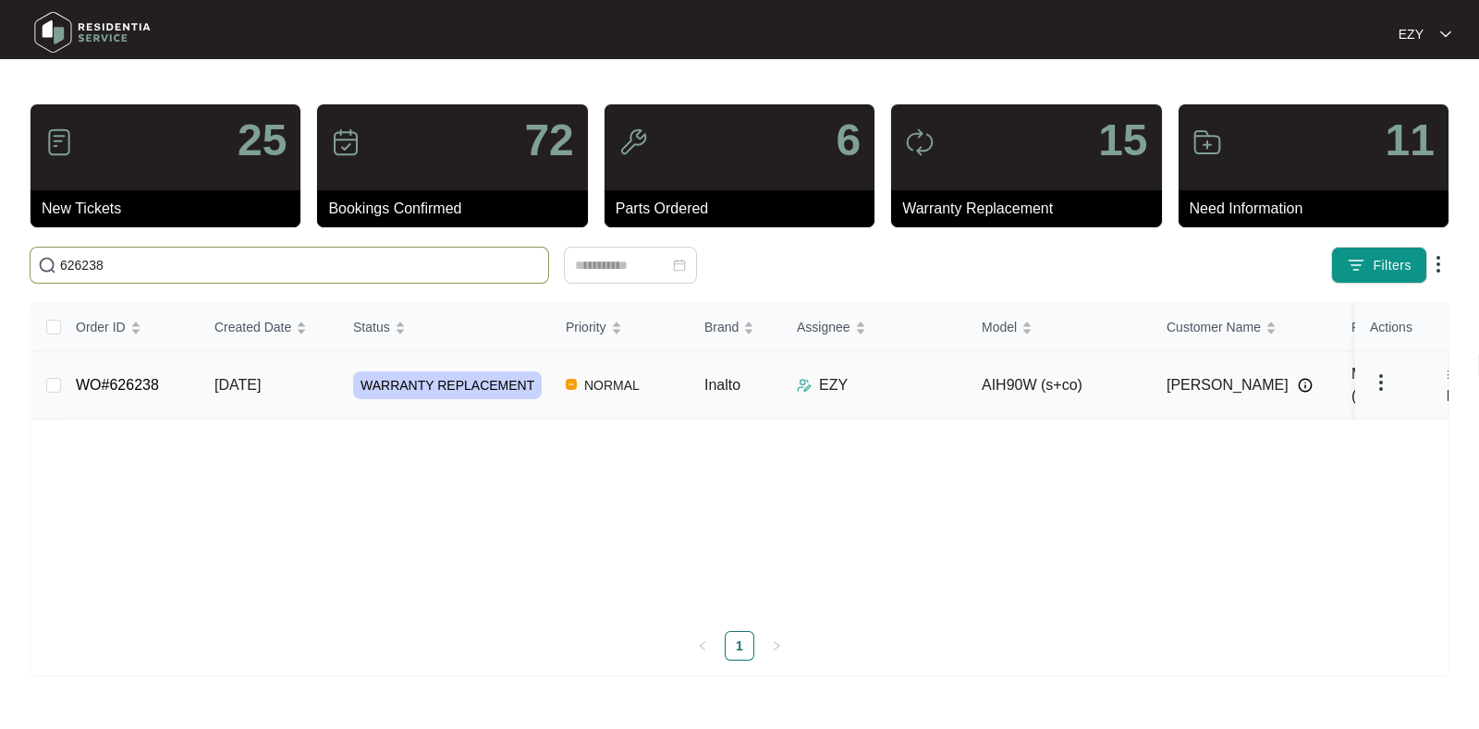
type input "626238"
click at [195, 376] on td "WO#626238" at bounding box center [130, 385] width 139 height 67
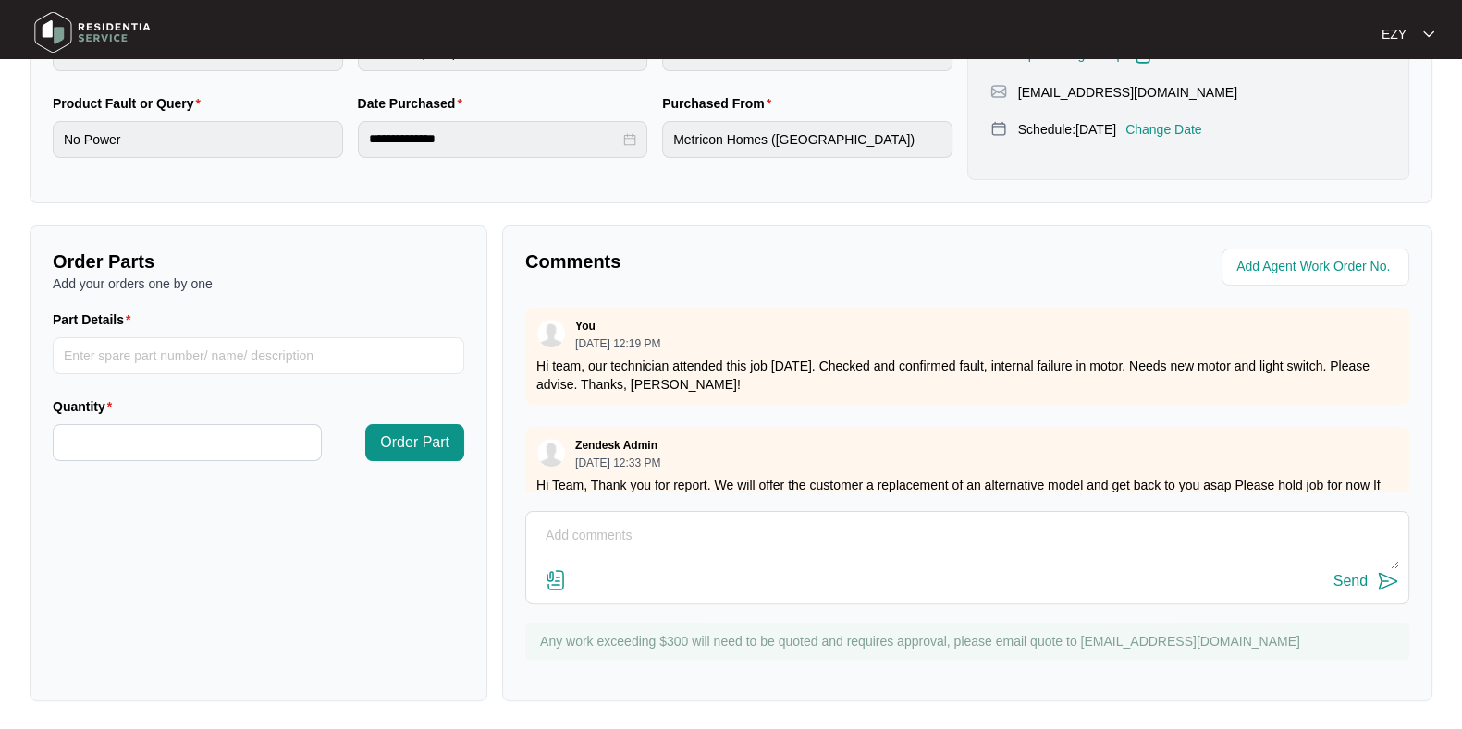
scroll to position [187, 0]
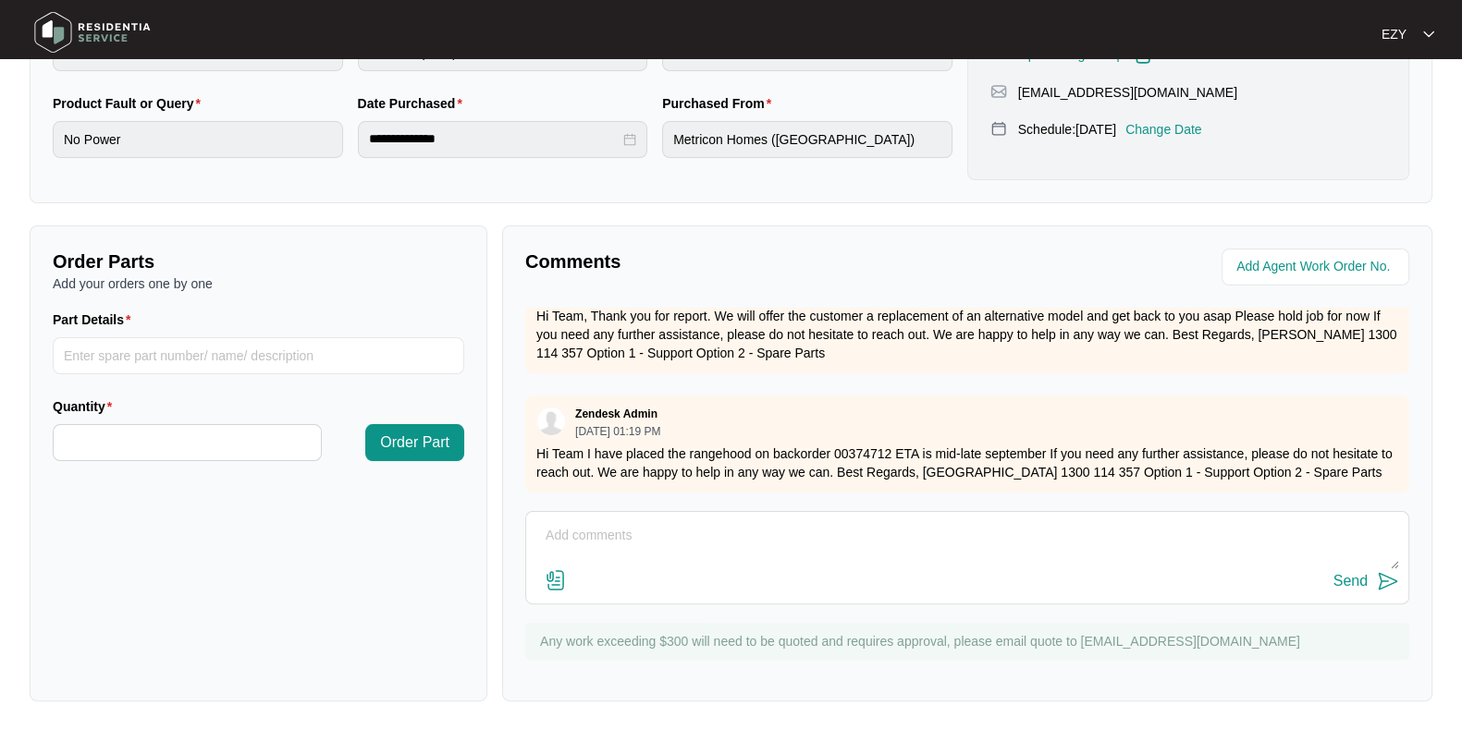
click at [868, 511] on div "Send" at bounding box center [967, 557] width 884 height 93
click at [806, 557] on textarea at bounding box center [966, 545] width 863 height 48
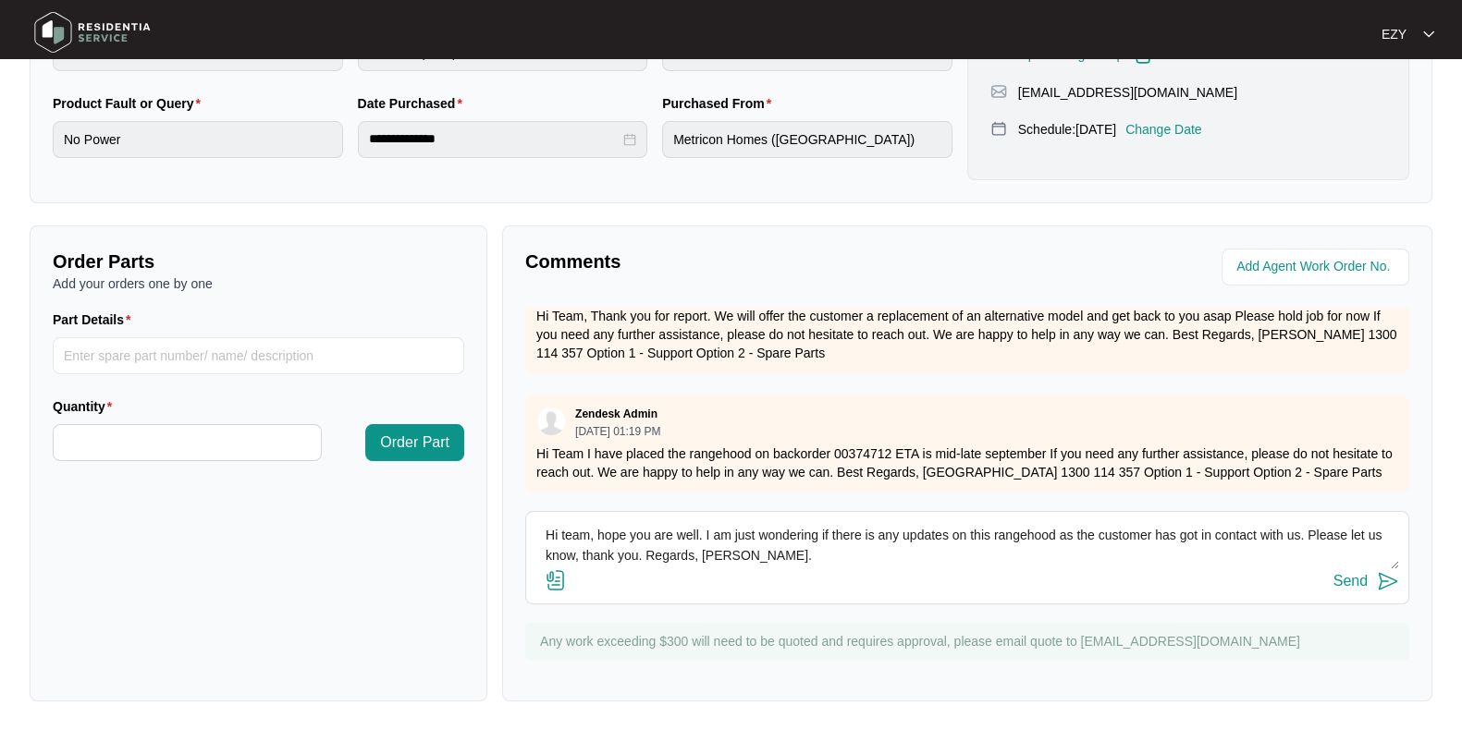
type textarea "Hi team, hope you are well. I am just wondering if there is any updates on this…"
click at [1337, 574] on div "Send" at bounding box center [1350, 581] width 34 height 17
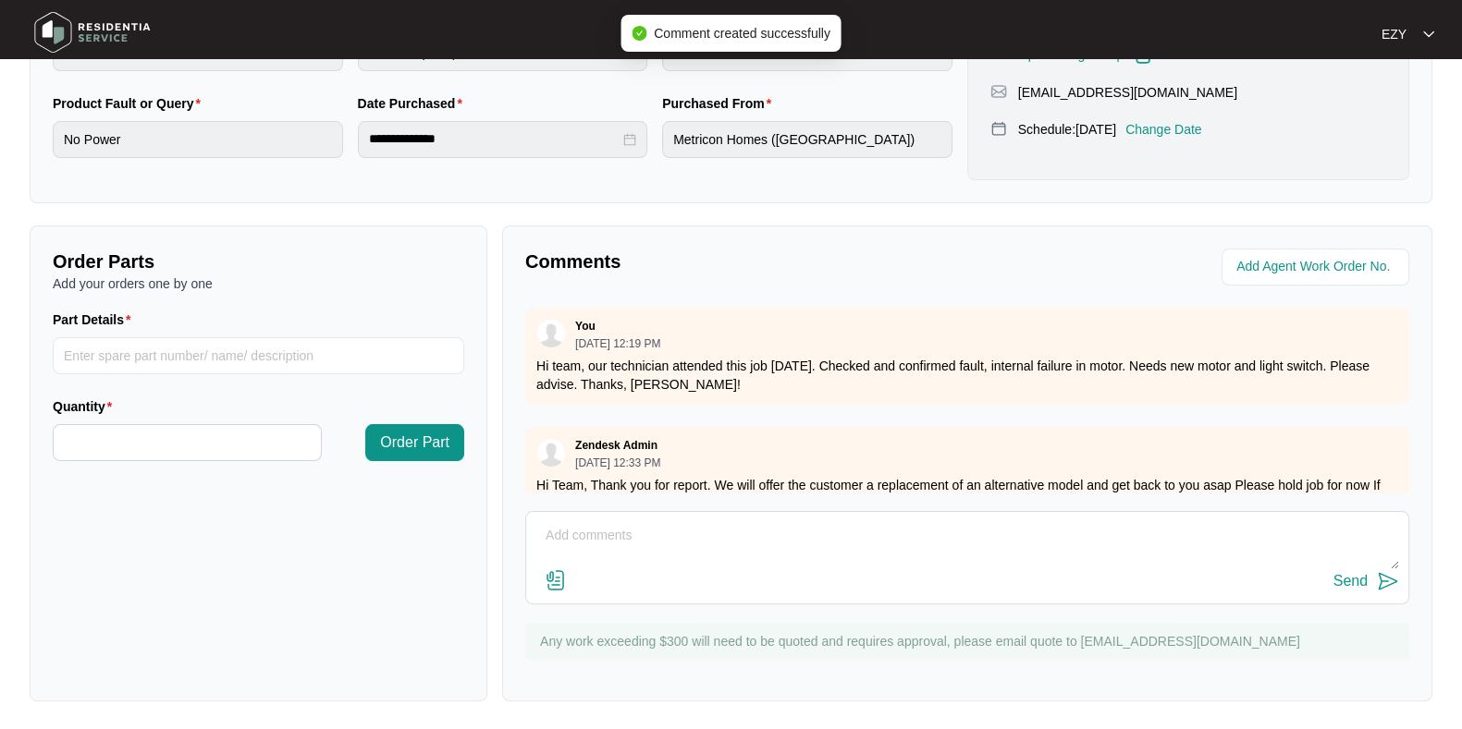
scroll to position [0, 0]
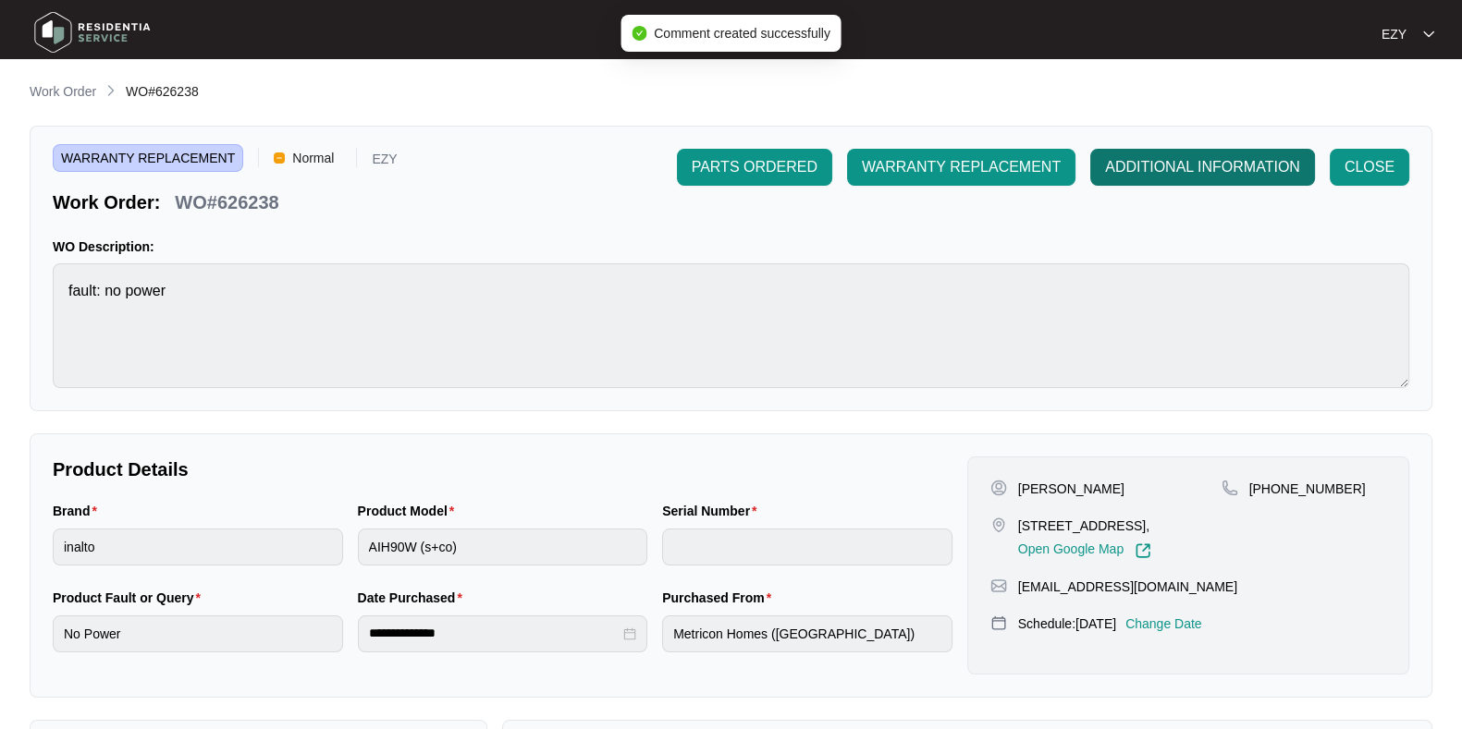
click at [1167, 183] on button "ADDITIONAL INFORMATION" at bounding box center [1202, 167] width 225 height 37
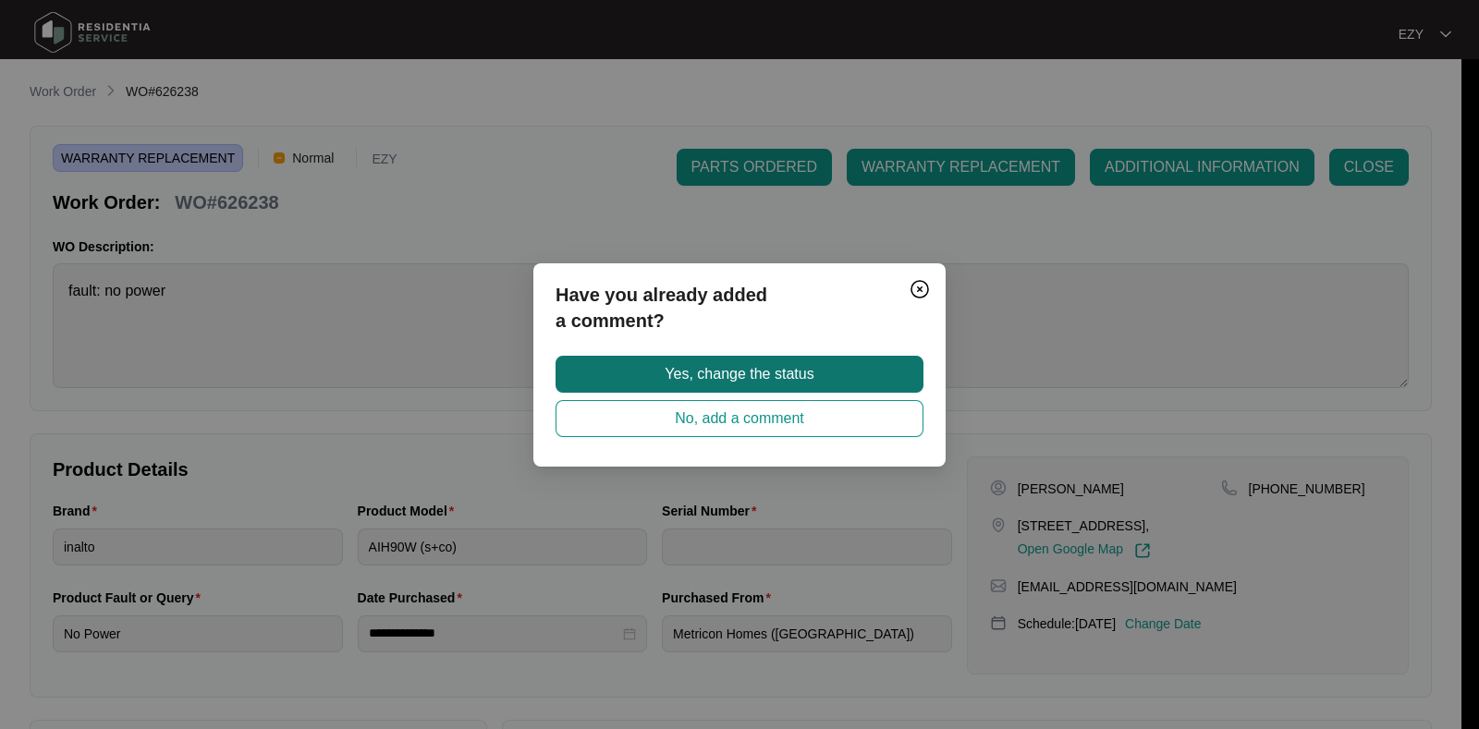
click at [777, 377] on span "Yes, change the status" at bounding box center [739, 374] width 149 height 22
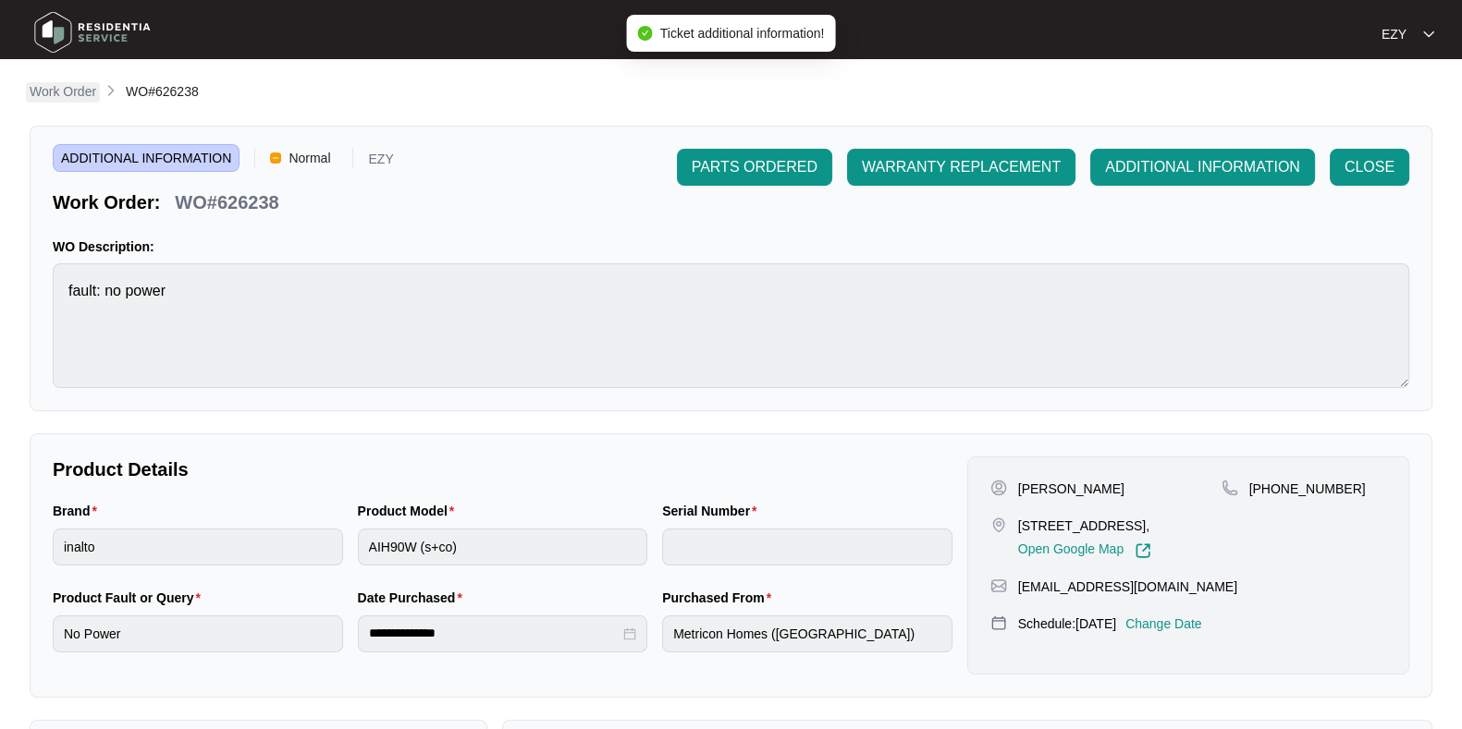
click at [76, 85] on p "Work Order" at bounding box center [63, 91] width 67 height 18
